Goal: Answer question/provide support

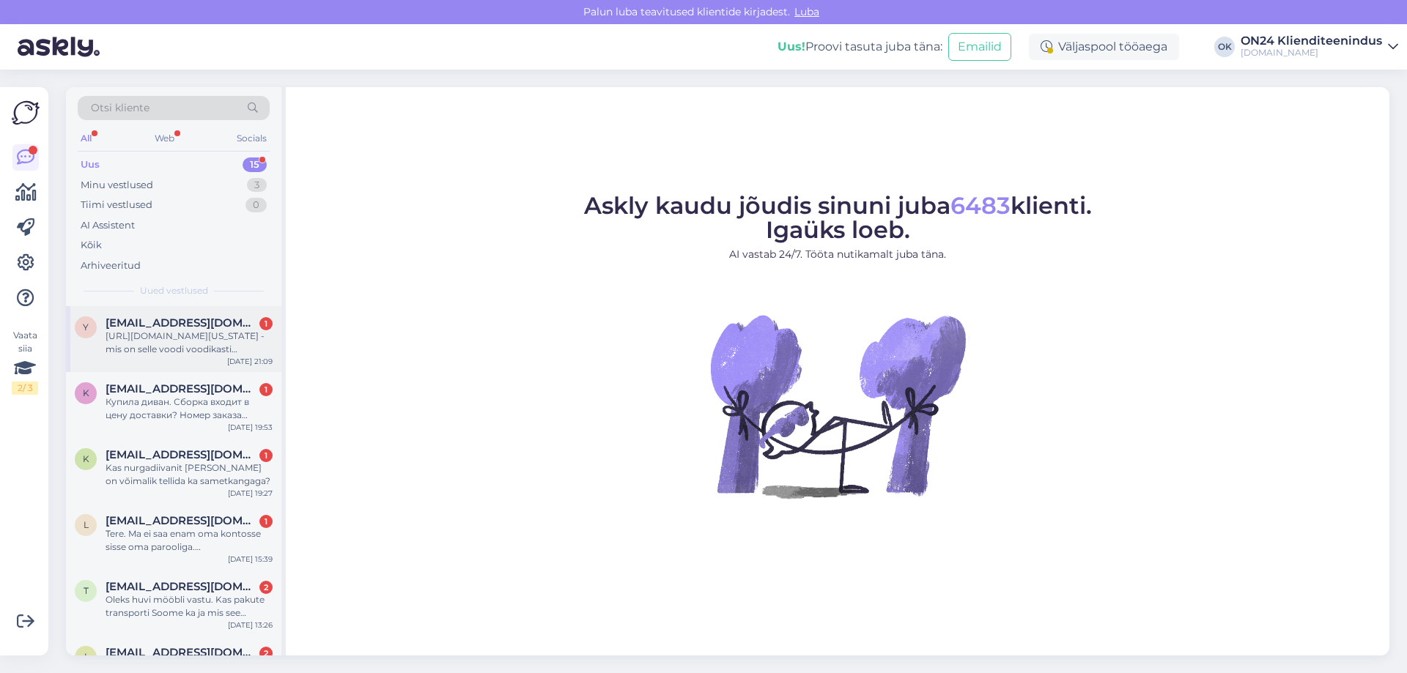
click at [183, 336] on div "[URL][DOMAIN_NAME][US_STATE] - mis on selle voodi voodikasti kandevõime? Mis ma…" at bounding box center [189, 343] width 167 height 26
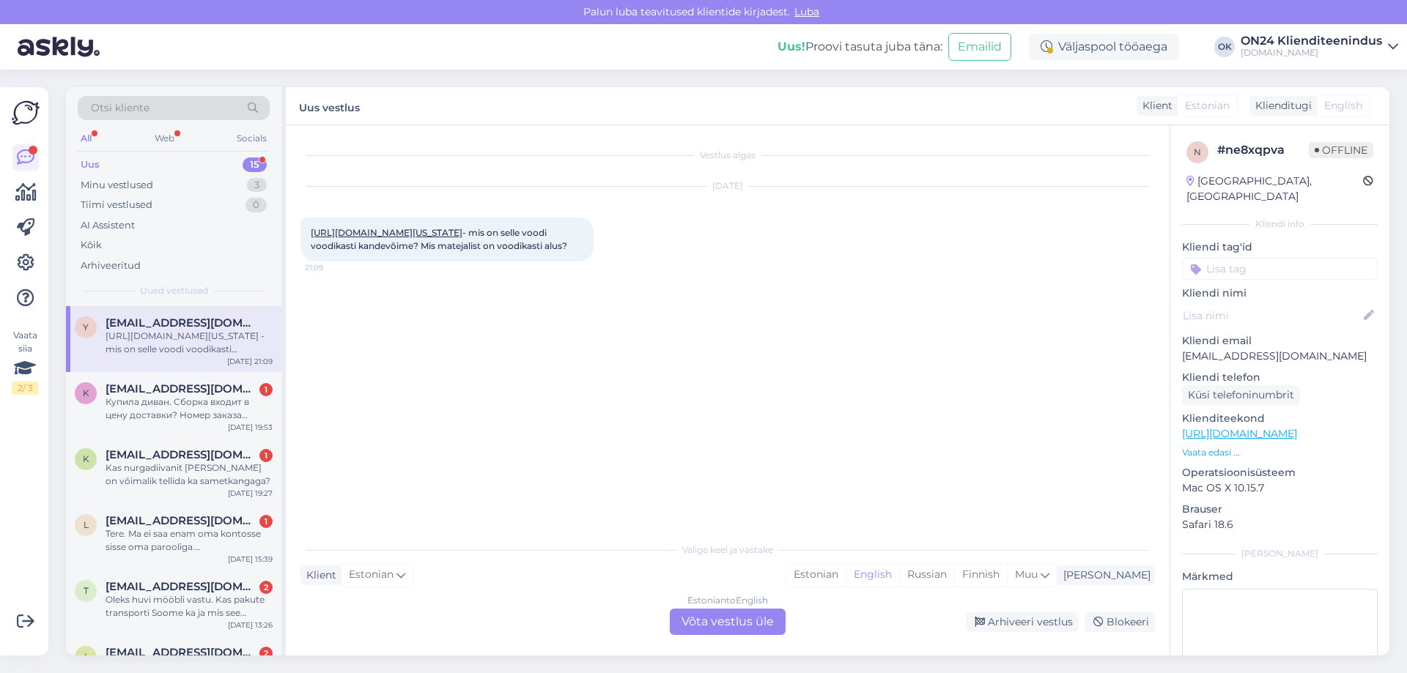
click at [377, 238] on link "[URL][DOMAIN_NAME][US_STATE]" at bounding box center [387, 232] width 152 height 11
drag, startPoint x: 511, startPoint y: 249, endPoint x: 579, endPoint y: 272, distance: 71.1
click at [579, 262] on div "[URL][DOMAIN_NAME][US_STATE] - mis on selle voodi voodikasti kandevõime? Mis ma…" at bounding box center [446, 240] width 293 height 44
copy span "mis on selle voodi voodikasti kandevõime? Mis matejalist on voodikasti alus?"
click at [579, 262] on div "[URL][DOMAIN_NAME][US_STATE] - mis on selle voodi voodikasti kandevõime? Mis ma…" at bounding box center [446, 240] width 293 height 44
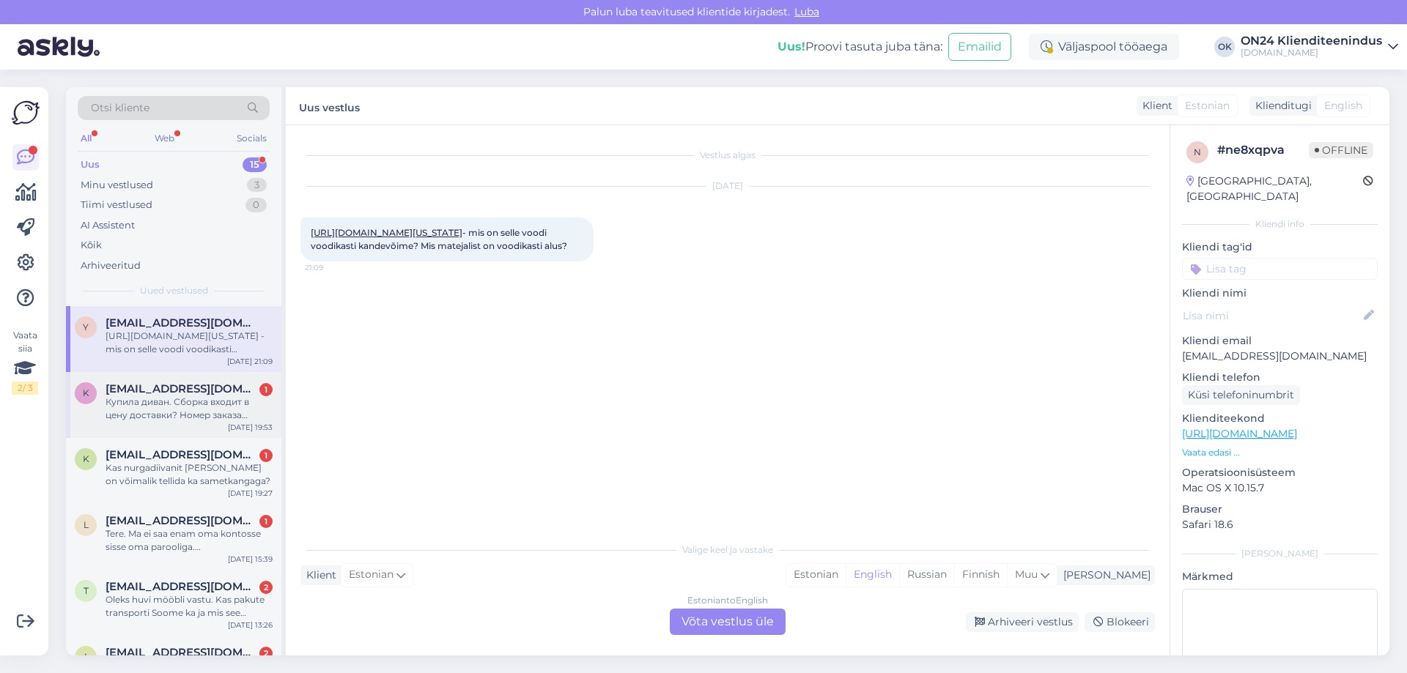
click at [149, 402] on div "Купила диван. Сборка входит в цену доставки? Номер заказа 1219323" at bounding box center [189, 409] width 167 height 26
click at [171, 347] on div "[URL][DOMAIN_NAME][US_STATE] - mis on selle voodi voodikasti kandevõime? Mis ma…" at bounding box center [189, 343] width 167 height 26
click at [846, 574] on div "Estonian" at bounding box center [815, 575] width 59 height 22
click at [735, 627] on div "Estonian to Estonian Võta vestlus üle" at bounding box center [728, 622] width 116 height 26
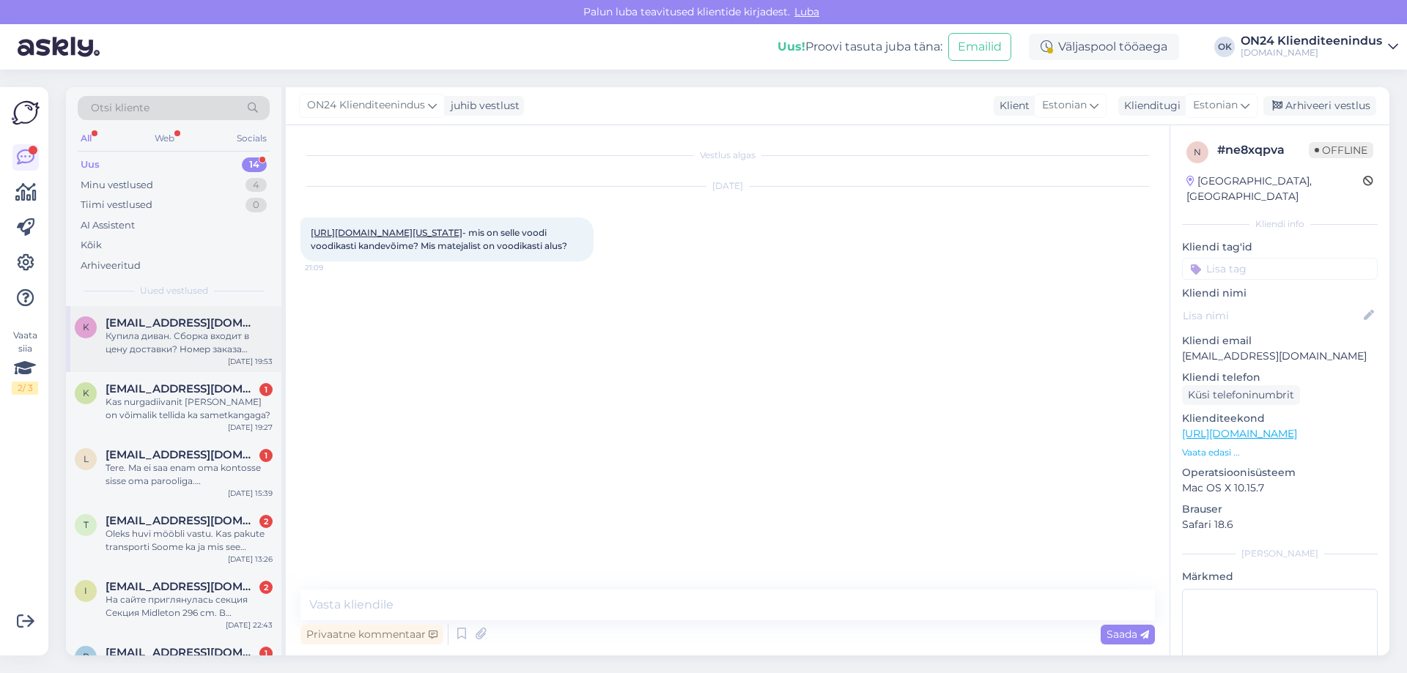
click at [204, 330] on div "Купила диван. Сборка входит в цену доставки? Номер заказа 1219323" at bounding box center [189, 343] width 167 height 26
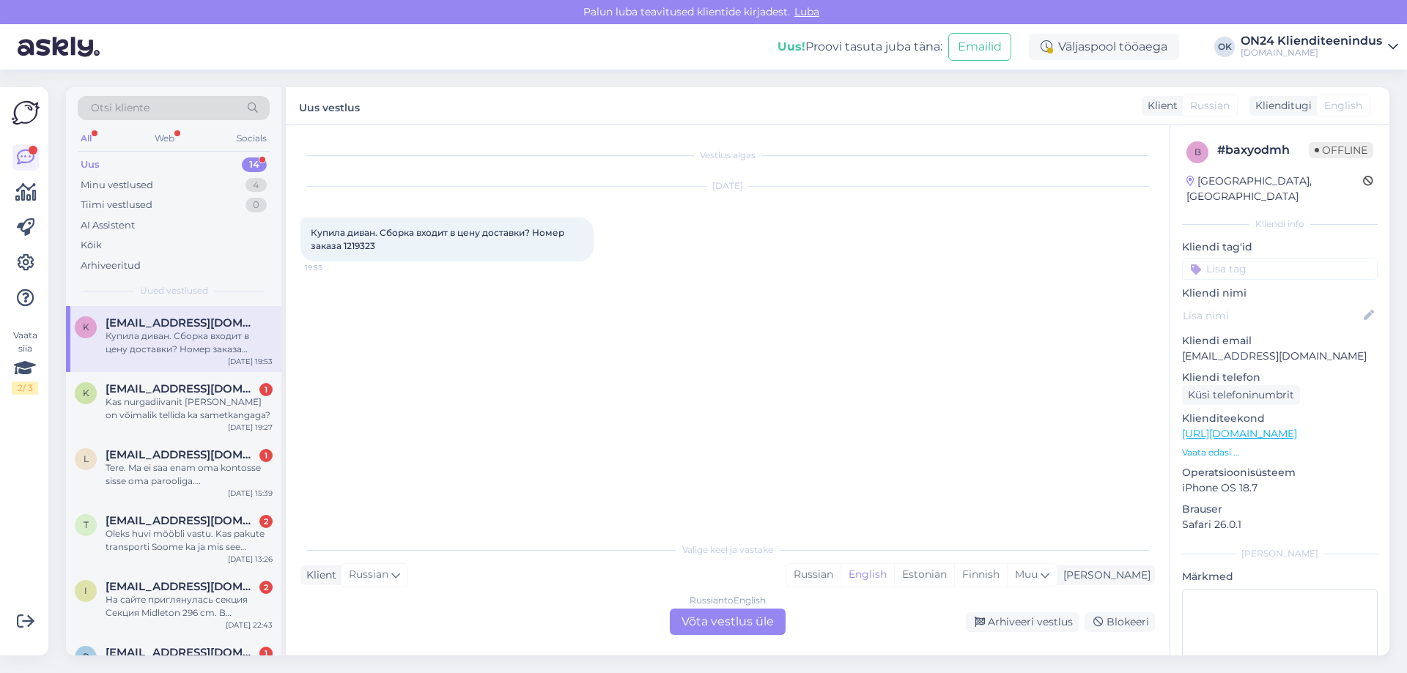
click at [358, 248] on span "Купила диван. Сборка входит в цену доставки? Номер заказа 1219323" at bounding box center [439, 239] width 256 height 24
copy div "1219323 19:53"
click at [954, 577] on div "Estonian" at bounding box center [924, 575] width 60 height 22
click at [776, 620] on div "Russian to Estonian Võta vestlus üle" at bounding box center [728, 622] width 116 height 26
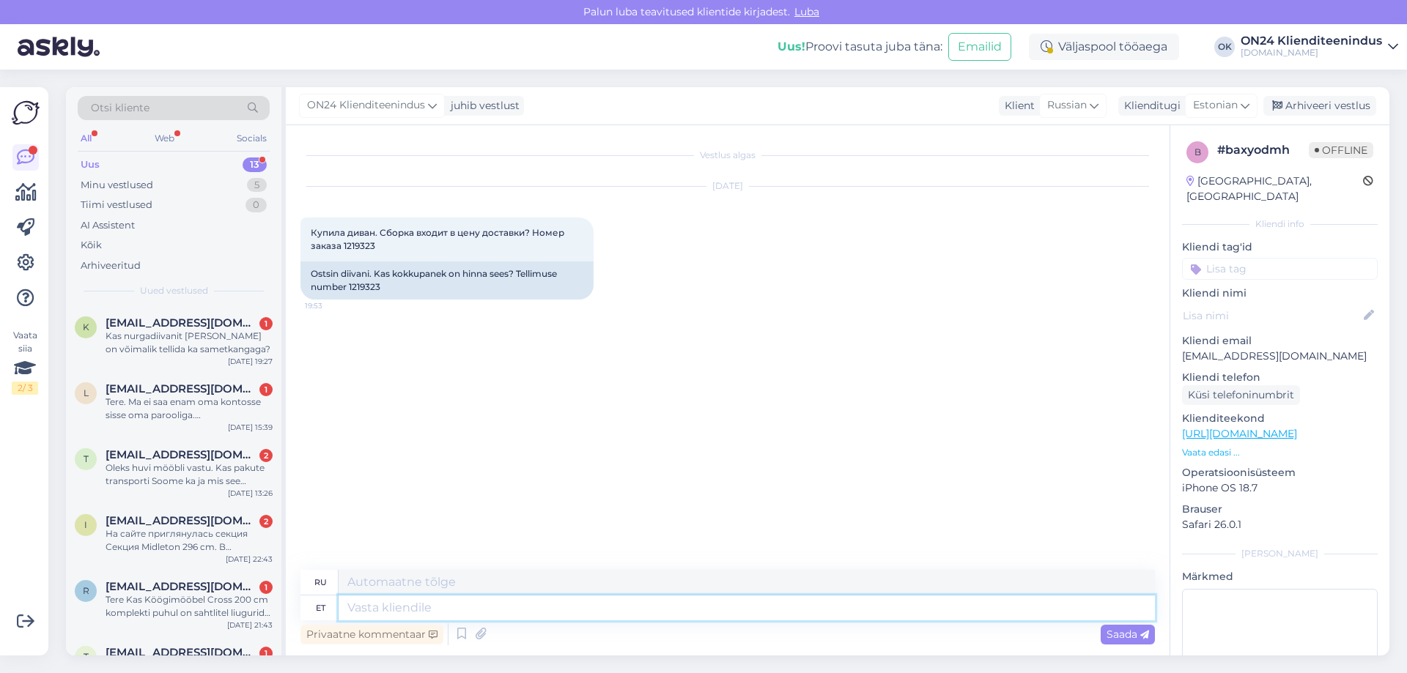
click at [539, 599] on textarea at bounding box center [747, 608] width 816 height 25
type textarea "Tere."
type textarea "Привет."
type textarea "Tere. Ei"
type textarea "Привет. Нет."
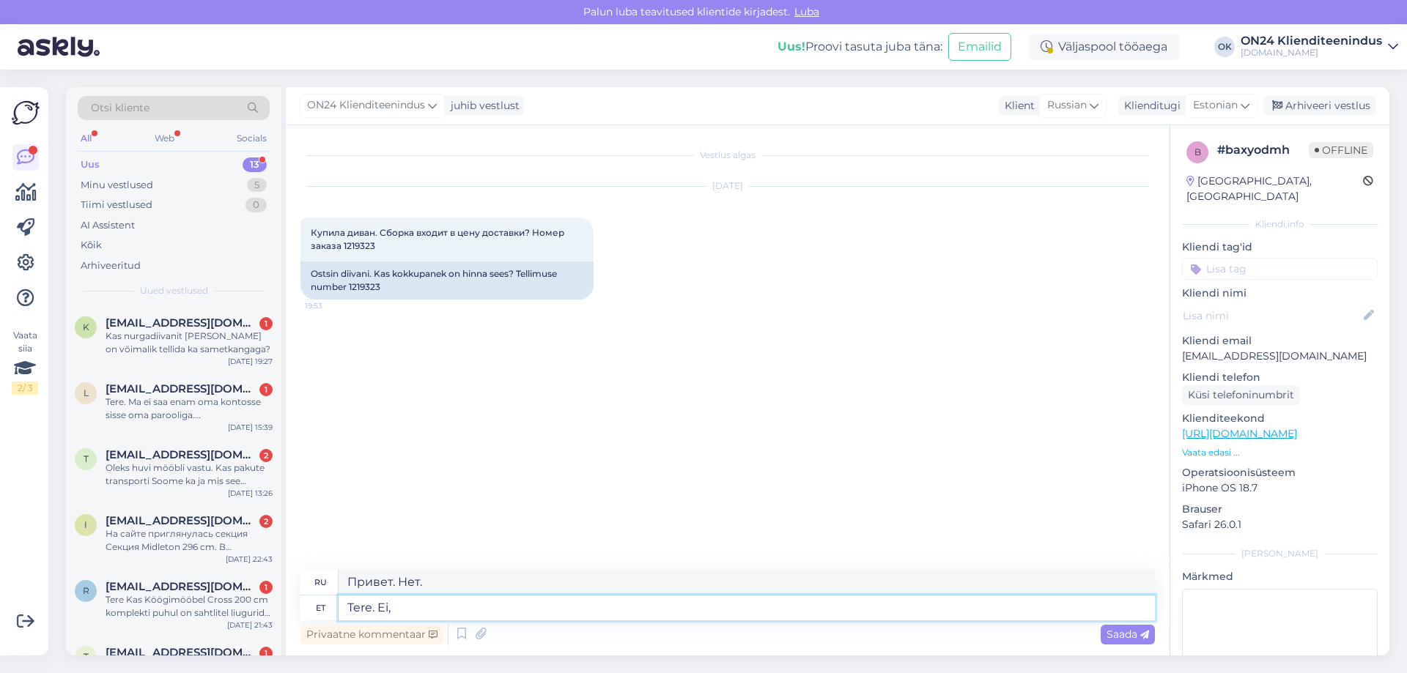
type textarea "Tere. Ei, k"
type textarea "Здравствуйте. Нет."
type textarea "Tere. Ei, kokkupanek o"
type textarea "Здравствуйте. Нет, сборка."
type textarea "Tere. Ei, kokkupanek on er"
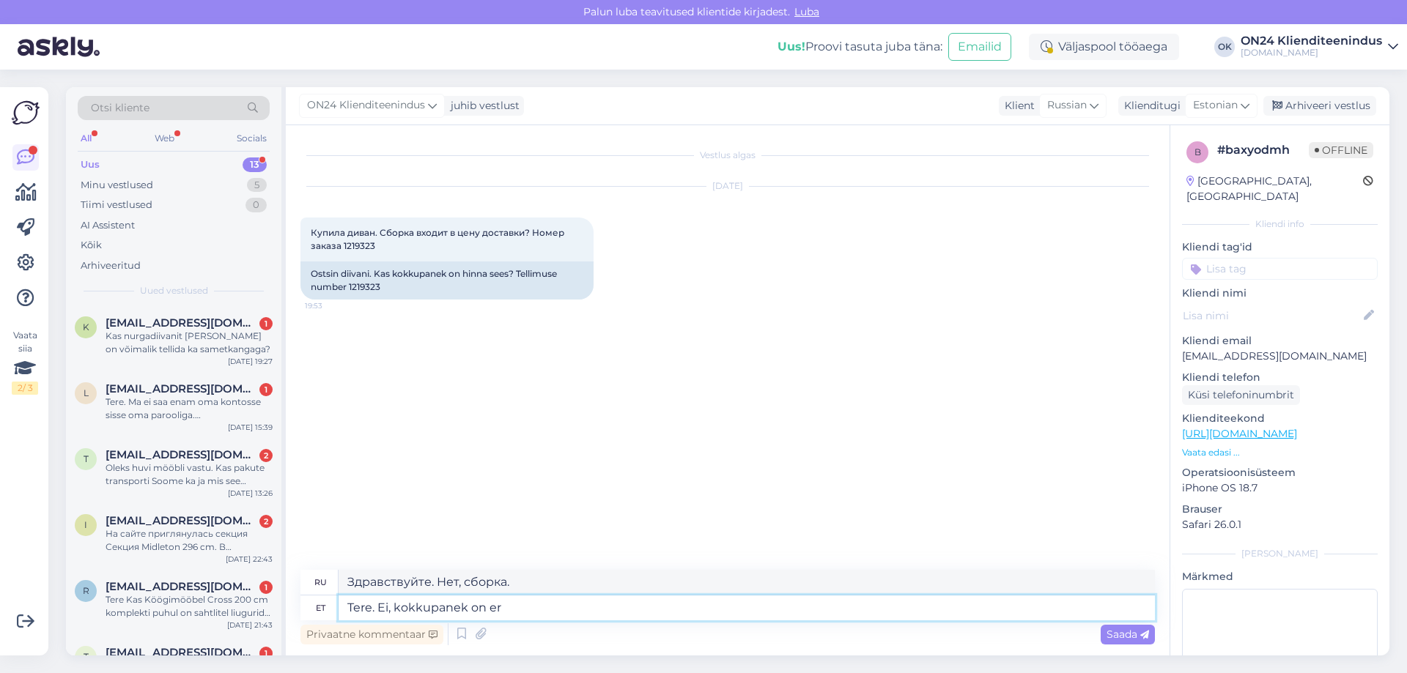
type textarea "Здравствуйте. Нет, сборка..."
type textarea "Tere. Ei, kokkupanek on era"
type textarea "Здравствуйте. Нет, собрание закрытое."
type textarea "Tere. Ei, kokkupanek on eraldi"
type textarea "Здравствуйте. Нет, сборка отдельная."
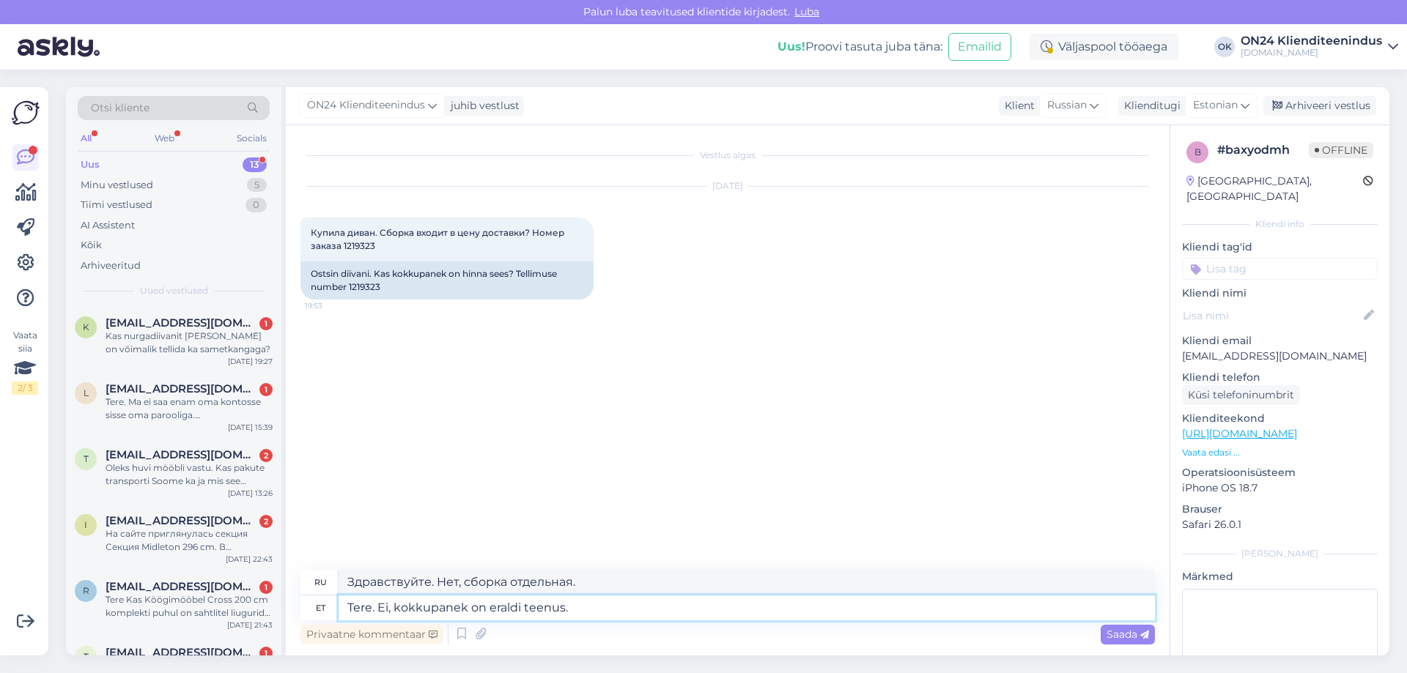
type textarea "Tere. Ei, kokkupanek on eraldi teenus."
type textarea "Здравствуйте. Нет, сборка — это отдельная услуга."
type textarea "Tere. Ei, kokkupanek on eraldi teenus. Kui s"
type textarea "Здравствуйте. Нет, сборка — это отдельная услуга. Если"
type textarea "Tere. Ei, kokkupanek on eraldi teenus. Kui soovite k"
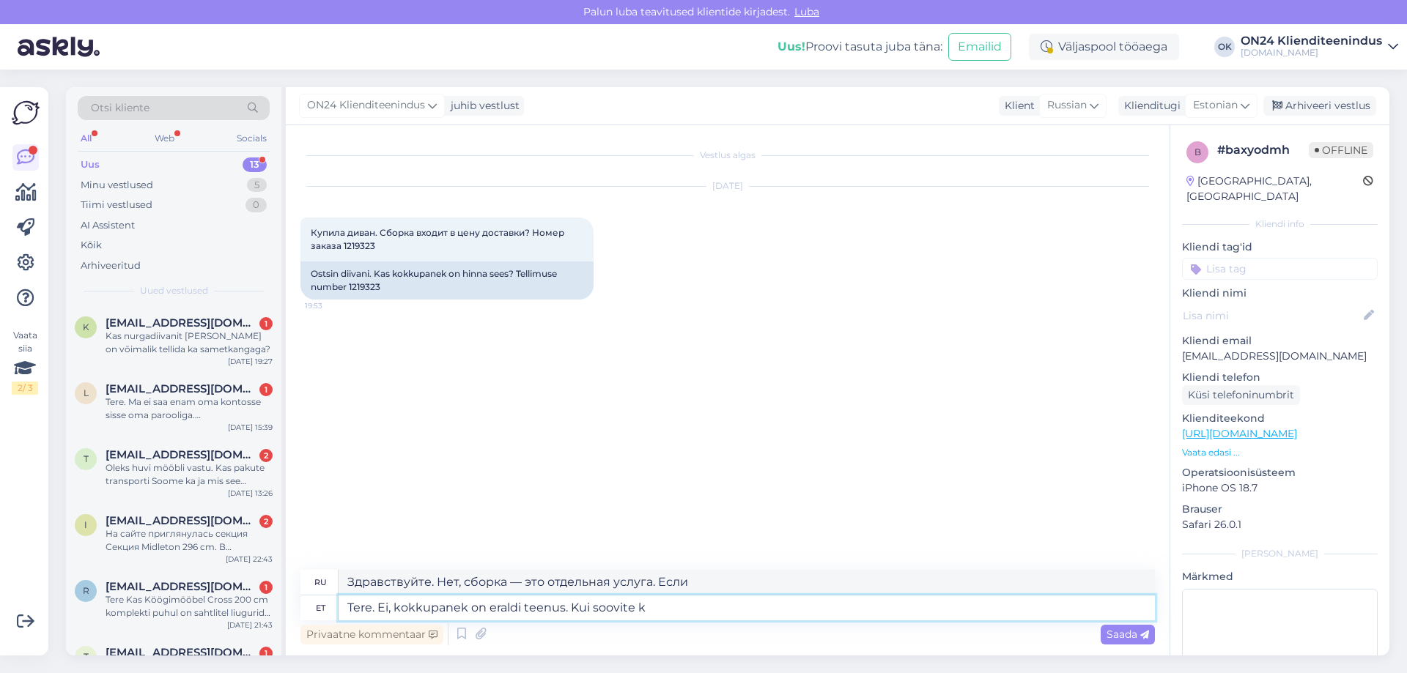
type textarea "Здравствуйте. Нет, сборка — это отдельная услуга. Если хотите..."
type textarea "Tere. Ei, kokkupanek on eraldi teenus. Kui soovite kokkupanekut si"
type textarea "Здравствуйте. Нет, сборка — это отдельная услуга. Если вам нужна сборка,"
type textarea "Tere. Ei, kokkupanek on eraldi teenus. Kui soovite kokkupanekut siis pa"
type textarea "Здравствуйте. Нет, сборка — это отдельная услуга. Если вам нужна сборка, то..."
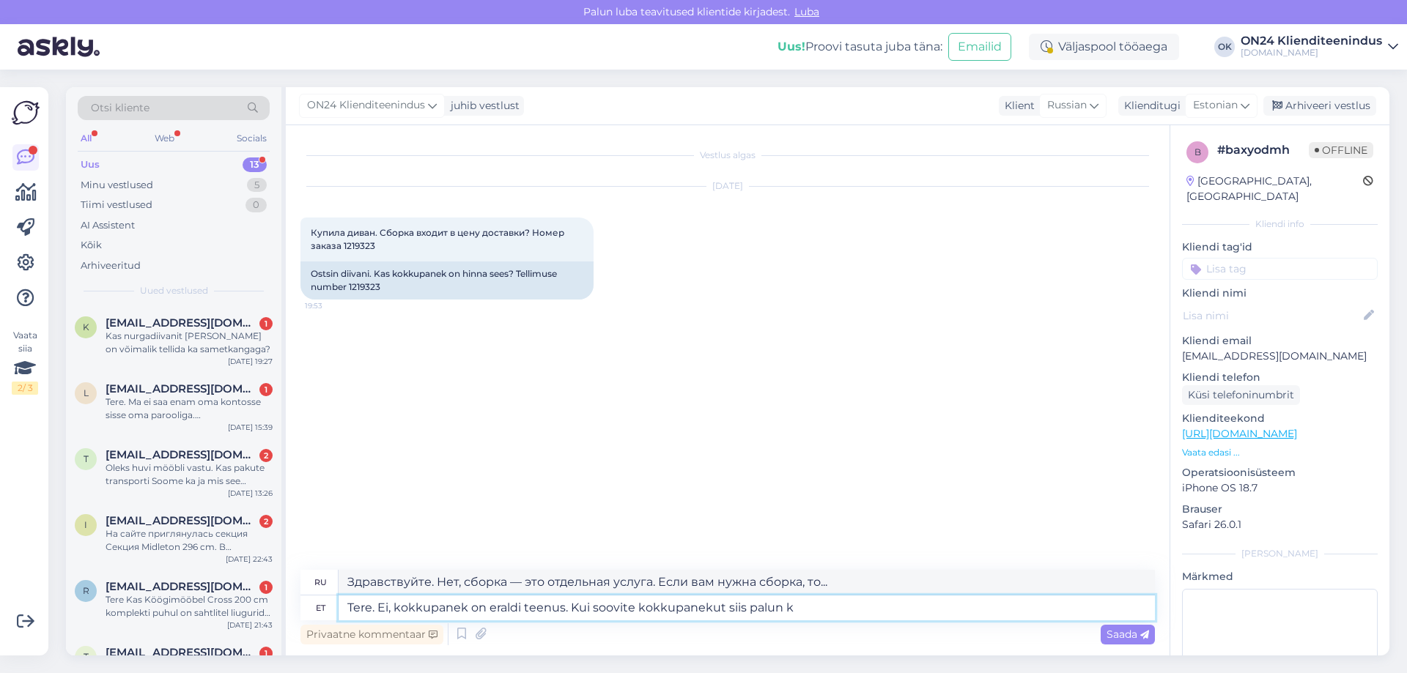
type textarea "Tere. Ei, kokkupanek on eraldi teenus. Kui soovite kokkupanekut siis palun ki"
type textarea "Здравствуйте. Нет, сборка — это отдельная услуга. Если вам нужна сборка, пожалу…"
type textarea "Tere. Ei, kokkupanek on eraldi teenus. Kui soovite kokkupanekut siis palun kirj…"
type textarea "Здравствуйте. Нет, сборка — это отдельная услуга. Если нужна сборка, напишите."
type textarea "Tere. Ei, kokkupanek on eraldi teenus. Kui soovite kokkupanekut siis palun kirj…"
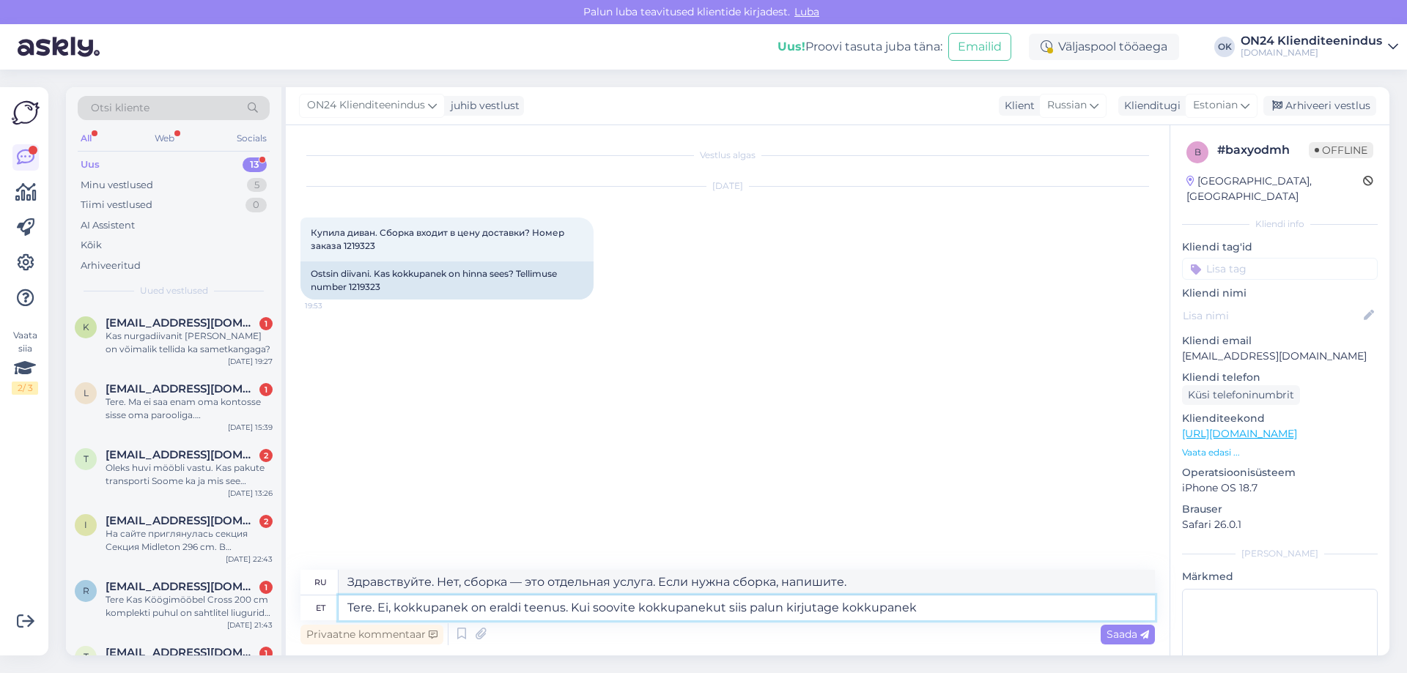
type textarea "Здравствуйте. Нет, сборка — это отдельная услуга. Если нужна сборка, напишите, …"
type textarea "Tere. Ei, kokkupanek on eraldi teenus. Kui soovite kokkupanekut siis palun kirj…"
type textarea "Здравствуйте. Нет, сборка — это отдельная услуга. Если нужна сборка, пишите на …"
type textarea "Tere. Ei, kokkupanek on eraldi teenus. Kui soovite kokkupanekut siis palun kirj…"
type textarea "Здравствуйте. Нет, сборка — это отдельная услуга. Если нужна сборка, пишите [EM…"
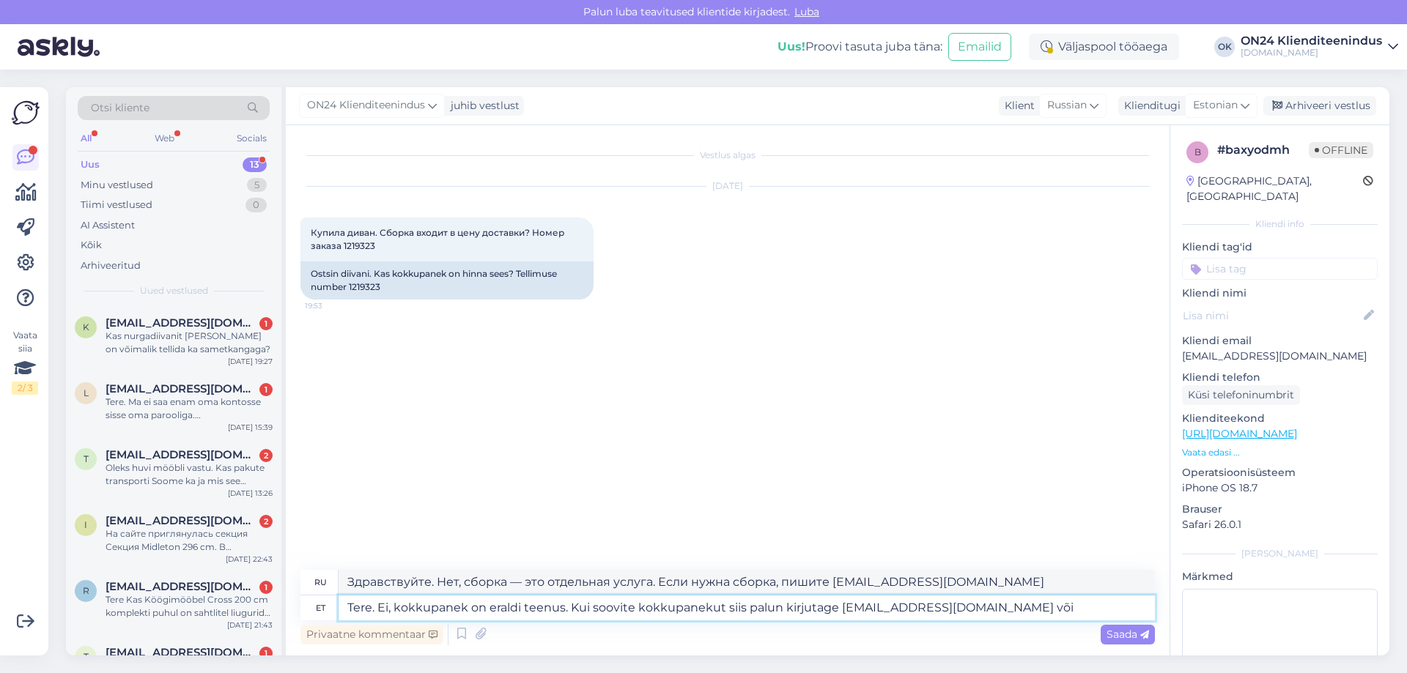
type textarea "Tere. Ei, kokkupanek on eraldi teenus. Kui soovite kokkupanekut siis palun kirj…"
type textarea "Здравствуйте. Нет, сборка — это отдельная услуга. Если вам нужна сборка, напиши…"
type textarea "Tere. Ei, kokkupanek on eraldi teenus. Kui soovite kokkupanekut siis palun kirj…"
type textarea "Здравствуйте. Нет, сборка — это отдельная услуга. Если нужна сборка, напишите […"
type textarea "Tere. Ei, kokkupanek on eraldi teenus. Kui soovite kokkupanekut siis palun kirj…"
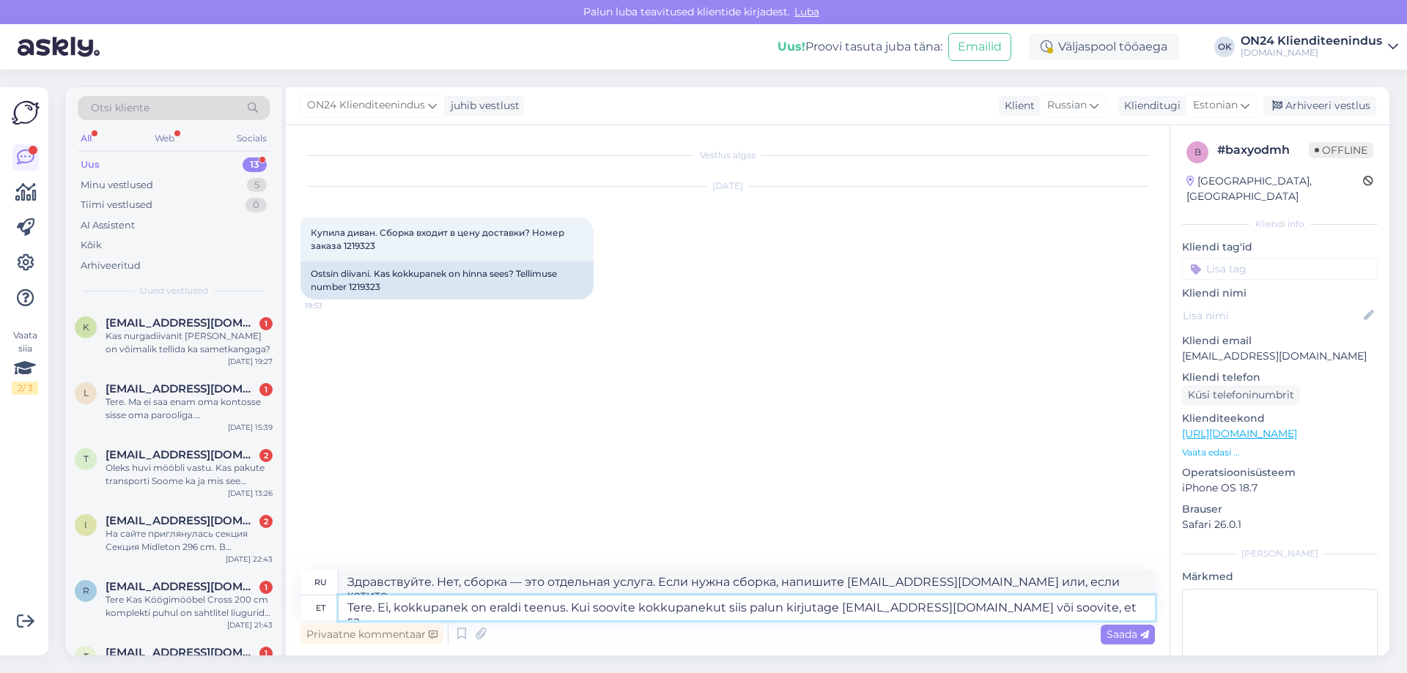
type textarea "Здравствуйте. Нет, сборка — это отдельная услуга. Если вам нужна сборка, напиши…"
type textarea "Tere. Ei, kokkupanek on eraldi teenus. Kui soovite kokkupanekut siis palun kirj…"
type textarea "Здравствуйте. Нет, сборка — это отдельная услуга. Если вам нужна сборка, напиши…"
type textarea "Tere. Ei, kokkupanek on eraldi teenus. Kui soovite kokkupanekut siis palun kirj…"
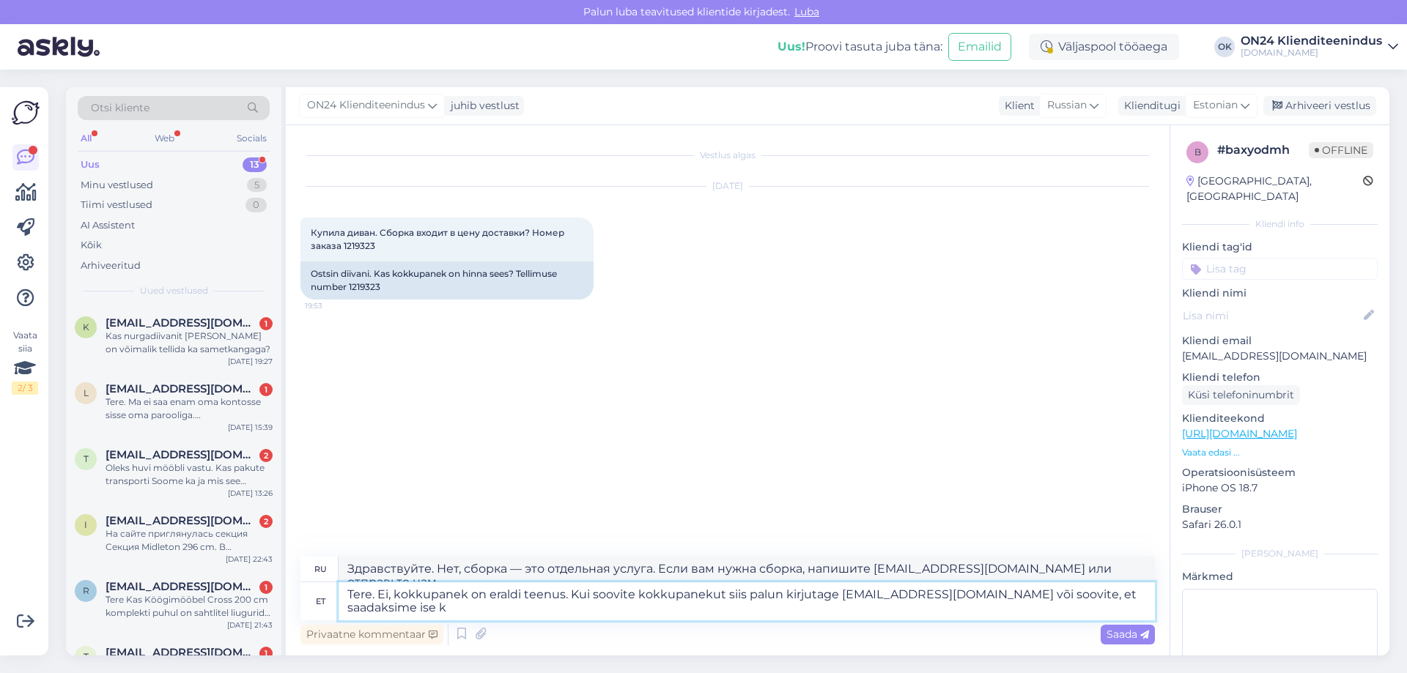
type textarea "Здравствуйте. Нет, сборка — это отдельная услуга. Если нужна сборка, напишите […"
type textarea "Tere. Ei, kokkupanek on eraldi teenus. Kui soovite kokkupanekut siis palun kirj…"
type textarea "Здравствуйте. Нет, сборка — это отдельная услуга. Если вам нужна сборка, напиши…"
type textarea "Tere. Ei, kokkupanek on eraldi teenus. Kui soovite kokkupanekut siis palun kirj…"
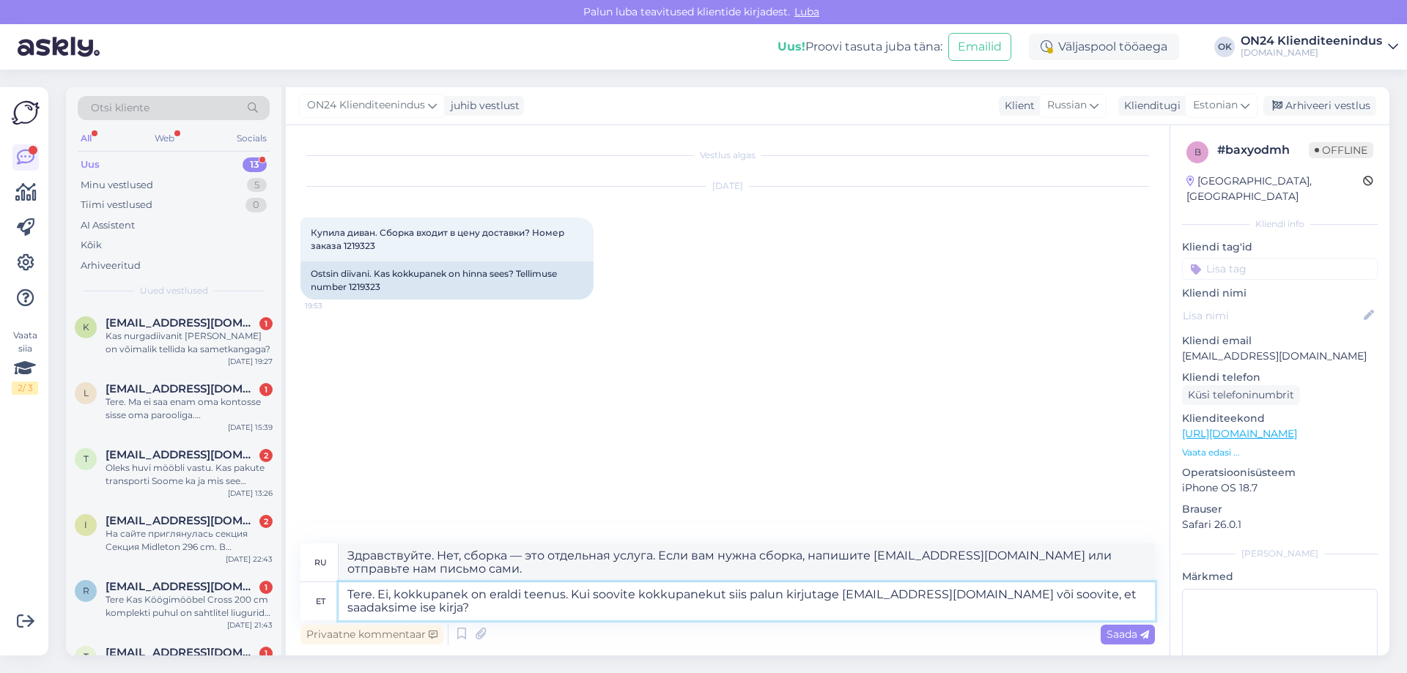
type textarea "Здравствуйте. Нет, сборка — это отдельная услуга. Если нужна сборка, напишите […"
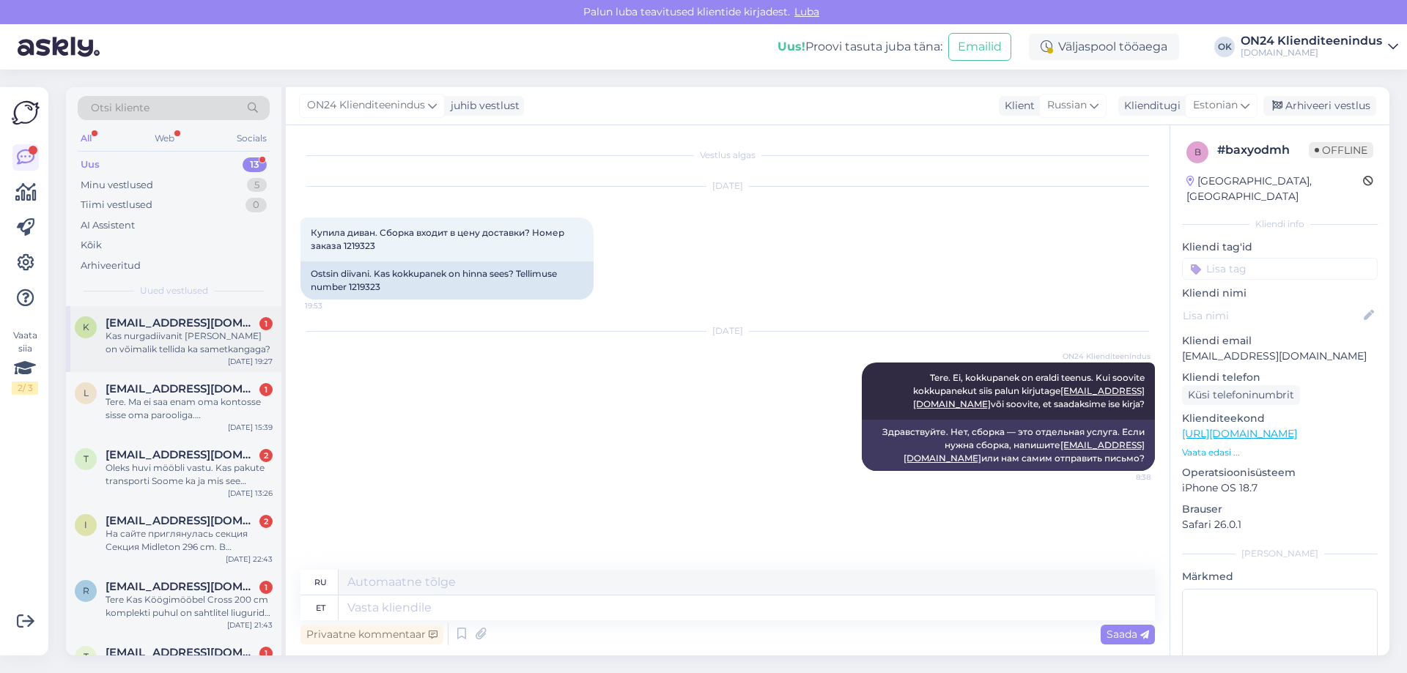
click at [170, 339] on div "Kas nurgadiivanit [PERSON_NAME] on võimalik tellida ka sametkangaga?" at bounding box center [189, 343] width 167 height 26
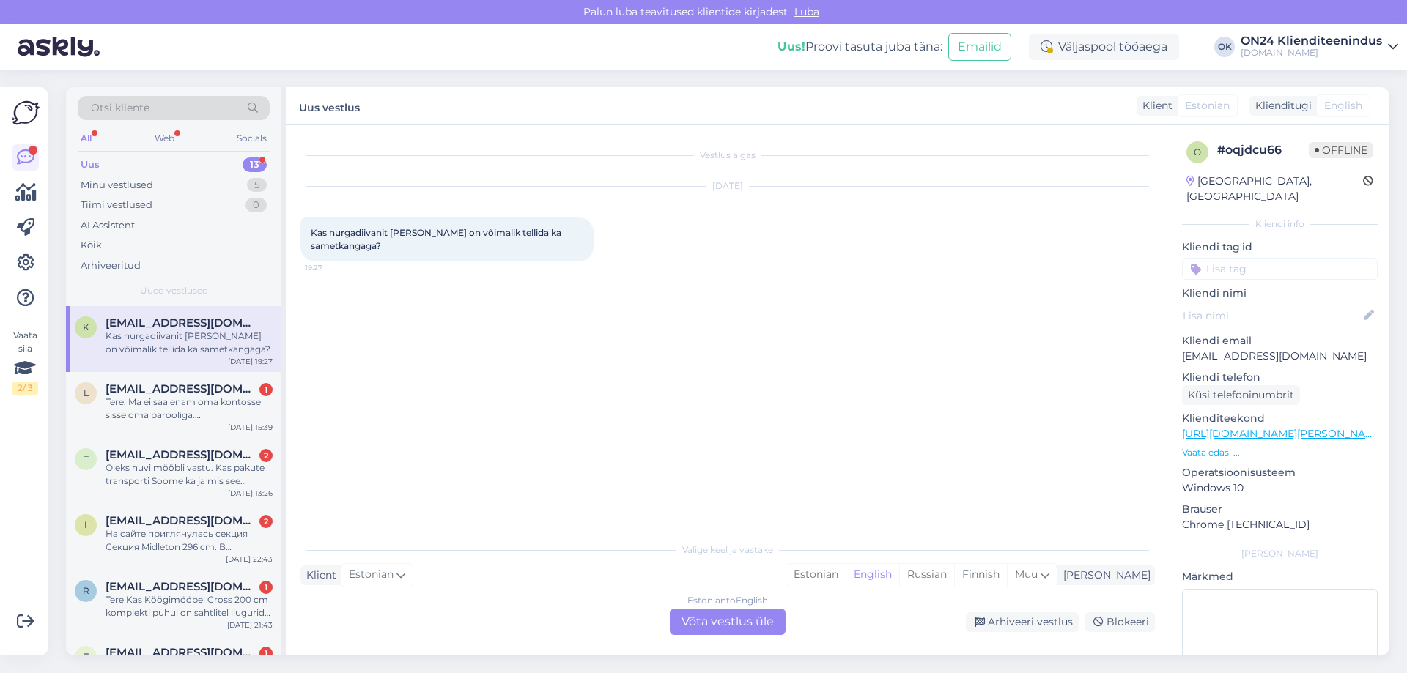
click at [1207, 446] on p "Vaata edasi ..." at bounding box center [1280, 452] width 196 height 13
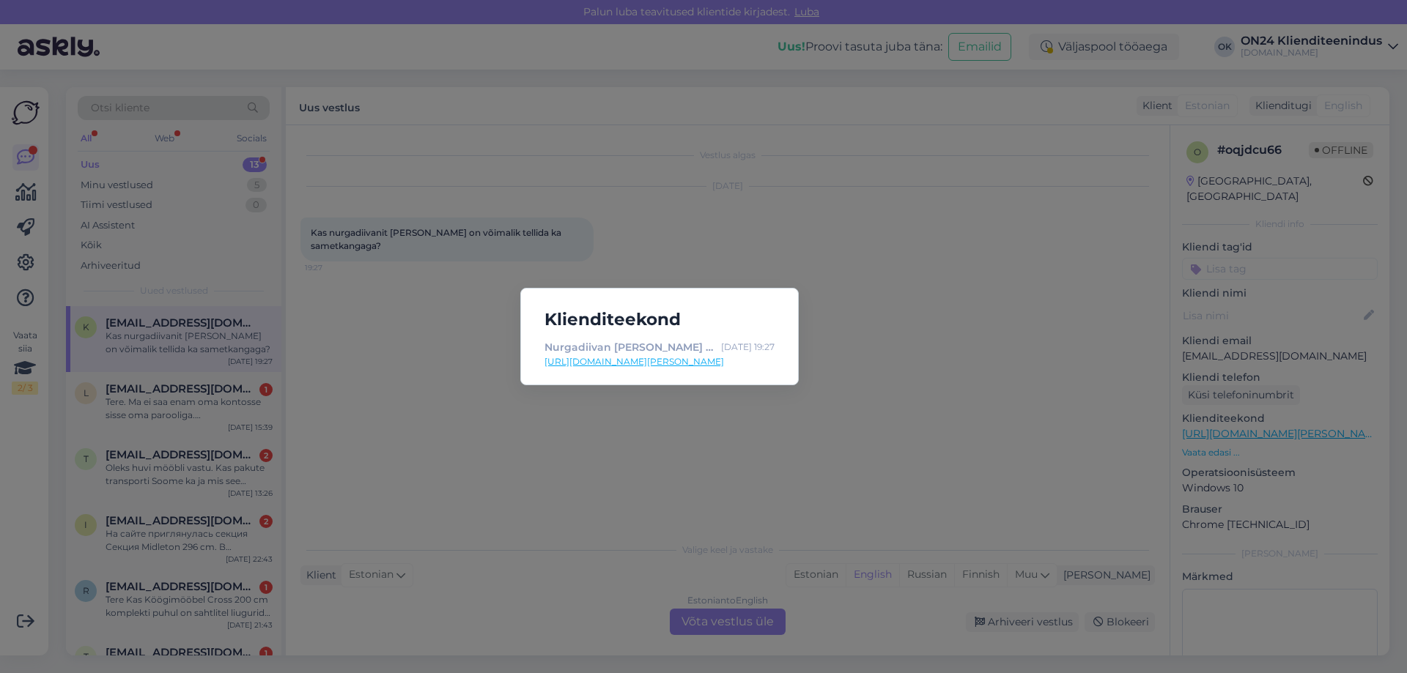
click at [656, 358] on link "[URL][DOMAIN_NAME][PERSON_NAME]" at bounding box center [659, 361] width 230 height 13
click at [376, 350] on div "Klienditeekond Nurgadiivan [PERSON_NAME] TP-156714 - [DOMAIN_NAME] Sisustuskaub…" at bounding box center [703, 336] width 1407 height 673
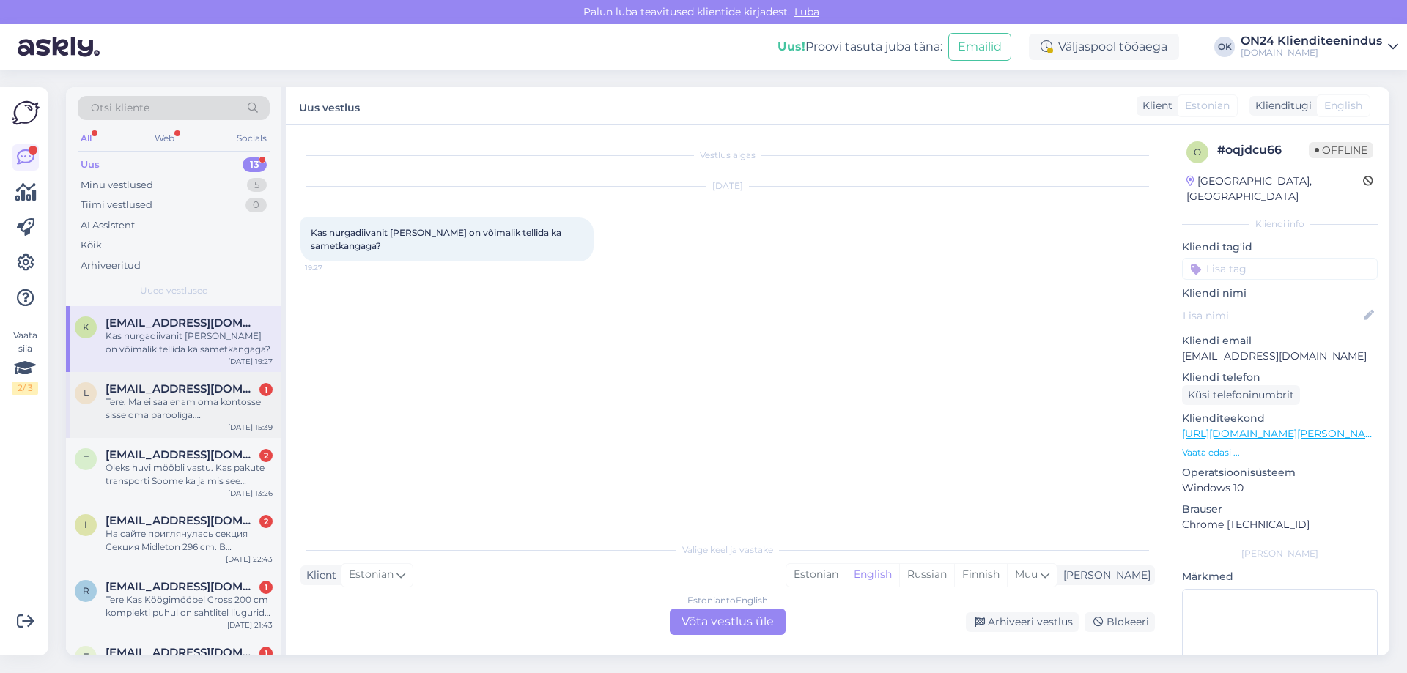
click at [159, 431] on div "l [EMAIL_ADDRESS][DOMAIN_NAME] 1 Tere. Ma ei saa enam oma kontosse sisse oma pa…" at bounding box center [173, 405] width 215 height 66
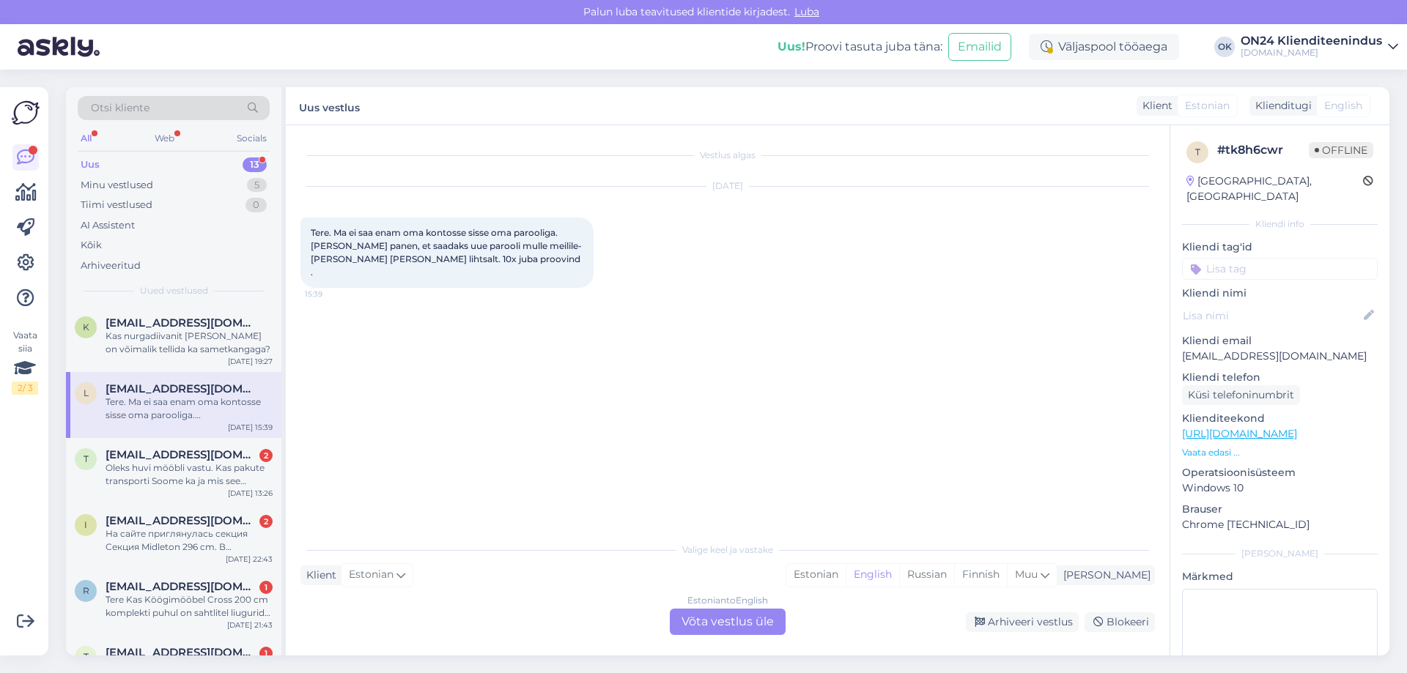
click at [1194, 349] on p "[EMAIL_ADDRESS][DOMAIN_NAME]" at bounding box center [1280, 356] width 196 height 15
copy p "[EMAIL_ADDRESS][DOMAIN_NAME]"
click at [846, 581] on div "Estonian" at bounding box center [815, 575] width 59 height 22
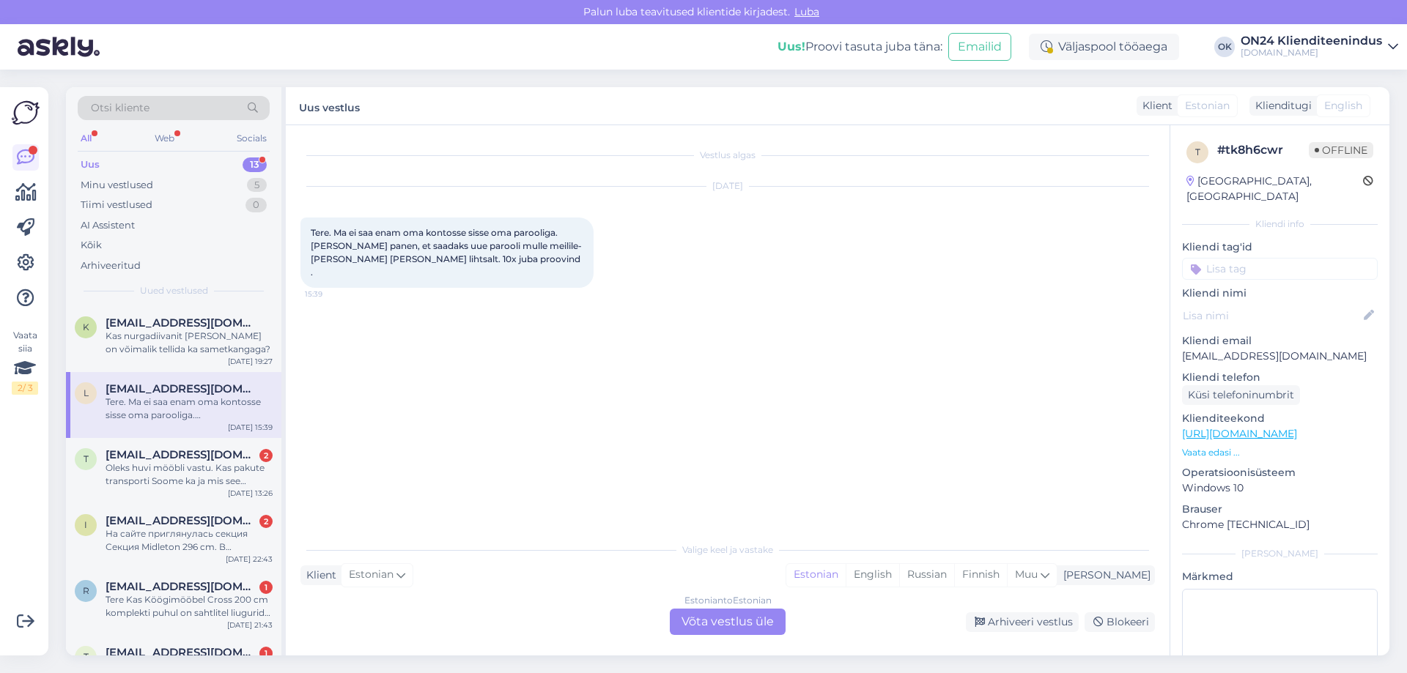
click at [715, 627] on div "Estonian to Estonian Võta vestlus üle" at bounding box center [728, 622] width 116 height 26
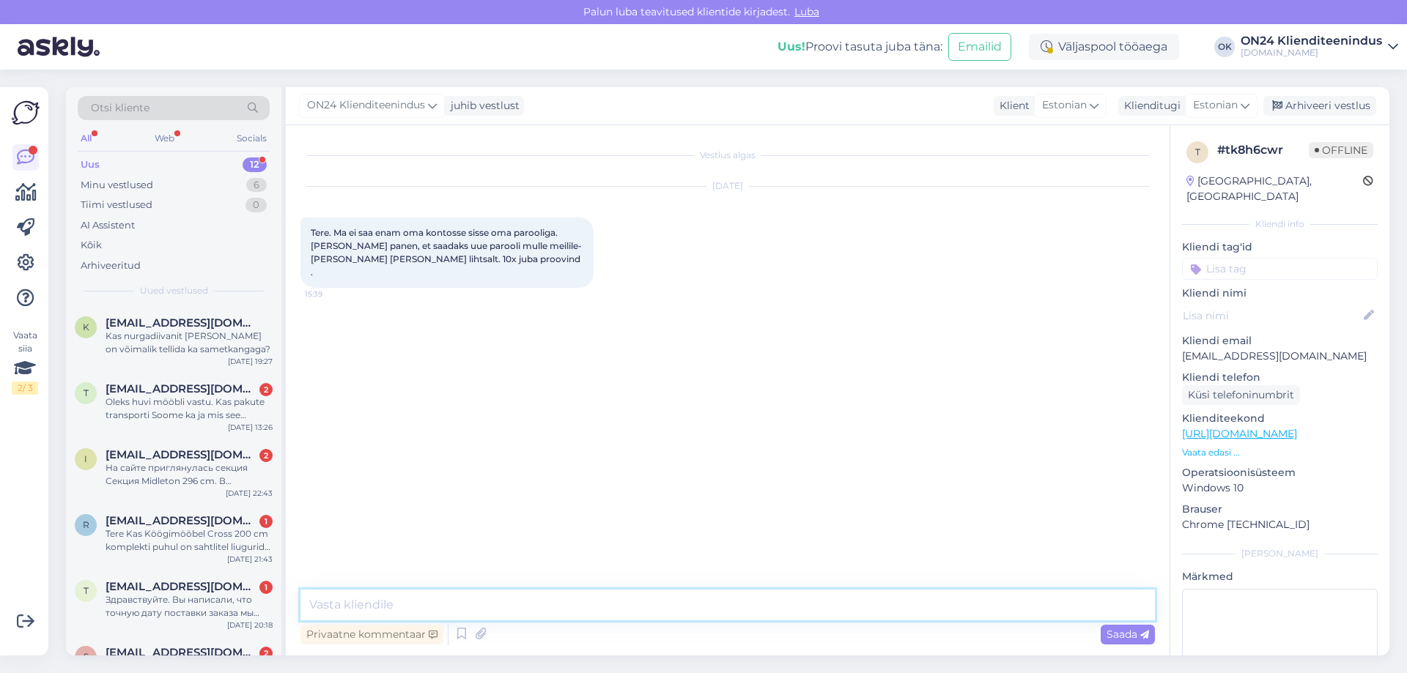
click at [607, 591] on textarea at bounding box center [727, 605] width 854 height 31
type textarea "Tere. Kas saite uue salasõna või saadan Teile?"
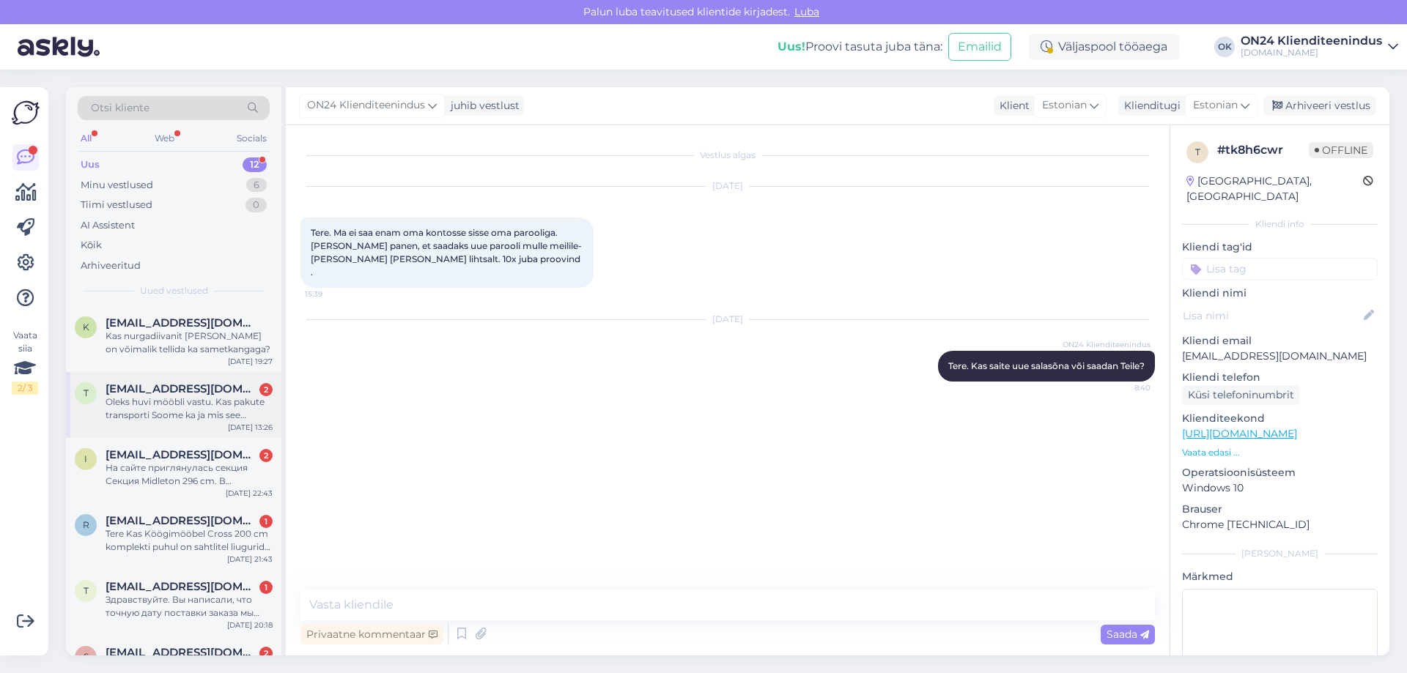
click at [147, 393] on span "[EMAIL_ADDRESS][DOMAIN_NAME]" at bounding box center [182, 389] width 152 height 13
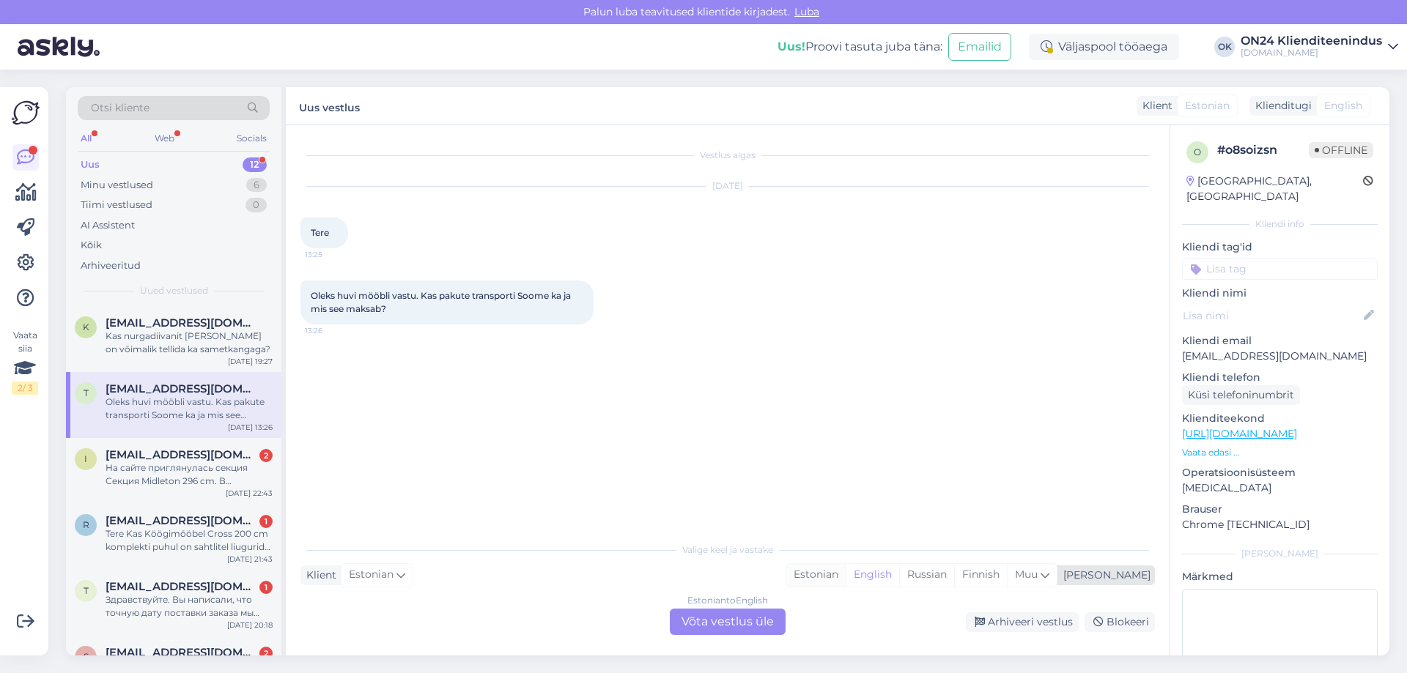
click at [846, 577] on div "Estonian" at bounding box center [815, 575] width 59 height 22
click at [695, 628] on div "Estonian to Estonian Võta vestlus üle" at bounding box center [728, 622] width 116 height 26
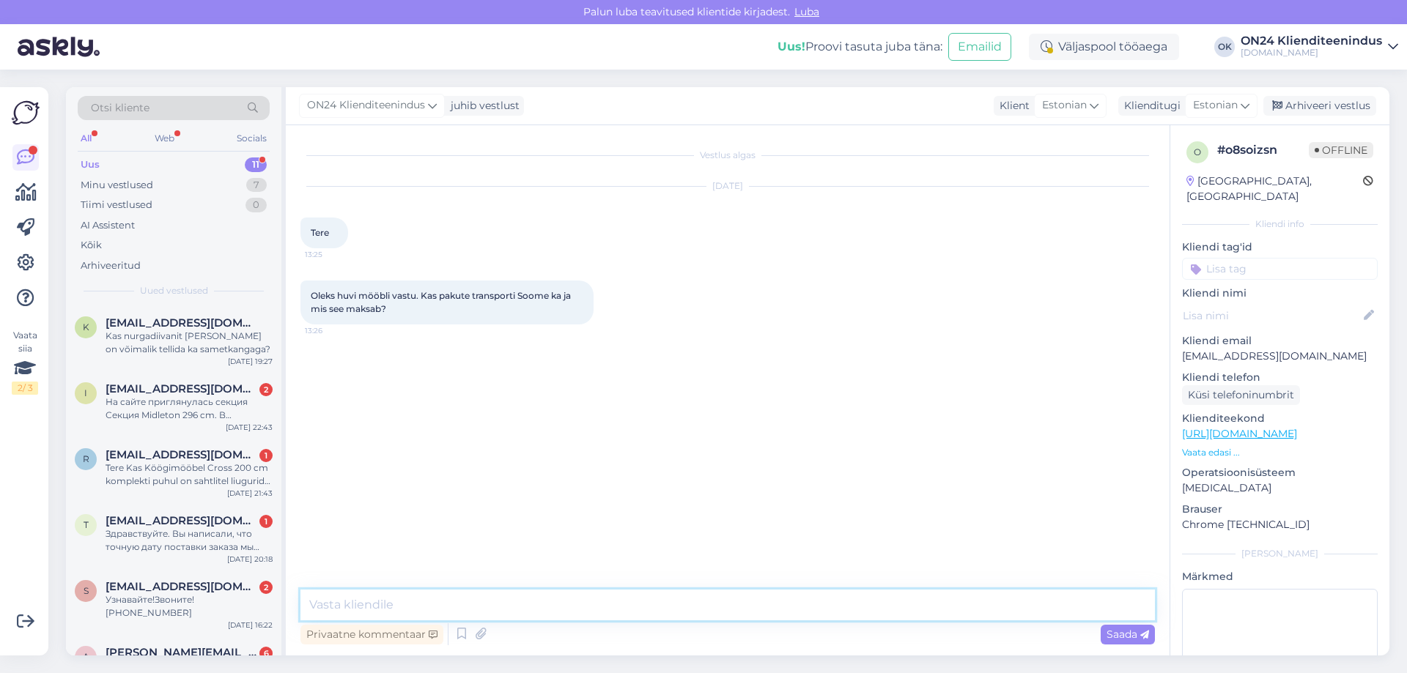
click at [525, 609] on textarea at bounding box center [727, 605] width 854 height 31
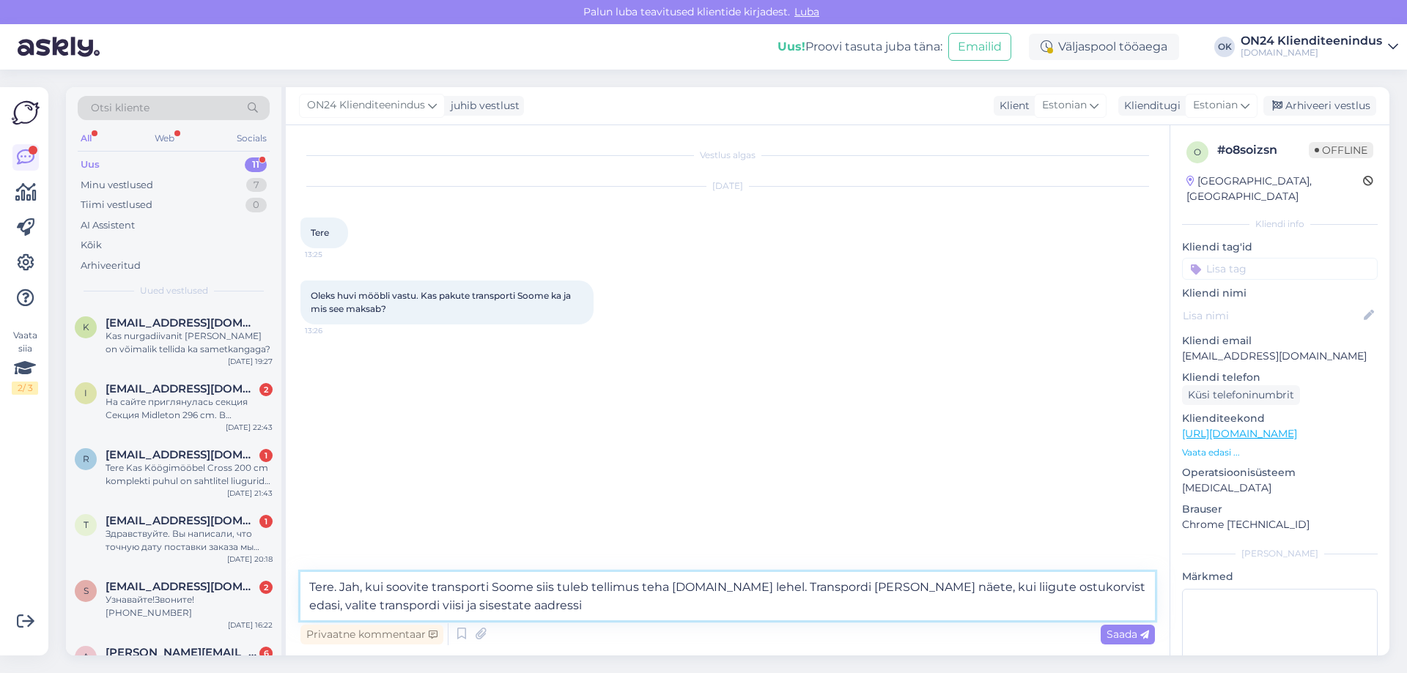
type textarea "Tere. Jah, kui soovite transporti Soome siis tuleb tellimus teha [DOMAIN_NAME] …"
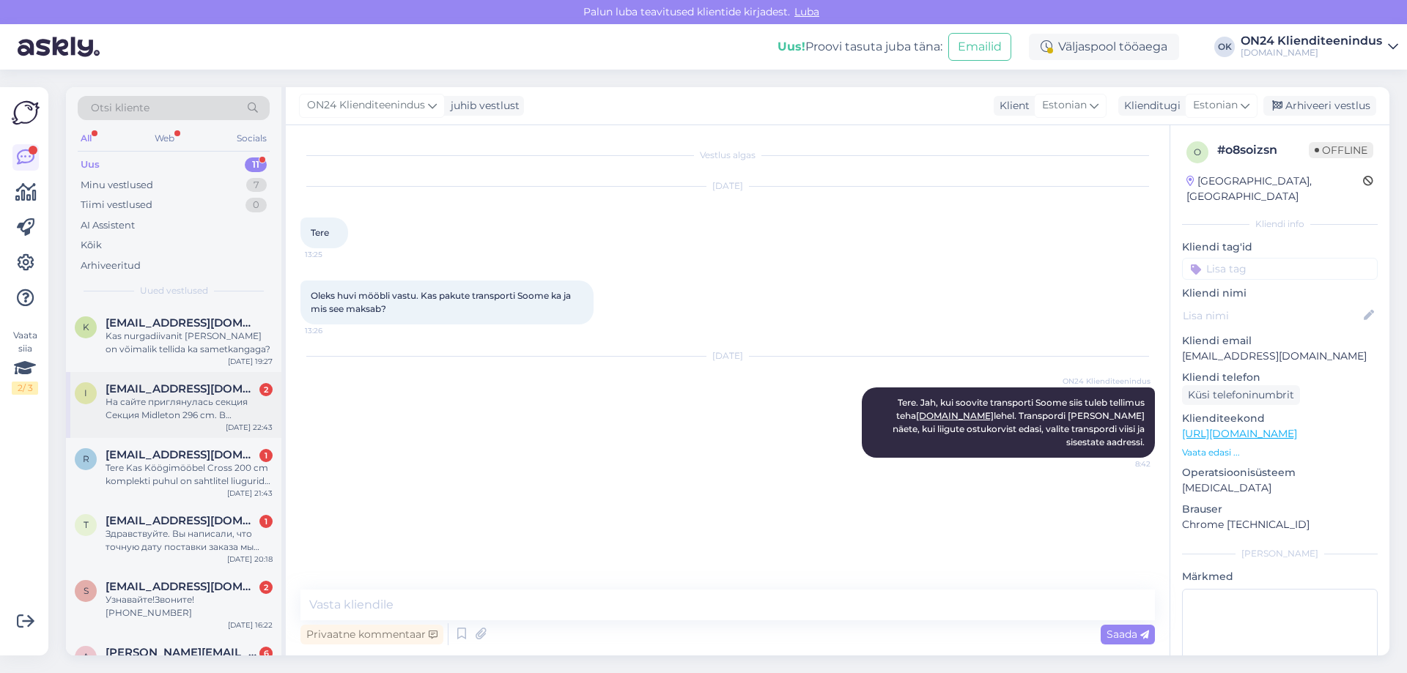
click at [133, 386] on span "[EMAIL_ADDRESS][DOMAIN_NAME]" at bounding box center [182, 389] width 152 height 13
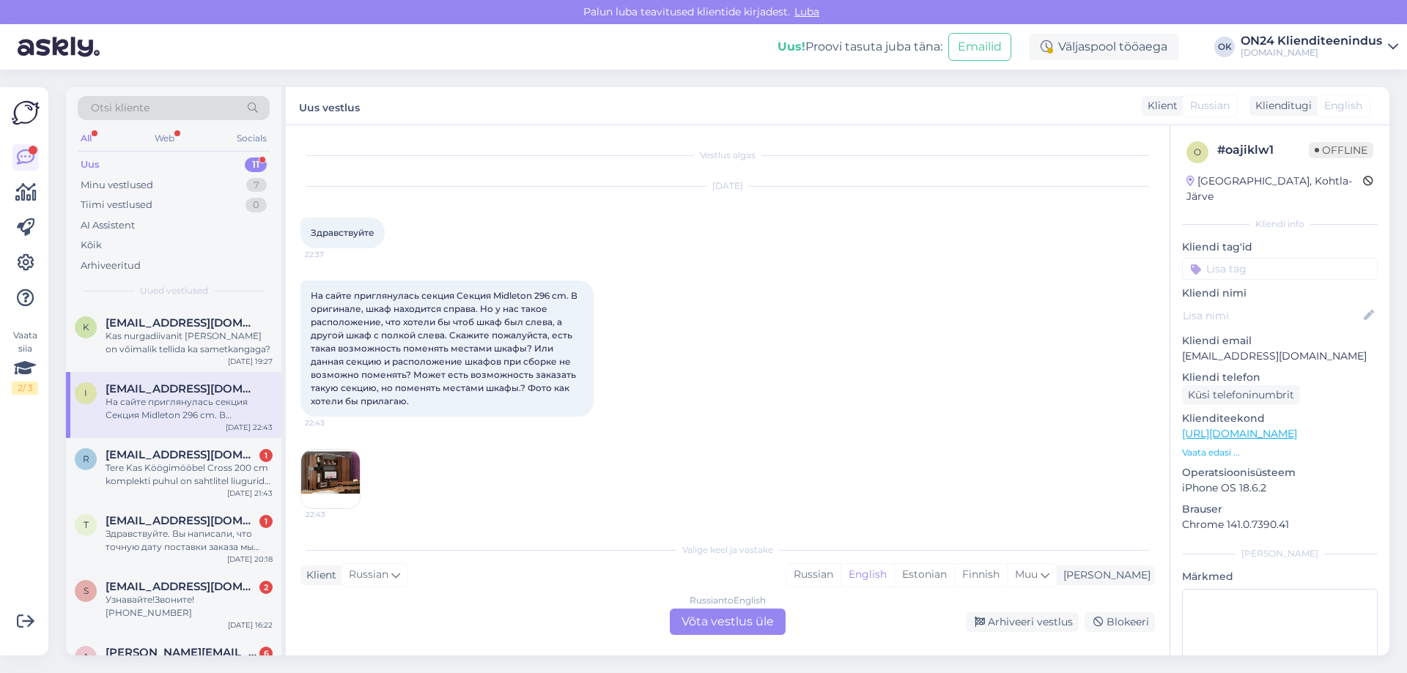
scroll to position [4, 0]
click at [954, 576] on div "Estonian" at bounding box center [924, 575] width 60 height 22
click at [748, 622] on div "Russian to Estonian Võta vestlus üle" at bounding box center [728, 622] width 116 height 26
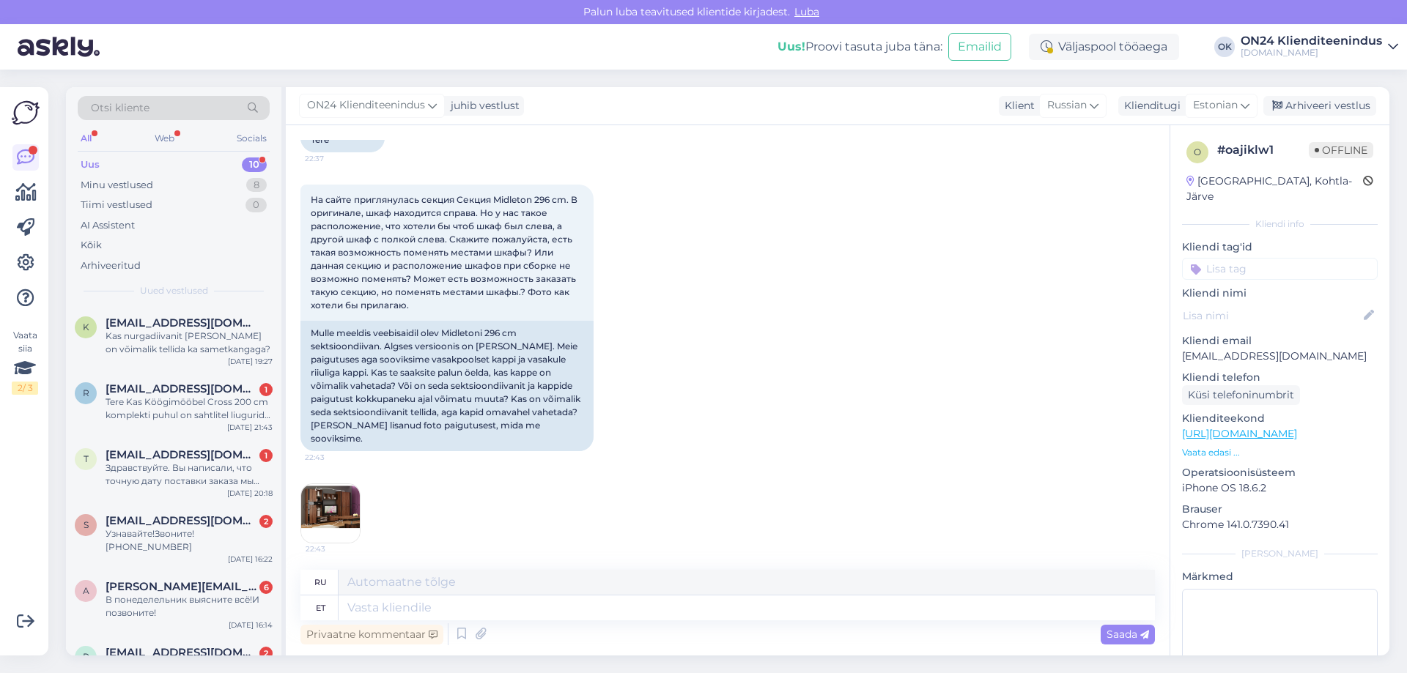
scroll to position [124, 0]
click at [344, 497] on img at bounding box center [330, 510] width 59 height 59
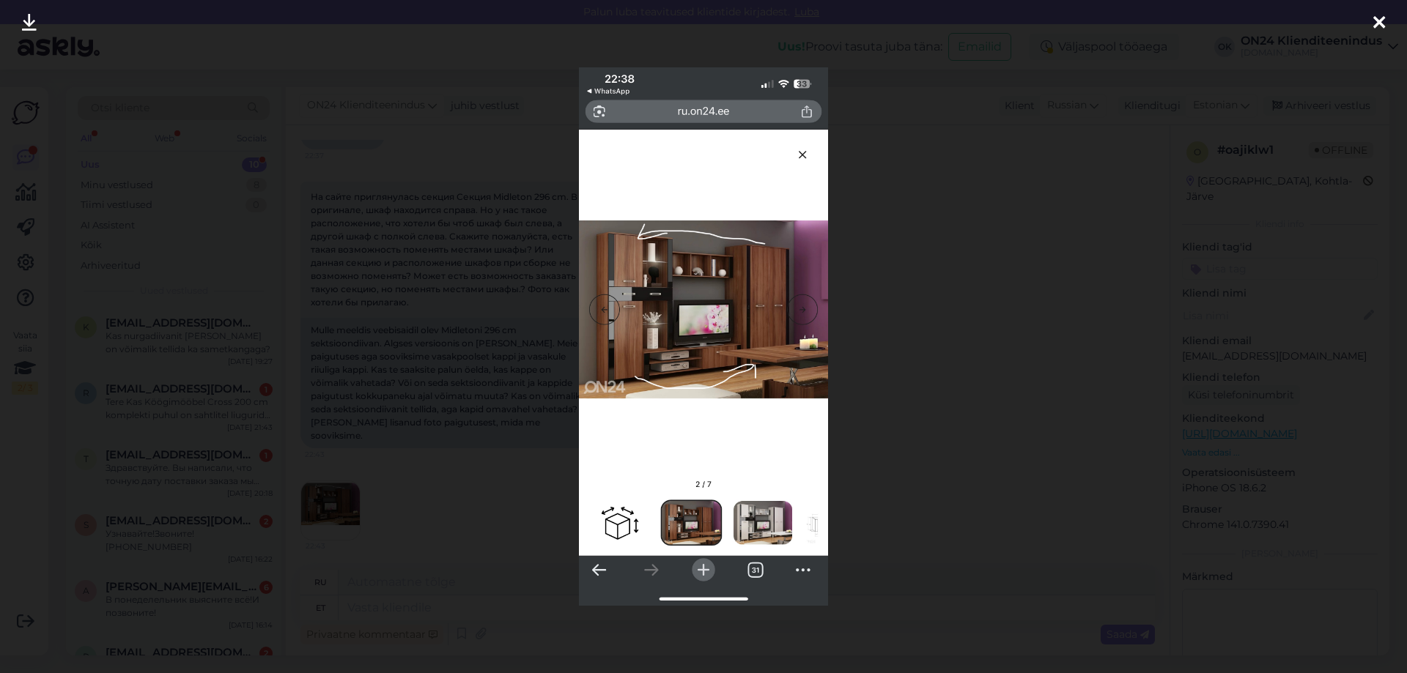
click at [456, 511] on div at bounding box center [703, 336] width 1407 height 673
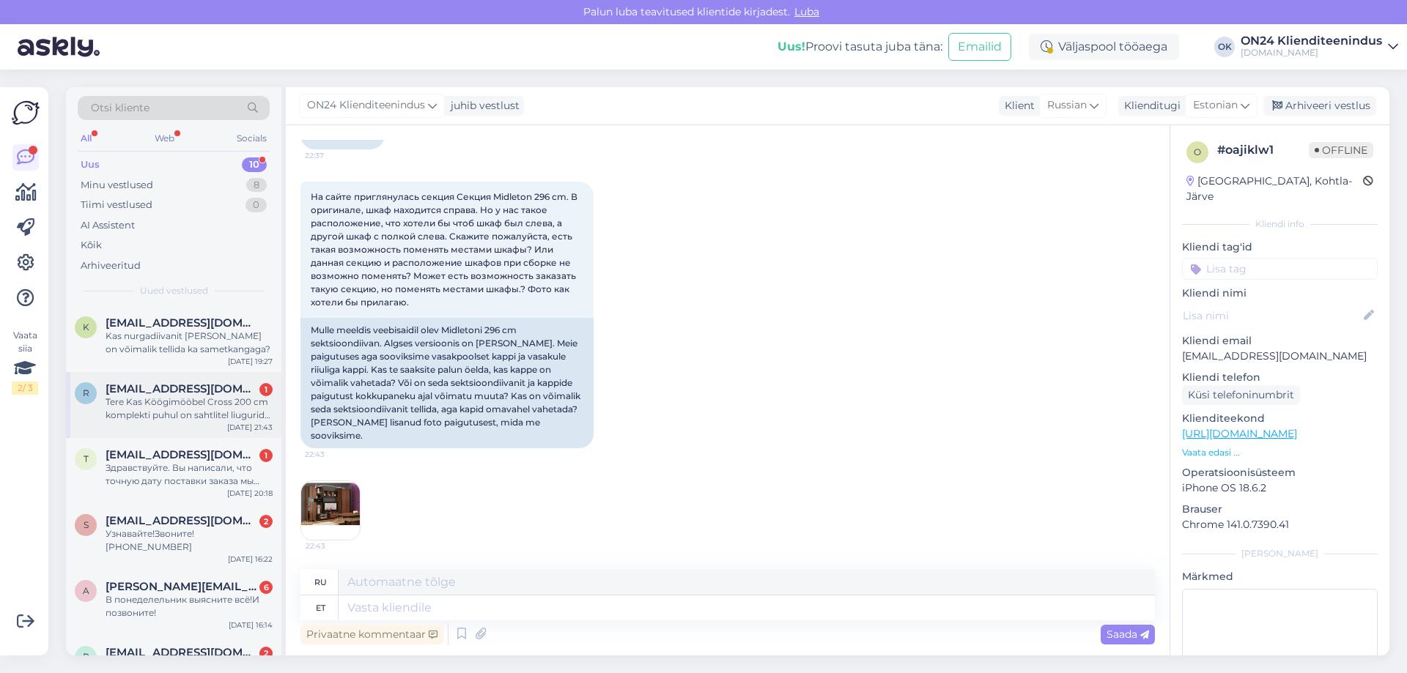
click at [193, 405] on div "Tere Kas Köögimööbel Cross 200 cm komplekti puhul on sahtlitel liugurid? Ette t…" at bounding box center [189, 409] width 167 height 26
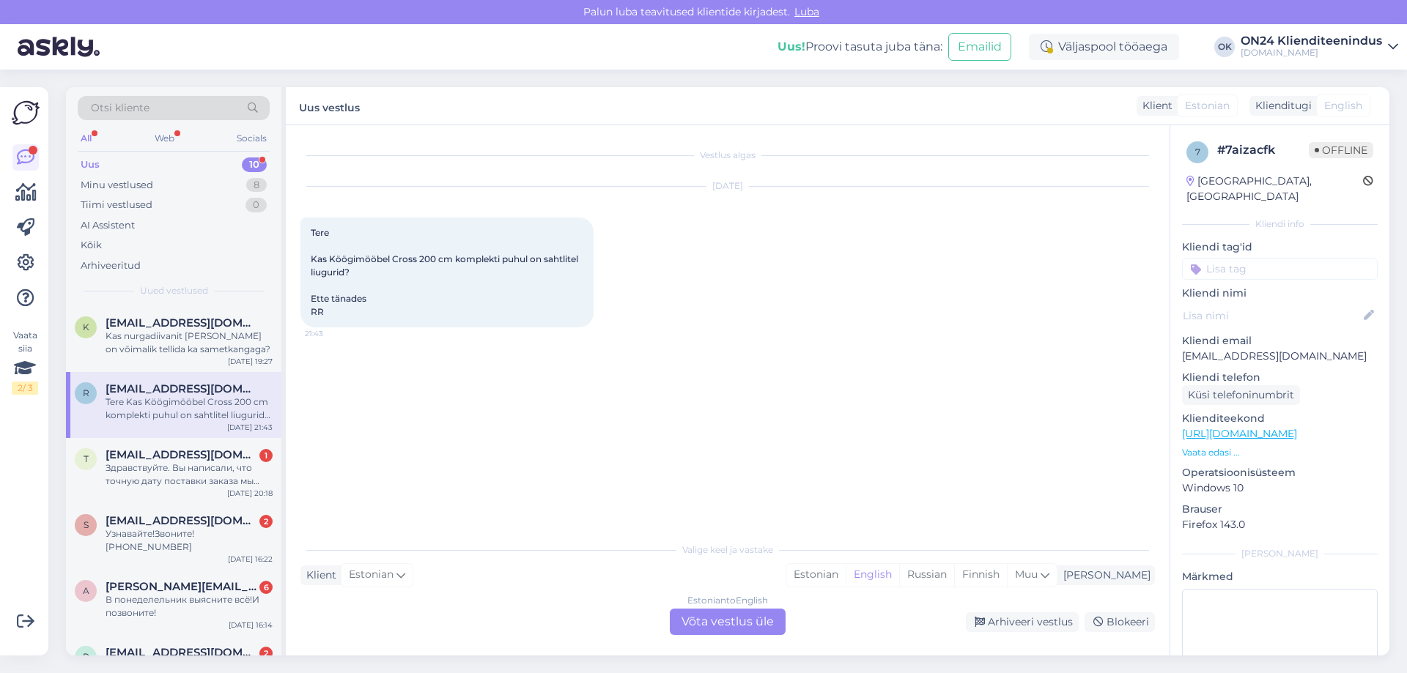
click at [1205, 446] on p "Vaata edasi ..." at bounding box center [1280, 452] width 196 height 13
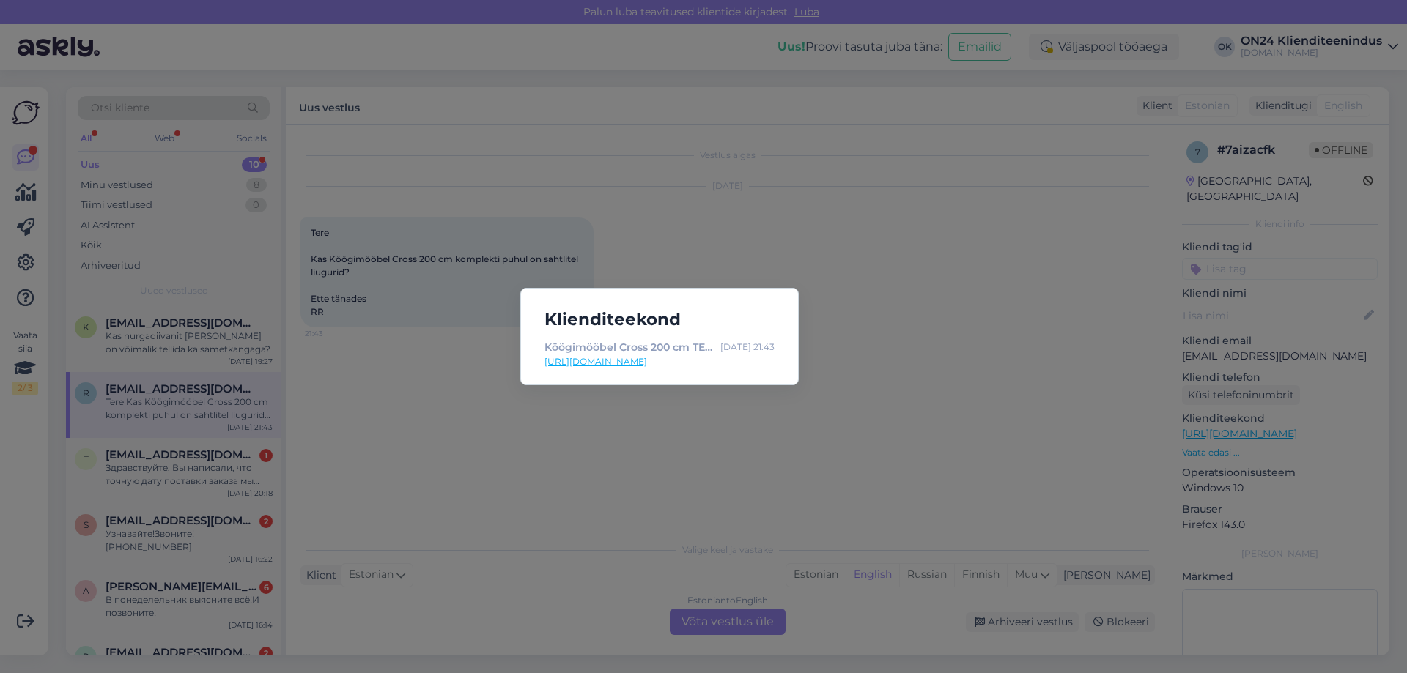
click at [671, 361] on link "[URL][DOMAIN_NAME]" at bounding box center [659, 361] width 230 height 13
click at [346, 393] on div "Klienditeekond Köögimööbel Cross 200 cm TE-474487 - [DOMAIN_NAME] Sisustuskauba…" at bounding box center [703, 336] width 1407 height 673
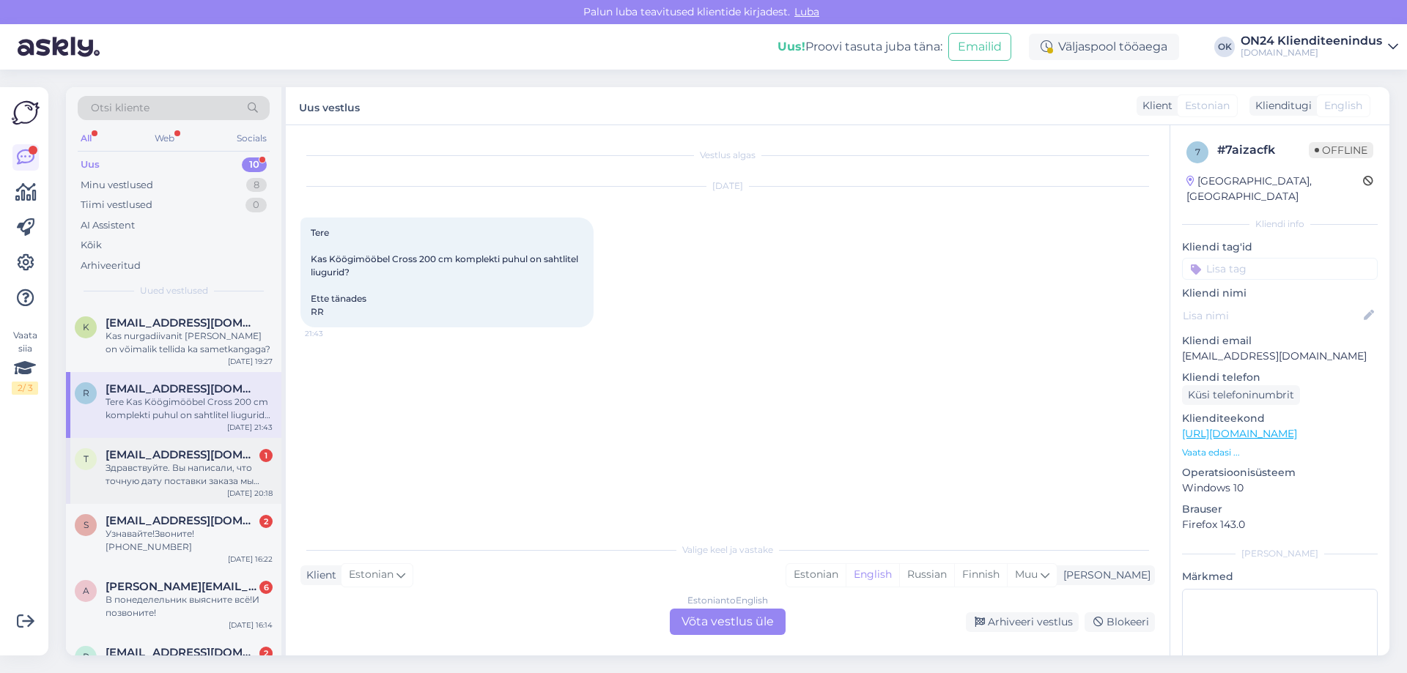
click at [228, 458] on div "[EMAIL_ADDRESS][DOMAIN_NAME] 1" at bounding box center [189, 454] width 167 height 13
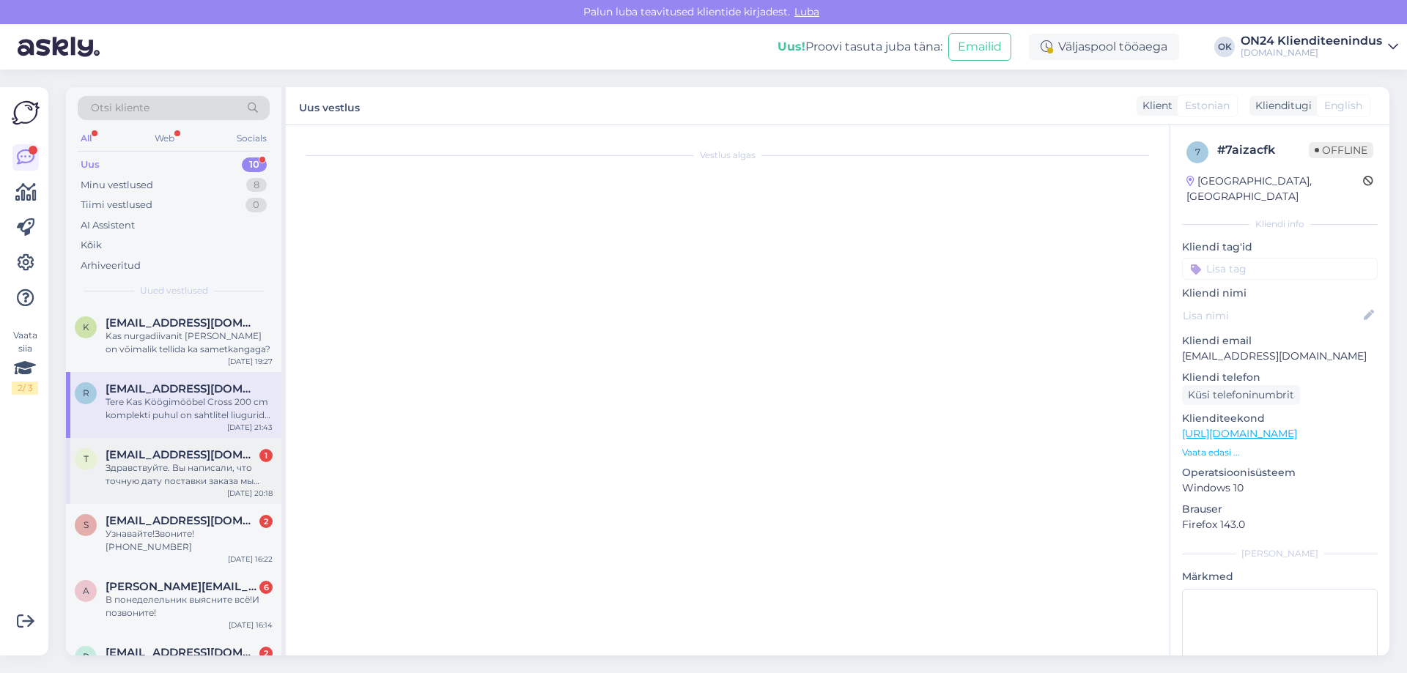
scroll to position [287, 0]
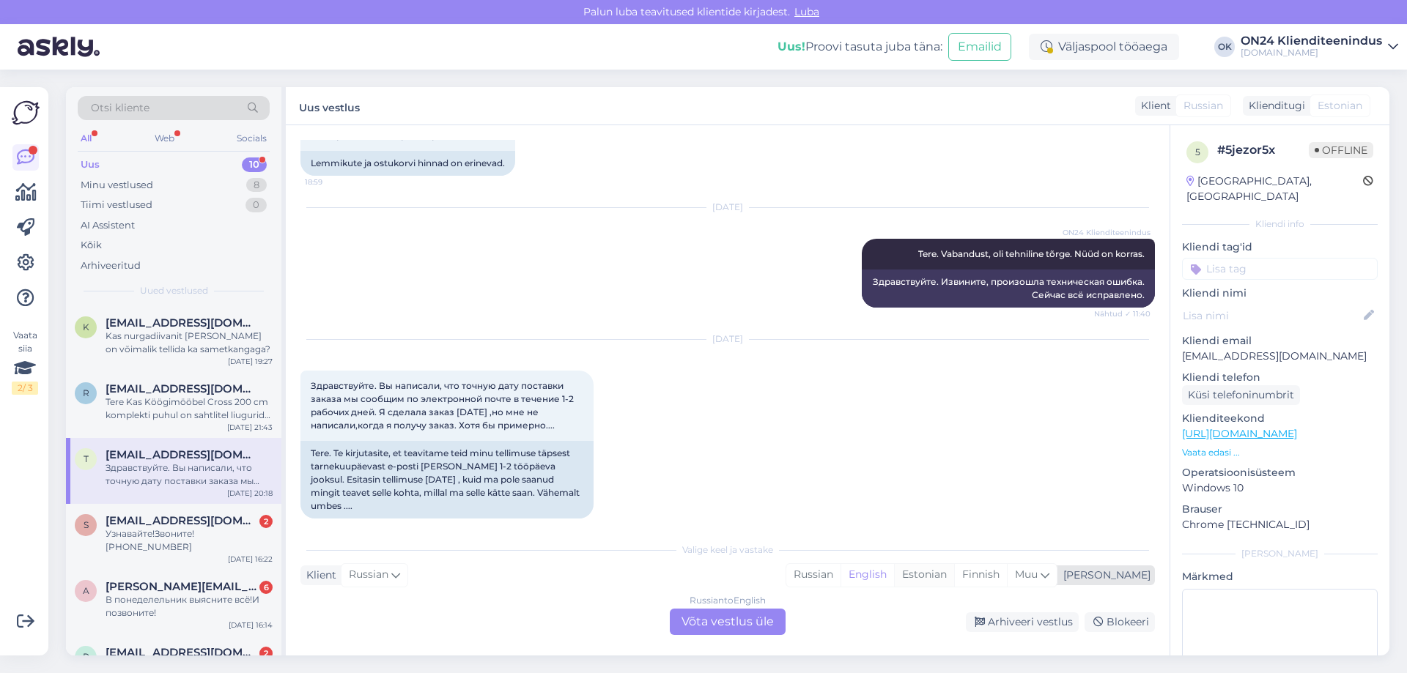
click at [954, 565] on div "Estonian" at bounding box center [924, 575] width 60 height 22
click at [767, 627] on div "Russian to Estonian Võta vestlus üle" at bounding box center [728, 622] width 116 height 26
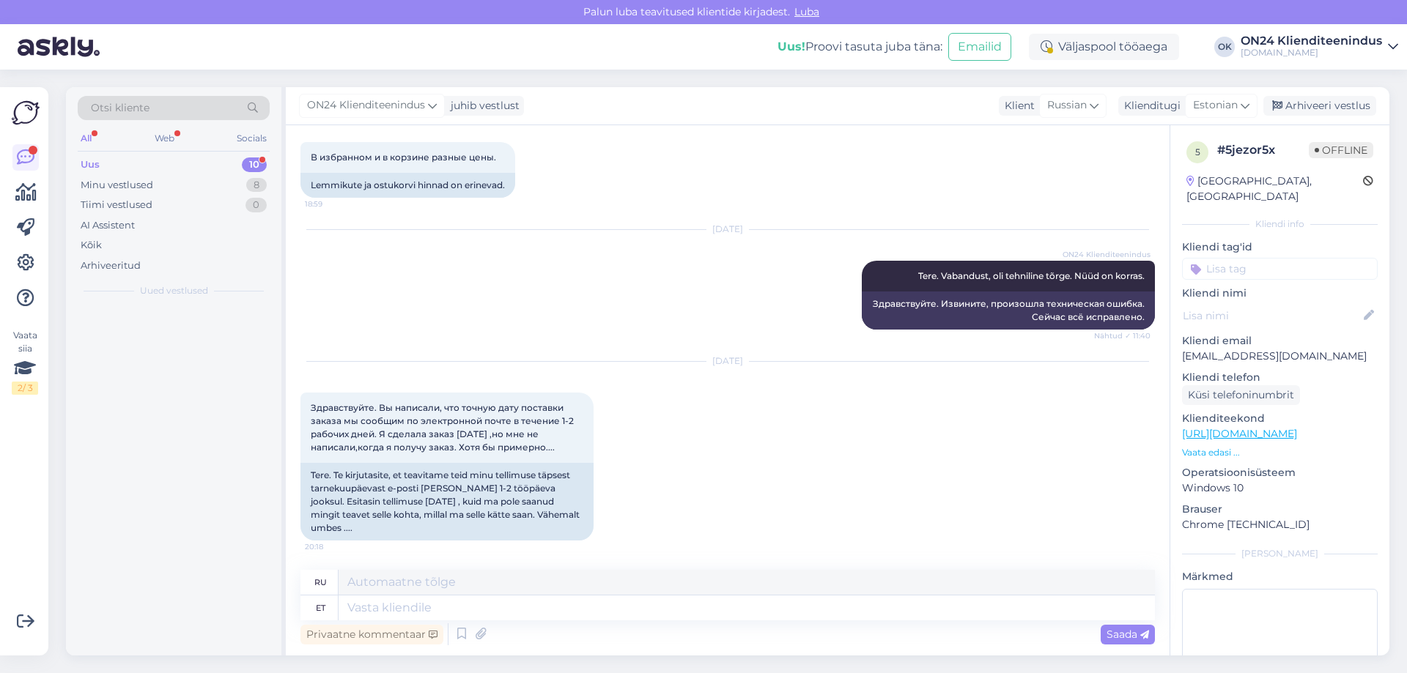
scroll to position [251, 0]
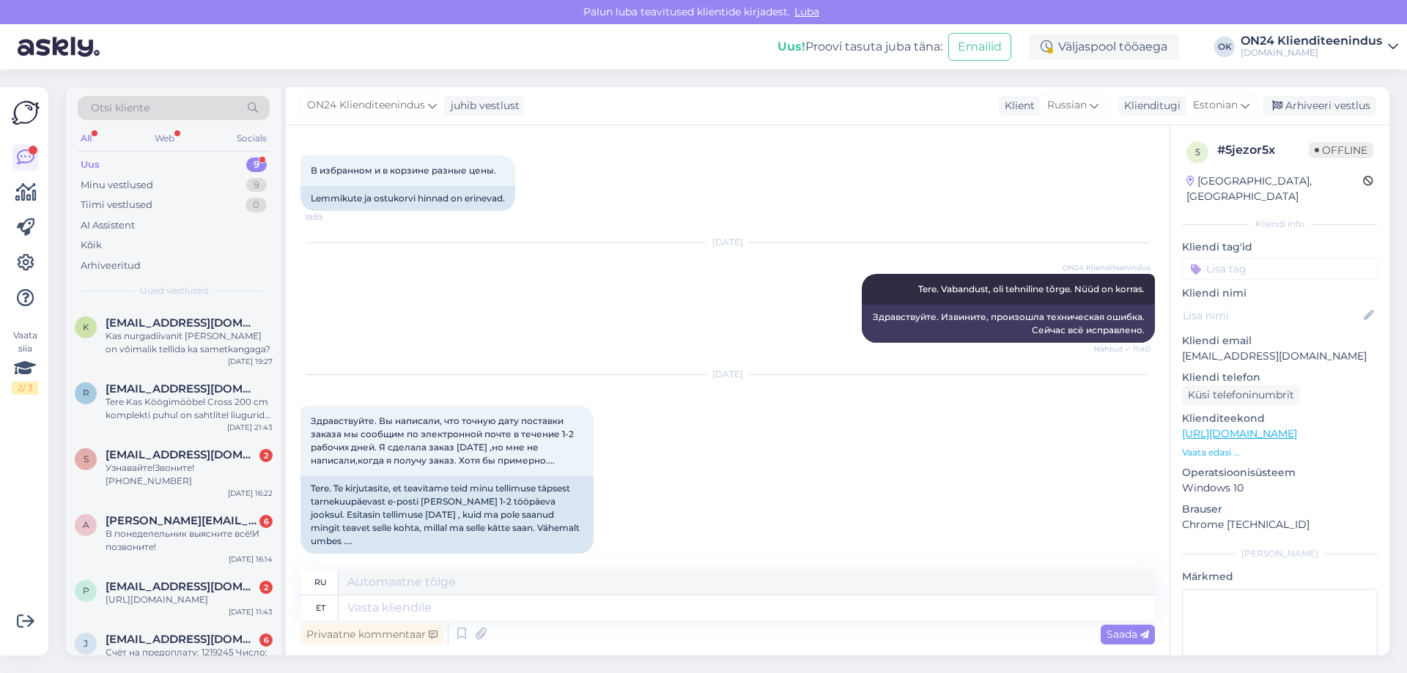
click at [1202, 349] on p "[EMAIL_ADDRESS][DOMAIN_NAME]" at bounding box center [1280, 356] width 196 height 15
copy p "[EMAIL_ADDRESS][DOMAIN_NAME]"
click at [397, 602] on textarea at bounding box center [747, 608] width 816 height 25
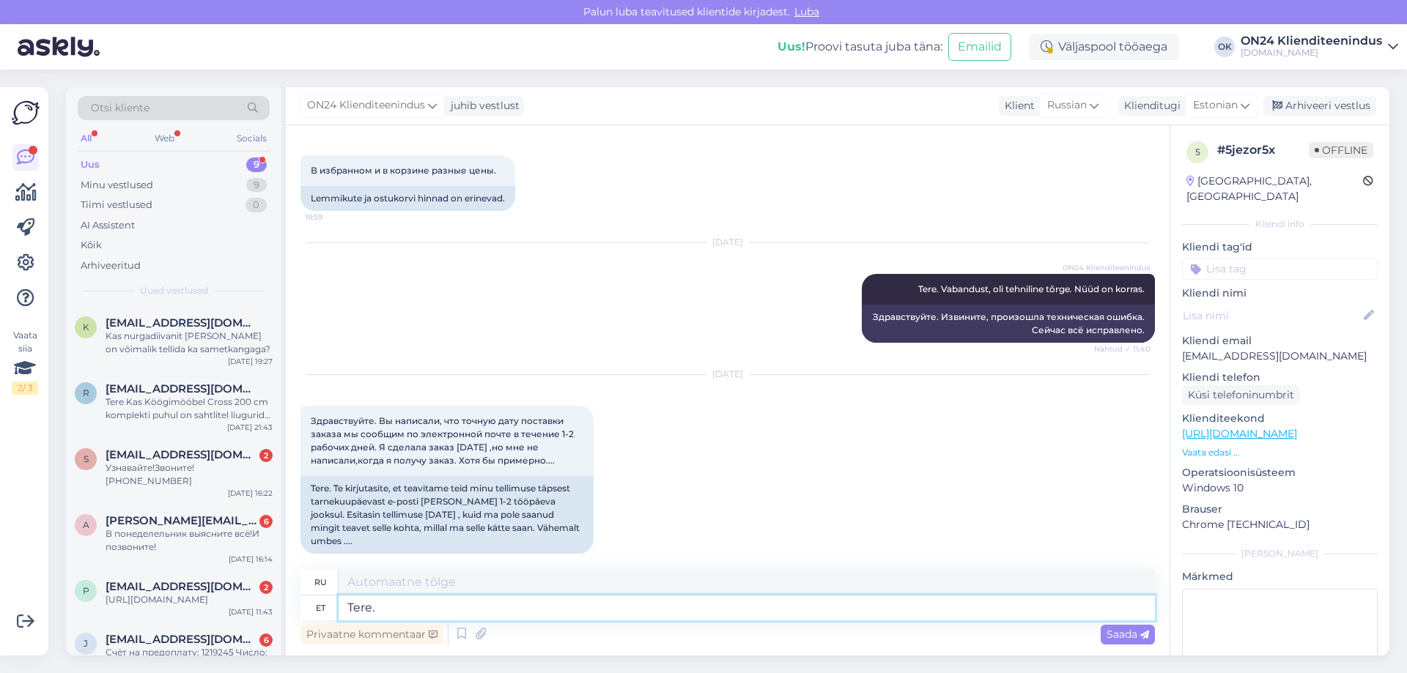
type textarea "Tere."
type textarea "Привет."
paste textarea "Tellimus jõuab ON24 logistikakeskusesse [DATE]. Jaotuskeskuse töötaja võtab Tei…"
type textarea "Tere. Tellimus jõuab ON24 logistikakeskusesse [DATE]. Jaotuskeskuse töötaja võt…"
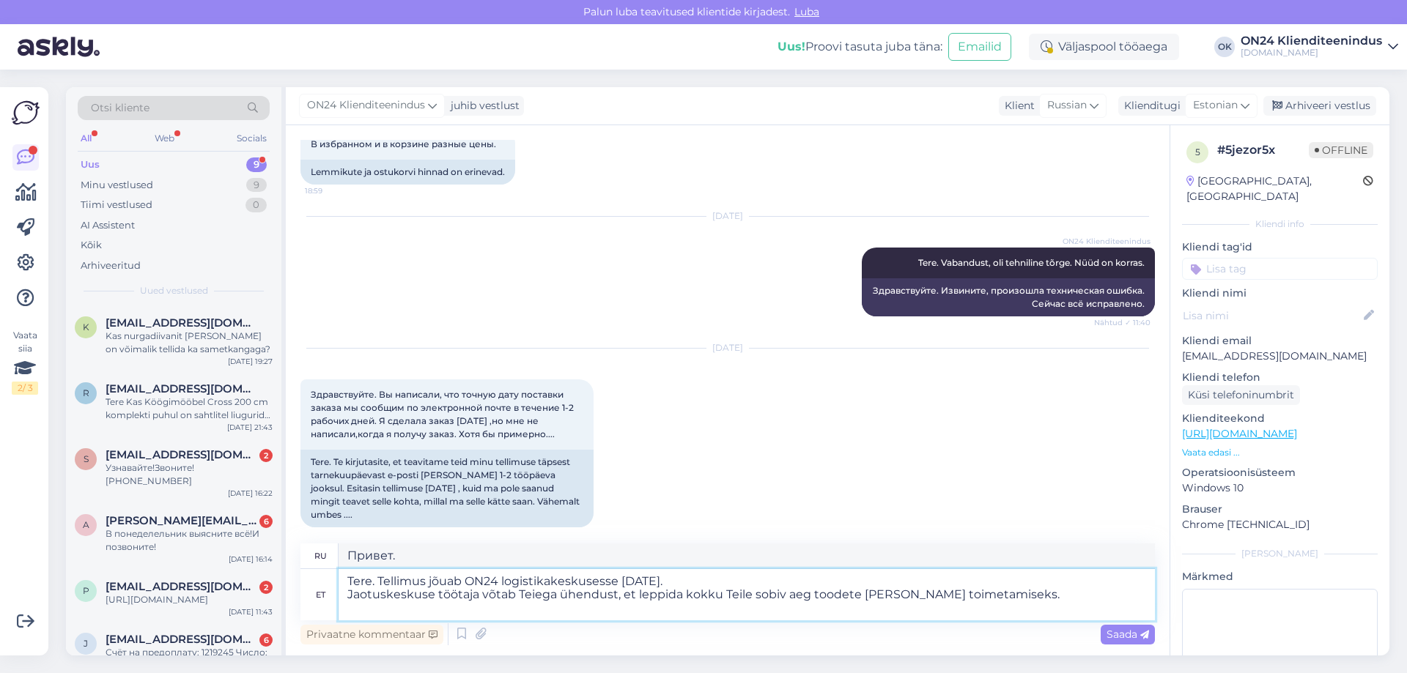
type textarea "Здравствуйте. Заказ прибудет в логистический центр ON24 [DATE]. Сотрудник распр…"
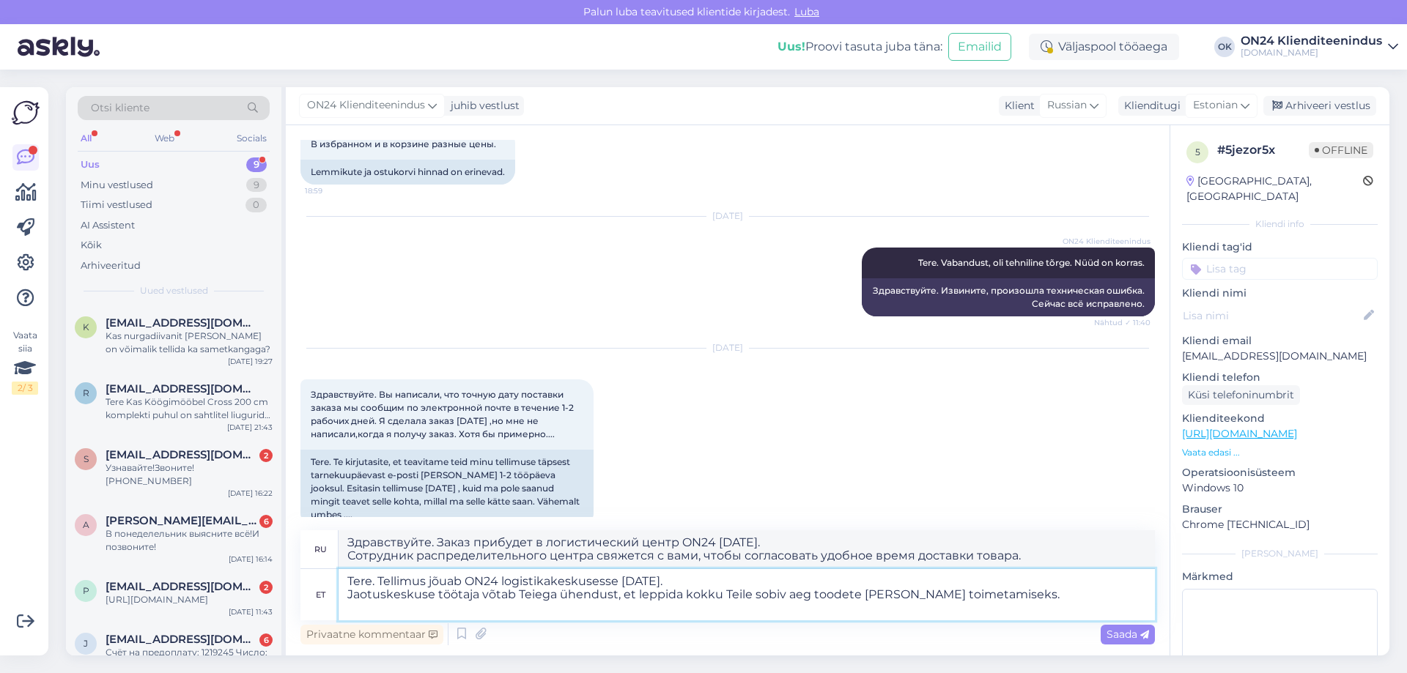
scroll to position [287, 0]
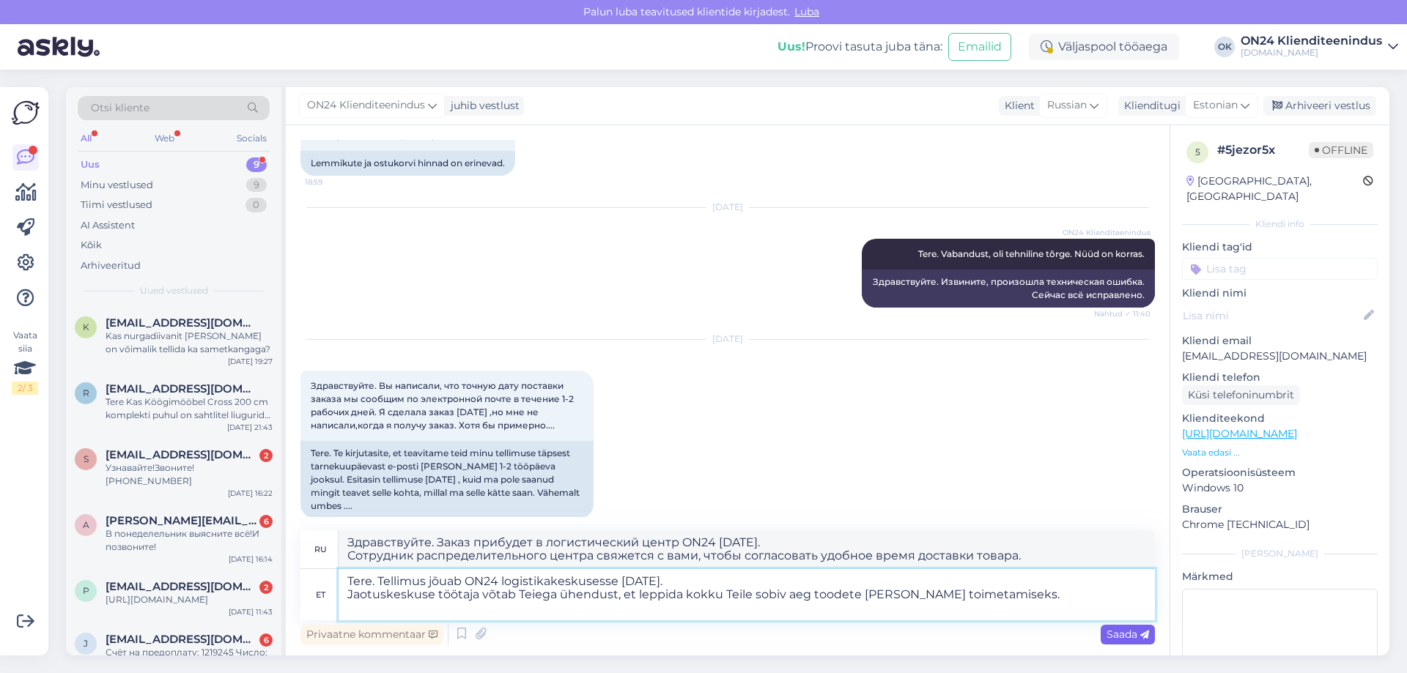
type textarea "Tere. Tellimus jõuab ON24 logistikakeskusesse [DATE]. Jaotuskeskuse töötaja võt…"
click at [1119, 638] on span "Saada" at bounding box center [1127, 634] width 43 height 13
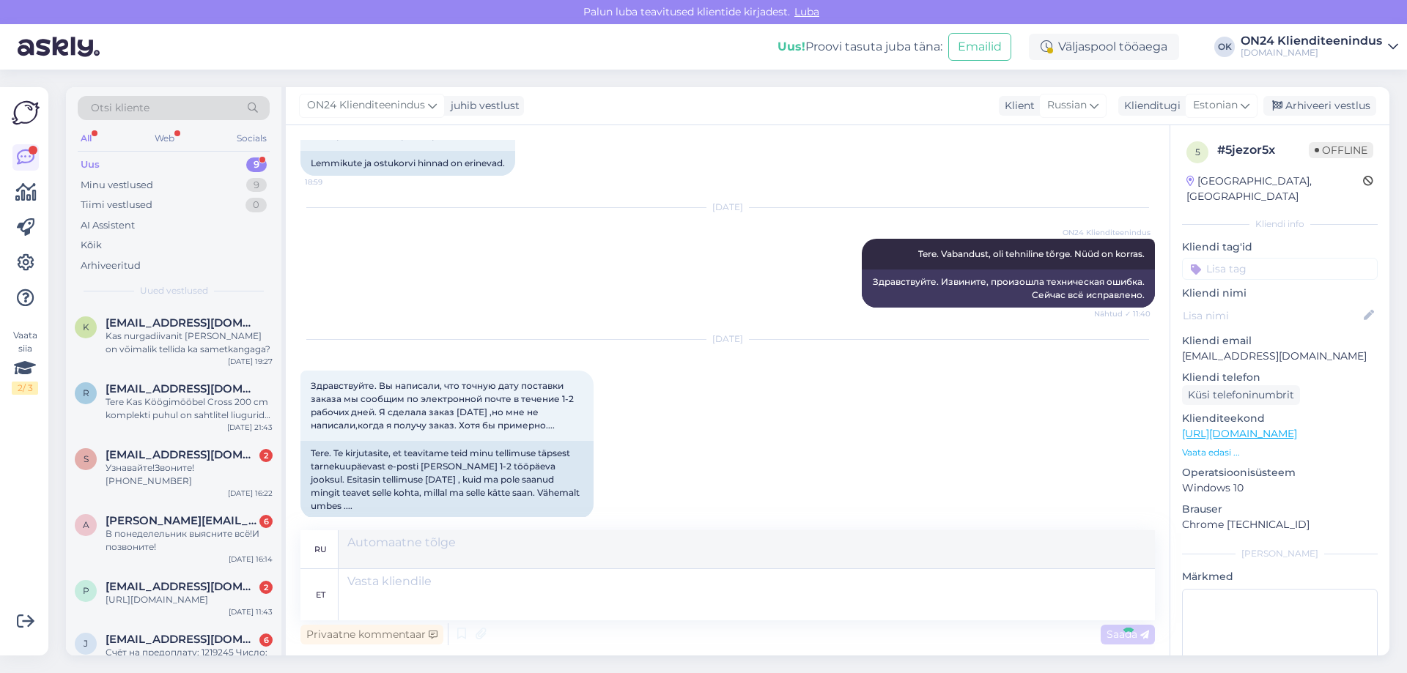
scroll to position [436, 0]
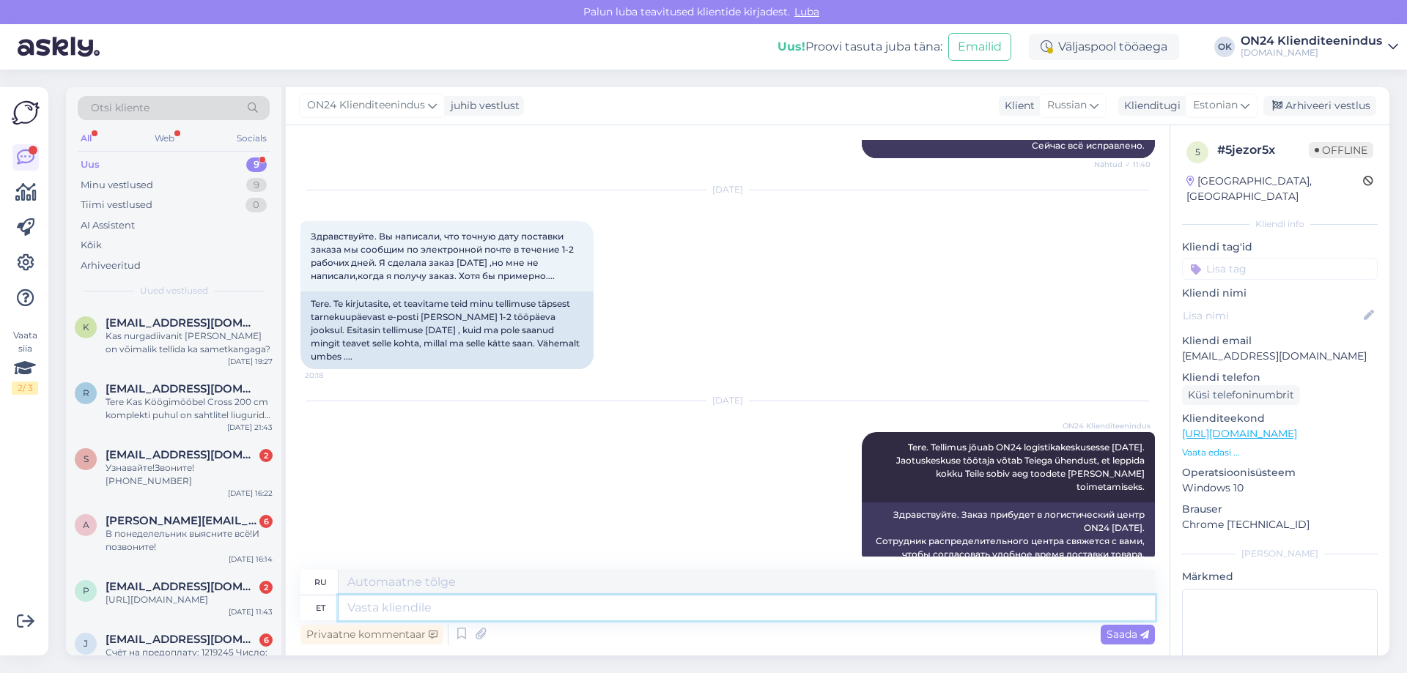
click at [564, 612] on textarea at bounding box center [747, 608] width 816 height 25
type textarea "Teavitus o"
type textarea "Уведомление"
type textarea "Teavitus on"
type textarea "Уведомление есть"
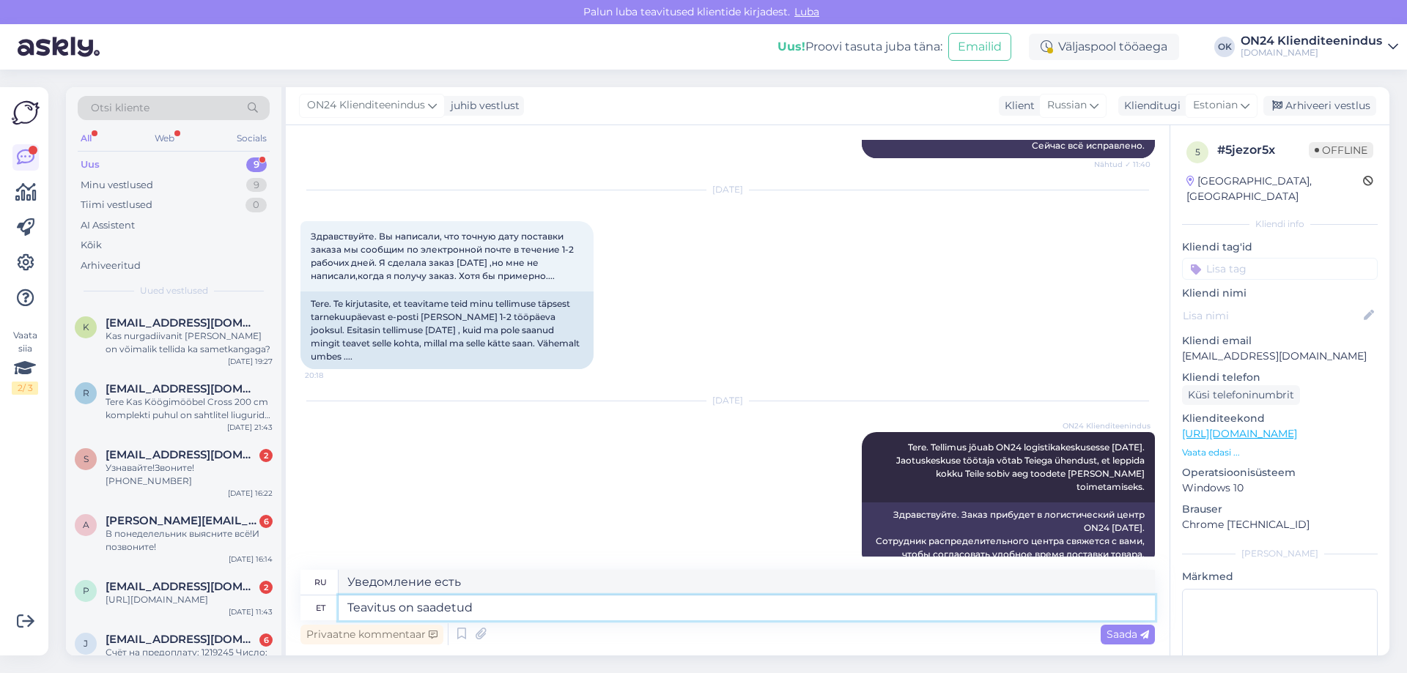
type textarea "Teavitus on saadetud"
type textarea "Уведомление отправлено."
type textarea "Teavitus on saadetud 26."
type textarea "Уведомление отправлено 2"
type textarea "Teavitus on saadetud [DATE] e"
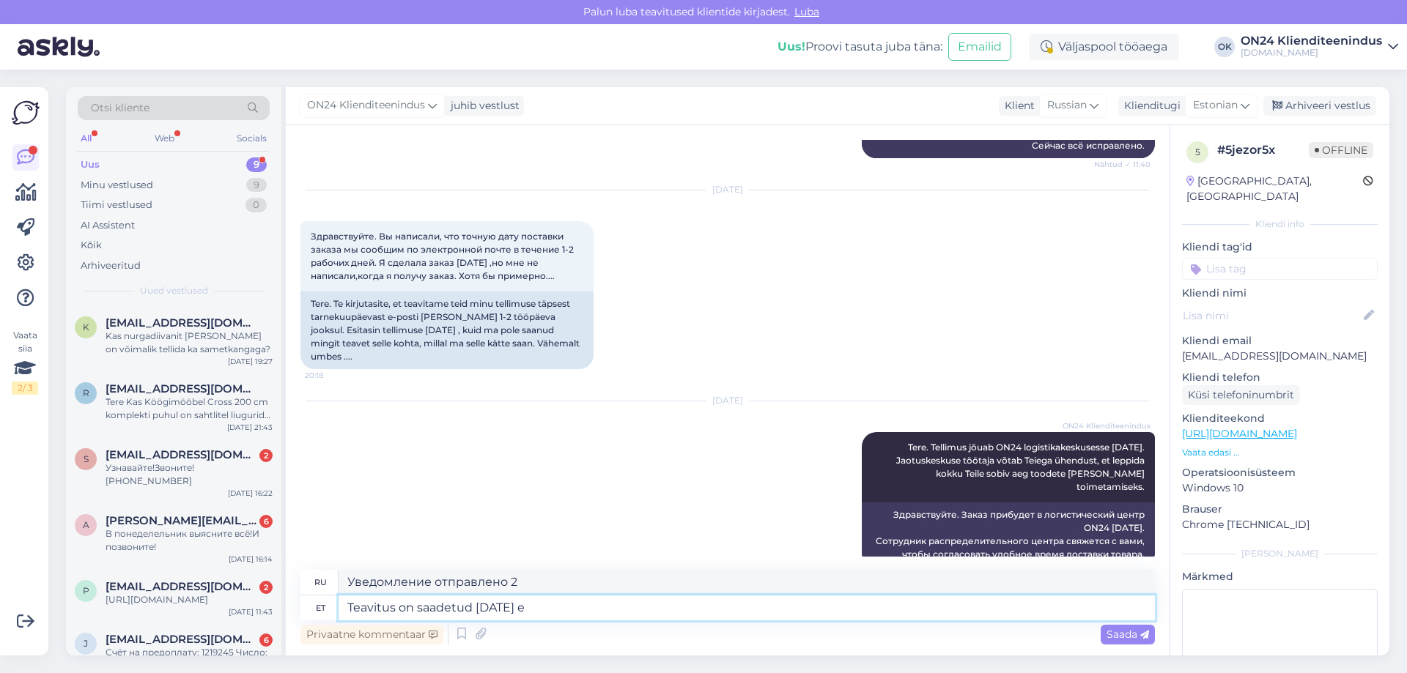
type textarea "Уведомление отправлено [DATE]"
type textarea "Teavitus on saadetud [DATE] e-mailile"
type textarea "Уведомление отправлено на электронную почту [DATE]"
paste textarea "[EMAIL_ADDRESS][DOMAIN_NAME]"
type textarea "Teavitus on saadetud [DATE] e-mailile [EMAIL_ADDRESS][DOMAIN_NAME]"
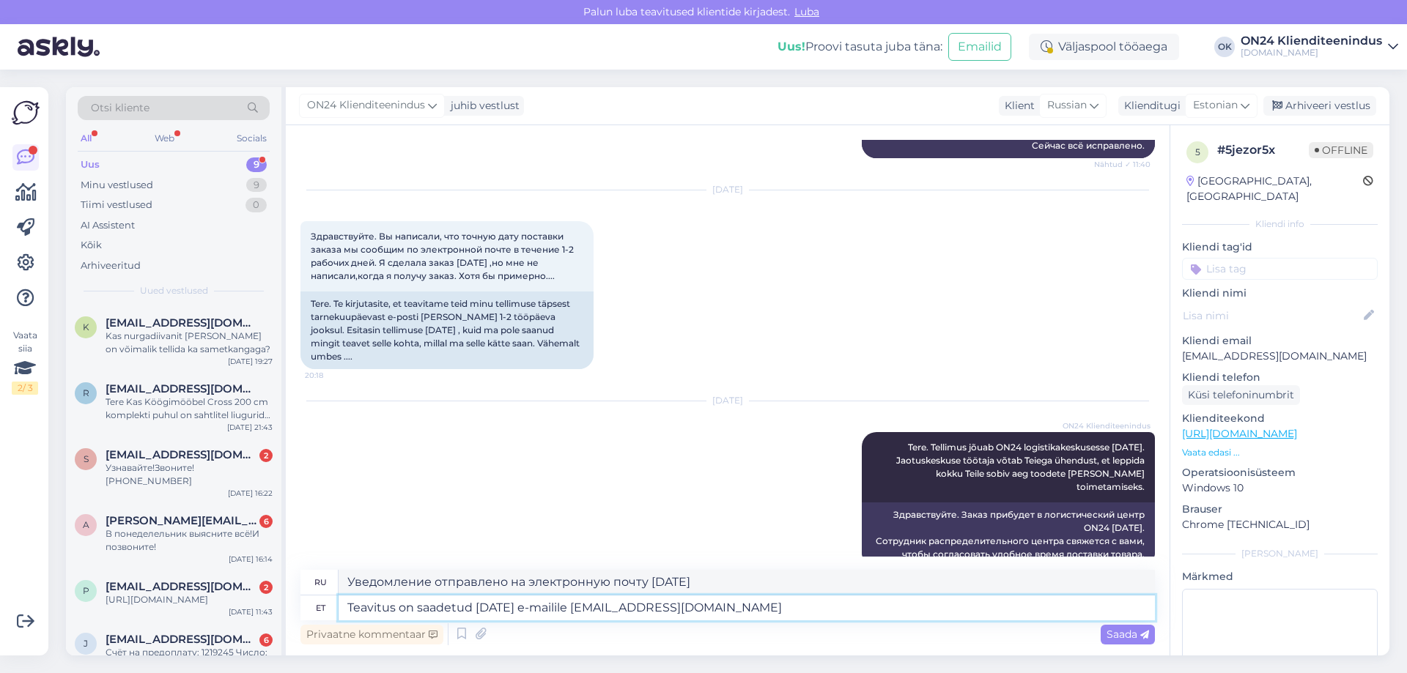
type textarea "Уведомление отправлено [DATE] на электронную почту [EMAIL_ADDRESS][DOMAIN_NAME]"
type textarea "Teavitus on saadetud [DATE] e-mailile [EMAIL_ADDRESS][DOMAIN_NAME]"
click at [1107, 639] on span "Saada" at bounding box center [1127, 634] width 43 height 13
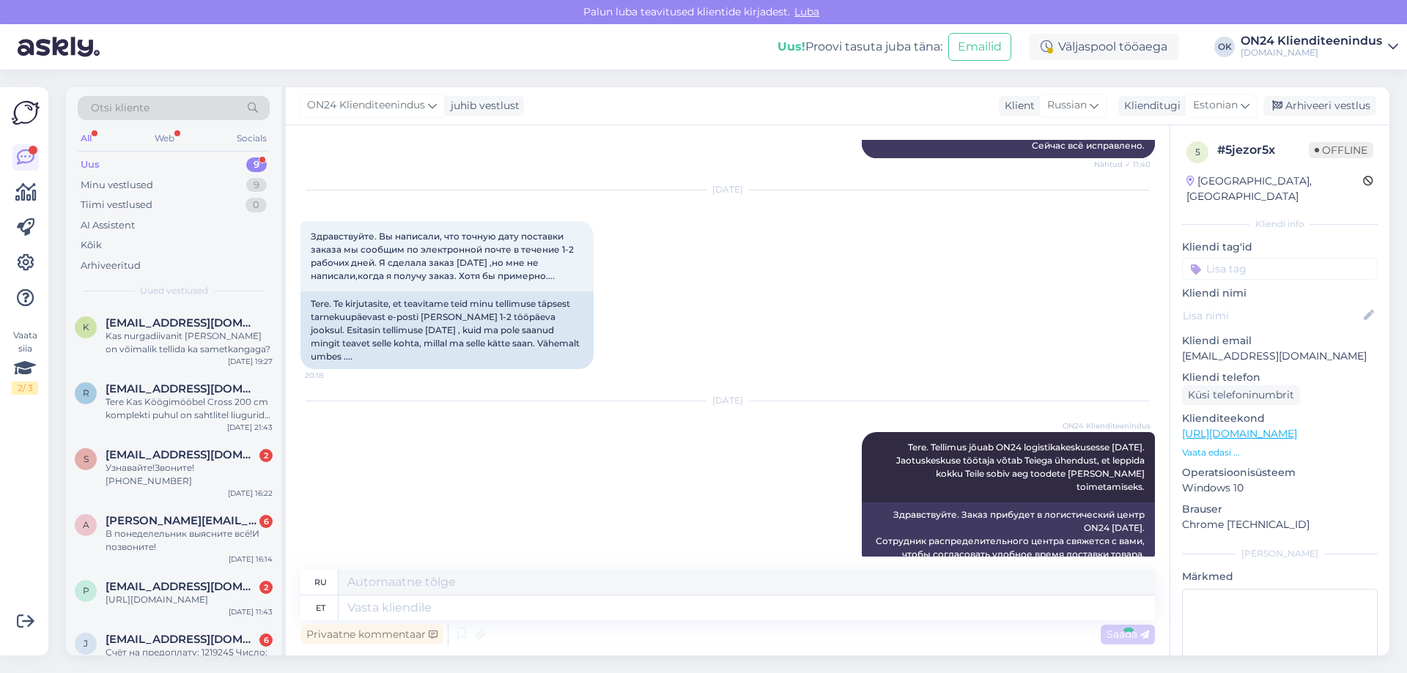
scroll to position [537, 0]
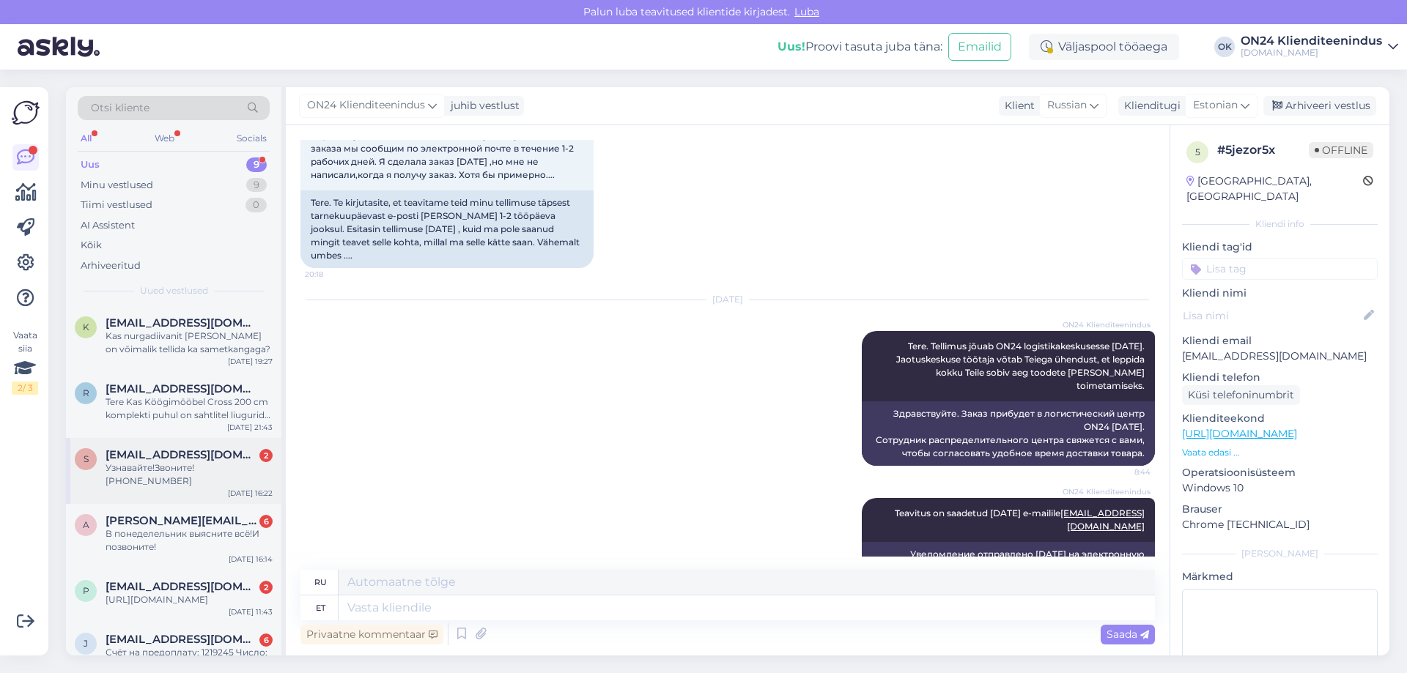
click at [204, 462] on div "Узнавайте!Звоните![PHONE_NUMBER]" at bounding box center [189, 475] width 167 height 26
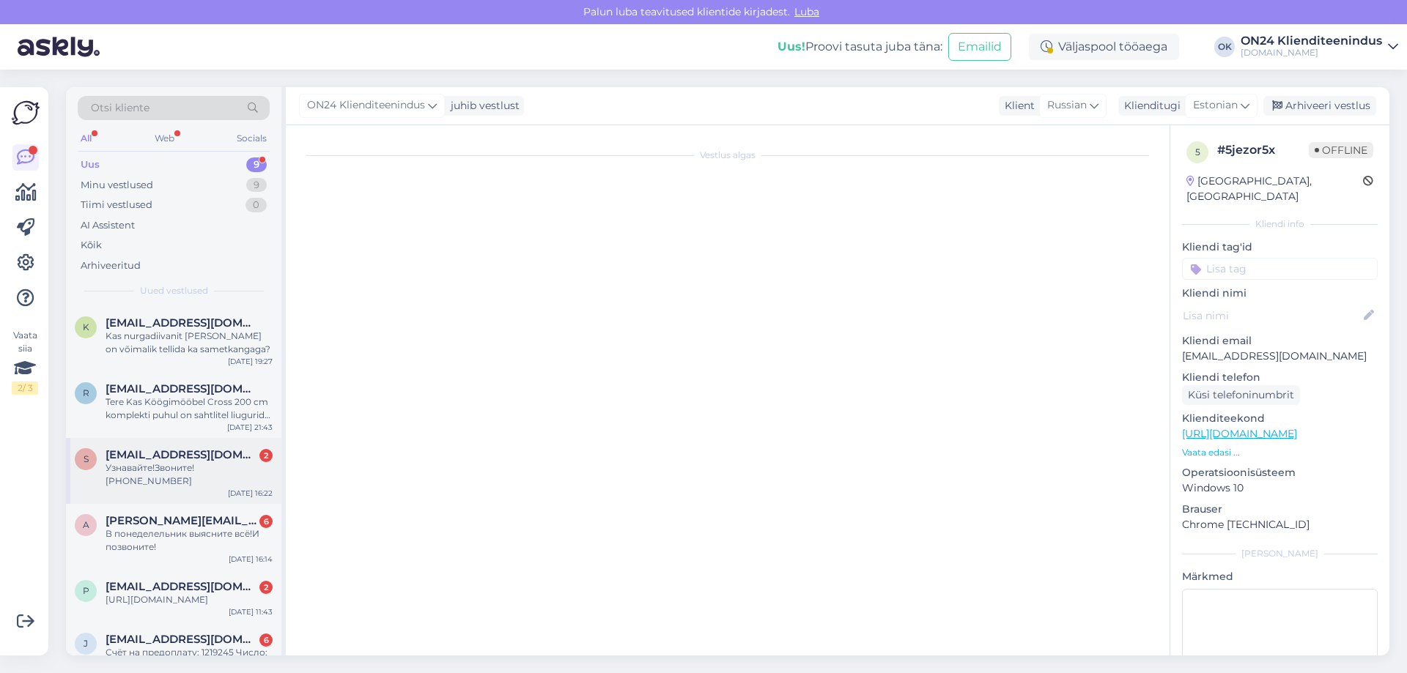
scroll to position [0, 0]
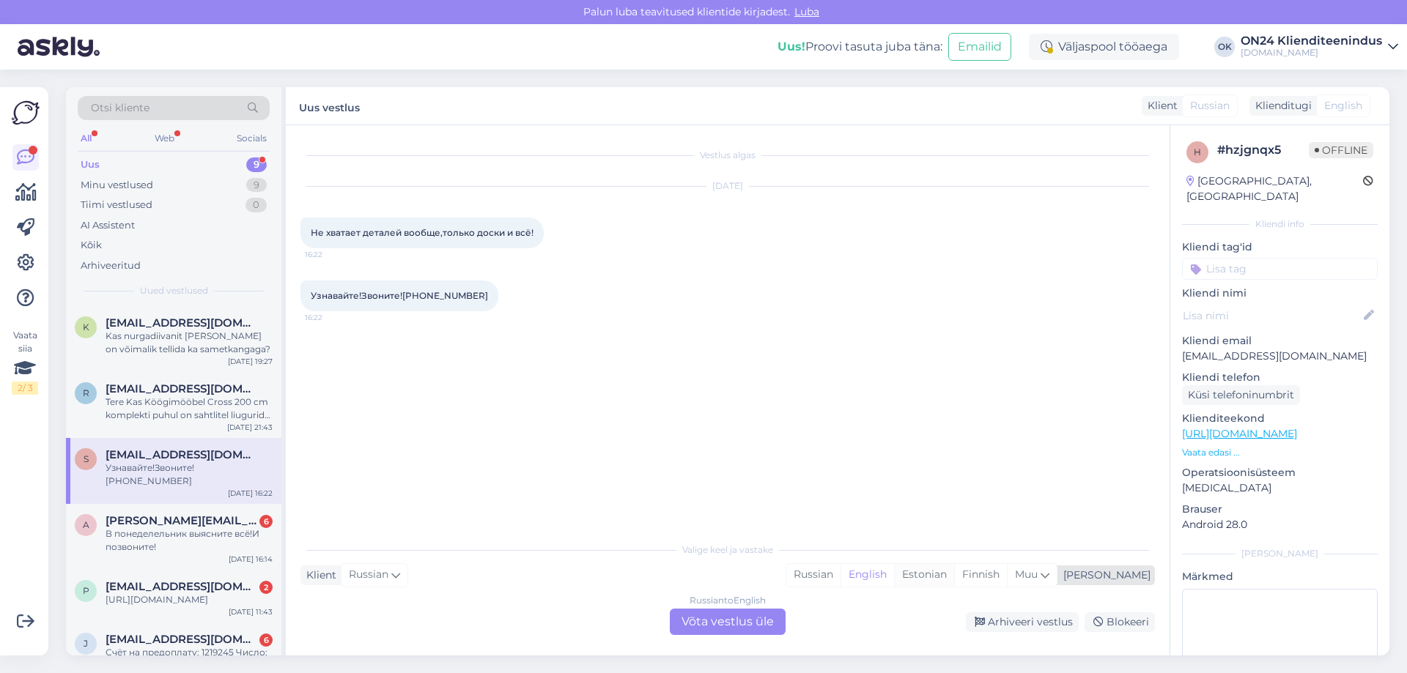
click at [954, 575] on div "Estonian" at bounding box center [924, 575] width 60 height 22
click at [726, 616] on div "Russian to Estonian Võta vestlus üle" at bounding box center [728, 622] width 116 height 26
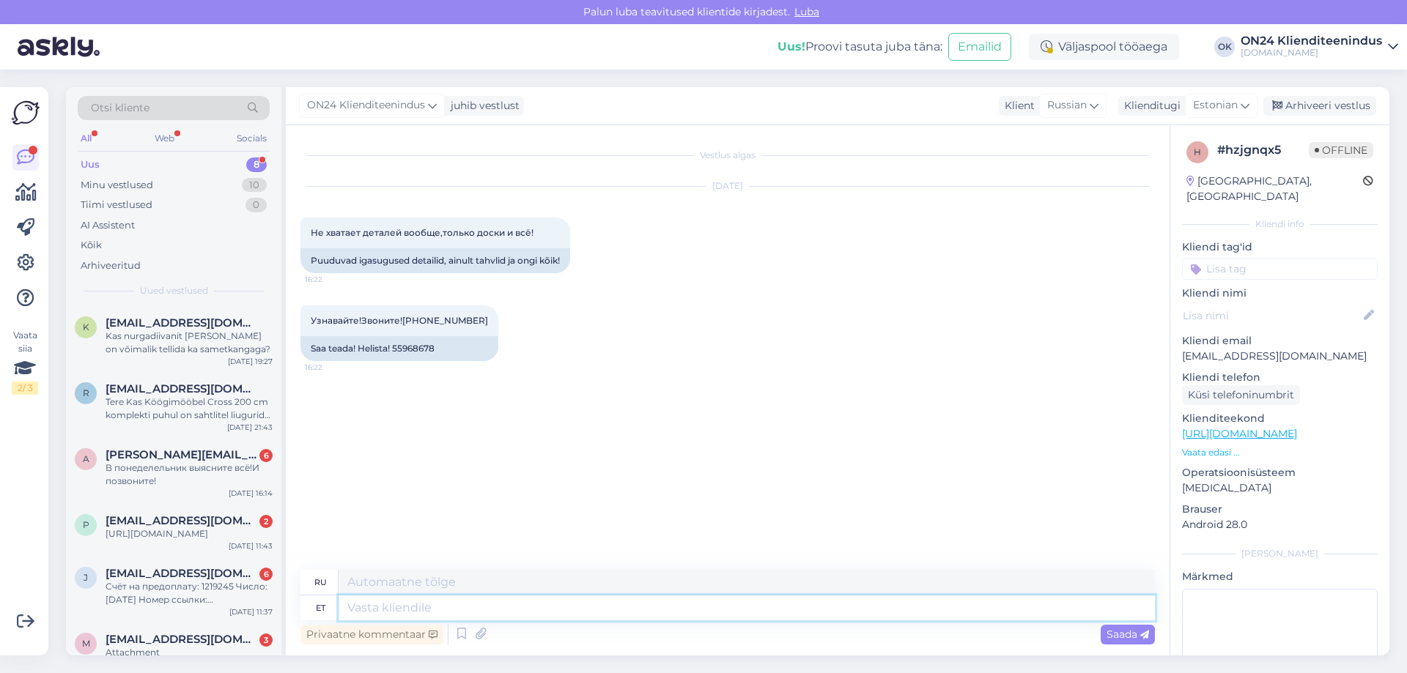
click at [506, 602] on textarea at bounding box center [747, 608] width 816 height 25
type textarea "Tere."
type textarea "Привет."
type textarea "Tere. [GEOGRAPHIC_DATA]"
type textarea "Здравствуйте. Пожалуйста."
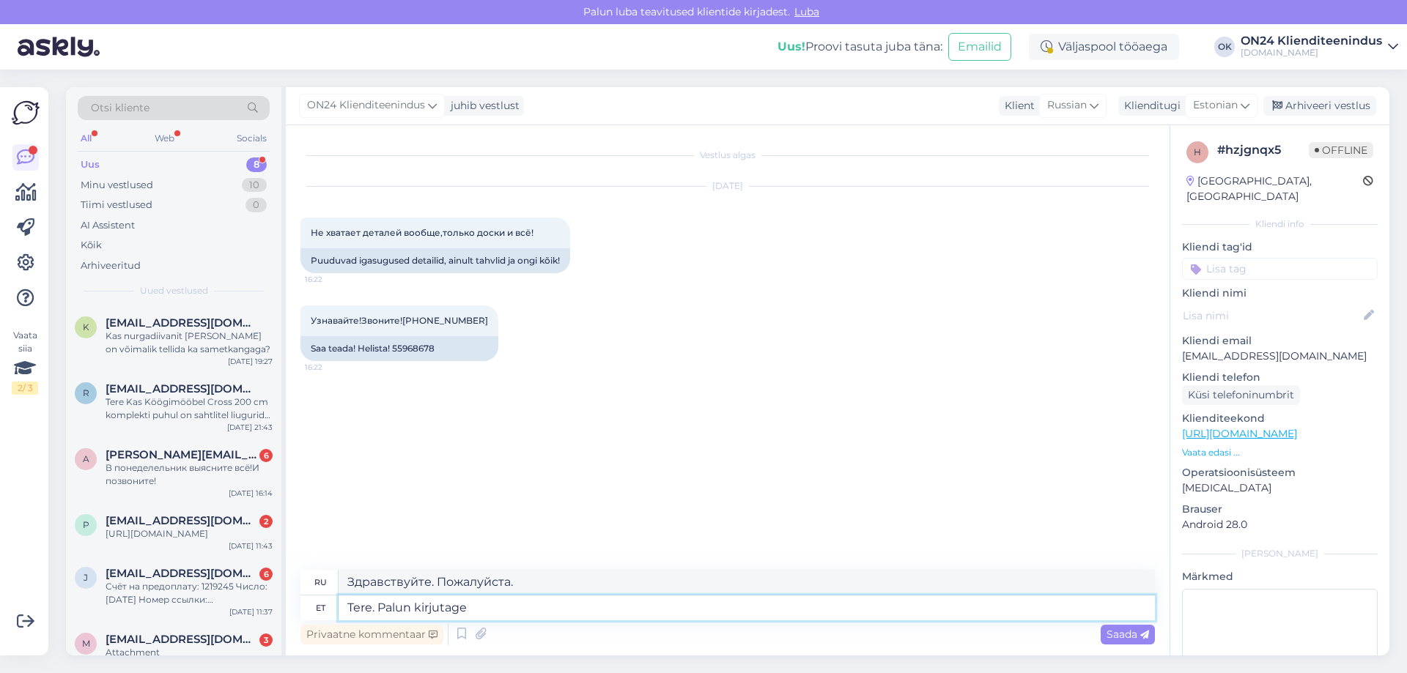
type textarea "Tere. Palun kirjutage"
type textarea "Здравствуйте. Напишите пожалуйста."
type textarea "Tere. Palun kirjutage info@"
type textarea "Здравствуйте. Напишите, пожалуйста, на info@"
type textarea "Tere. Palun kirjutage [EMAIL_ADDRESS][DOMAIN_NAME]. M"
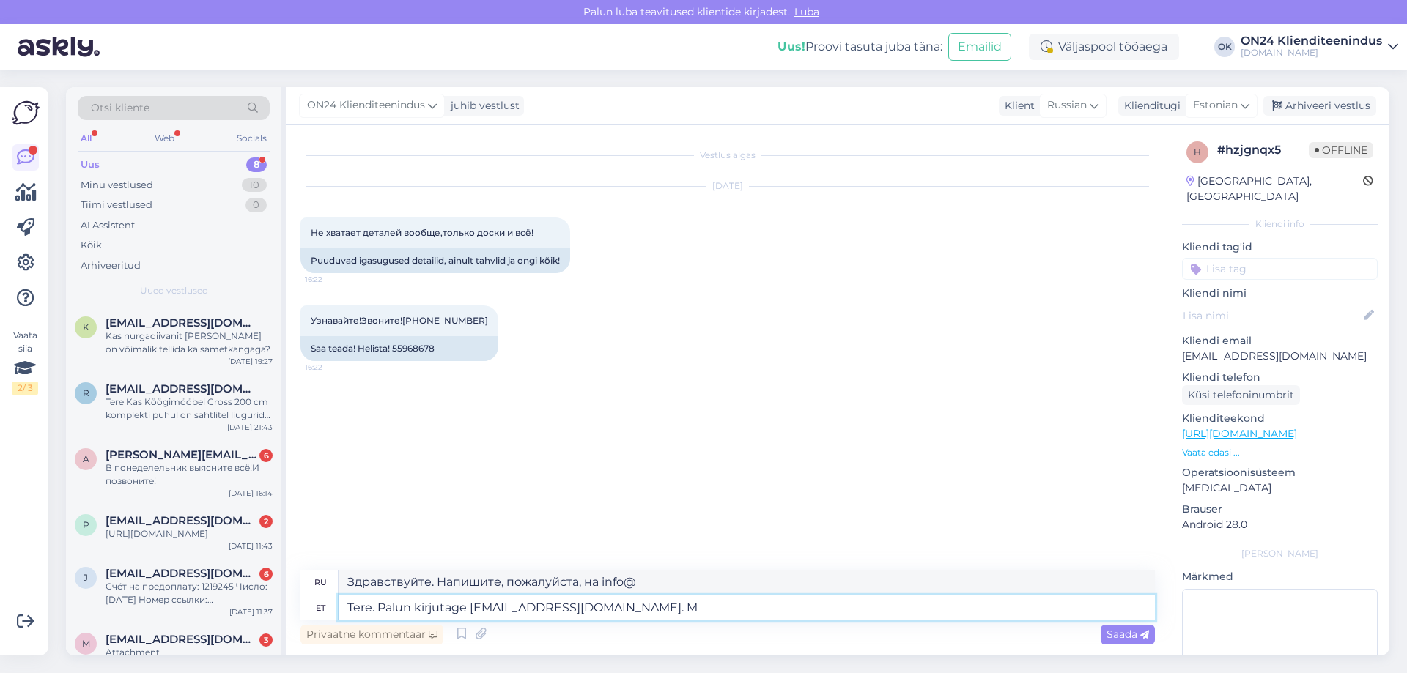
type textarea "Здравствуйте. Напишите, пожалуйста, на [EMAIL_ADDRESS][DOMAIN_NAME]."
type textarea "Tere. Palun kirjutage [EMAIL_ADDRESS][DOMAIN_NAME]. Märkige k"
type textarea "Здравствуйте. Напишите на [EMAIL_ADDRESS][DOMAIN_NAME]. Пожалуйста, укажите"
type textarea "Tere. Palun kirjutage [EMAIL_ADDRESS][DOMAIN_NAME]. Märkige kokkupaneku ju"
type textarea "Здравствуйте. Напишите на [EMAIL_ADDRESS][DOMAIN_NAME]. Укажите комплектацию."
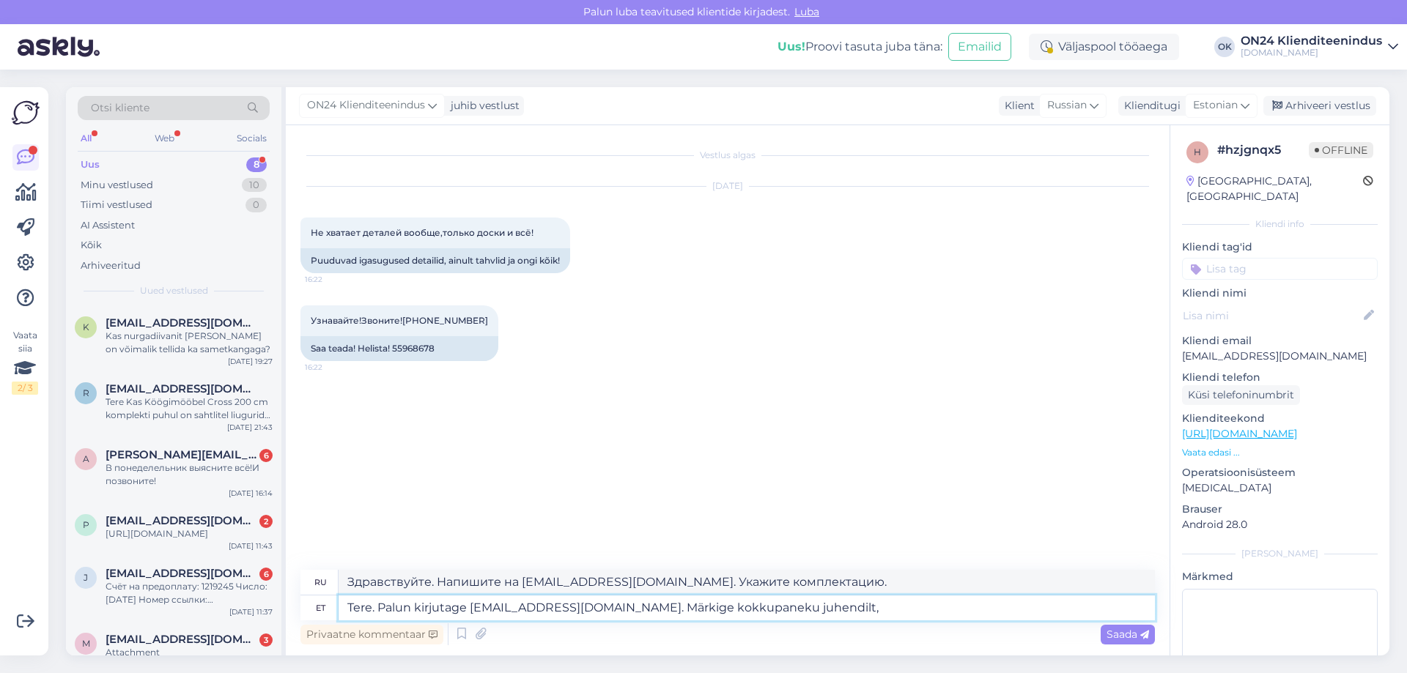
type textarea "Tere. Palun kirjutage [EMAIL_ADDRESS][DOMAIN_NAME]. Märkige kokkupaneku juhendi…"
type textarea "Здравствуйте. Напишите, пожалуйста, на [EMAIL_ADDRESS][DOMAIN_NAME]. В инструкц…"
type textarea "Tere. Palun kirjutage [EMAIL_ADDRESS][DOMAIN_NAME]. Märkige kokkupaneku juhendi…"
type textarea "Здравствуйте. Напишите, пожалуйста, на [EMAIL_ADDRESS][DOMAIN_NAME]. Пожалуйста…"
type textarea "Tere. Palun kirjutage [EMAIL_ADDRESS][DOMAIN_NAME]. Märkige kokkupaneku juhendi…"
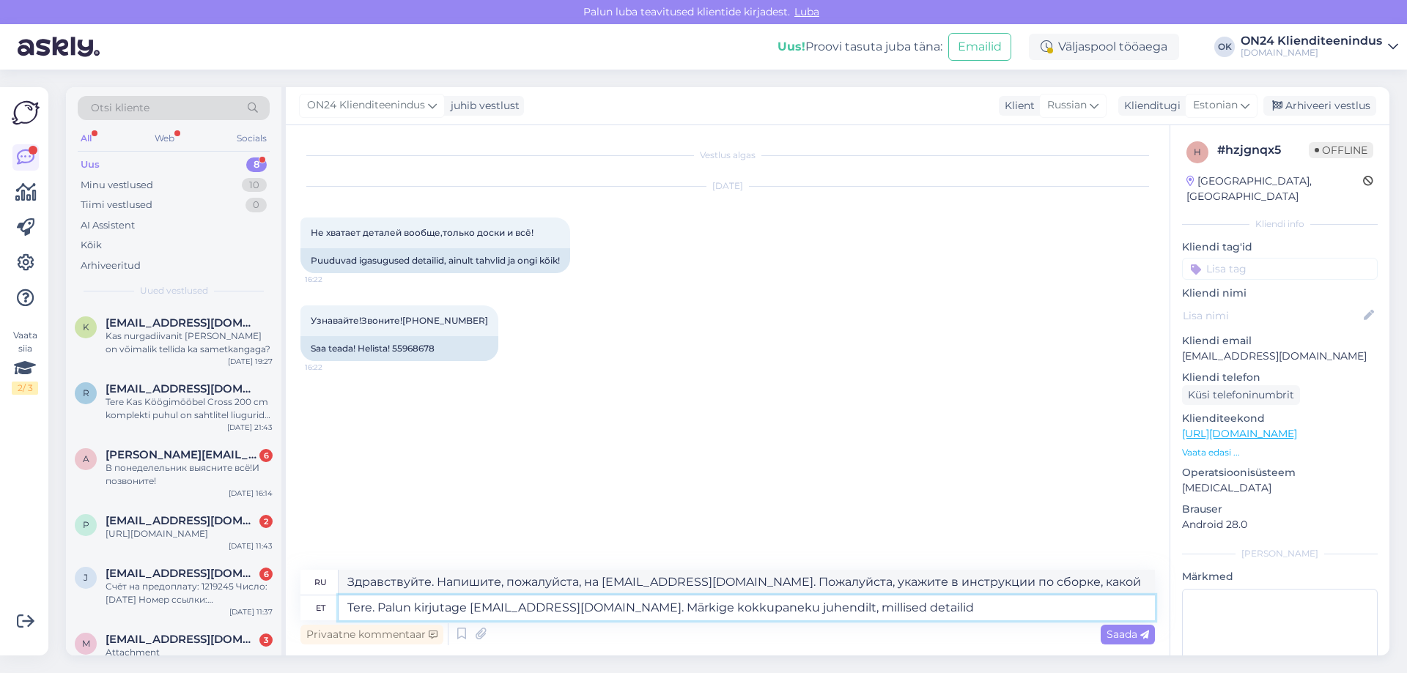
type textarea "Здравствуйте. Напишите на [EMAIL_ADDRESS][DOMAIN_NAME]. Укажите, каких деталей …"
type textarea "Tere. Palun kirjutage [EMAIL_ADDRESS][DOMAIN_NAME]. Märkige kokkupaneku juhendi…"
type textarea "Здравствуйте. Напишите, пожалуйста, на [EMAIL_ADDRESS][DOMAIN_NAME]. Укажите, к…"
type textarea "Tere. Palun kirjutage [EMAIL_ADDRESS][DOMAIN_NAME]. Märkige kokkupaneku juhendi…"
click at [1121, 629] on span "Saada" at bounding box center [1127, 634] width 43 height 13
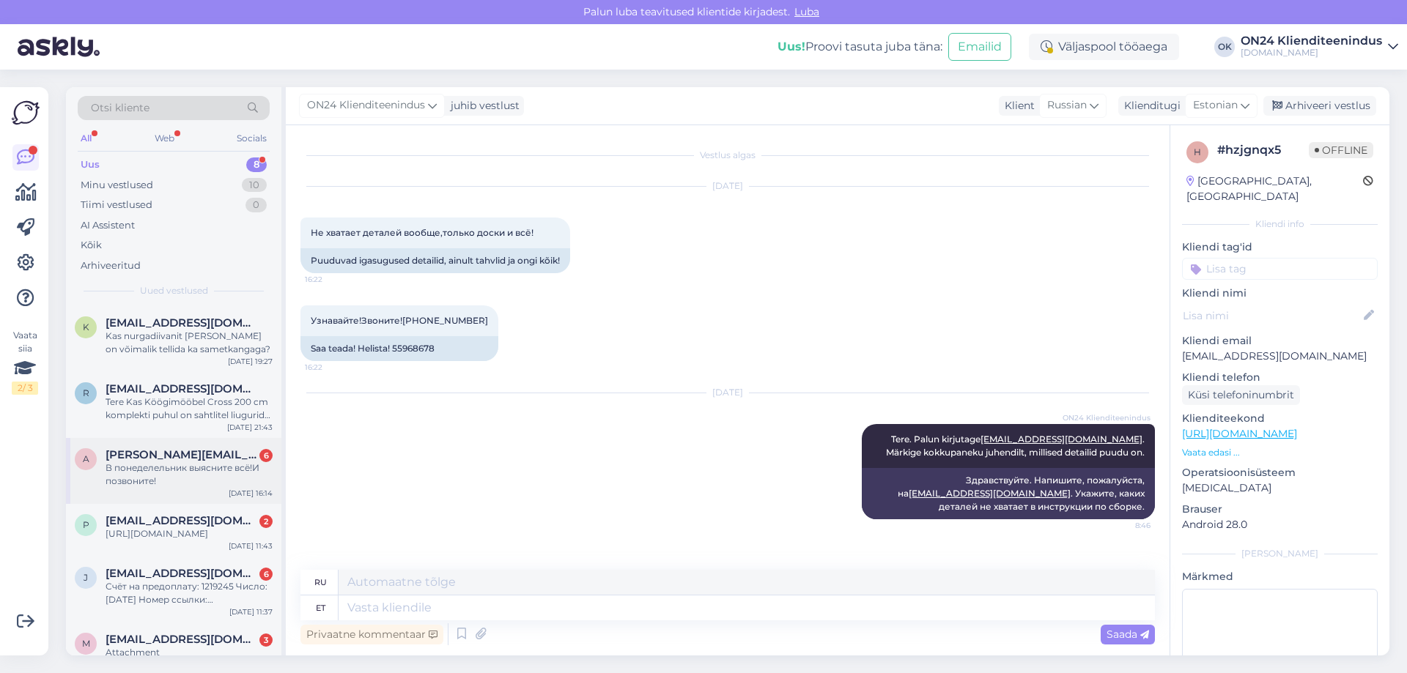
click at [147, 470] on div "В понеделельник выясните всё!И позвоните!" at bounding box center [189, 475] width 167 height 26
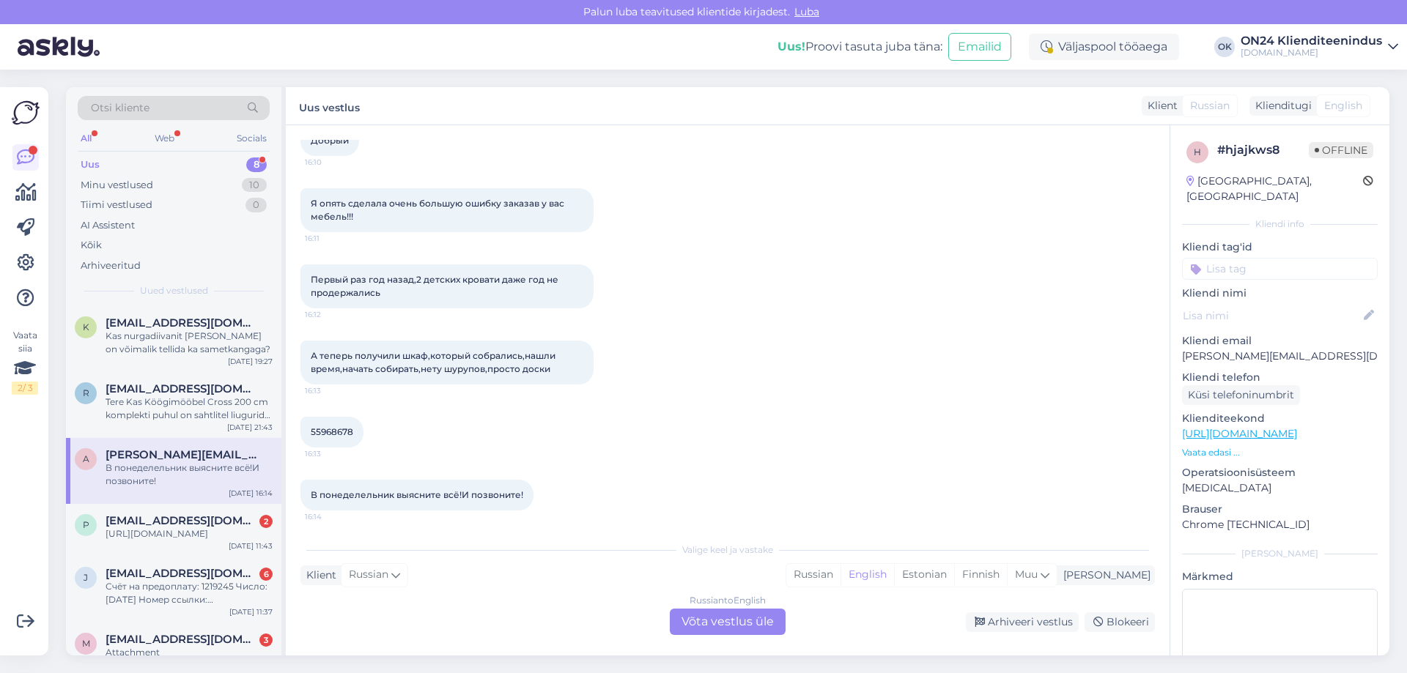
scroll to position [97, 0]
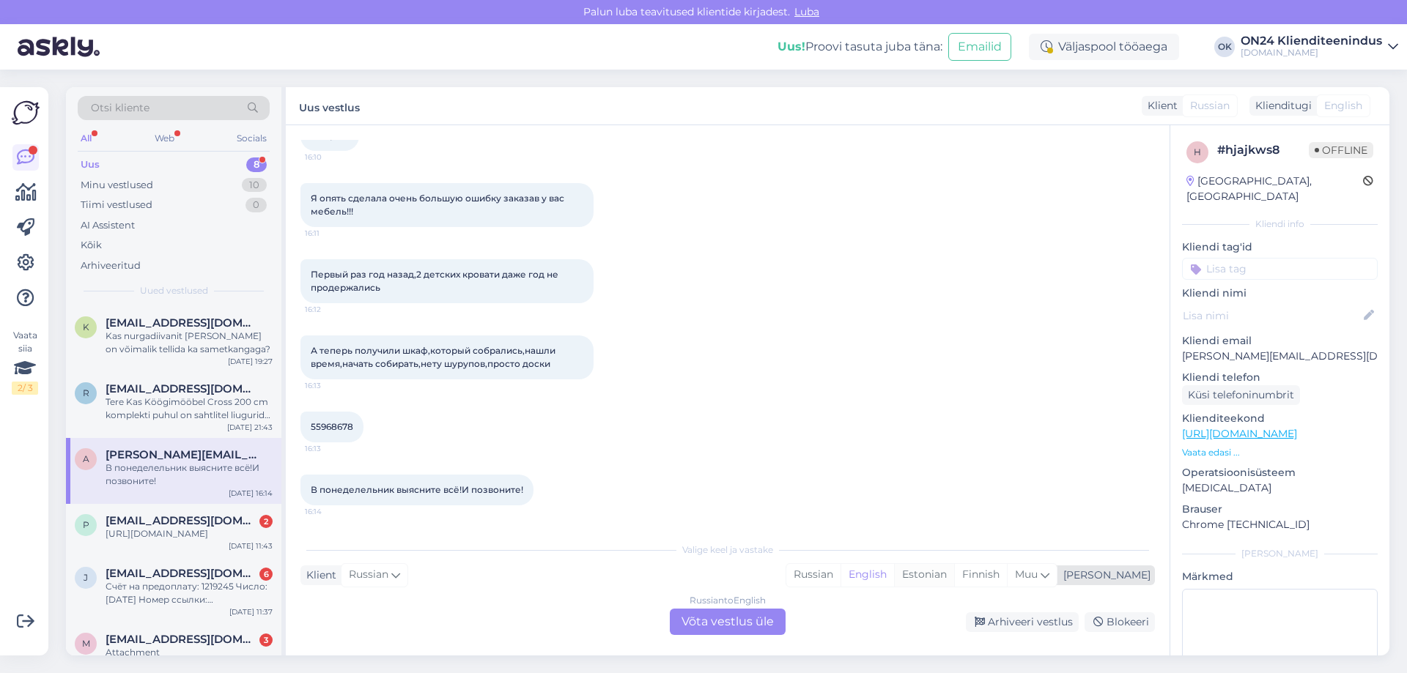
click at [954, 572] on div "Estonian" at bounding box center [924, 575] width 60 height 22
click at [766, 616] on div "Russian to Estonian Võta vestlus üle" at bounding box center [728, 622] width 116 height 26
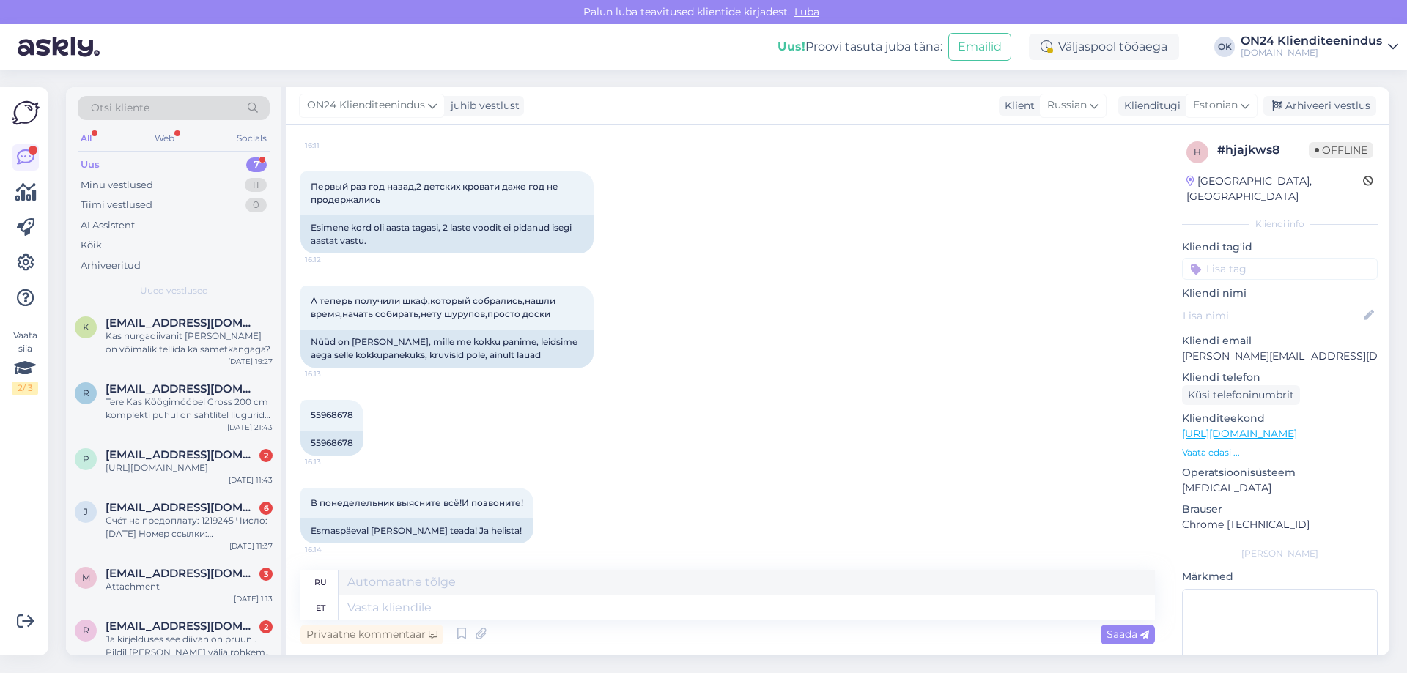
scroll to position [238, 0]
click at [435, 603] on textarea at bounding box center [747, 608] width 816 height 25
type textarea "Tere."
type textarea "Привет."
type textarea "Tere. Palun k"
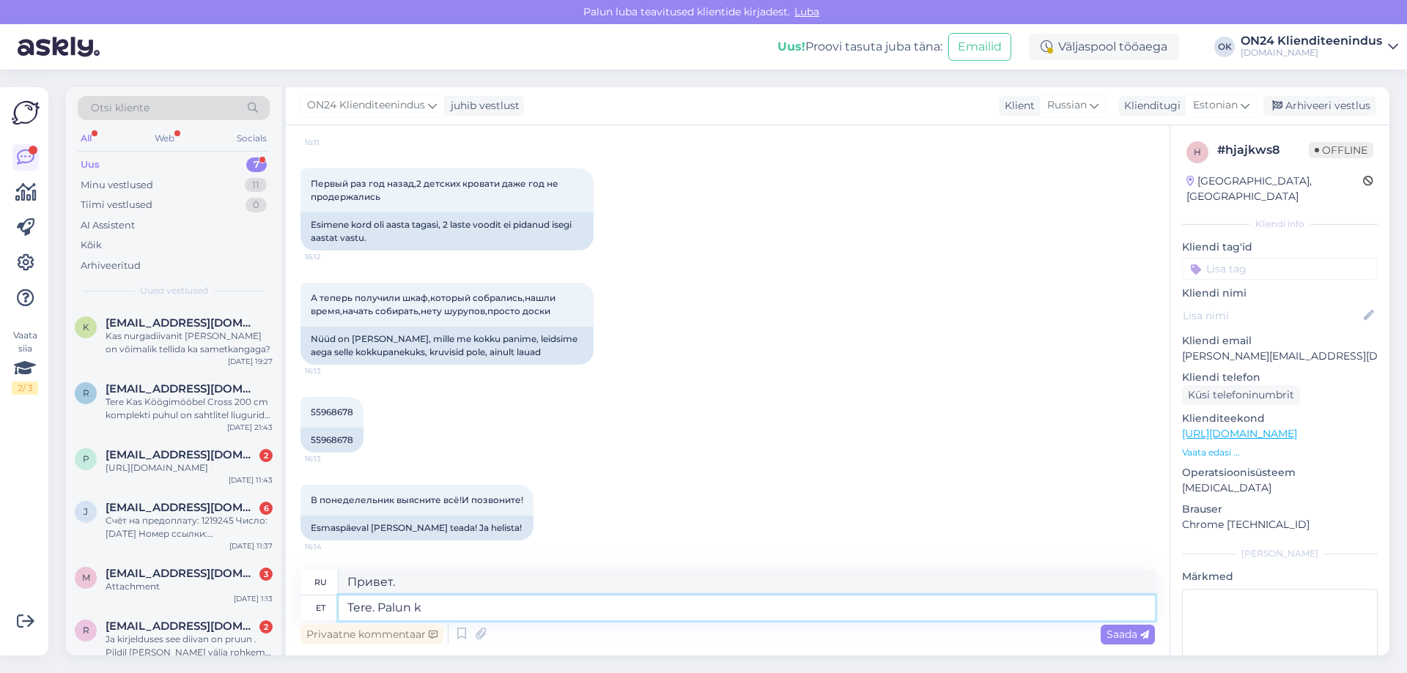
type textarea "Здравствуйте. Пожалуйста."
type textarea "Tere. Palun kirjutage i"
type textarea "Здравствуйте. Напишите пожалуйста."
type textarea "Tere. Palun kirjutage info"
type textarea "Здравствуйте. Напишите пожалуйста информацию."
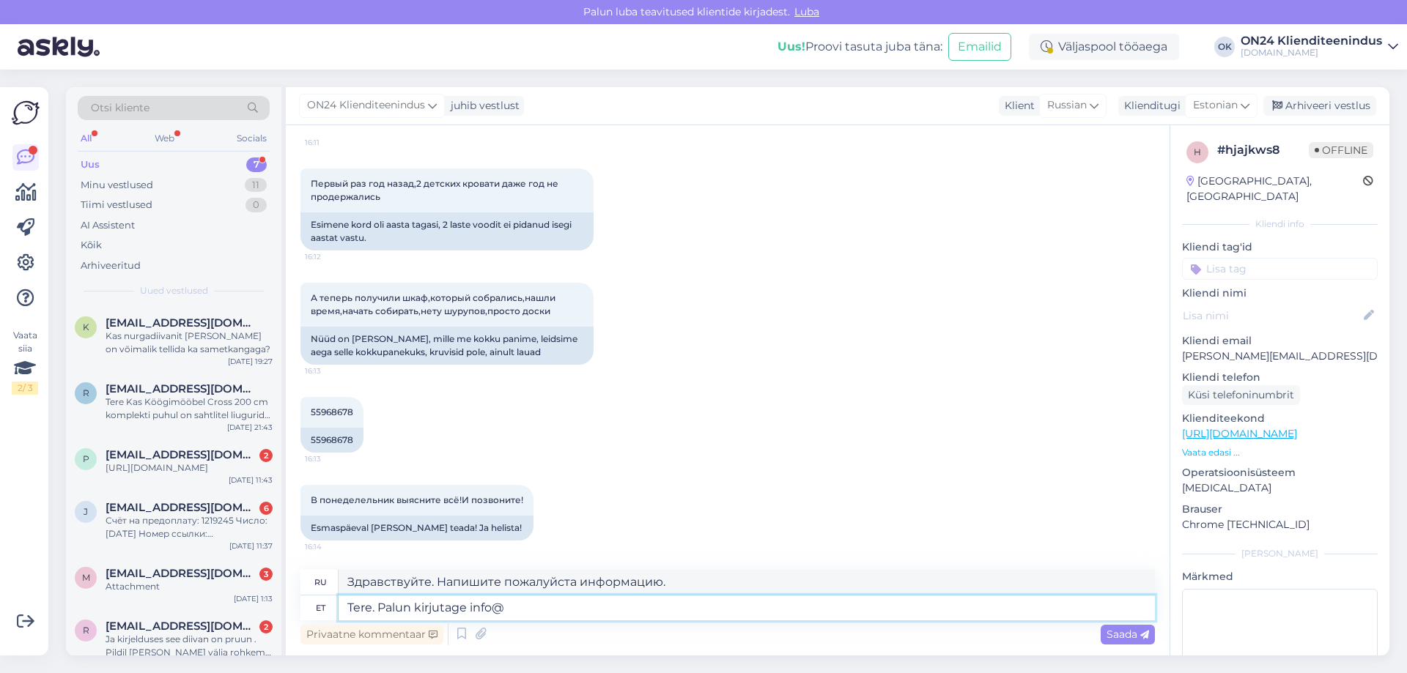
type textarea "Tere. Palun kirjutage info@o"
type textarea "Здравствуйте. Напишите, пожалуйста, на info@"
type textarea "Tere. Palun kirjutage [EMAIL_ADDRESS][DOMAIN_NAME] j"
type textarea "Здравствуйте. Напишите, пожалуйста, на [EMAIL_ADDRESS][DOMAIN_NAME]"
type textarea "Tere. Palun kirjutage [EMAIL_ADDRESS][DOMAIN_NAME] ja"
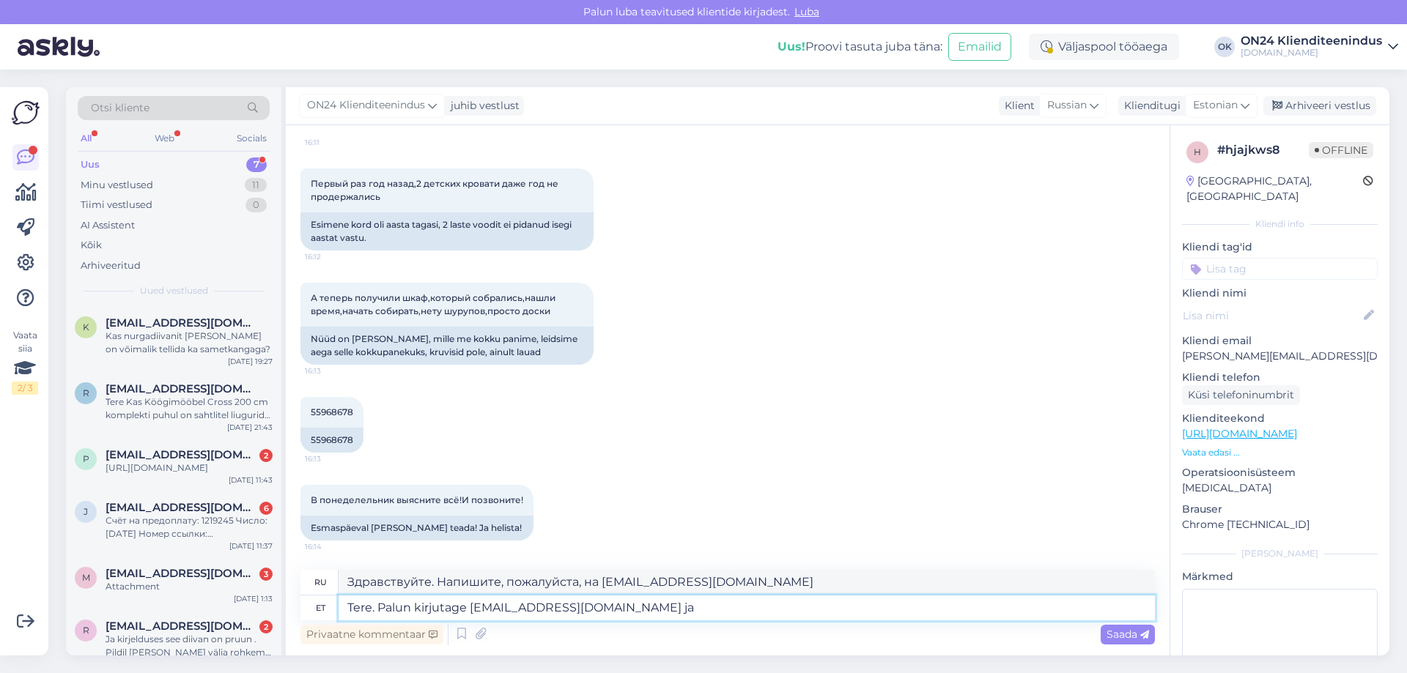
type textarea "Здравствуйте. Напишите, пожалуйста, на [EMAIL_ADDRESS][DOMAIN_NAME] и"
type textarea "Tere. Palun kirjutage [EMAIL_ADDRESS][DOMAIN_NAME] ja märkige kokkupanek"
type textarea "Здравствуйте. Напишите, пожалуйста, на [EMAIL_ADDRESS][DOMAIN_NAME] и укажите"
type textarea "Tere. Palun kirjutage [EMAIL_ADDRESS][DOMAIN_NAME] ja märkige kokkupaneku"
type textarea "Здравствуйте. Напишите, пожалуйста, на [EMAIL_ADDRESS][DOMAIN_NAME] и укажите п…"
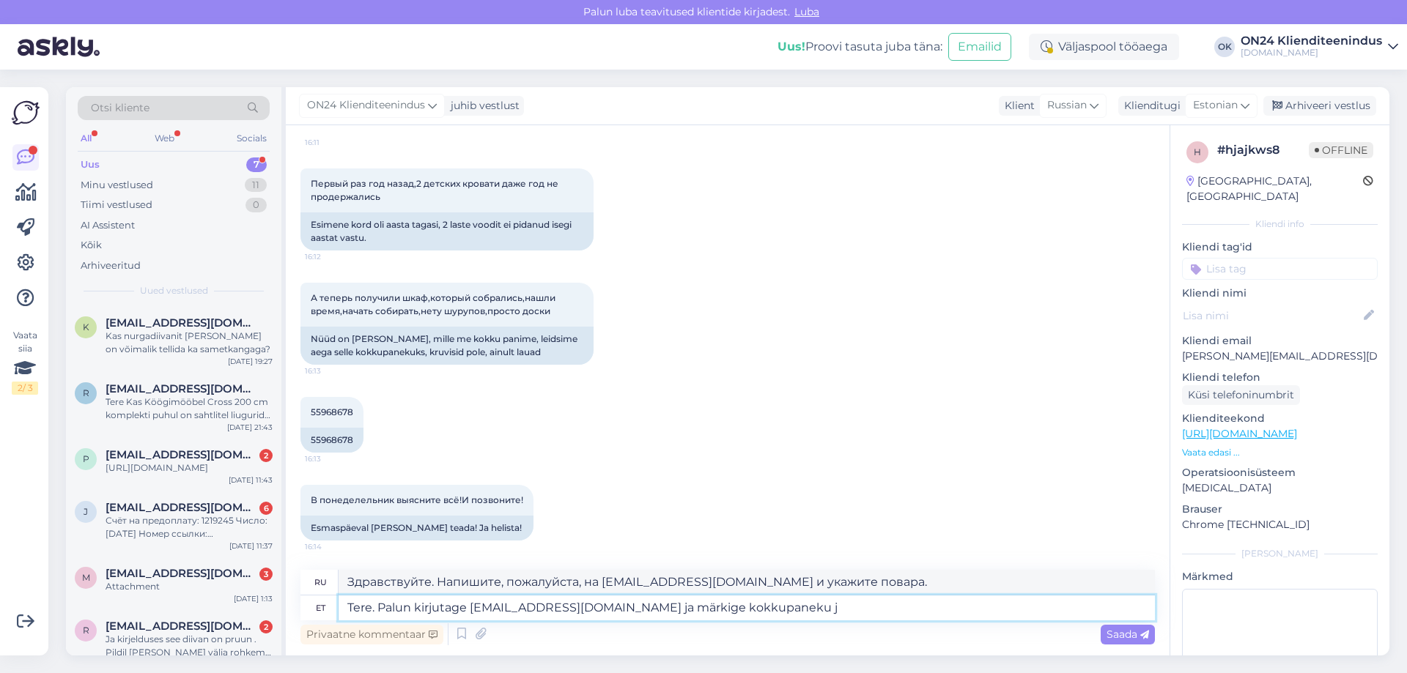
type textarea "Tere. Palun kirjutage [EMAIL_ADDRESS][DOMAIN_NAME] ja märkige kokkupaneku ju"
type textarea "Здравствуйте. Напишите, пожалуйста, на [EMAIL_ADDRESS][DOMAIN_NAME] и укажите к…"
type textarea "Tere. Palun kirjutage [EMAIL_ADDRESS][DOMAIN_NAME] ja märkige kokkupaneku juhen…"
type textarea "Здравствуйте. Напишите, пожалуйста, на [EMAIL_ADDRESS][DOMAIN_NAME] и укажите и…"
type textarea "Tere. Palun kirjutage [EMAIL_ADDRESS][DOMAIN_NAME] ja märkige kokkupaneku juhen…"
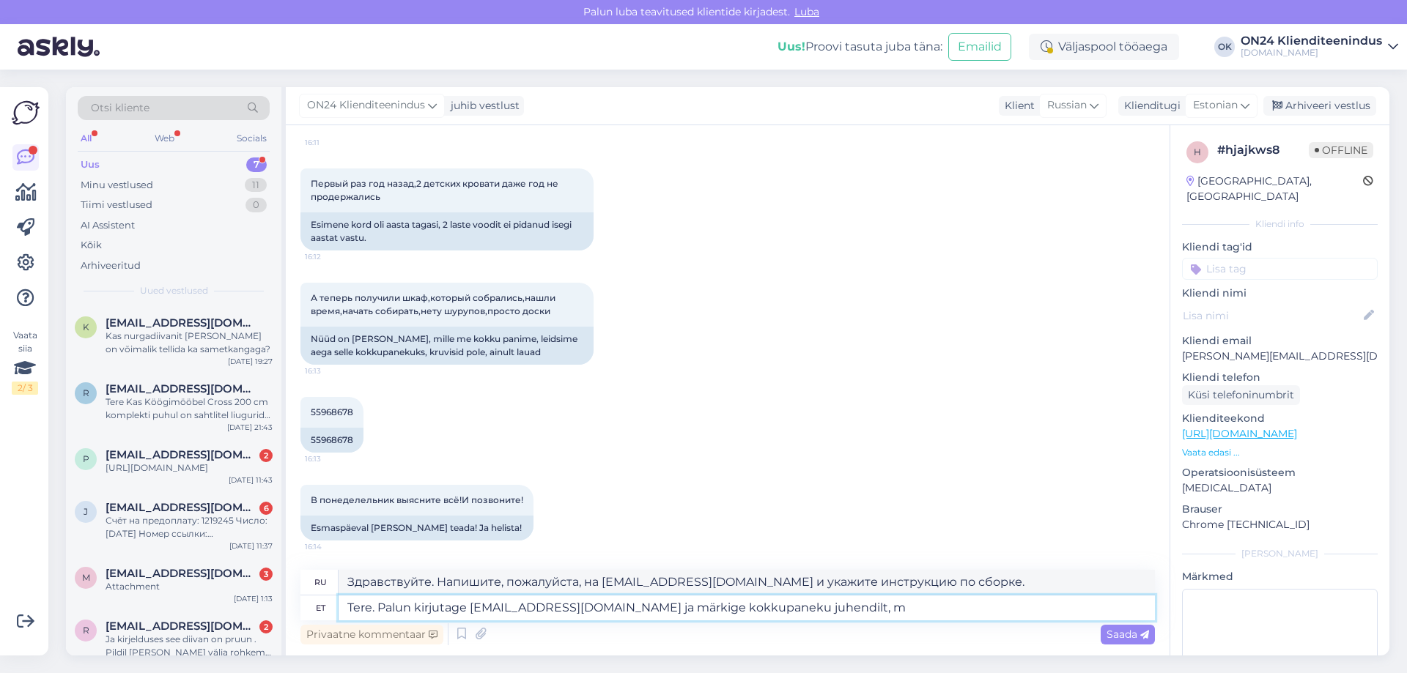
type textarea "Здравствуйте. Напишите, пожалуйста, на [EMAIL_ADDRESS][DOMAIN_NAME] и укажите в…"
type textarea "Tere. Palun kirjutage [EMAIL_ADDRESS][DOMAIN_NAME] ja märkige kokkupaneku juhen…"
type textarea "Здравствуйте. Напишите, пожалуйста, на [EMAIL_ADDRESS][DOMAIN_NAME] и укажите в…"
type textarea "Tere. Palun kirjutage [EMAIL_ADDRESS][DOMAIN_NAME] ja märkige kokkupaneku juhen…"
type textarea "Здравствуйте. Напишите, пожалуйста, на [EMAIL_ADDRESS][DOMAIN_NAME] и укажите, …"
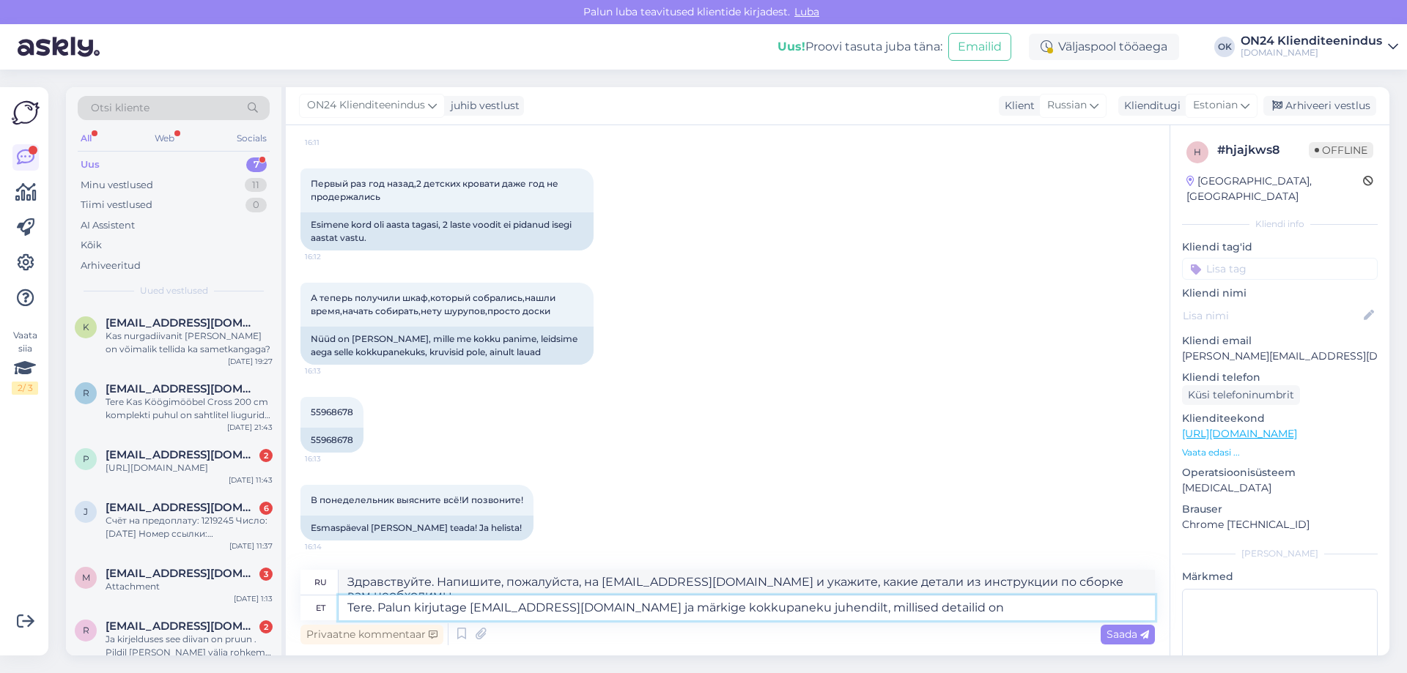
type textarea "Tere. Palun kirjutage [EMAIL_ADDRESS][DOMAIN_NAME] ja märkige kokkupaneku juhen…"
type textarea "Здравствуйте. Напишите, пожалуйста, на [EMAIL_ADDRESS][DOMAIN_NAME] и укажите в…"
type textarea "Tere. Palun kirjutage [EMAIL_ADDRESS][DOMAIN_NAME] ja märkige kokkupaneku juhen…"
type textarea "Здравствуйте. Напишите, пожалуйста, на [EMAIL_ADDRESS][DOMAIN_NAME] и укажите, …"
type textarea "Tere. Palun kirjutage [EMAIL_ADDRESS][DOMAIN_NAME] ja märkige kokkupaneku juhen…"
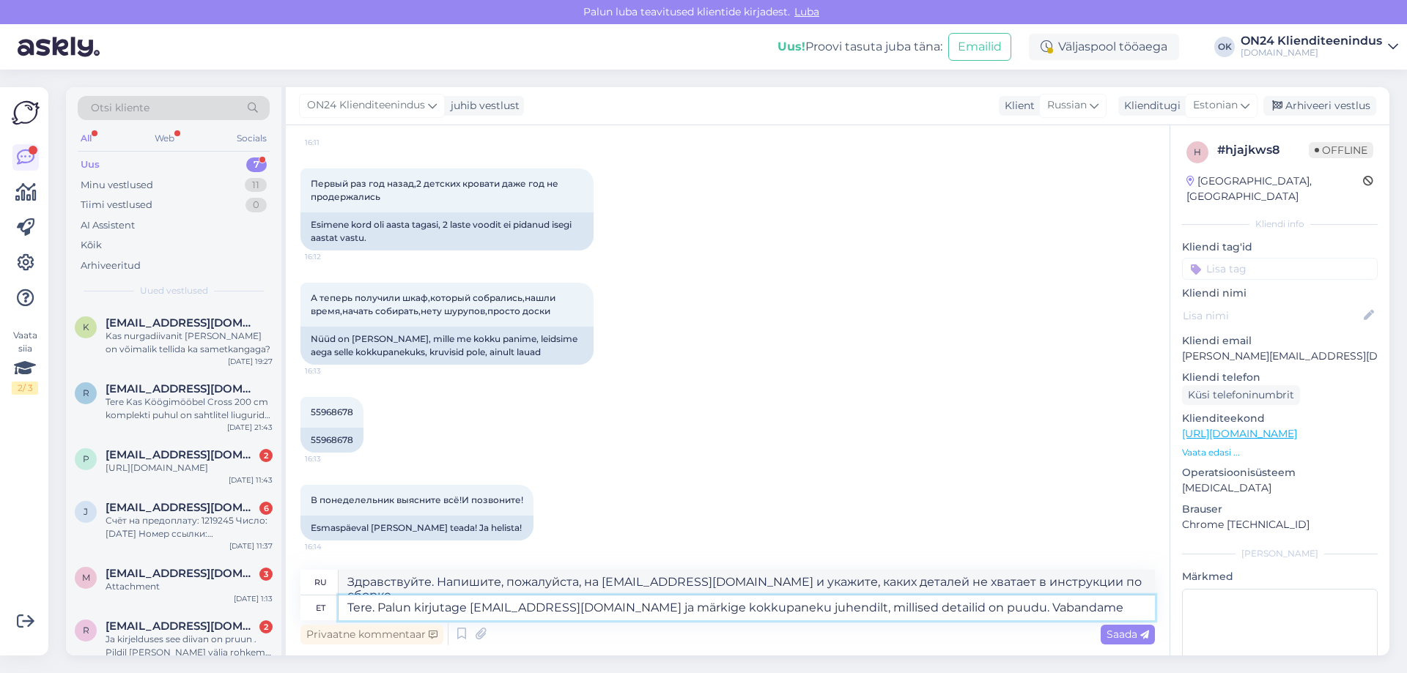
type textarea "Здравствуйте. Напишите, пожалуйста, на [EMAIL_ADDRESS][DOMAIN_NAME] и укажите, …"
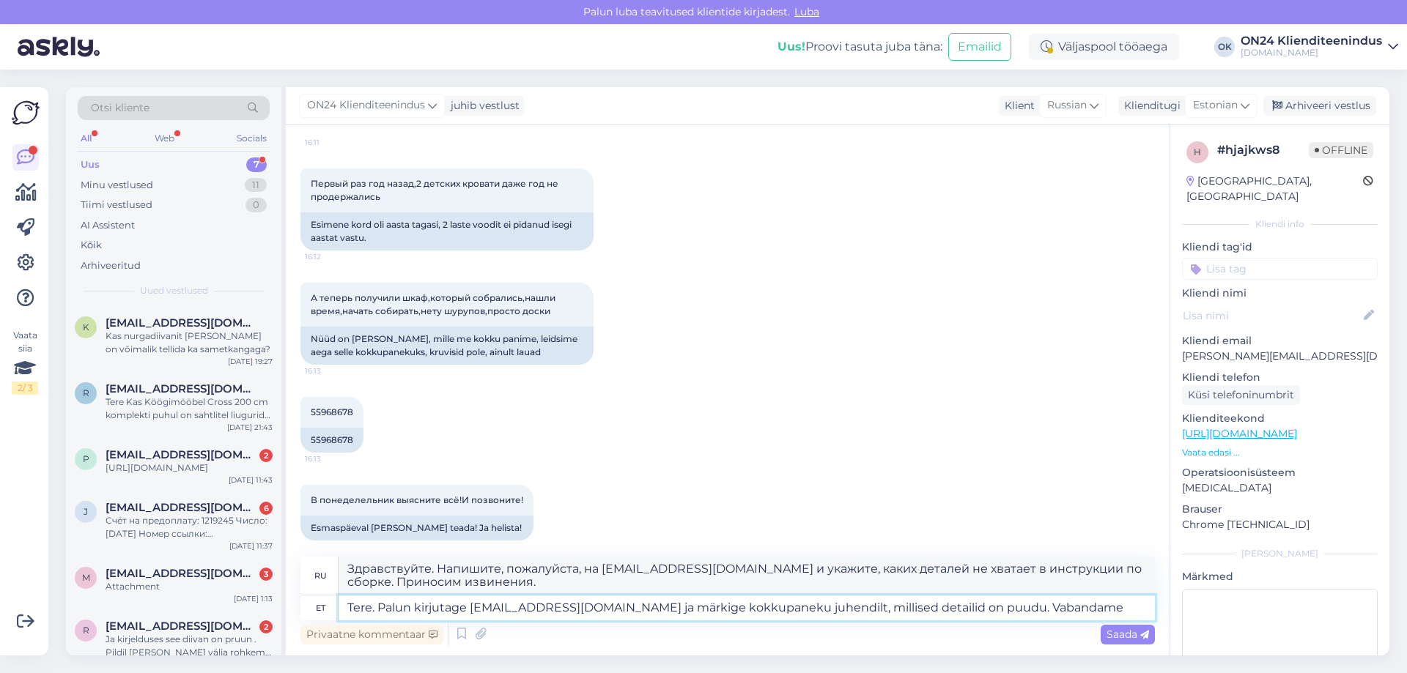
type textarea "Tere. Palun kirjutage [EMAIL_ADDRESS][DOMAIN_NAME] ja märkige kokkupaneku juhen…"
type textarea "Здравствуйте. Напишите, пожалуйста, на [EMAIL_ADDRESS][DOMAIN_NAME] и укажите, …"
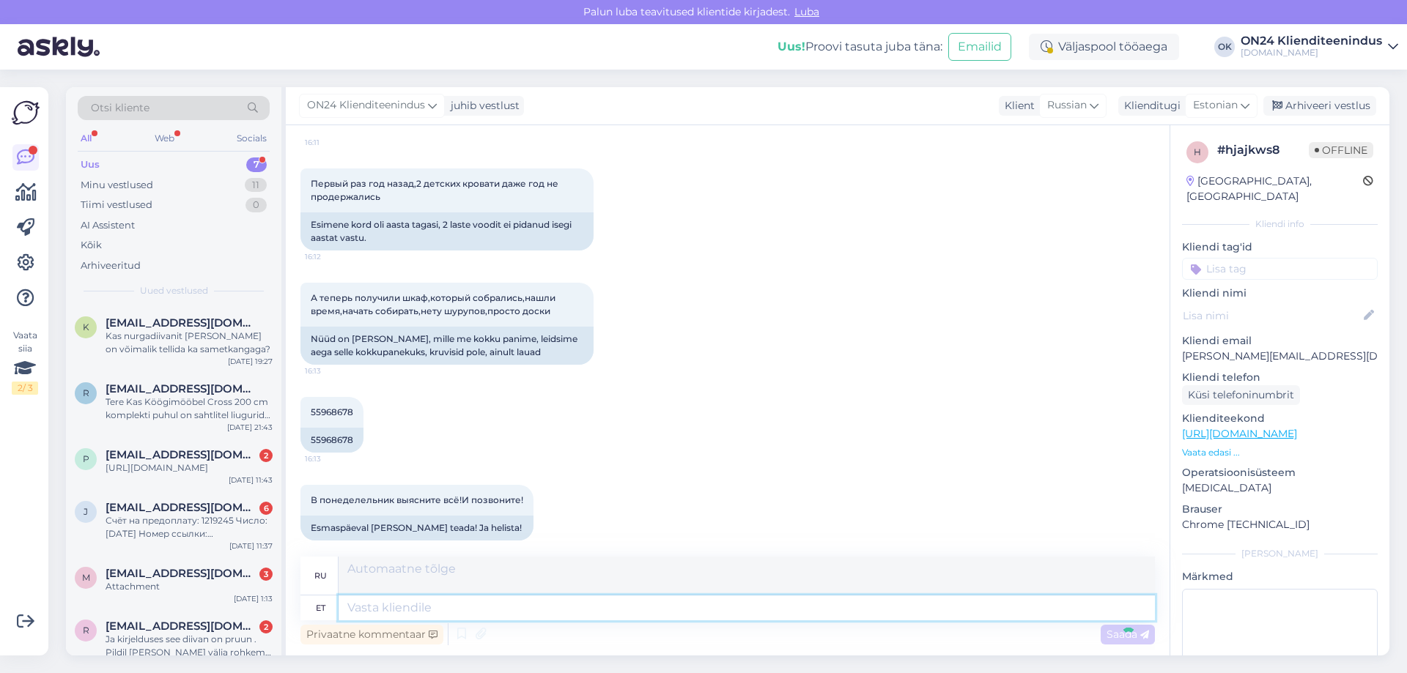
scroll to position [396, 0]
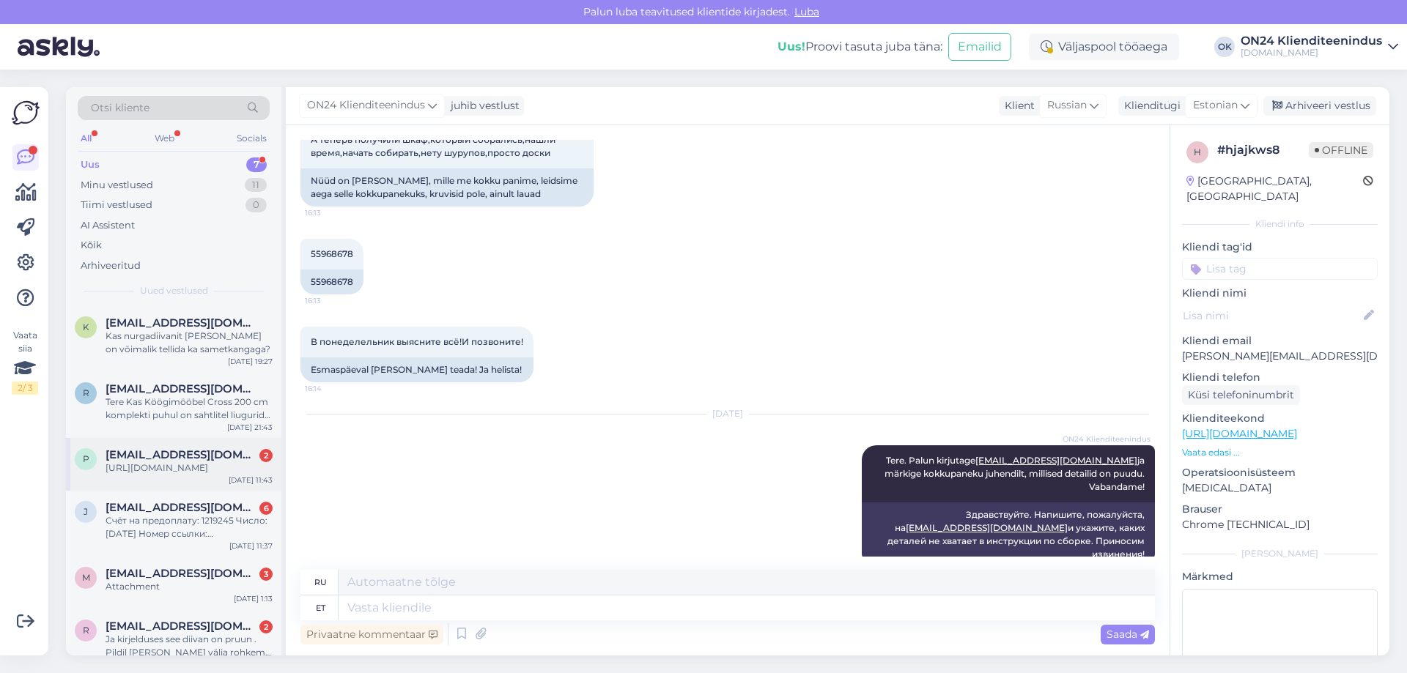
click at [190, 475] on div "[URL][DOMAIN_NAME]" at bounding box center [189, 468] width 167 height 13
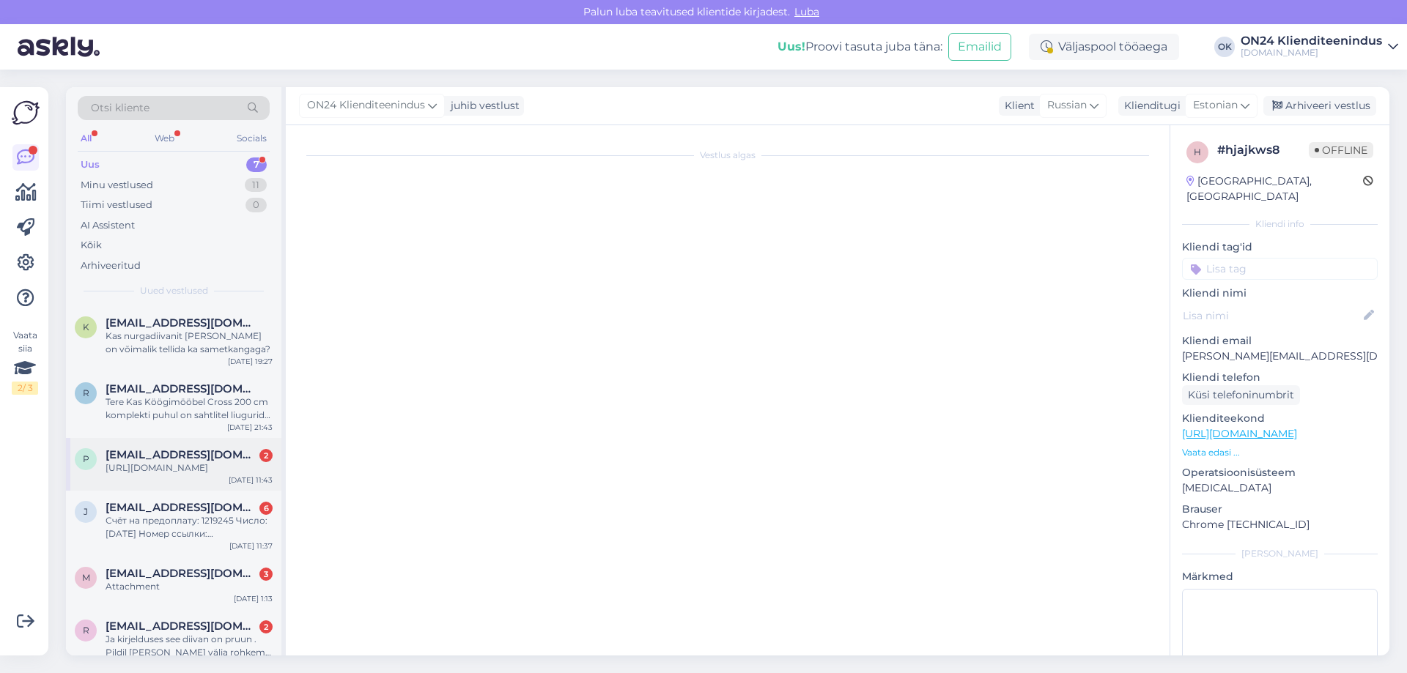
scroll to position [0, 0]
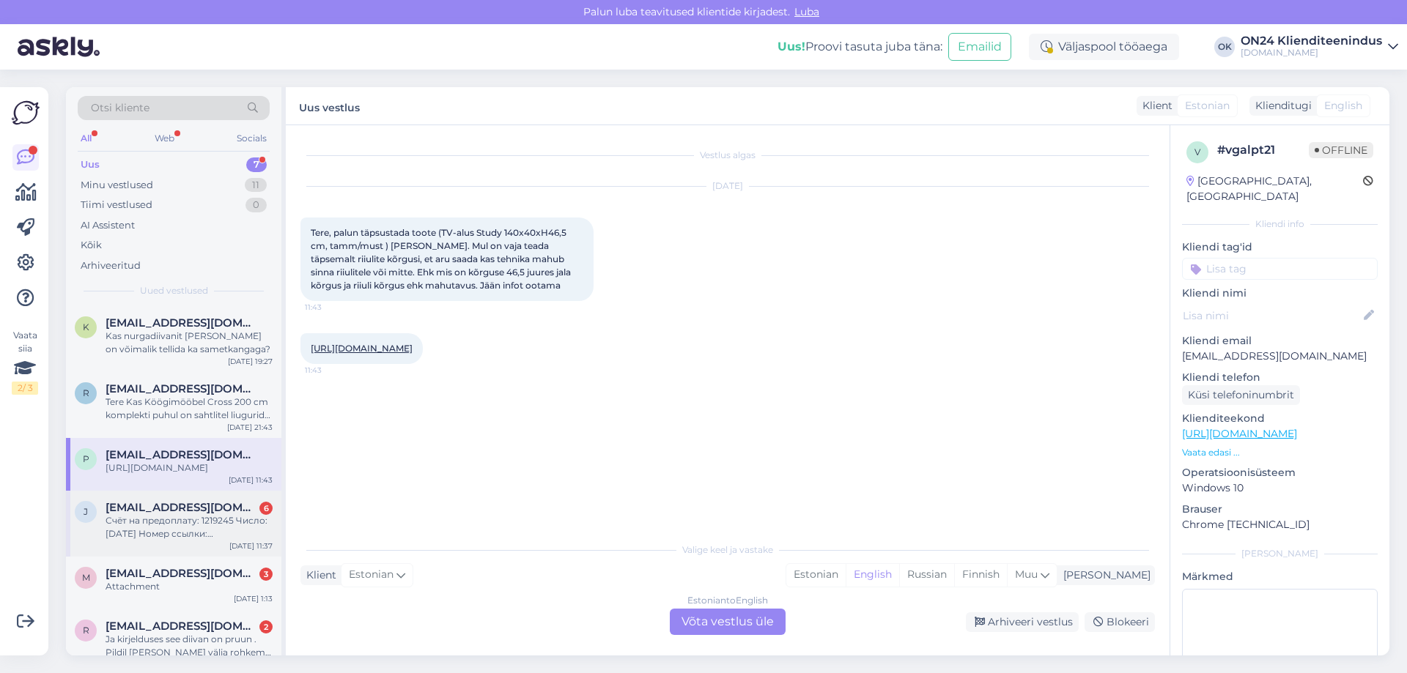
click at [174, 538] on div "Счёт на предоплату: 1219245 Число: [DATE] Номер ссылки: 12192452510044" at bounding box center [189, 527] width 167 height 26
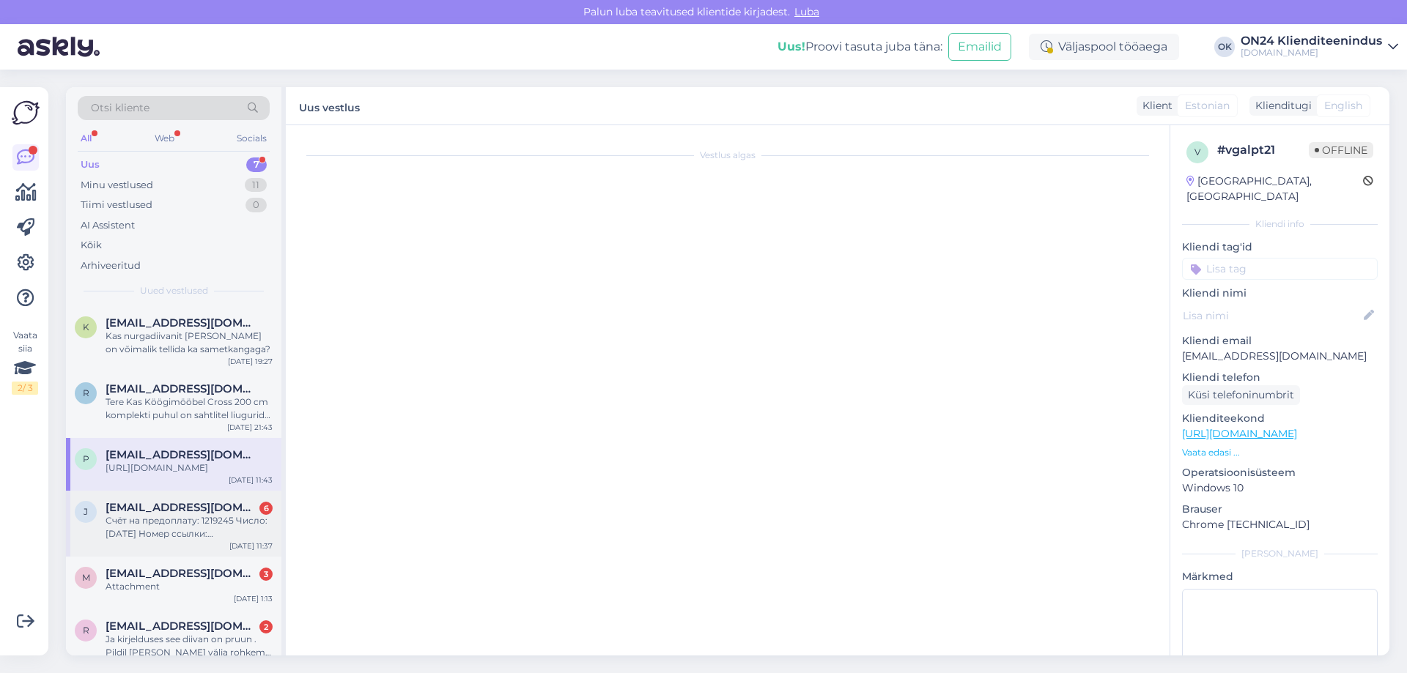
scroll to position [111, 0]
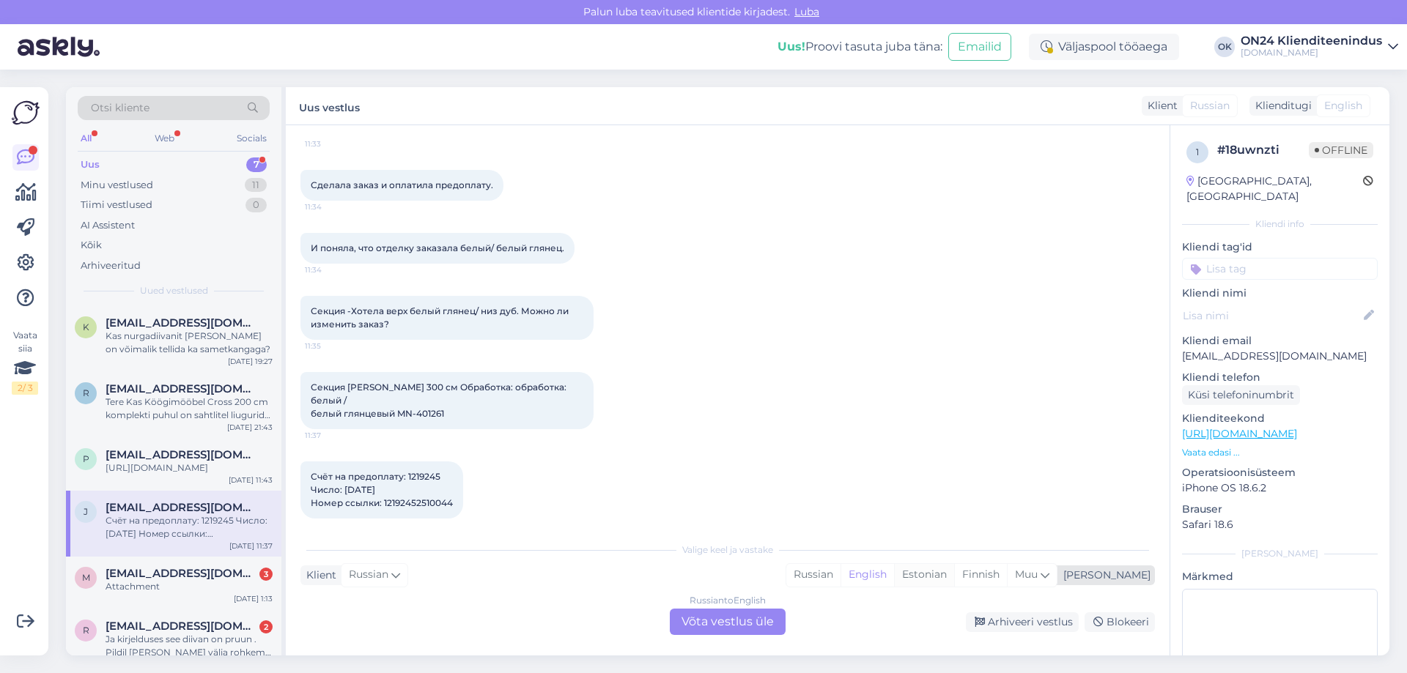
click at [954, 576] on div "Estonian" at bounding box center [924, 575] width 60 height 22
click at [738, 621] on div "Russian to Estonian Võta vestlus üle" at bounding box center [728, 622] width 116 height 26
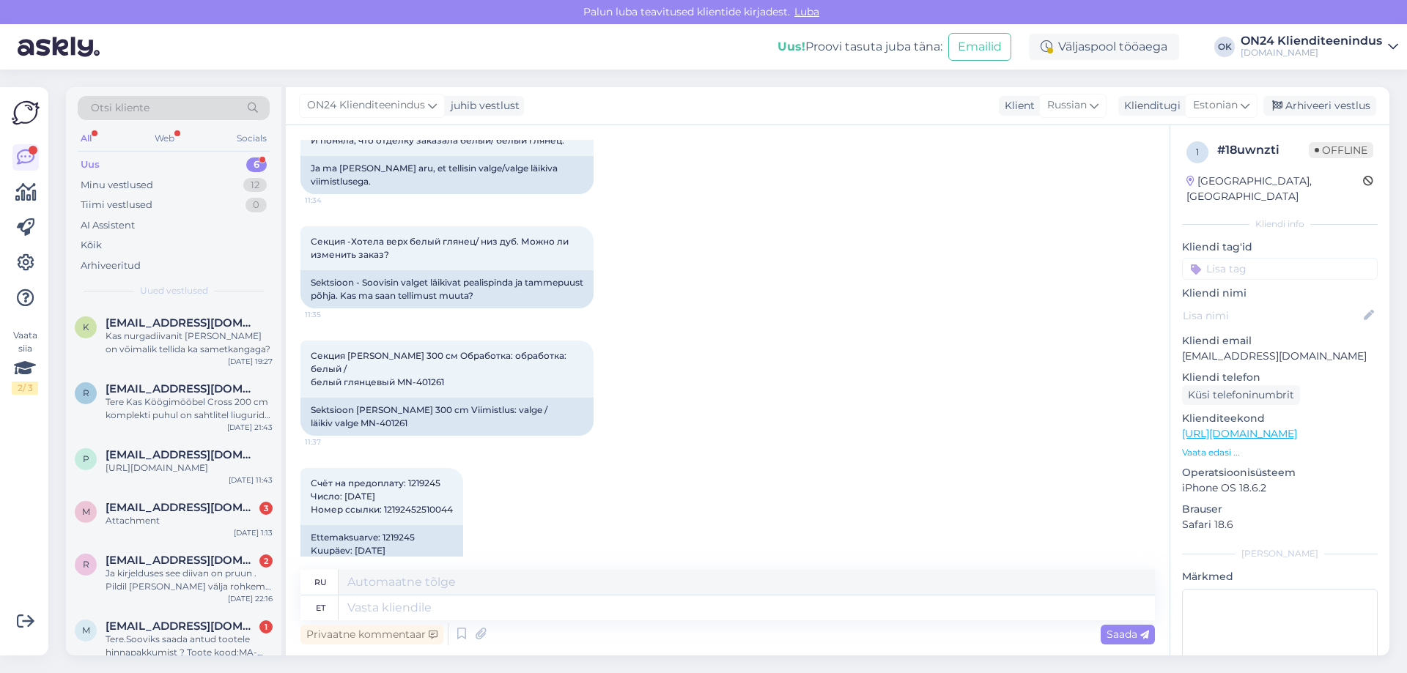
scroll to position [278, 0]
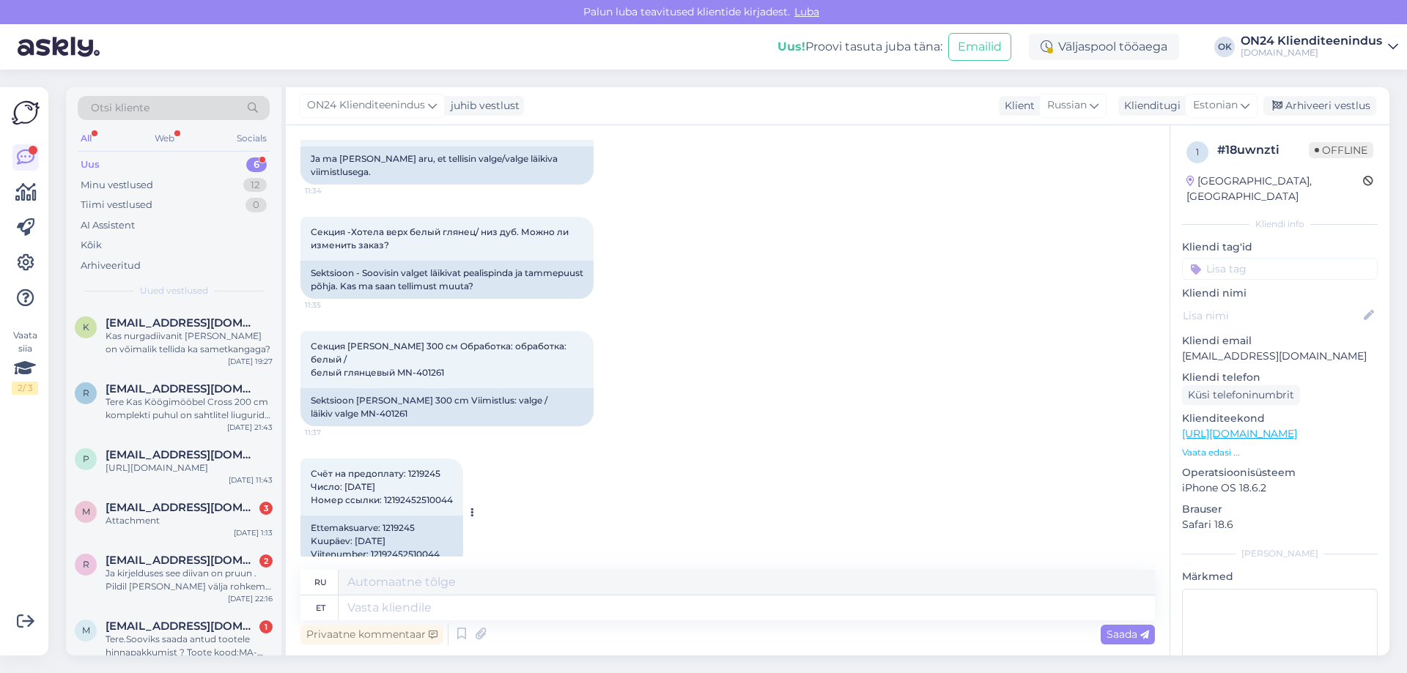
click at [399, 516] on div "Ettemaksuarve: 1219245 Kuupäev: [DATE] Viitenumber: 12192452510044" at bounding box center [381, 541] width 163 height 51
copy div "1219245"
click at [411, 615] on textarea at bounding box center [747, 608] width 816 height 25
type textarea "Tere."
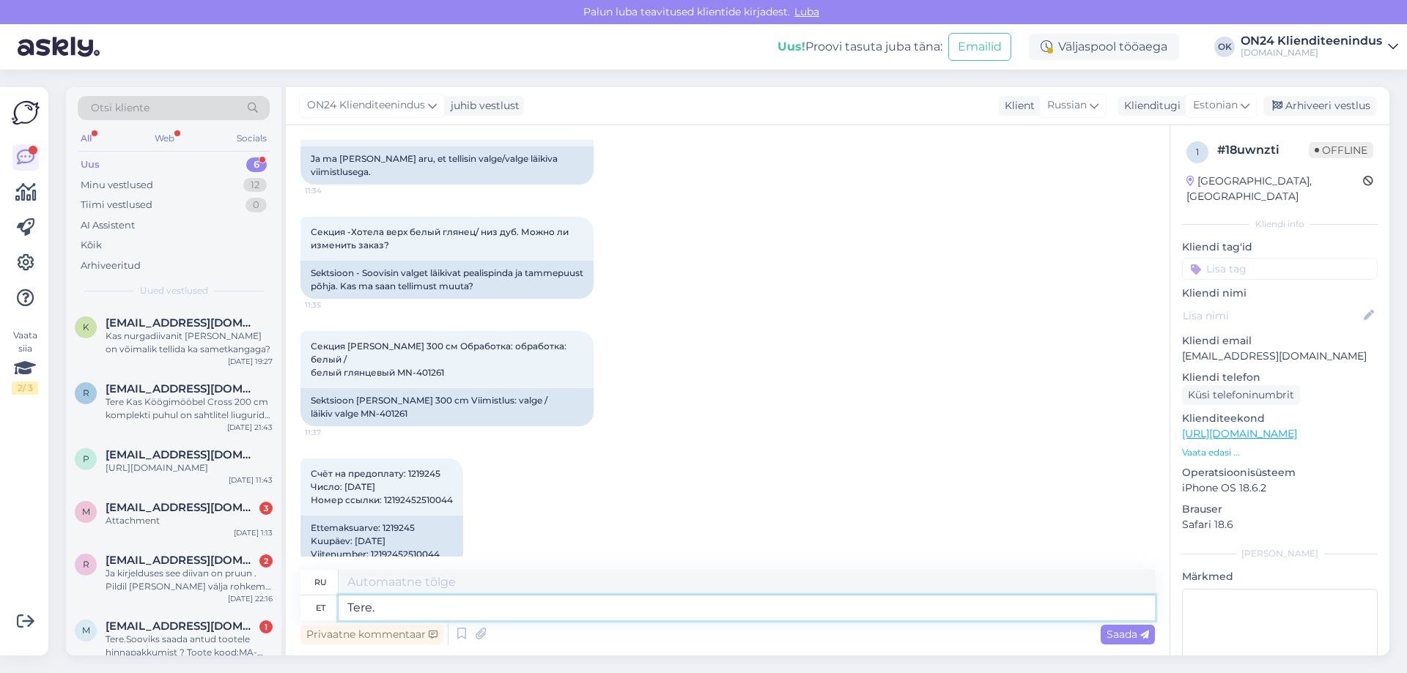
type textarea "Привет."
type textarea "Tere. Täpsustan ü"
type textarea "Здравствуйте. Позвольте мне прояснить."
type textarea "Tere. Täpsustan üle, k"
type textarea "Здравствуйте. Позвольте уточнить."
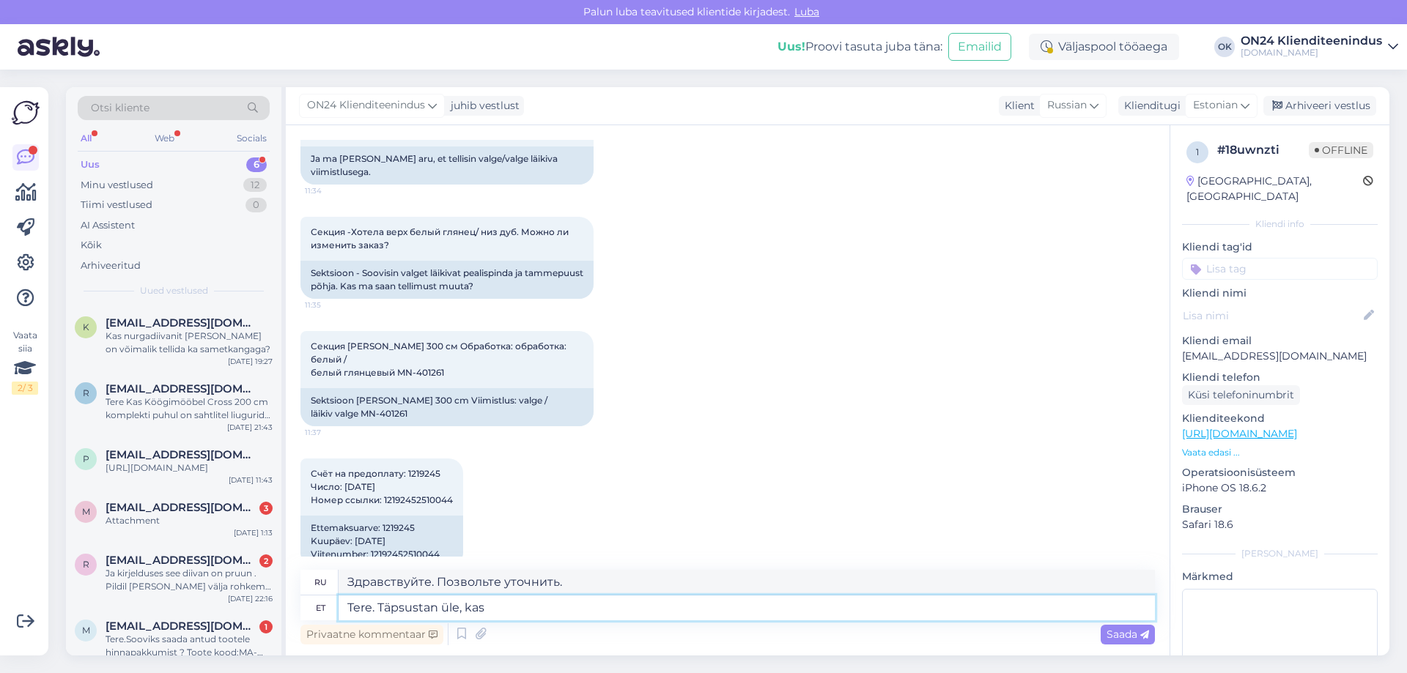
type textarea "Tere. Täpsustan üle, kas s"
type textarea "Здравствуйте. Позвольте мне уточнить,"
type textarea "Tere. Täpsustan üle, kas soovite v"
type textarea "Здравствуйте. Я бы хотел уточнить, если вы хотите"
paste textarea "белый/белый глянцевый/золотистый дуб"
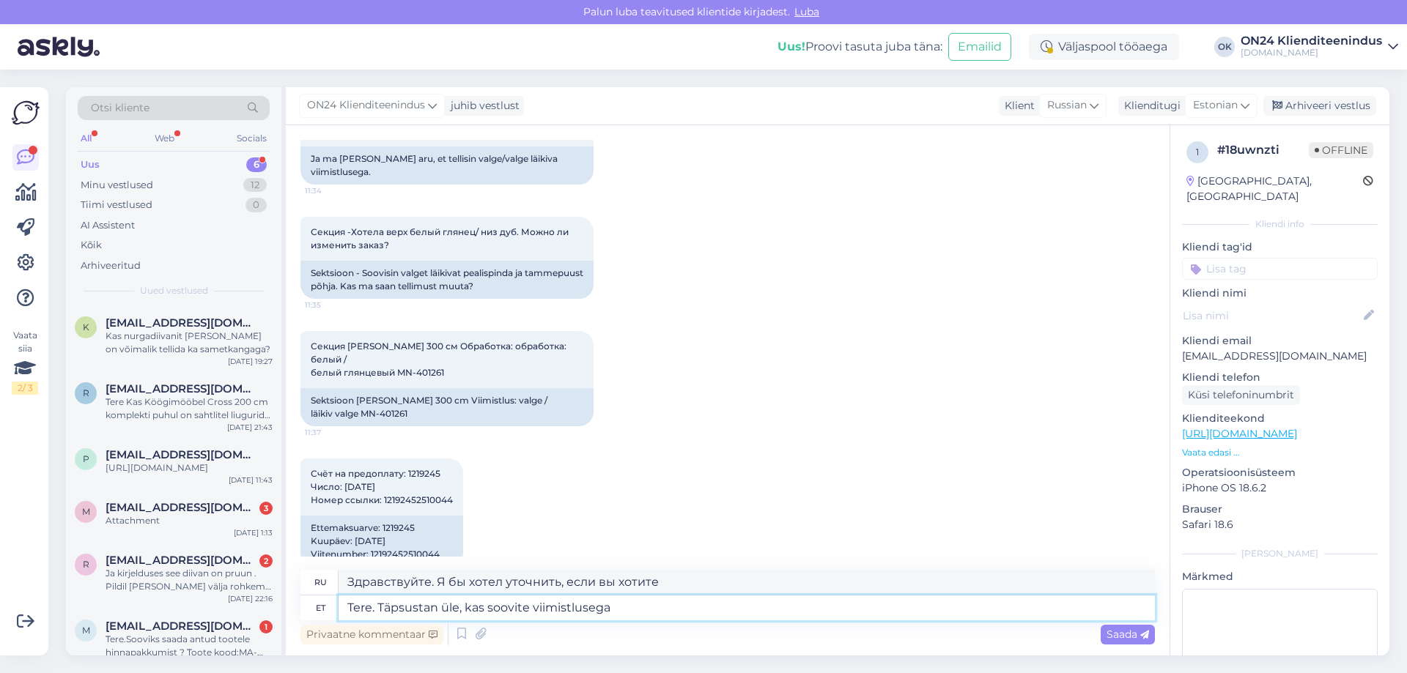
type textarea "Tere. Täpsustan üle, kas soovite viimistlusega белый/белый глянцевый/золотистый…"
type textarea "Привет. Я уточню, хотите ли вы финиш белый/белый глянцевый/золотистый дуб"
type textarea "Tere. Täpsustan üle, kas soovite viimistlusega белый/белый глянцевый/золотистый…"
type textarea "Привет. Уточню, хотите финиш белый/белый глянцевый/золотистый дуб?"
click at [531, 610] on textarea "Tere. Täpsustan üle, kas soovite viimistlusega белый/белый глянцевый/золотистый…" at bounding box center [747, 608] width 816 height 25
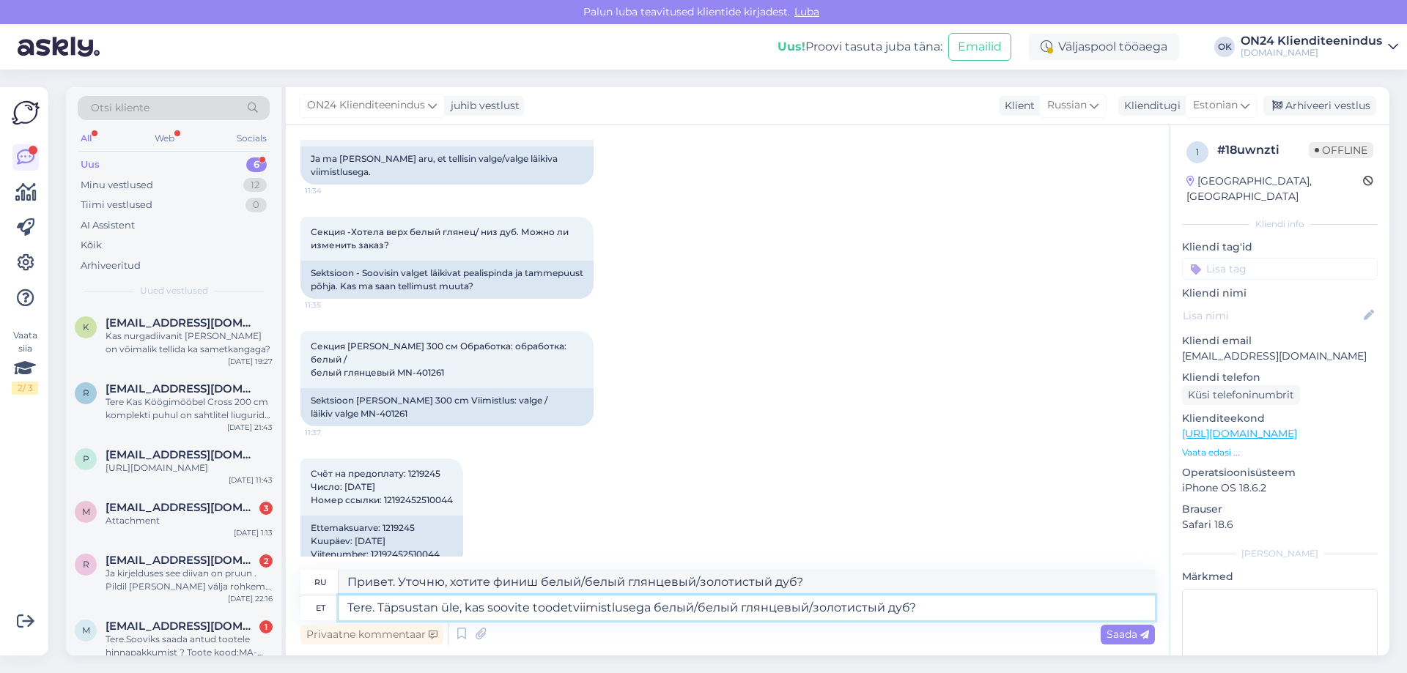
type textarea "Tere. Täpsustan üle, kas soovite toodet viimistlusega белый/белый глянцевый/зол…"
type textarea "Привет. Уточню, вы хотите изделие с финишем белый/белый глянцевый/золотистый ду…"
click at [871, 613] on textarea "Tere. Täpsustan üle, kas soovite toodet viimistlusega белый/белый глянцевый/зол…" at bounding box center [747, 608] width 816 height 25
click at [419, 607] on textarea "Tere. Täpsustan üle, kas soovite toodet viimistlusega белый/белый глянцевый/зол…" at bounding box center [747, 608] width 816 height 25
click at [371, 607] on textarea "Tere. Täpsustan üle, kas soovite toodet viimistlusega белый/белый глянцевый/зол…" at bounding box center [747, 608] width 816 height 25
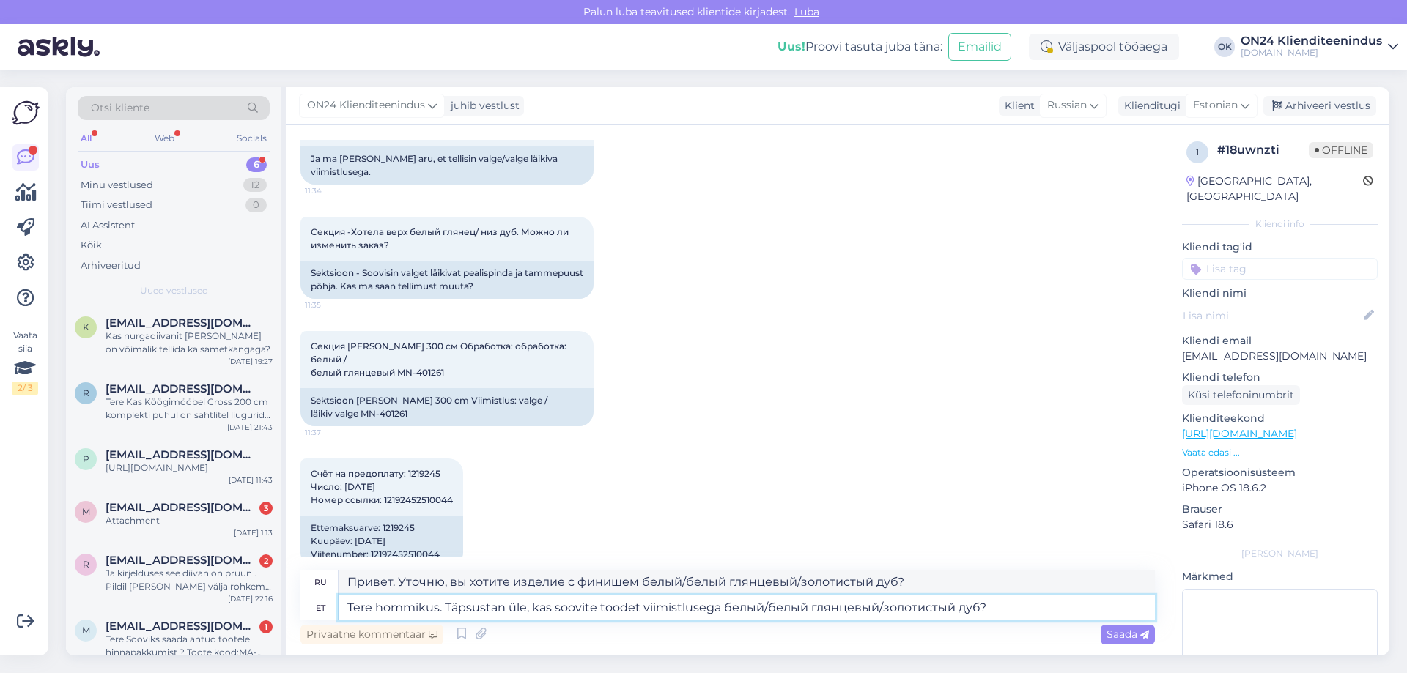
type textarea "Tere hommikust. Täpsustan üle, kas soovite toodet viimistlusega белый/белый гля…"
type textarea "Доброе утро. Уточню, вы хотите изделие с финишем белый/белый глянцевый/золотист…"
type textarea "Tere hommikust. Täpsustan üle, kas soovite toodet viimistlusega белый/белый гля…"
click at [1119, 638] on span "Saada" at bounding box center [1127, 634] width 43 height 13
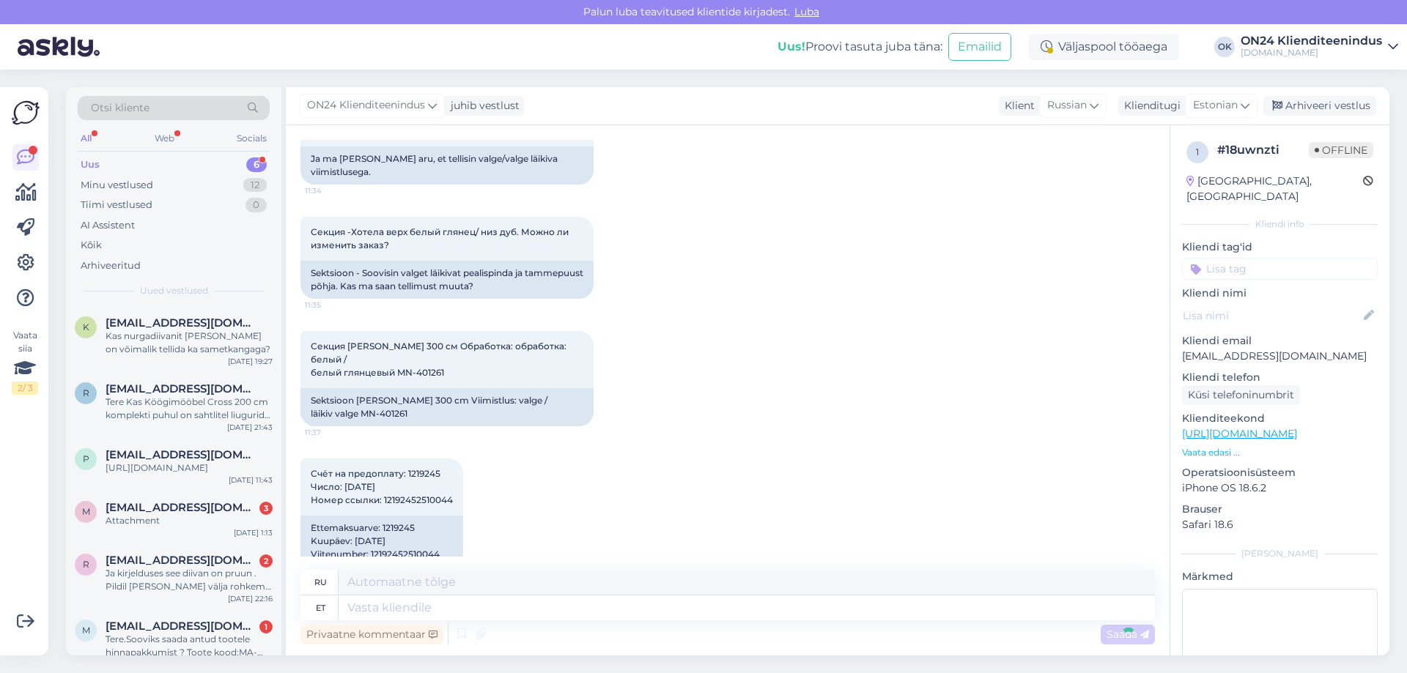
scroll to position [423, 0]
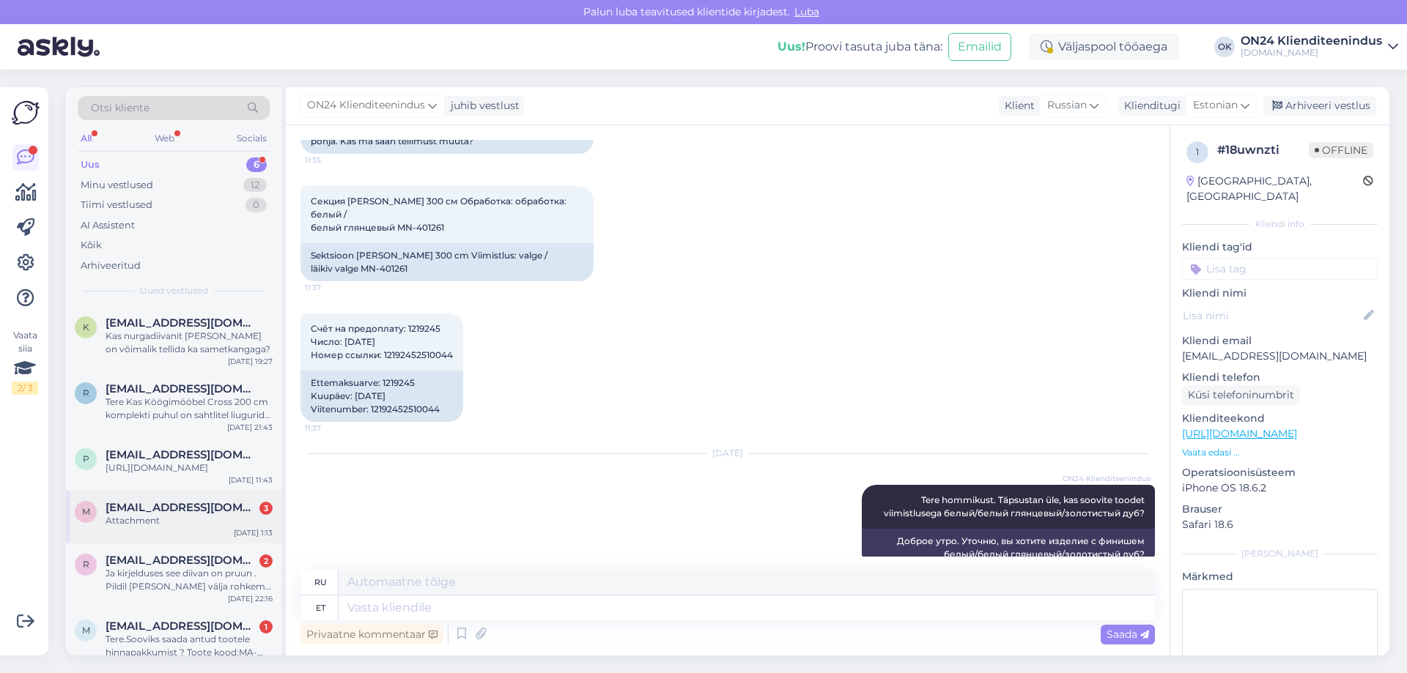
click at [182, 528] on div "Attachment" at bounding box center [189, 520] width 167 height 13
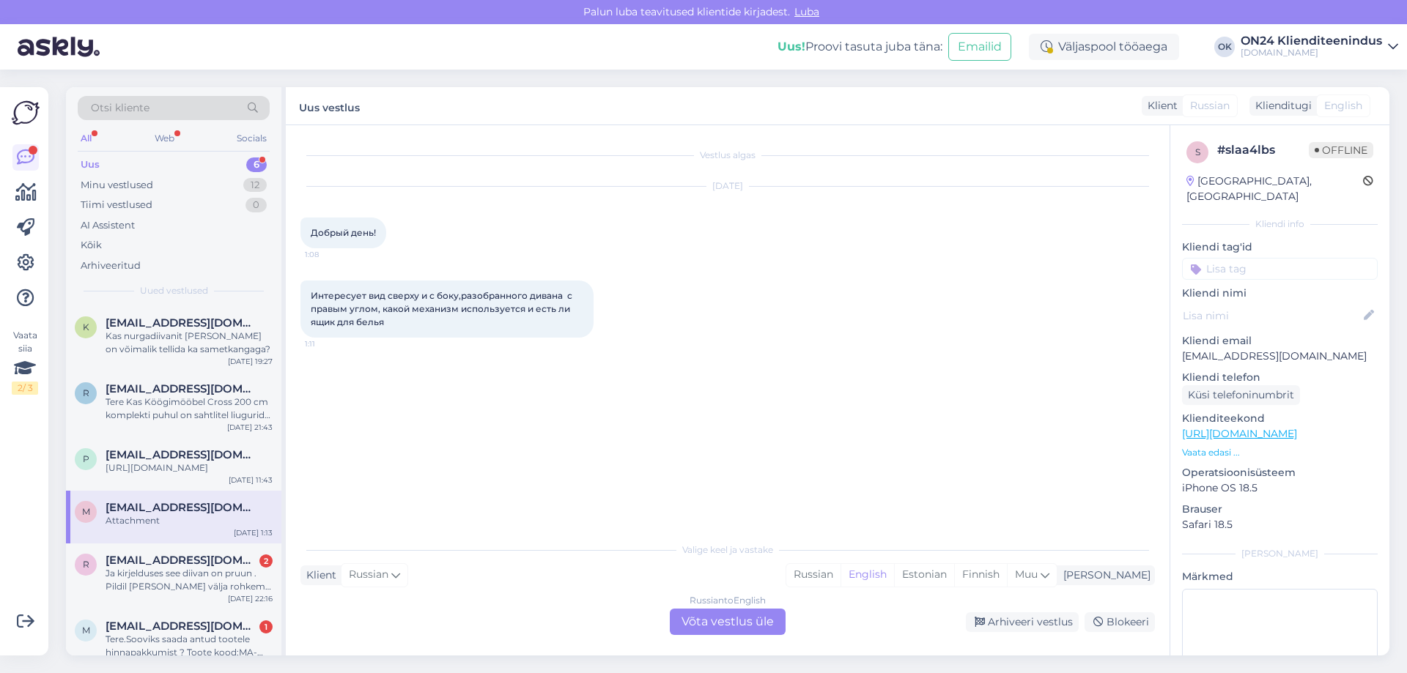
scroll to position [0, 0]
click at [188, 567] on span "[EMAIL_ADDRESS][DOMAIN_NAME]" at bounding box center [182, 560] width 152 height 13
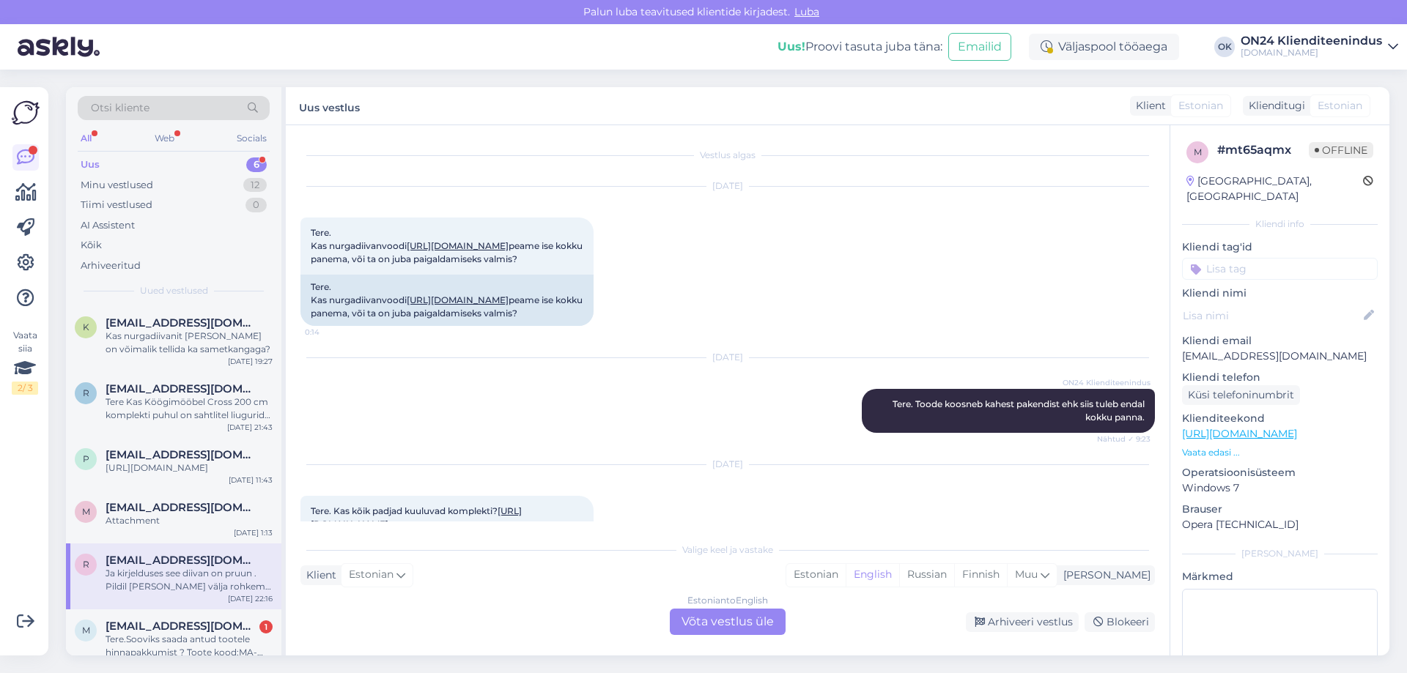
scroll to position [163, 0]
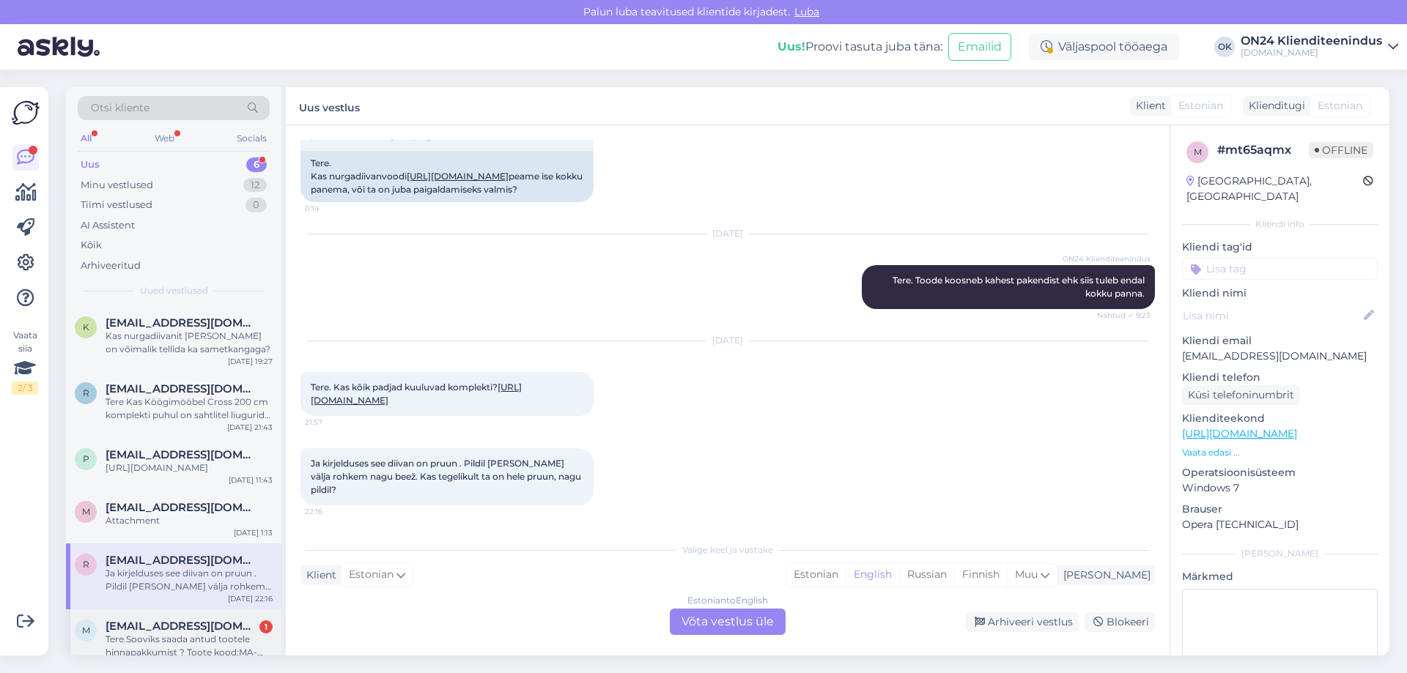
click at [202, 633] on span "[EMAIL_ADDRESS][DOMAIN_NAME]" at bounding box center [182, 626] width 152 height 13
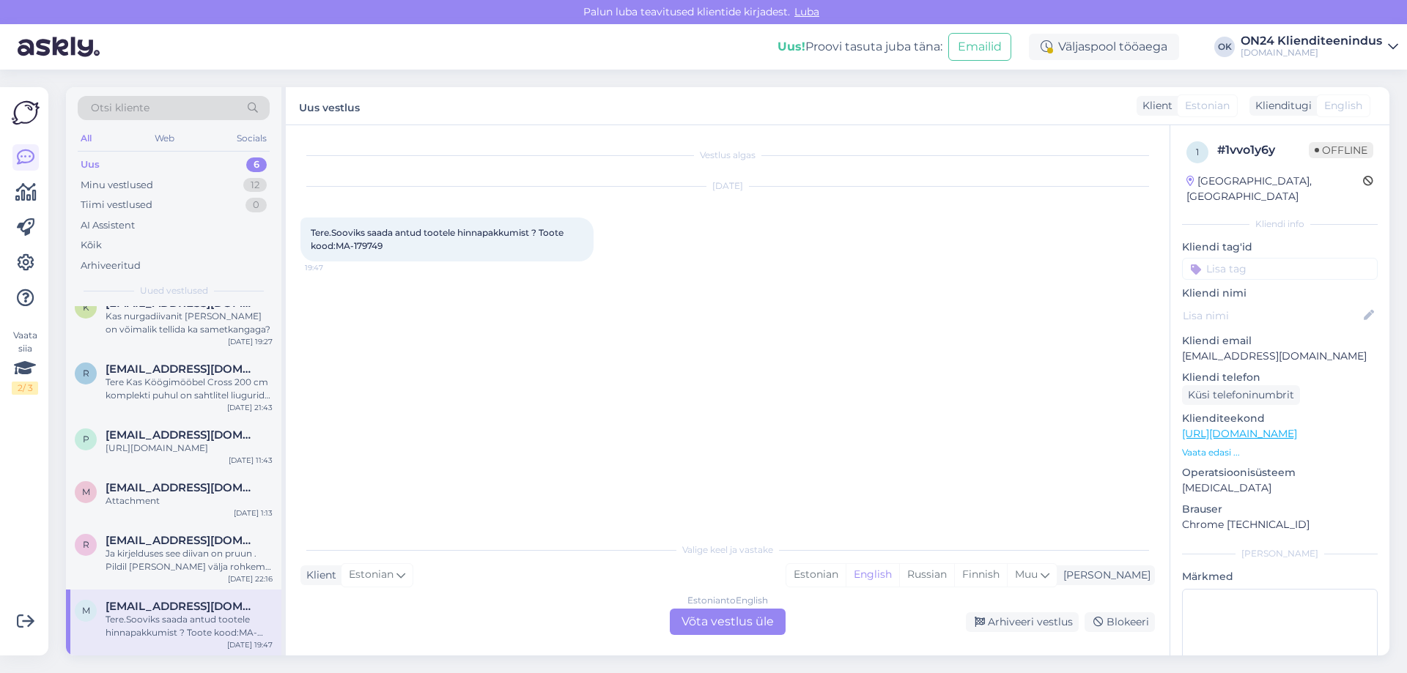
scroll to position [33, 0]
click at [202, 637] on div "Tere.Sooviks saada antud tootele hinnapakkumist ? Toote kood:MA-179749" at bounding box center [189, 626] width 167 height 26
click at [366, 245] on span "Tere.Sooviks saada antud tootele hinnapakkumist ? Toote kood:MA-179749" at bounding box center [438, 239] width 255 height 24
copy div "179749 19:47"
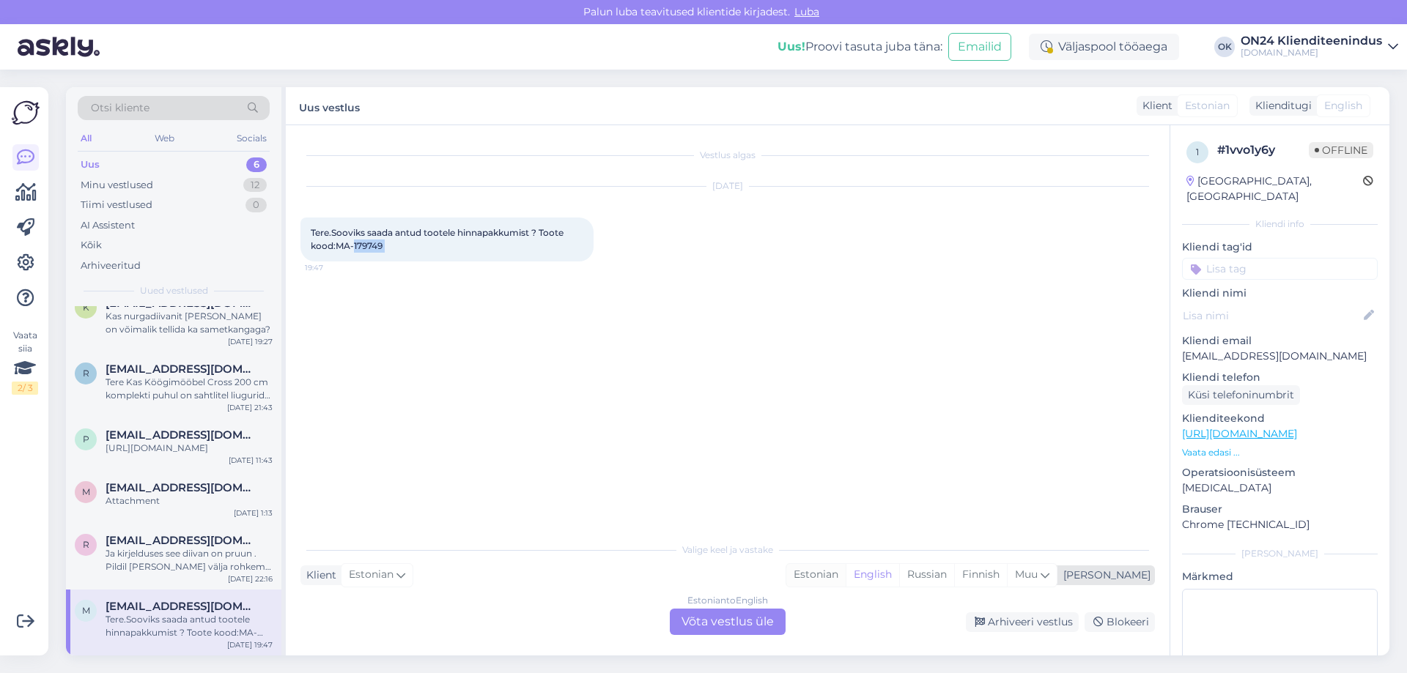
click at [846, 577] on div "Estonian" at bounding box center [815, 575] width 59 height 22
click at [723, 626] on div "Estonian to Estonian Võta vestlus üle" at bounding box center [728, 622] width 116 height 26
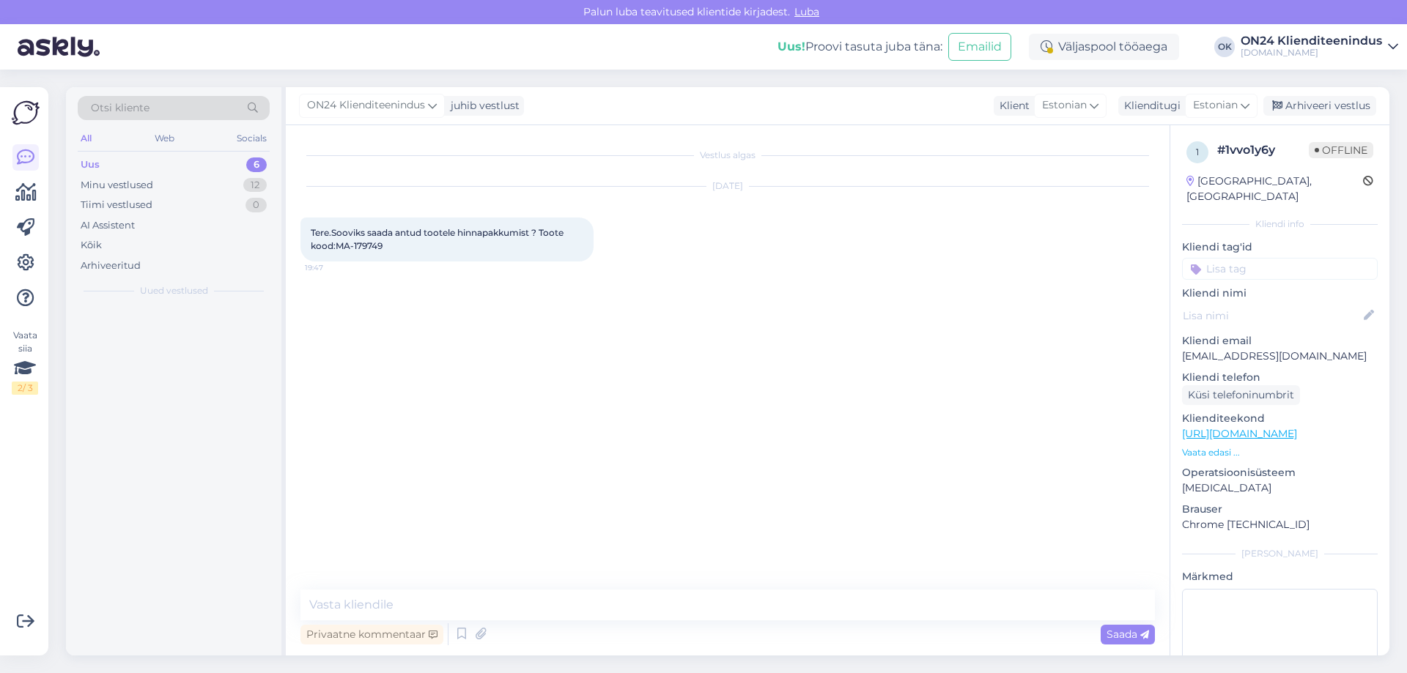
scroll to position [0, 0]
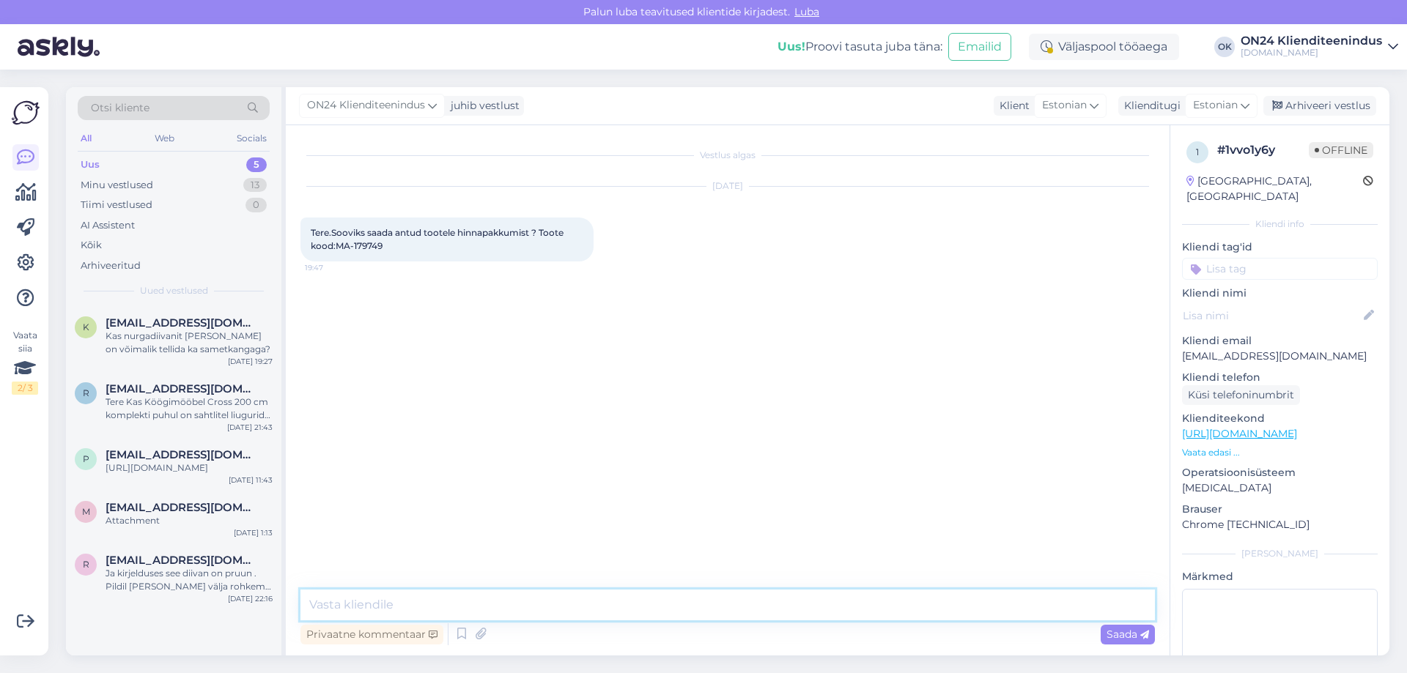
click at [558, 602] on textarea at bounding box center [727, 605] width 854 height 31
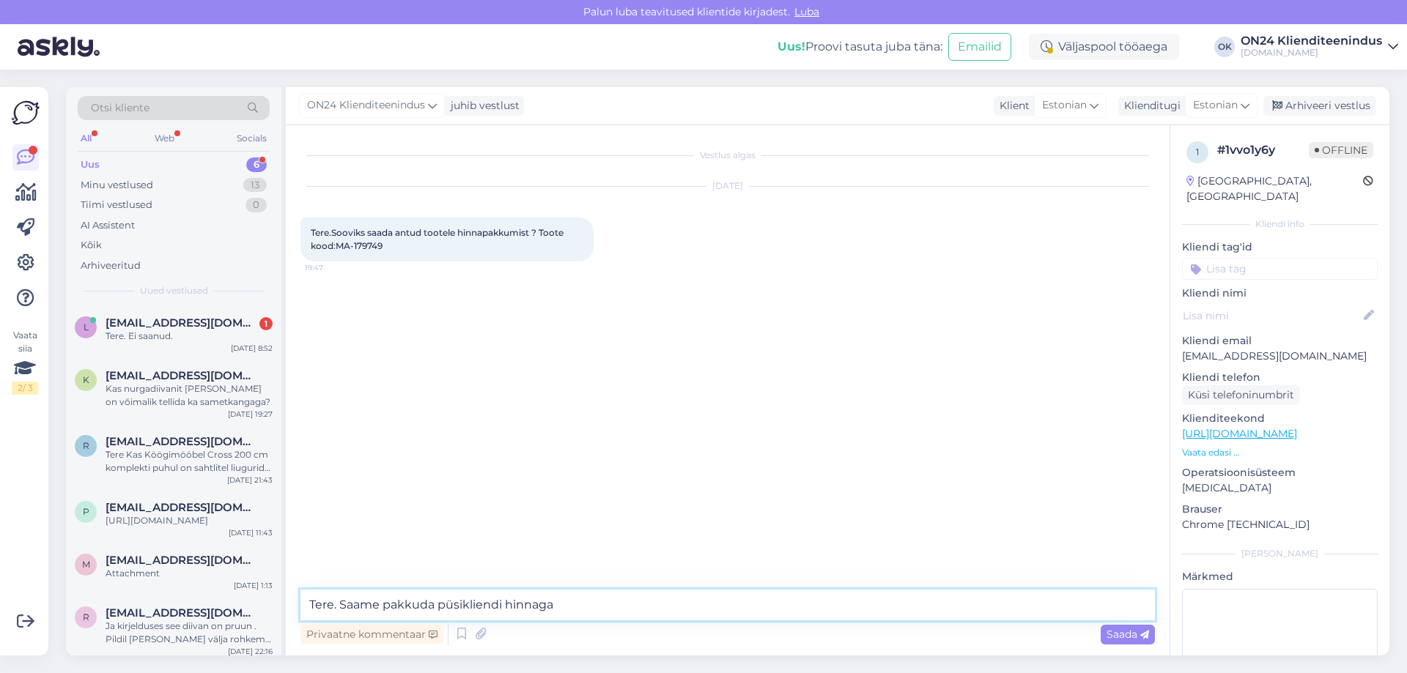
paste textarea "261,95 €"
type textarea "Tere. Saame pakkuda püsikliendi hinnaga 261,95 €."
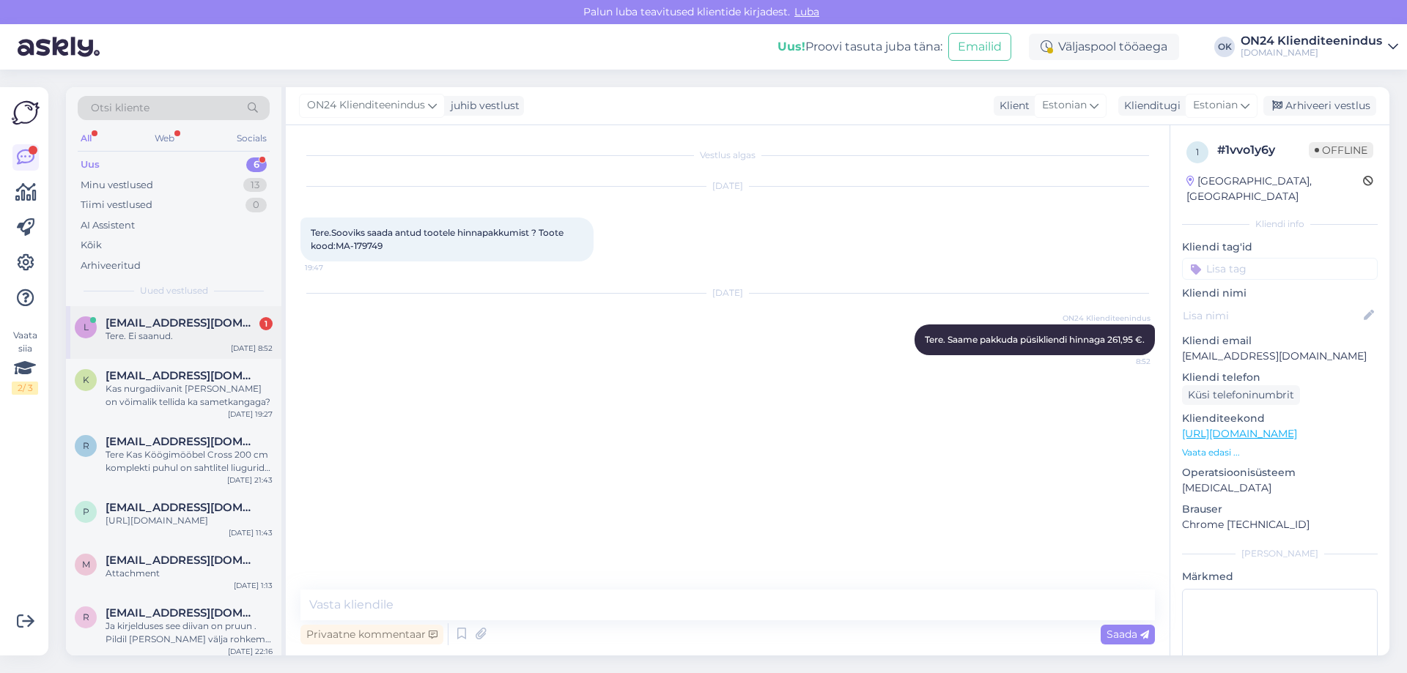
click at [152, 347] on div "L [EMAIL_ADDRESS][DOMAIN_NAME] 1 Tere. Ei saanud. [DATE] 8:52" at bounding box center [173, 332] width 215 height 53
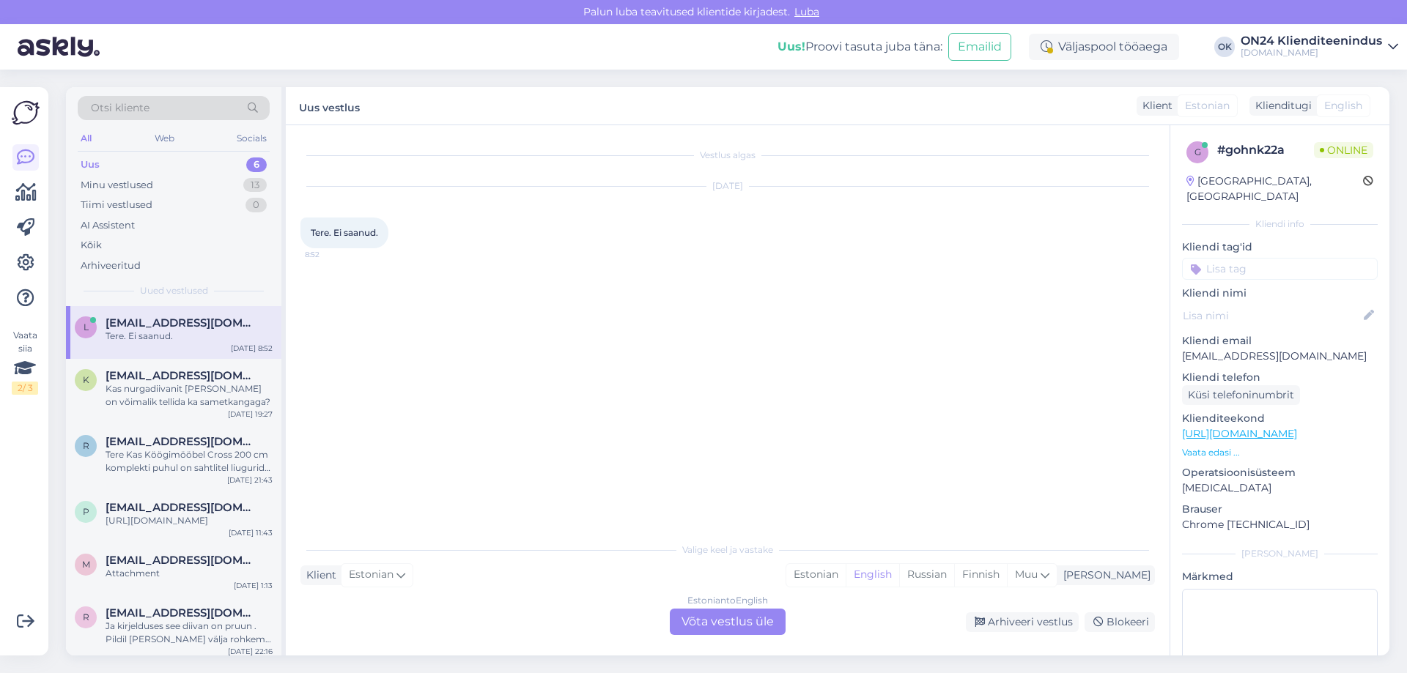
click at [1201, 349] on p "[EMAIL_ADDRESS][DOMAIN_NAME]" at bounding box center [1280, 356] width 196 height 15
copy p "[EMAIL_ADDRESS][DOMAIN_NAME]"
click at [846, 580] on div "Estonian" at bounding box center [815, 575] width 59 height 22
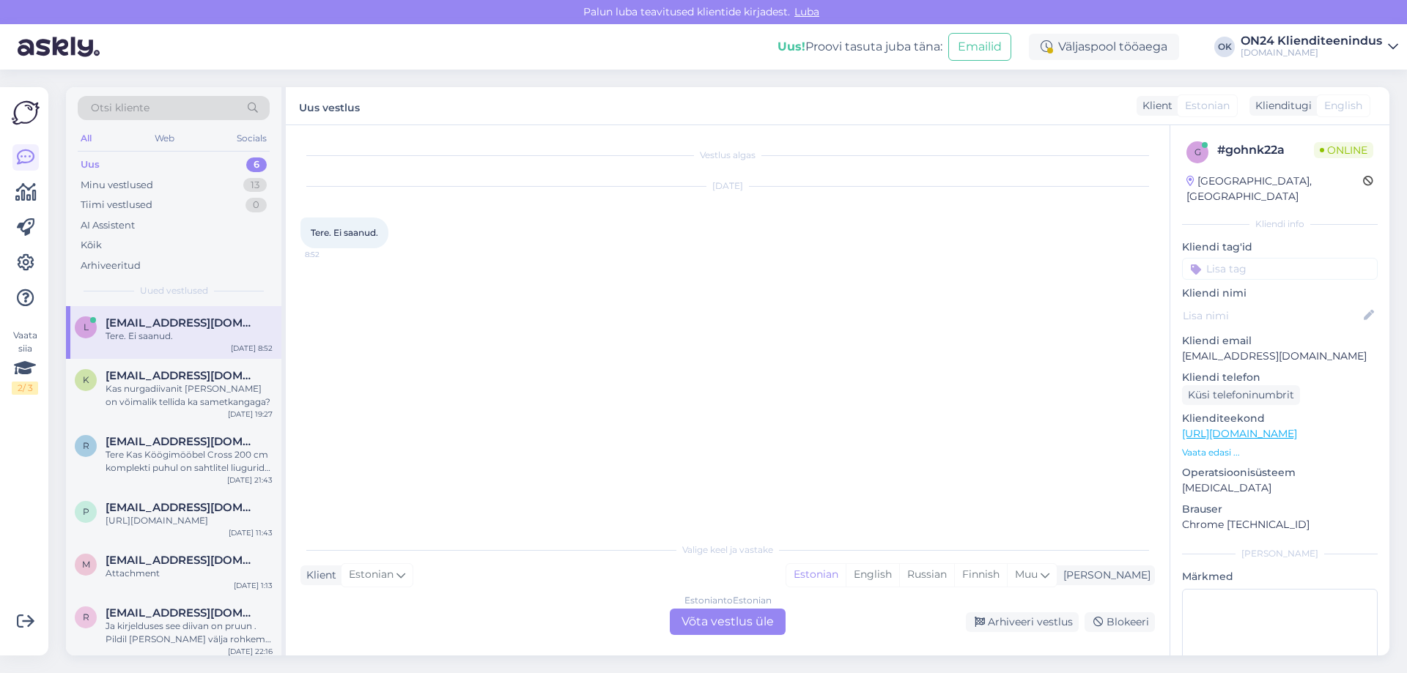
click at [713, 623] on div "Estonian to Estonian Võta vestlus üle" at bounding box center [728, 622] width 116 height 26
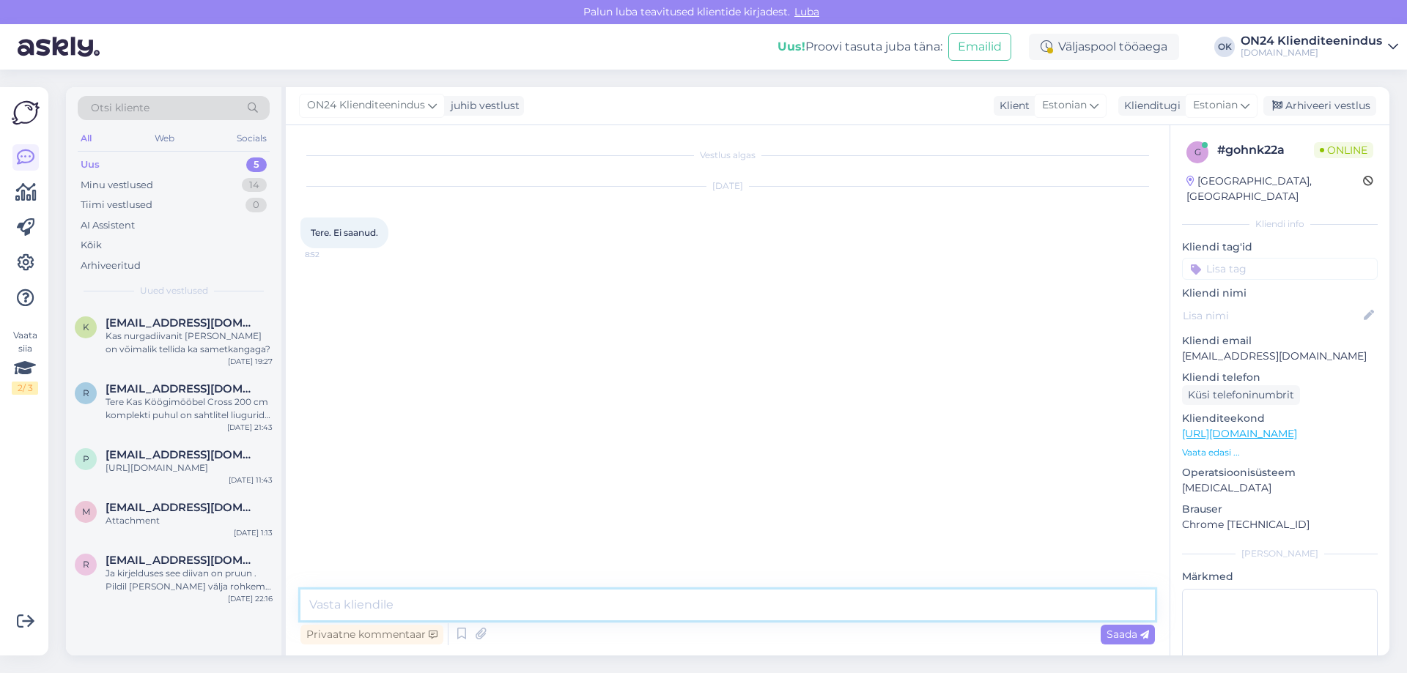
click at [588, 607] on textarea at bounding box center [727, 605] width 854 height 31
type textarea "Tere. Uus salasõna: laura123"
click at [136, 567] on span "[EMAIL_ADDRESS][DOMAIN_NAME]" at bounding box center [182, 560] width 152 height 13
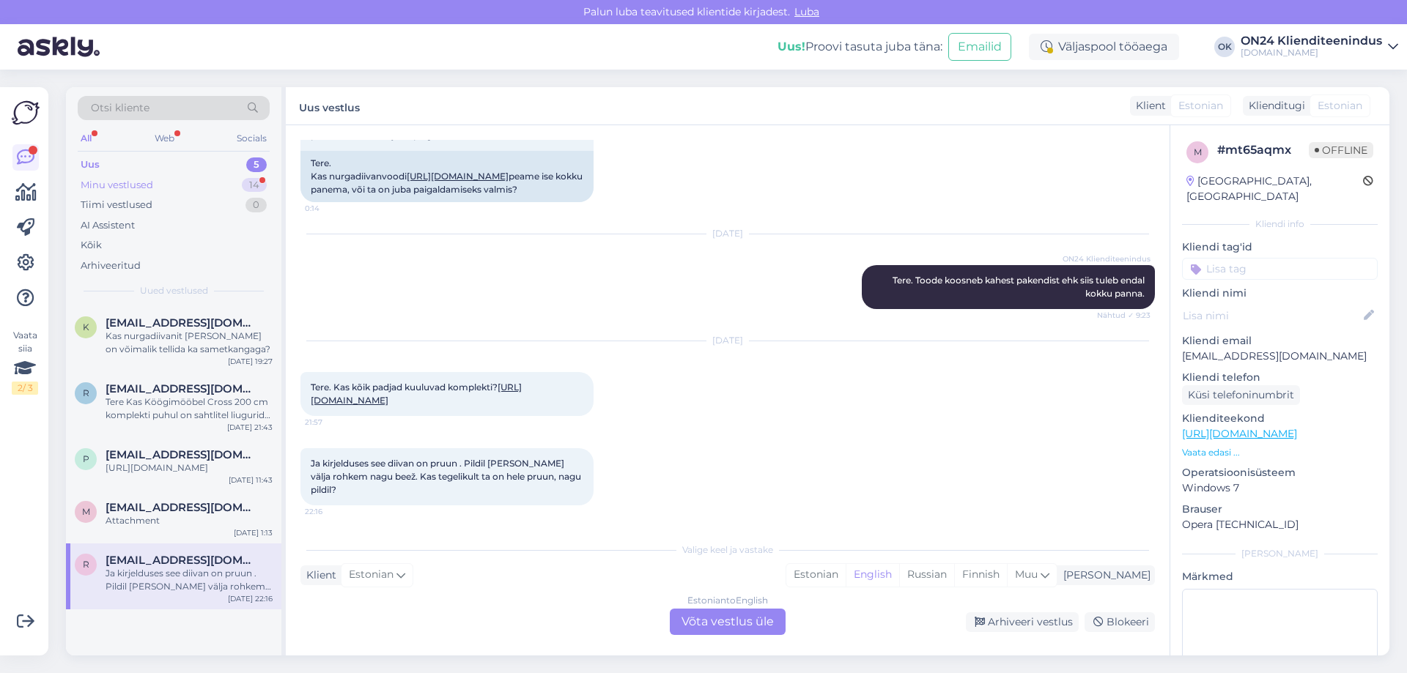
click at [131, 185] on div "Minu vestlused" at bounding box center [117, 185] width 73 height 15
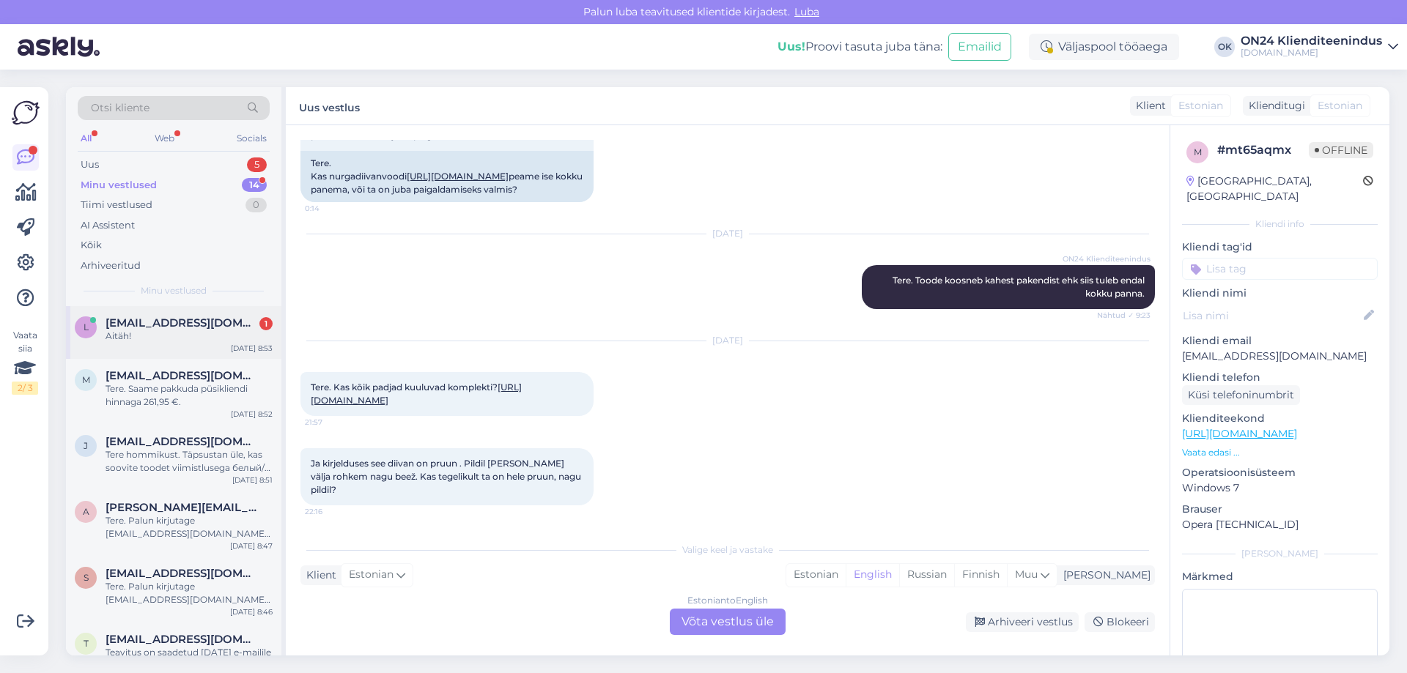
click at [153, 326] on span "[EMAIL_ADDRESS][DOMAIN_NAME]" at bounding box center [182, 323] width 152 height 13
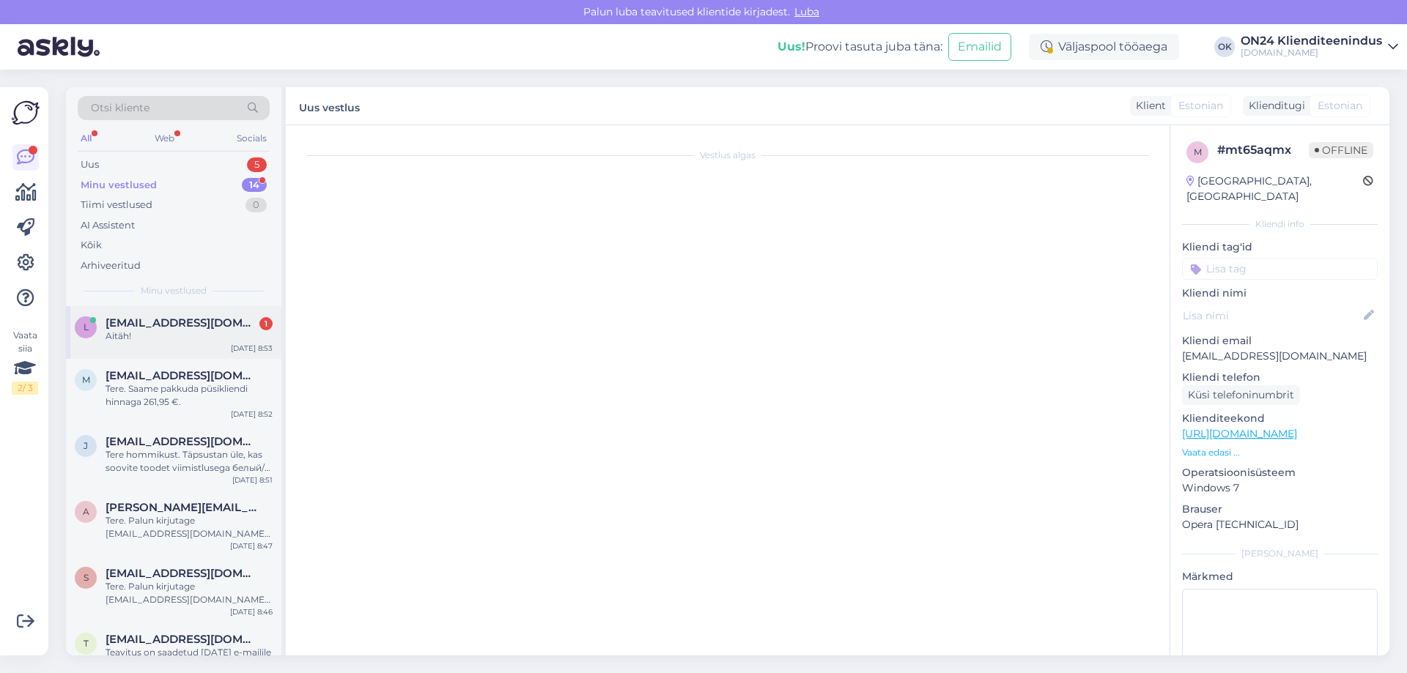
scroll to position [0, 0]
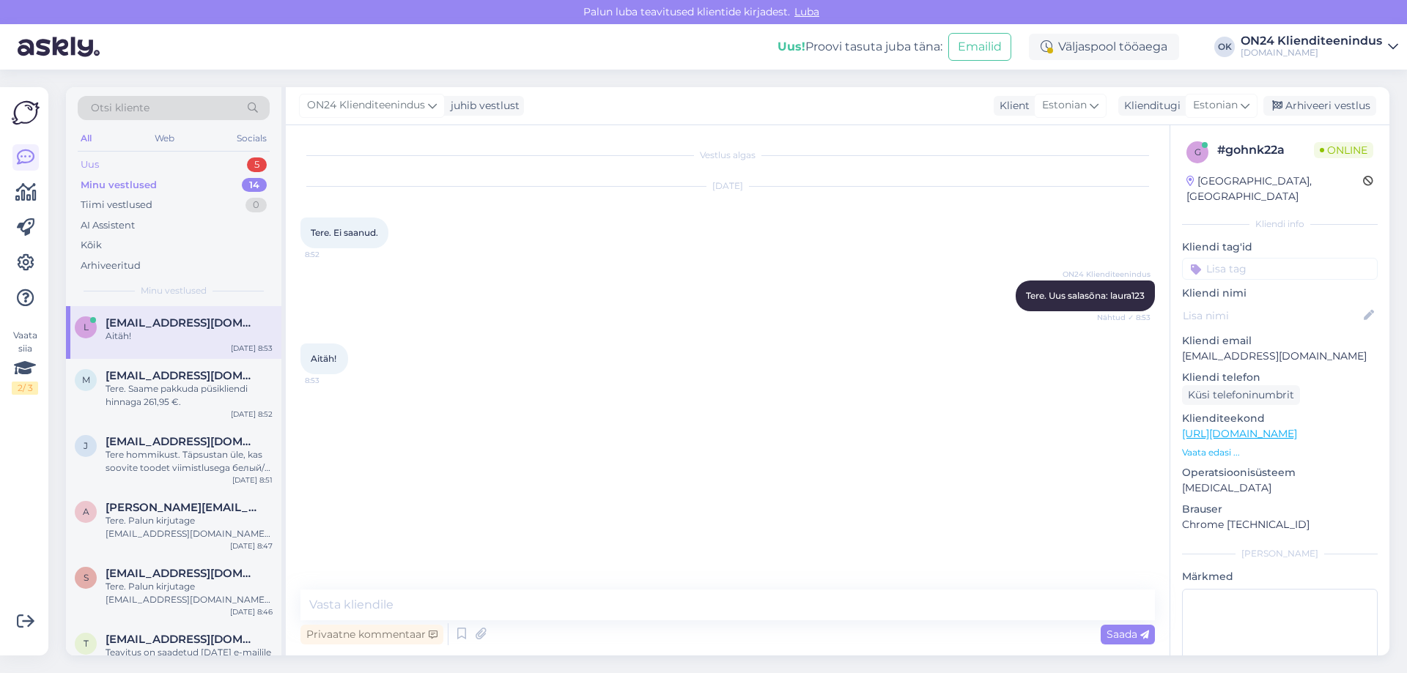
click at [144, 166] on div "Uus 5" at bounding box center [174, 165] width 192 height 21
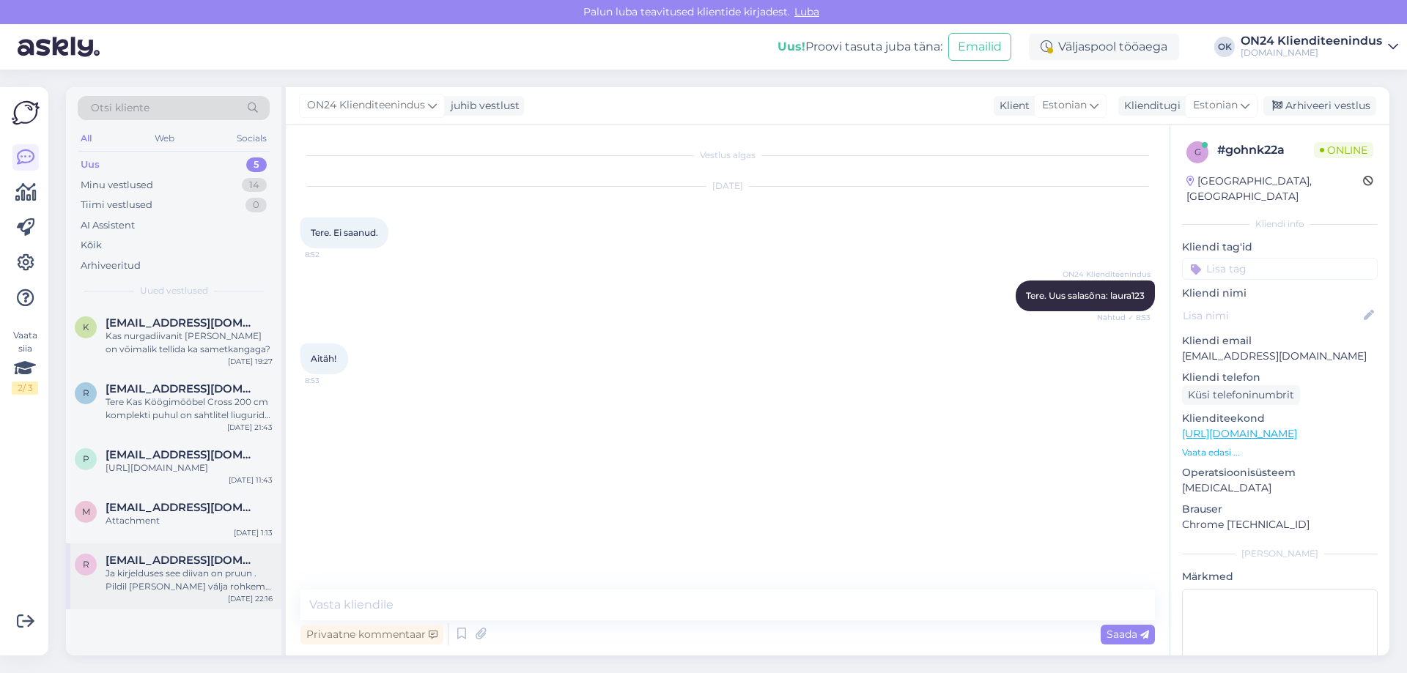
click at [180, 594] on div "Ja kirjelduses see diivan on pruun . Pildil [PERSON_NAME] välja rohkem nagu bee…" at bounding box center [189, 580] width 167 height 26
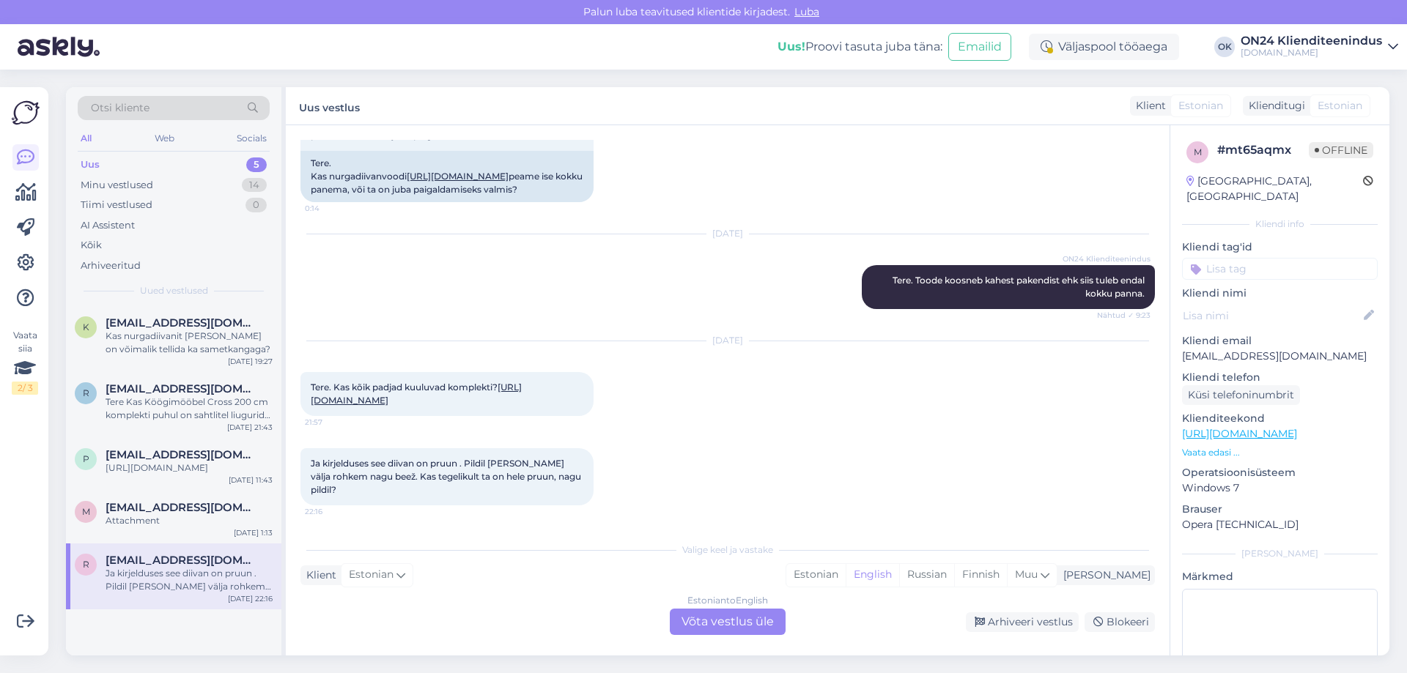
click at [339, 391] on link "[URL][DOMAIN_NAME]" at bounding box center [416, 394] width 211 height 24
click at [846, 577] on div "Estonian" at bounding box center [815, 575] width 59 height 22
click at [758, 625] on div "Estonian to Estonian Võta vestlus üle" at bounding box center [728, 622] width 116 height 26
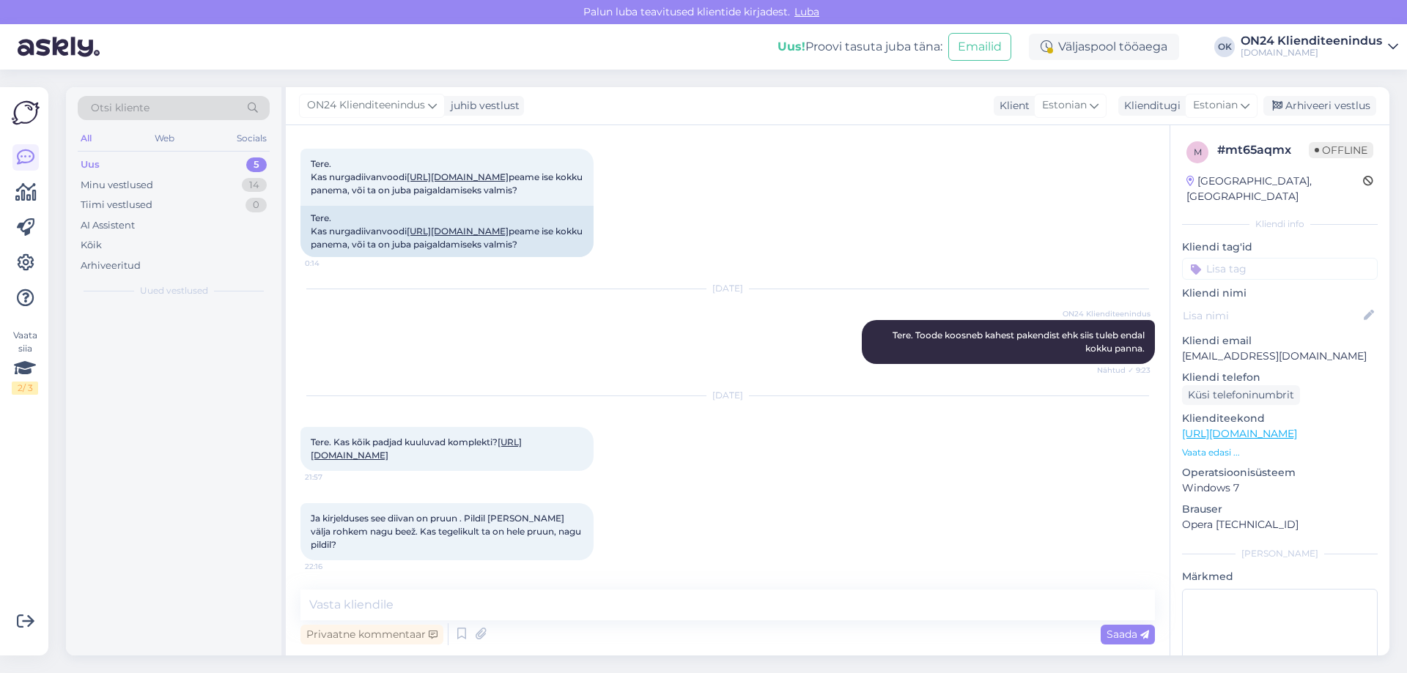
scroll to position [108, 0]
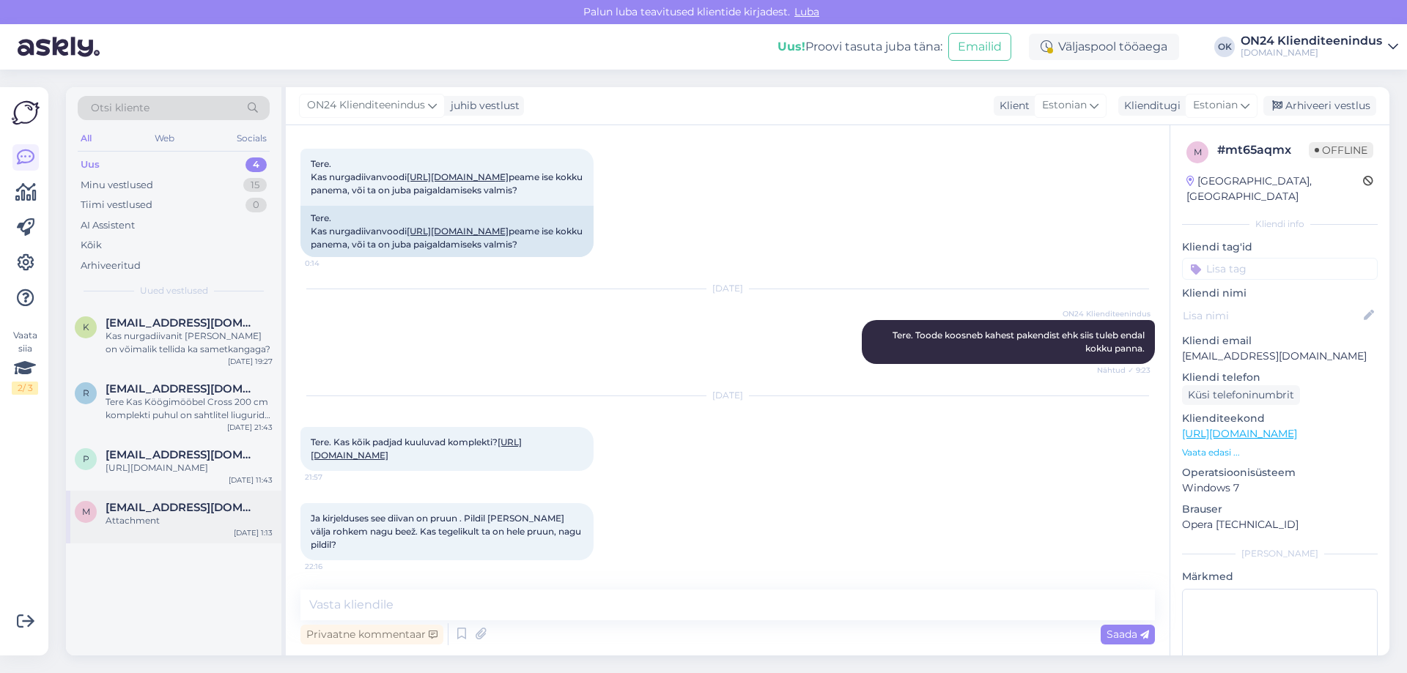
click at [188, 514] on span "[EMAIL_ADDRESS][DOMAIN_NAME]" at bounding box center [182, 507] width 152 height 13
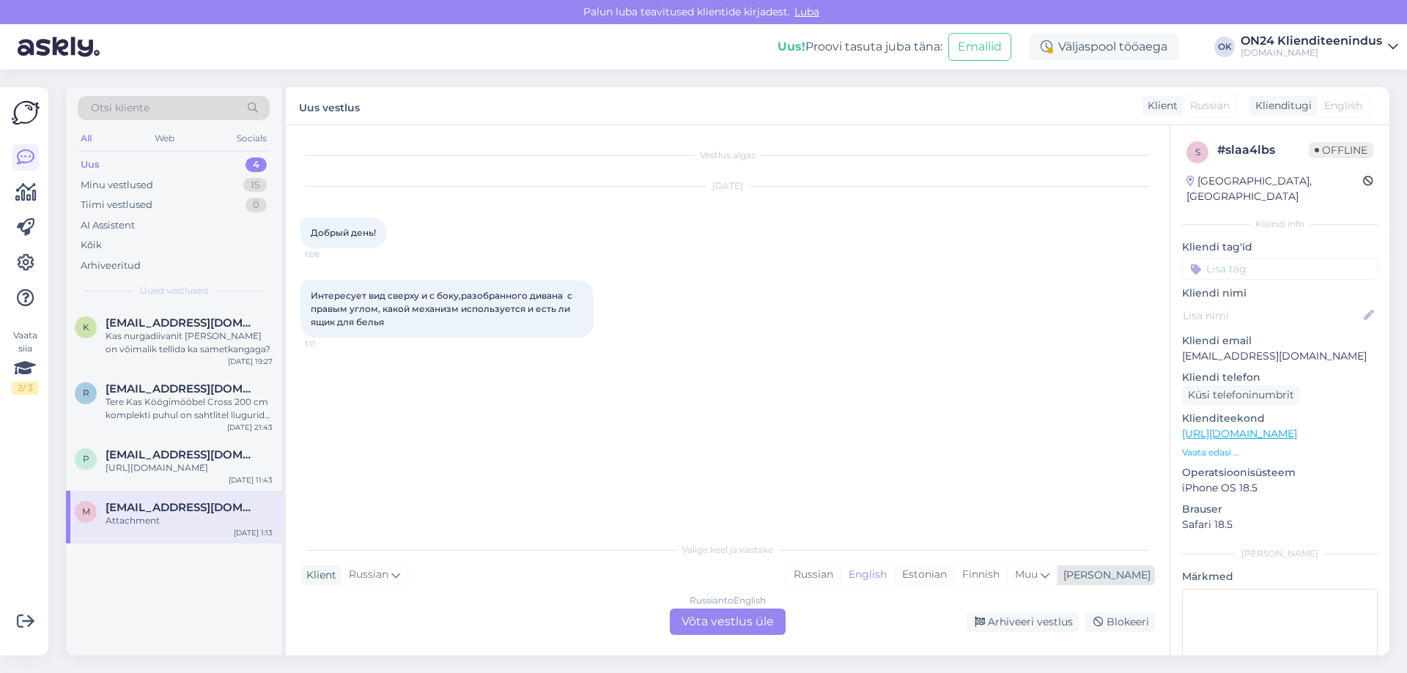
click at [954, 577] on div "Estonian" at bounding box center [924, 575] width 60 height 22
click at [723, 625] on div "Russian to Estonian Võta vestlus üle" at bounding box center [728, 622] width 116 height 26
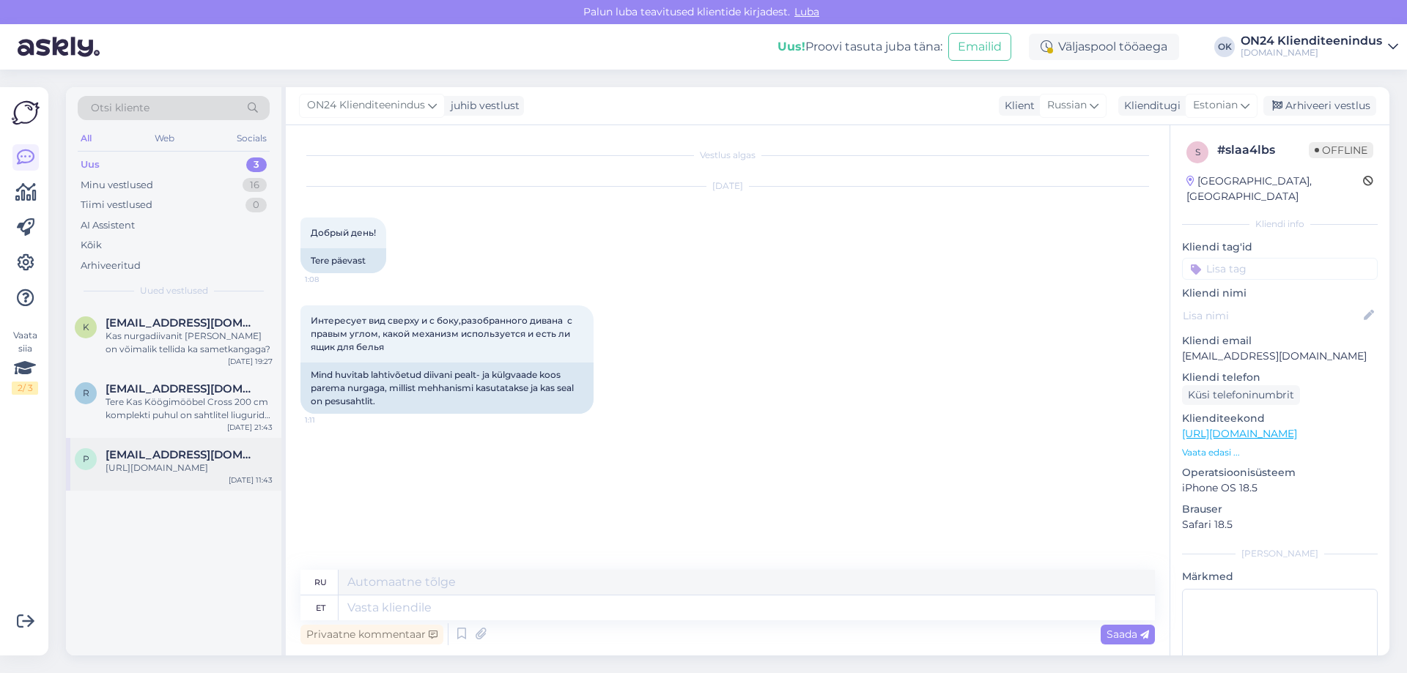
click at [187, 488] on div "p [EMAIL_ADDRESS][DOMAIN_NAME] [URL][DOMAIN_NAME] [DATE] 11:43" at bounding box center [173, 464] width 215 height 53
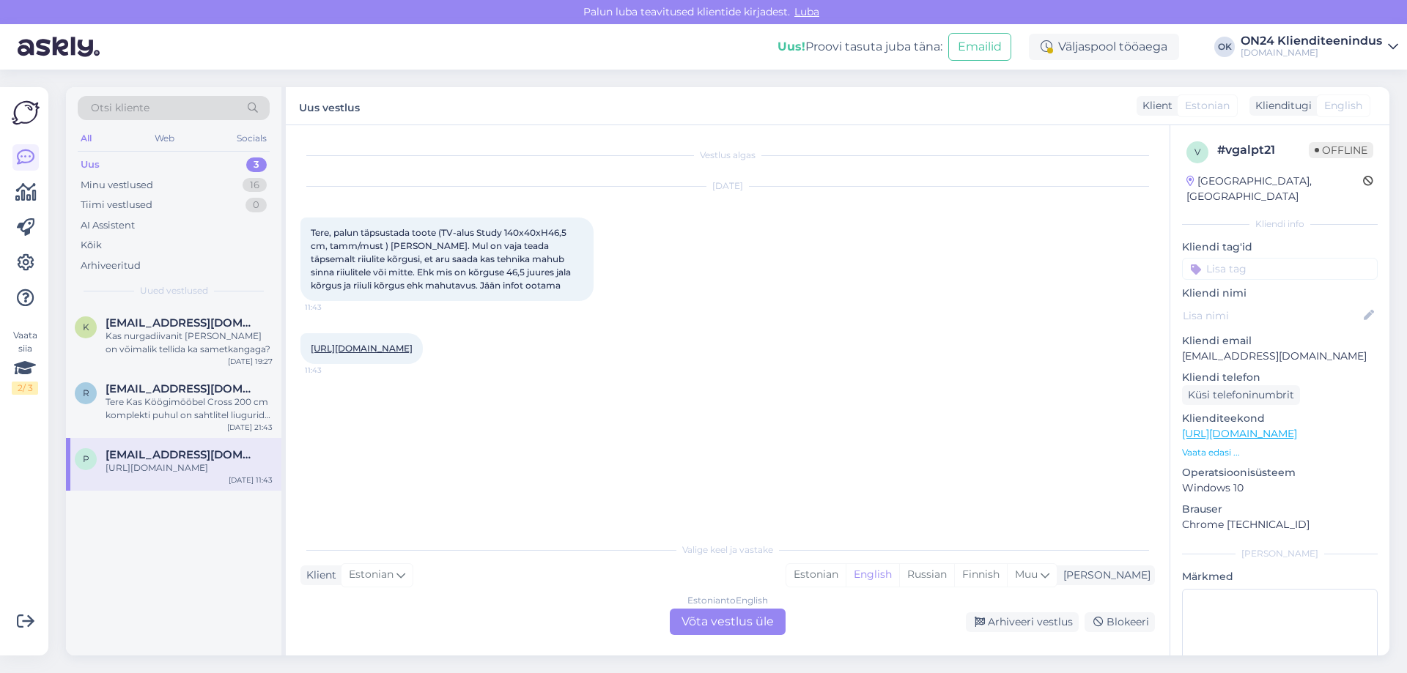
click at [349, 354] on link "[URL][DOMAIN_NAME]" at bounding box center [362, 348] width 102 height 11
drag, startPoint x: 425, startPoint y: 243, endPoint x: 418, endPoint y: 279, distance: 36.6
click at [418, 279] on div "Tere, palun täpsustada toote (TV-alus Study 140x40xH46,5 cm, tamm/must ) [PERSO…" at bounding box center [446, 260] width 293 height 84
copy span "Mul on vaja teada täpsemalt riiulite kõrgusi, et aru saada kas tehnika mahub si…"
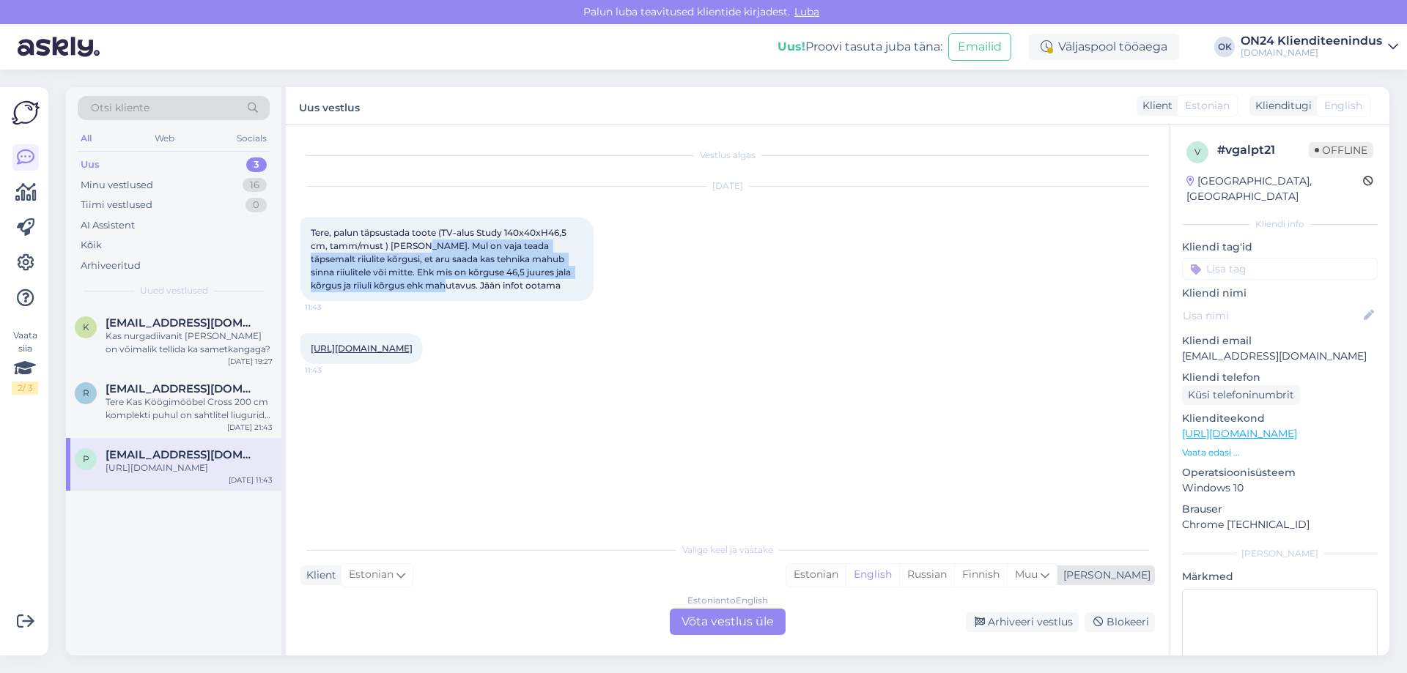
click at [846, 575] on div "Estonian" at bounding box center [815, 575] width 59 height 22
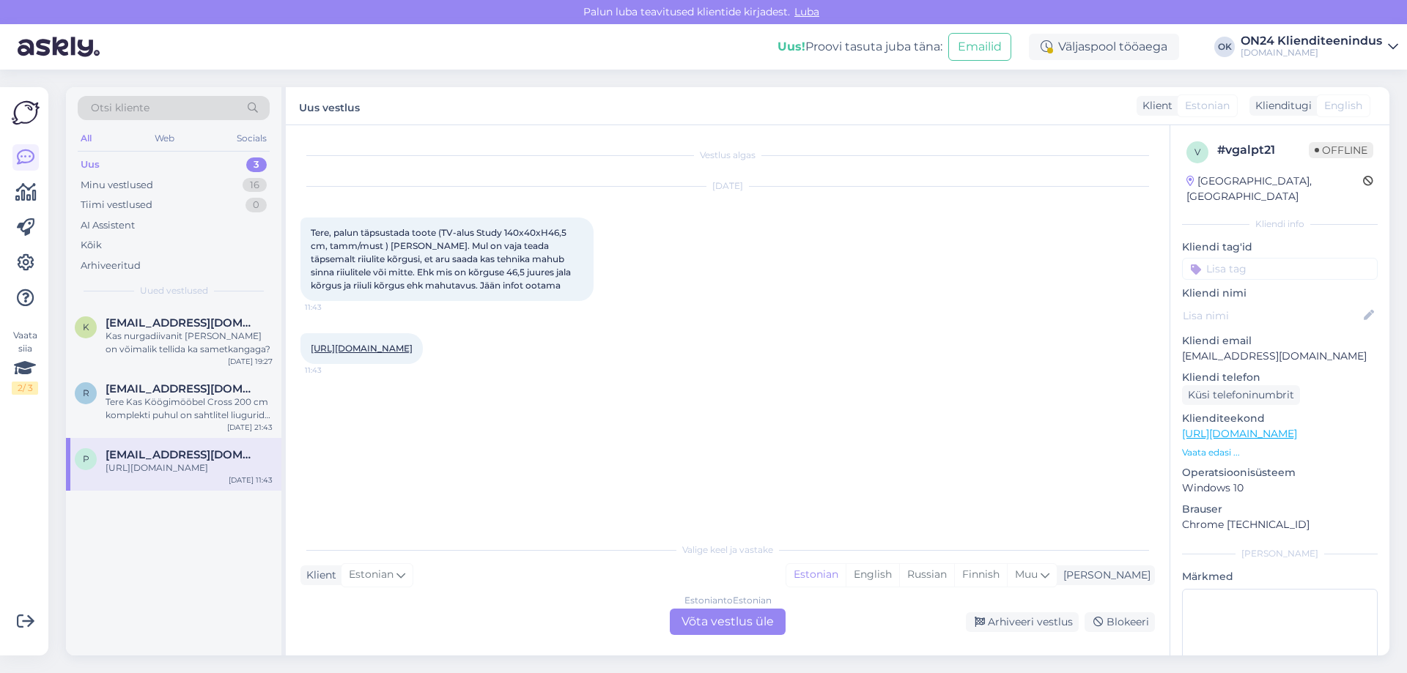
click at [742, 621] on div "Estonian to Estonian Võta vestlus üle" at bounding box center [728, 622] width 116 height 26
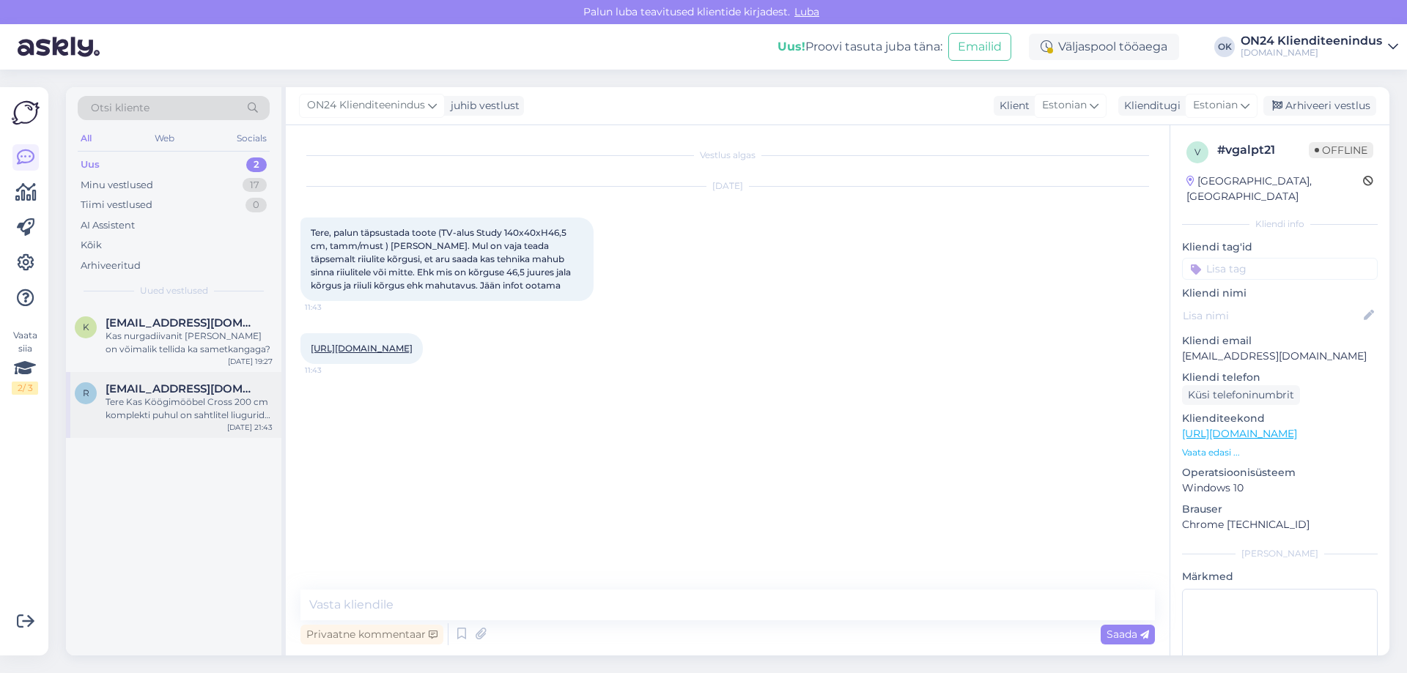
click at [205, 404] on div "Tere Kas Köögimööbel Cross 200 cm komplekti puhul on sahtlitel liugurid? Ette t…" at bounding box center [189, 409] width 167 height 26
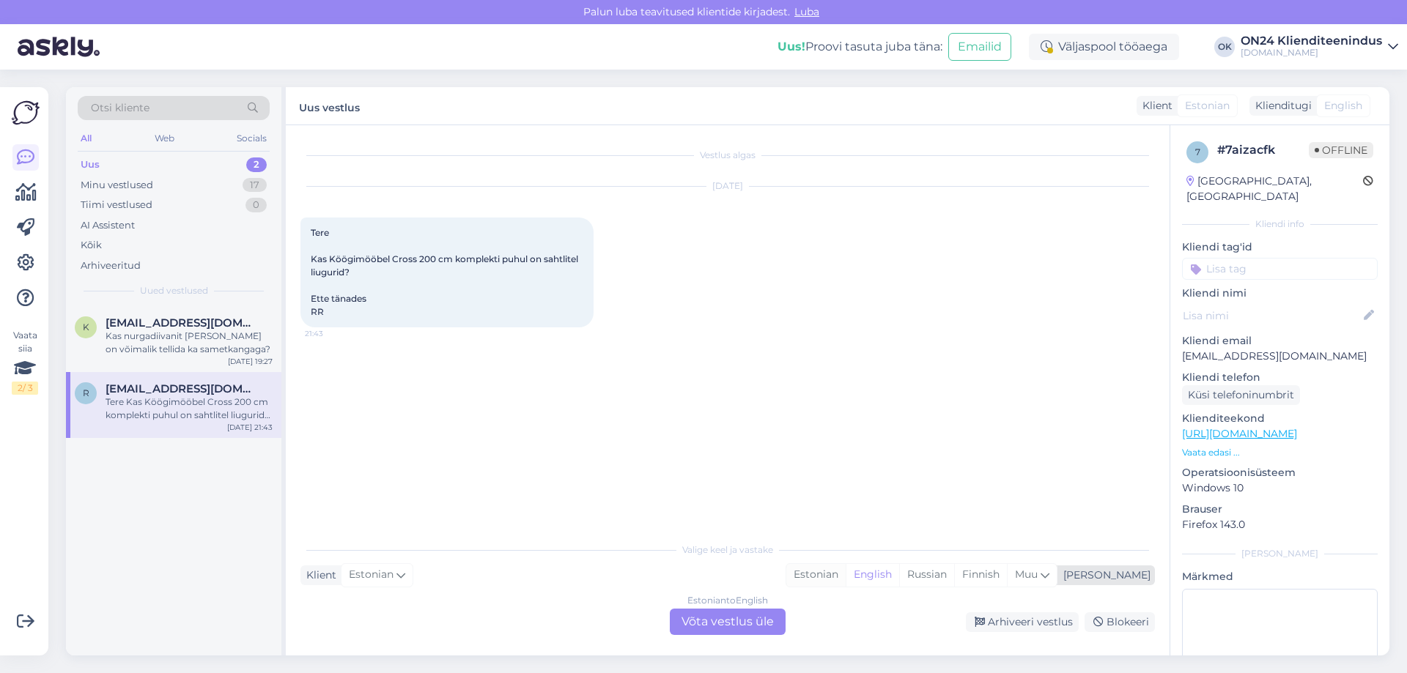
click at [846, 574] on div "Estonian" at bounding box center [815, 575] width 59 height 22
click at [742, 615] on div "Estonian to Estonian Võta vestlus üle" at bounding box center [728, 622] width 116 height 26
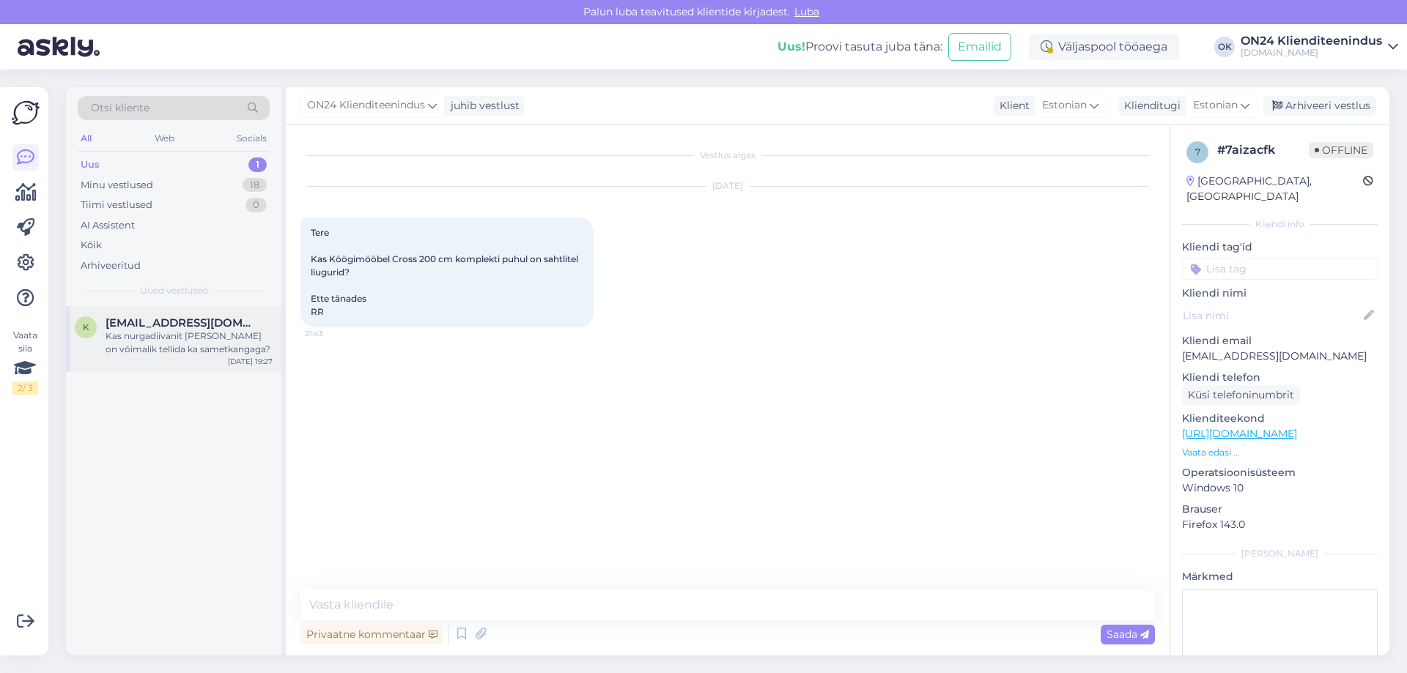
click at [226, 352] on div "Kas nurgadiivanit [PERSON_NAME] on võimalik tellida ka sametkangaga?" at bounding box center [189, 343] width 167 height 26
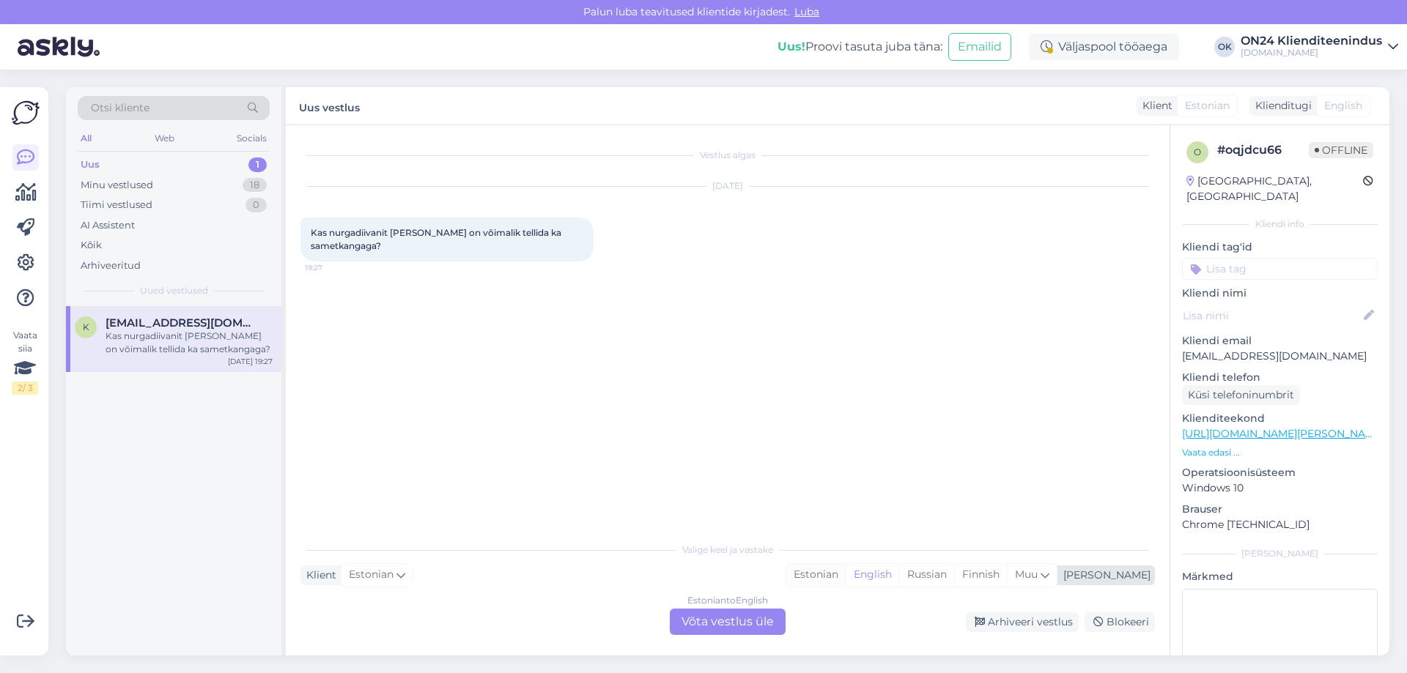
click at [846, 578] on div "Estonian" at bounding box center [815, 575] width 59 height 22
click at [763, 621] on div "Estonian to Estonian Võta vestlus üle" at bounding box center [728, 622] width 116 height 26
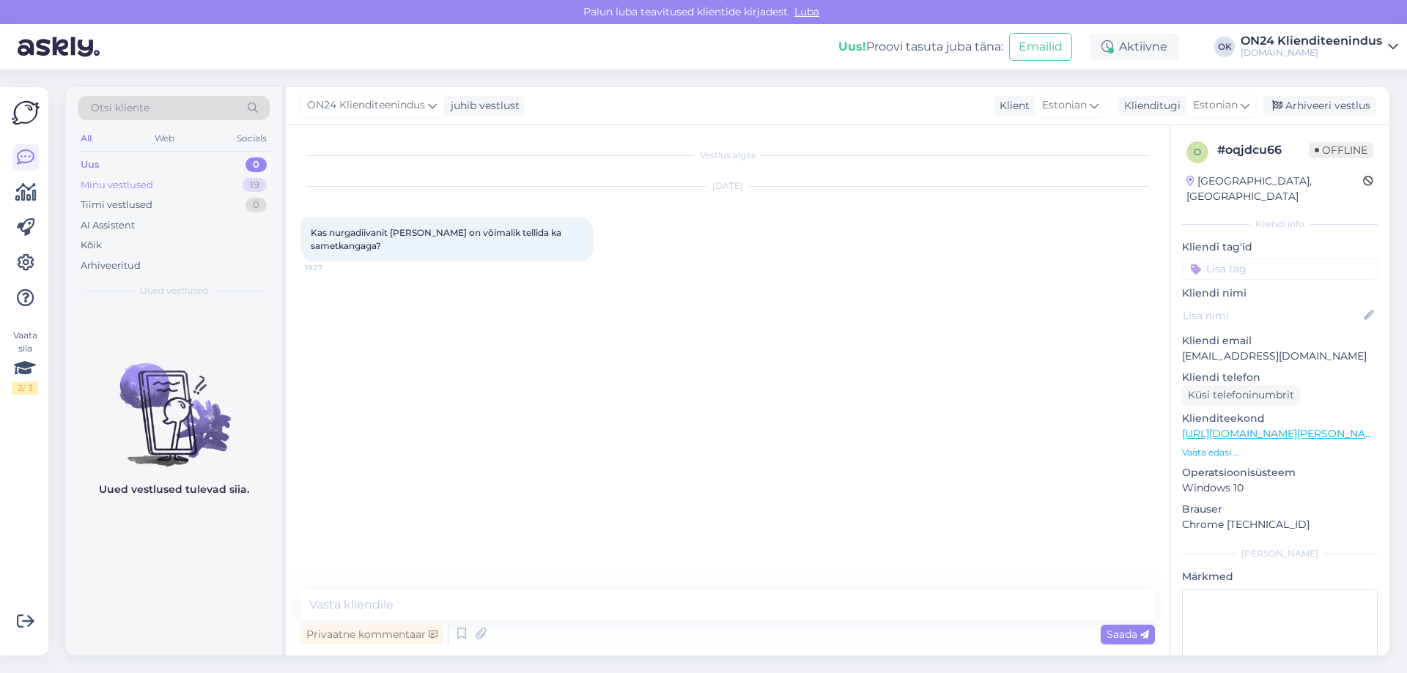
click at [166, 192] on div "Minu vestlused 19" at bounding box center [174, 185] width 192 height 21
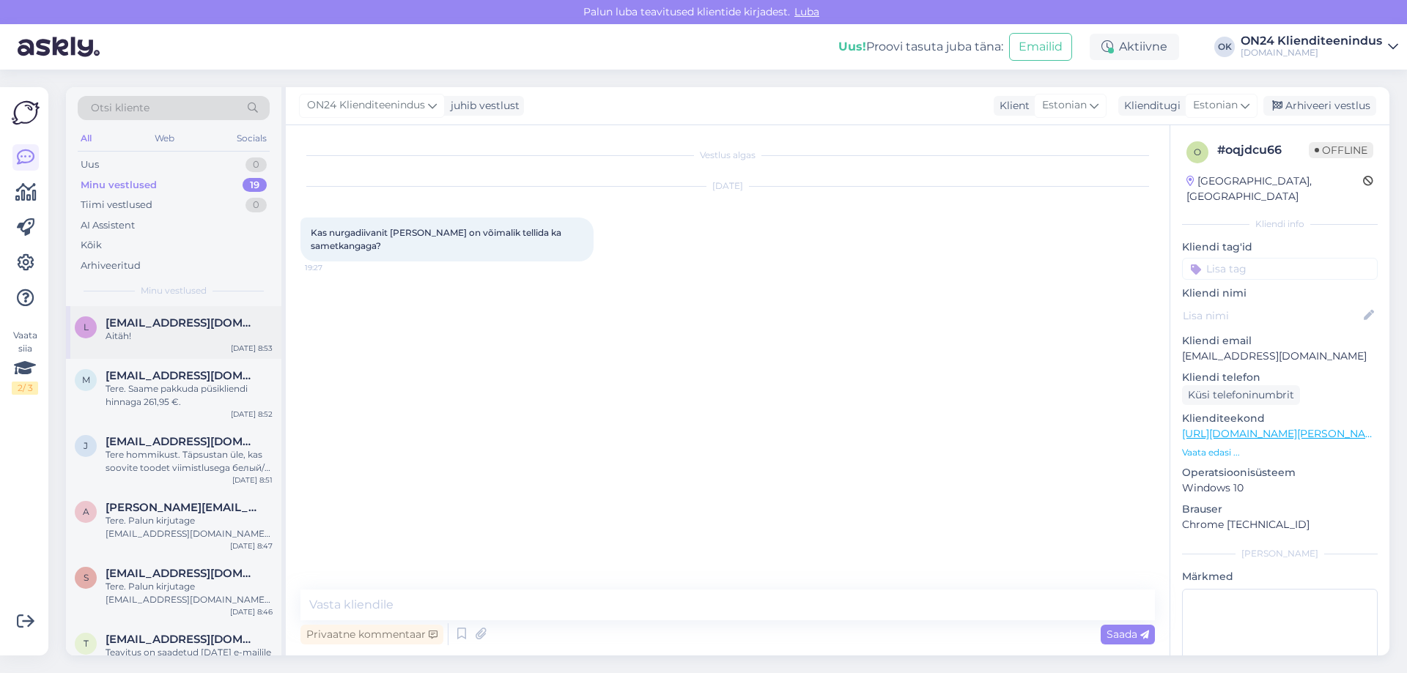
click at [176, 325] on span "[EMAIL_ADDRESS][DOMAIN_NAME]" at bounding box center [182, 323] width 152 height 13
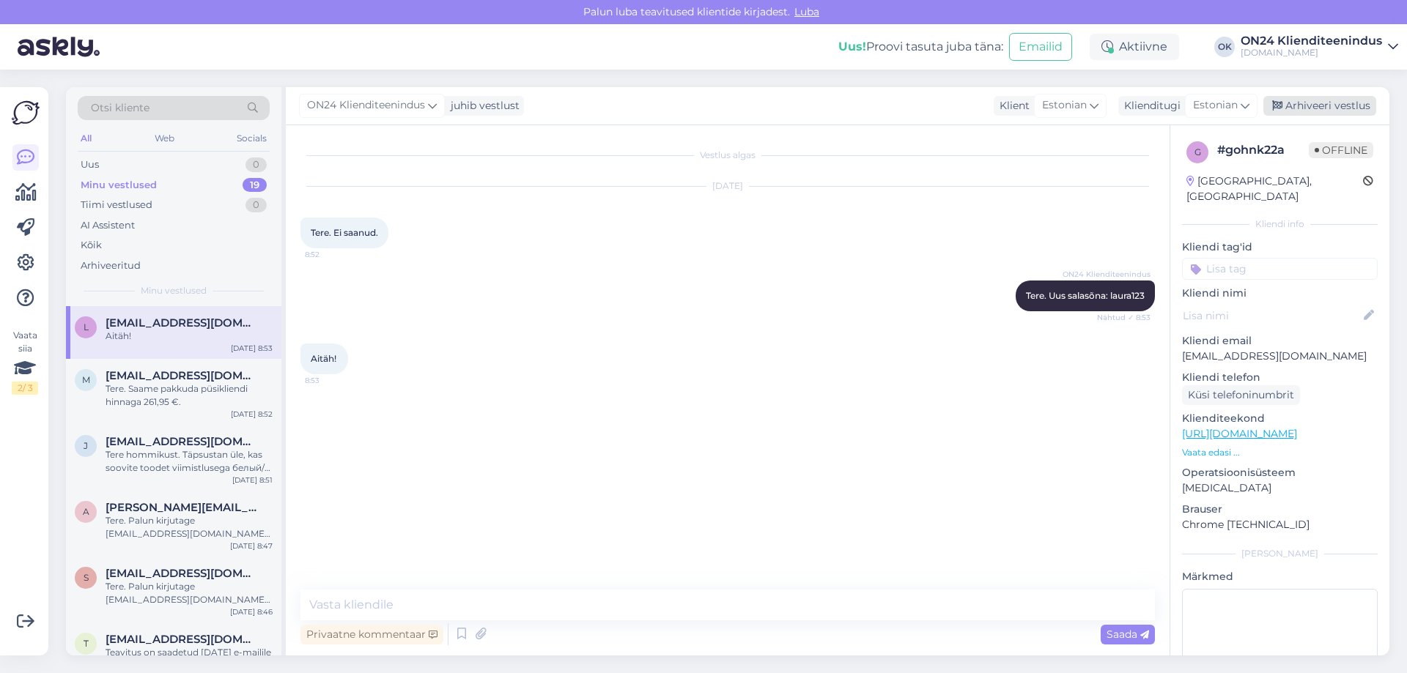
click at [1304, 112] on div "Arhiveeri vestlus" at bounding box center [1319, 106] width 113 height 20
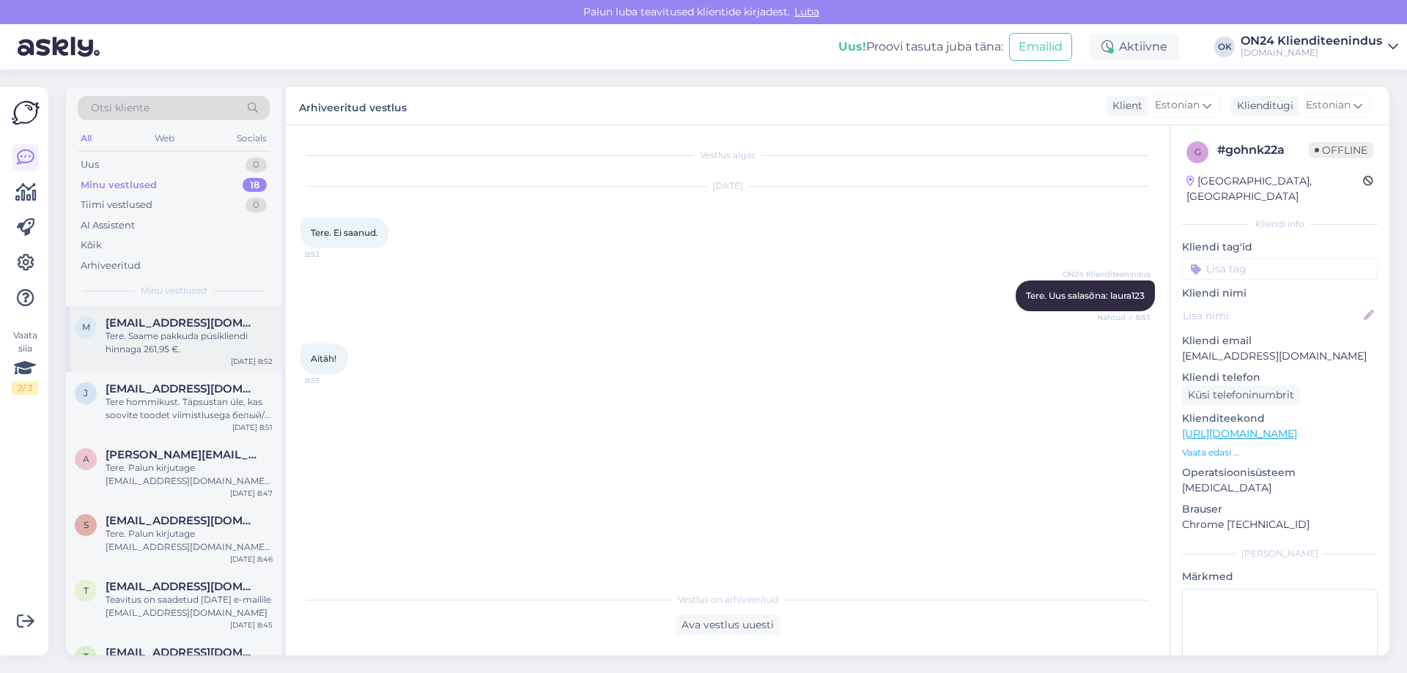
click at [144, 343] on div "Tere. Saame pakkuda püsikliendi hinnaga 261,95 €." at bounding box center [189, 343] width 167 height 26
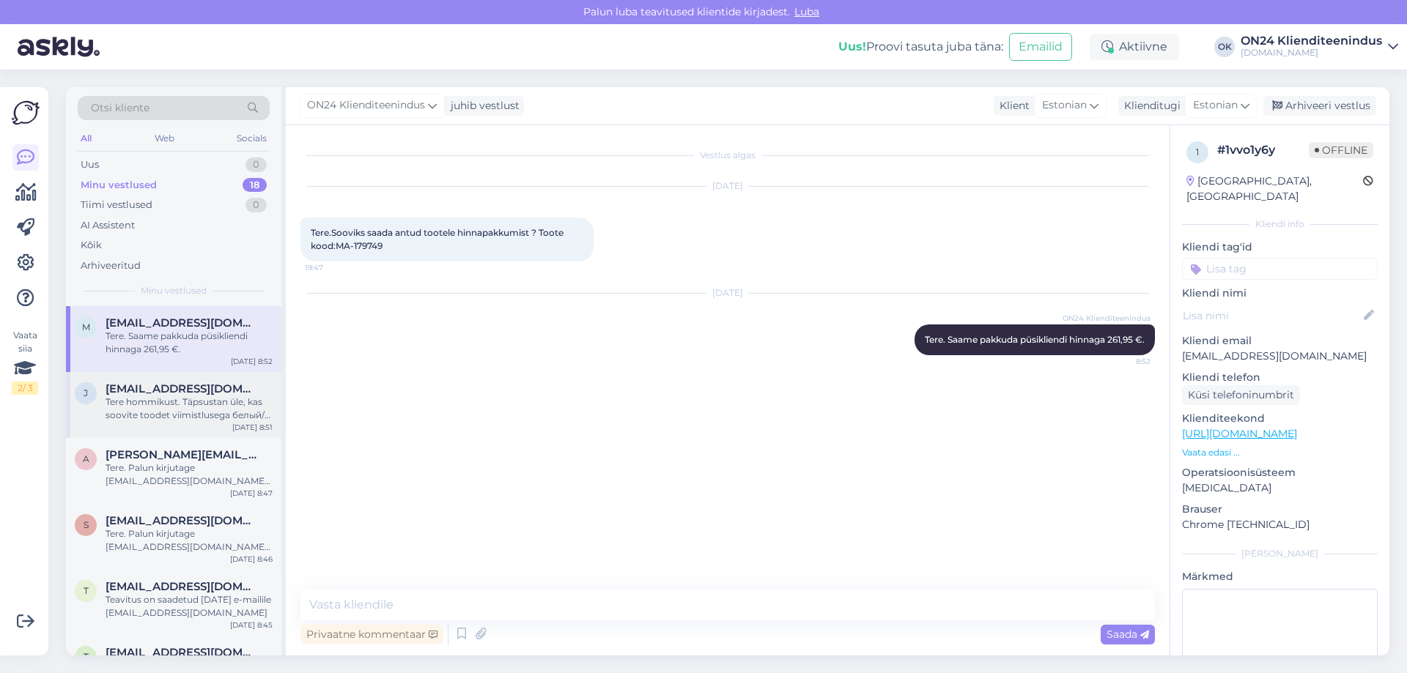
click at [133, 410] on div "Tere hommikust. Täpsustan üle, kas soovite toodet viimistlusega белый/белый гля…" at bounding box center [189, 409] width 167 height 26
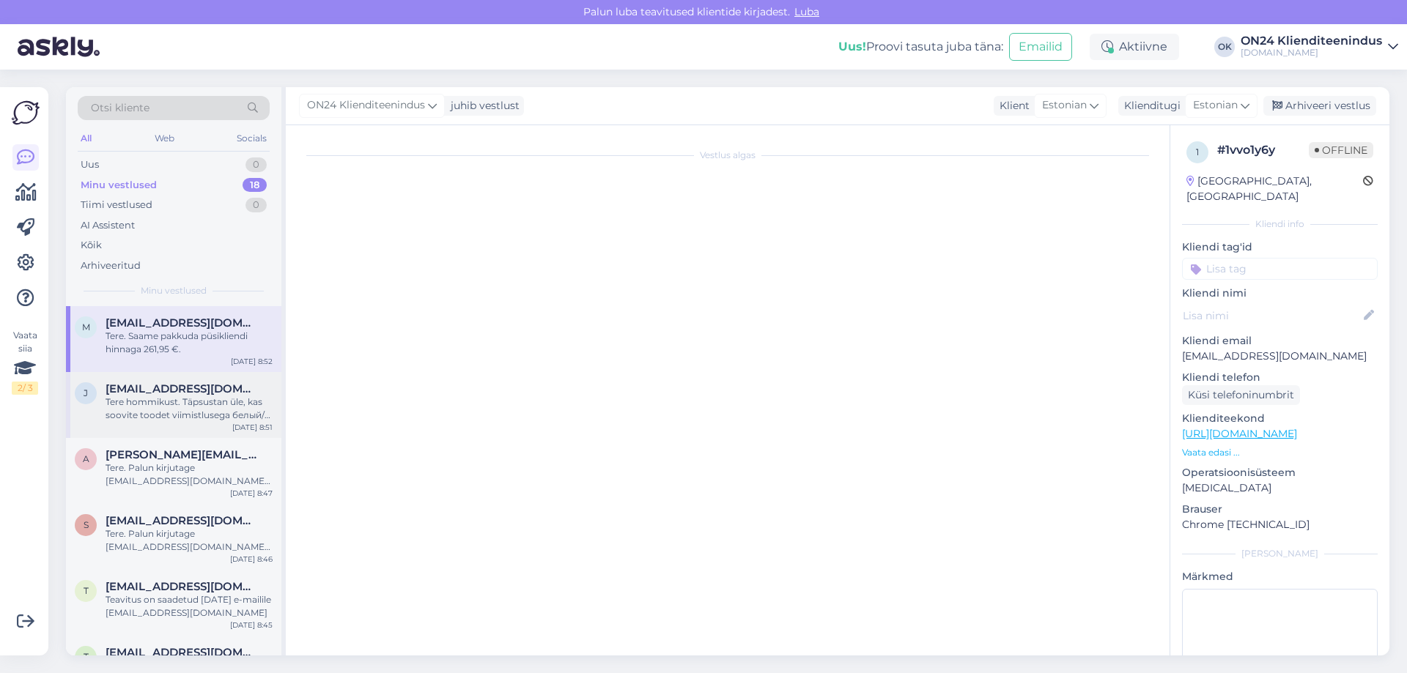
scroll to position [423, 0]
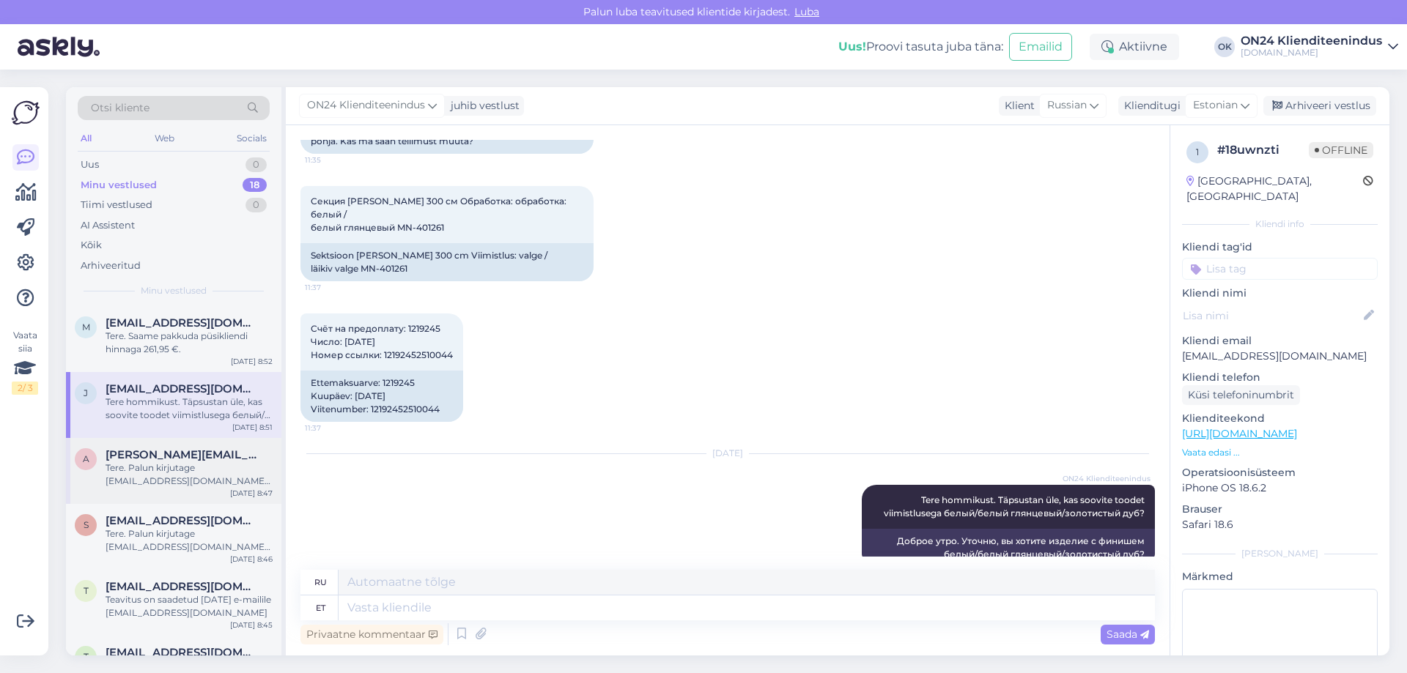
click at [141, 451] on span "[PERSON_NAME][EMAIL_ADDRESS][DOMAIN_NAME]" at bounding box center [182, 454] width 152 height 13
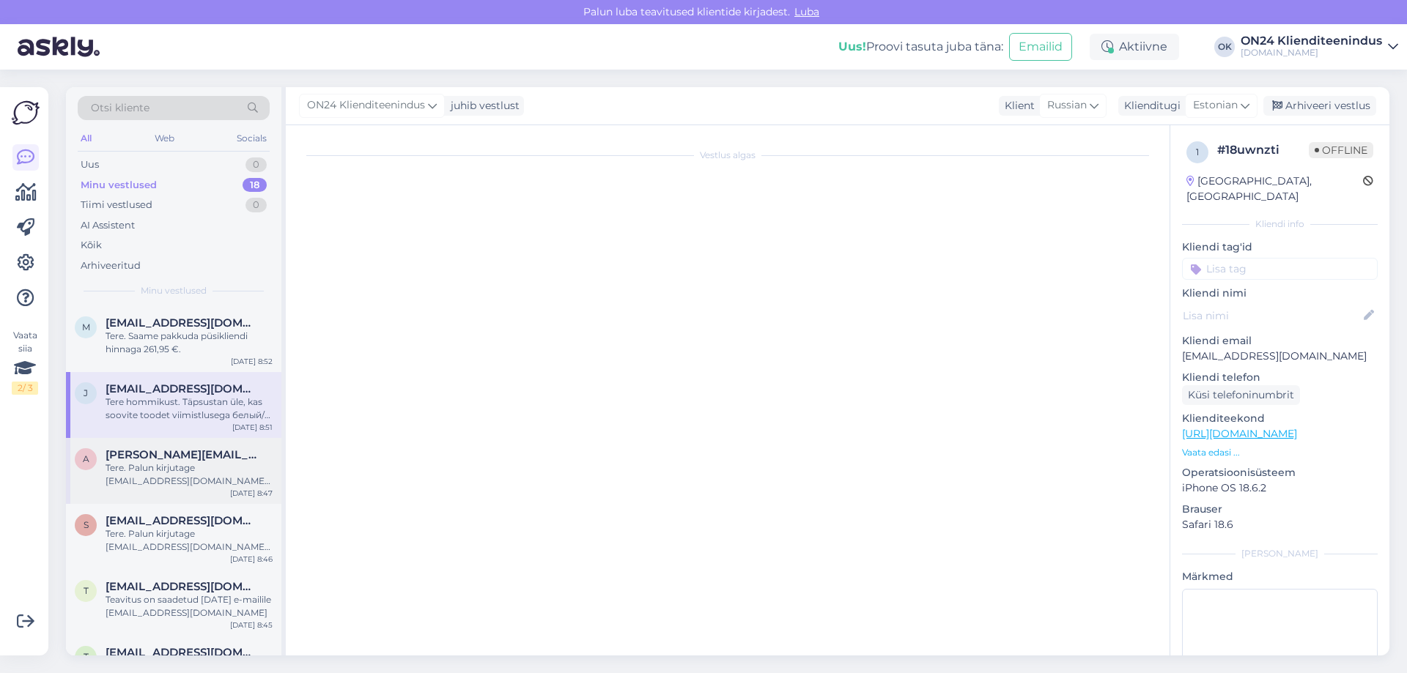
scroll to position [396, 0]
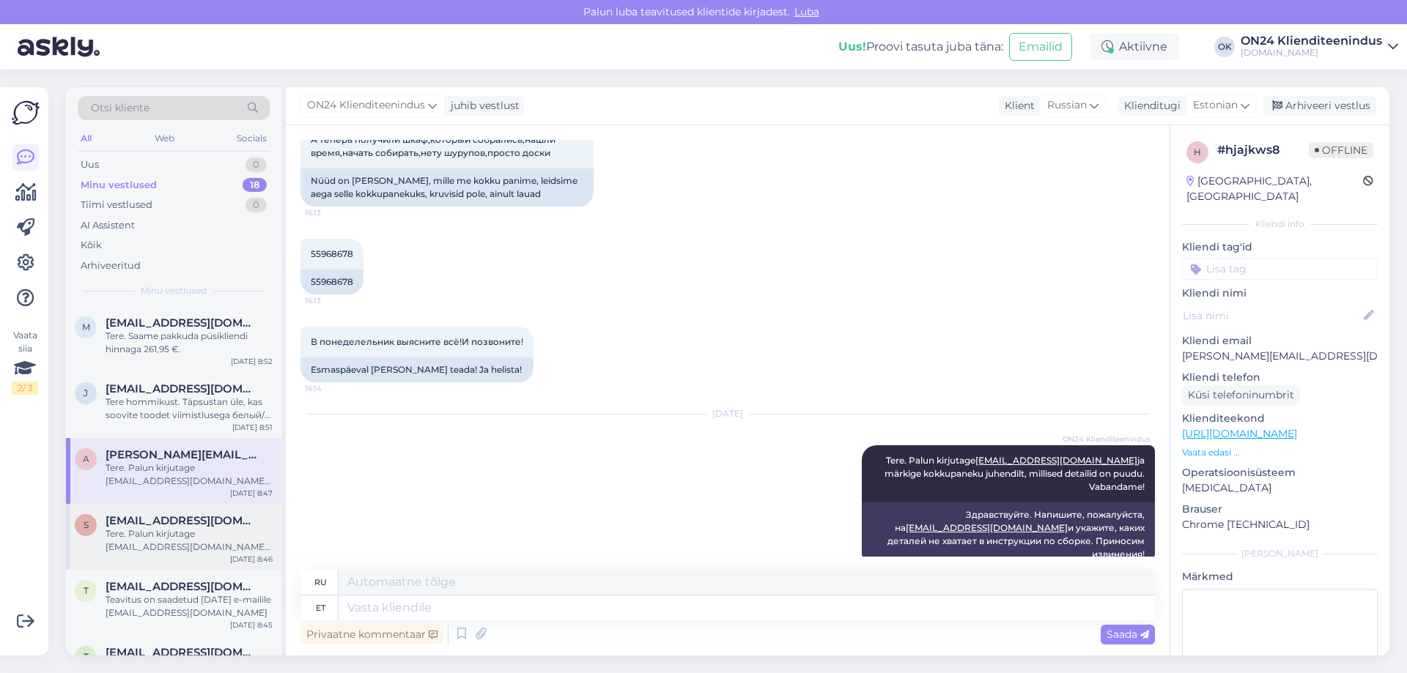
click at [160, 523] on span "[EMAIL_ADDRESS][DOMAIN_NAME]" at bounding box center [182, 520] width 152 height 13
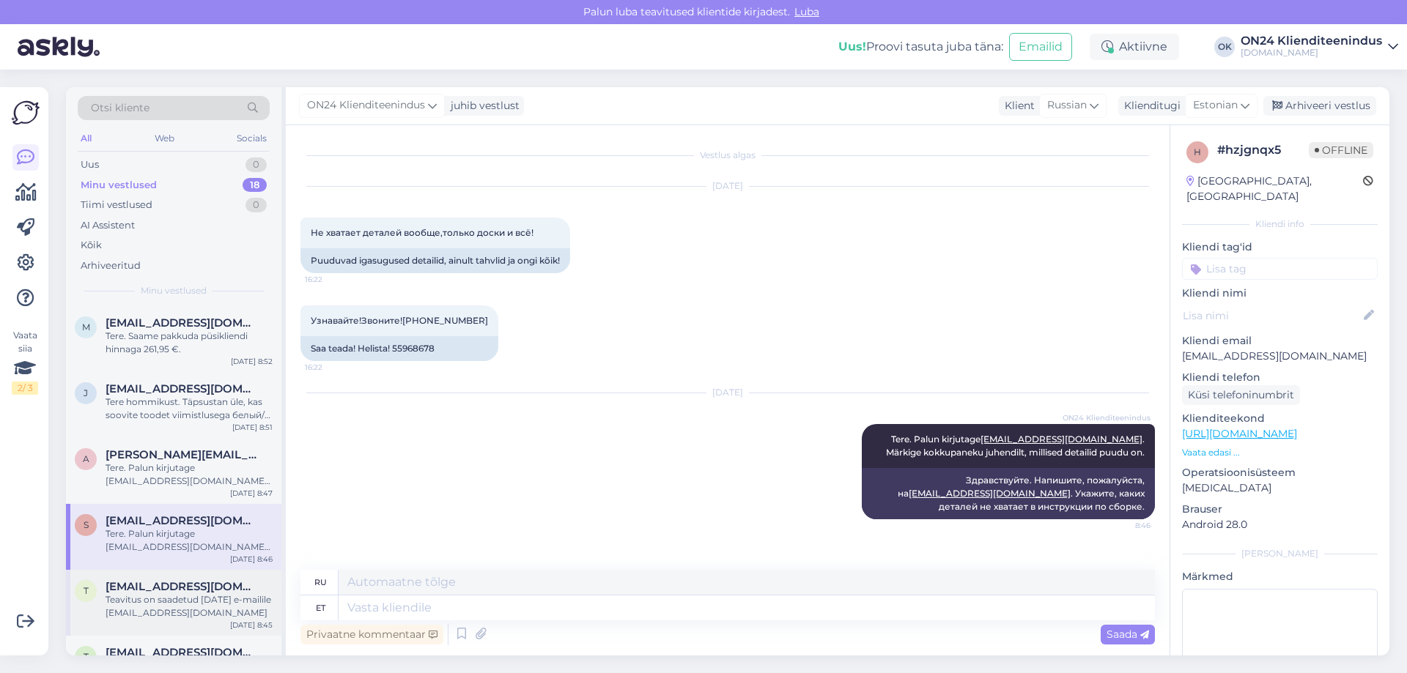
click at [174, 596] on div "Teavitus on saadetud [DATE] e-mailile [EMAIL_ADDRESS][DOMAIN_NAME]" at bounding box center [189, 607] width 167 height 26
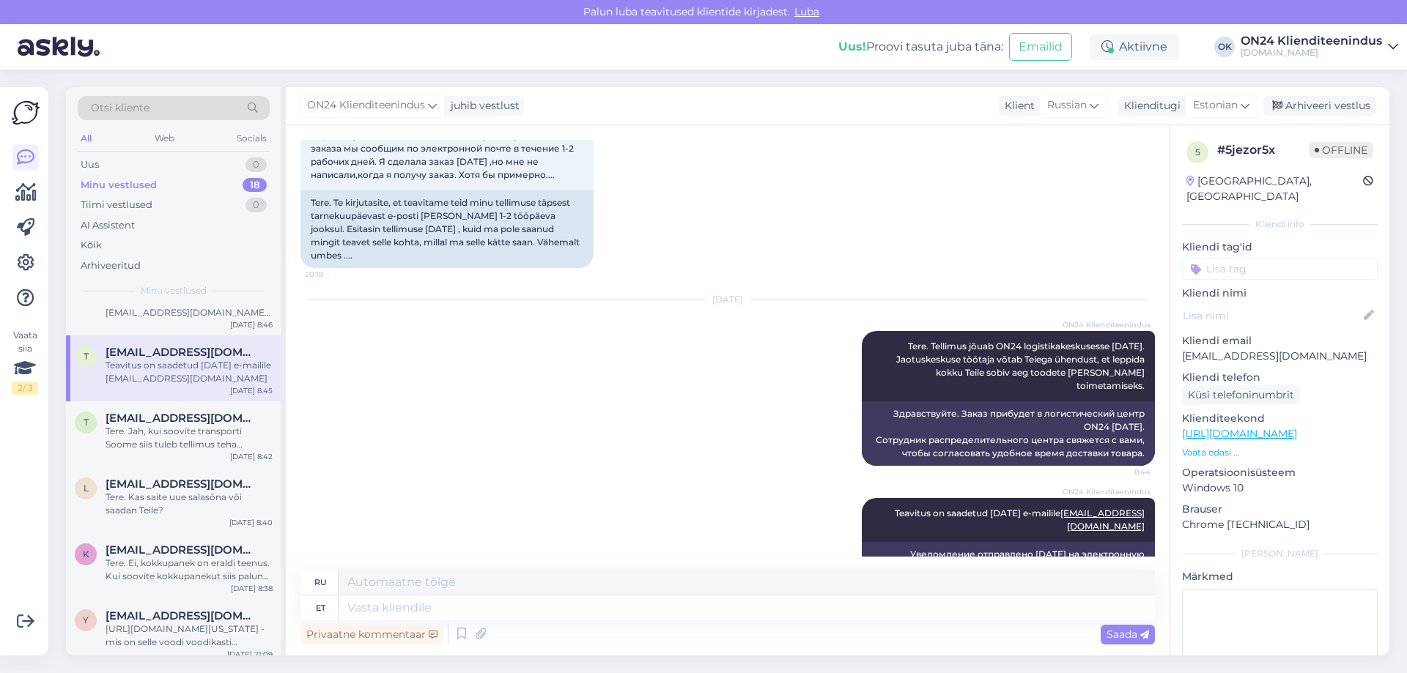
scroll to position [264, 0]
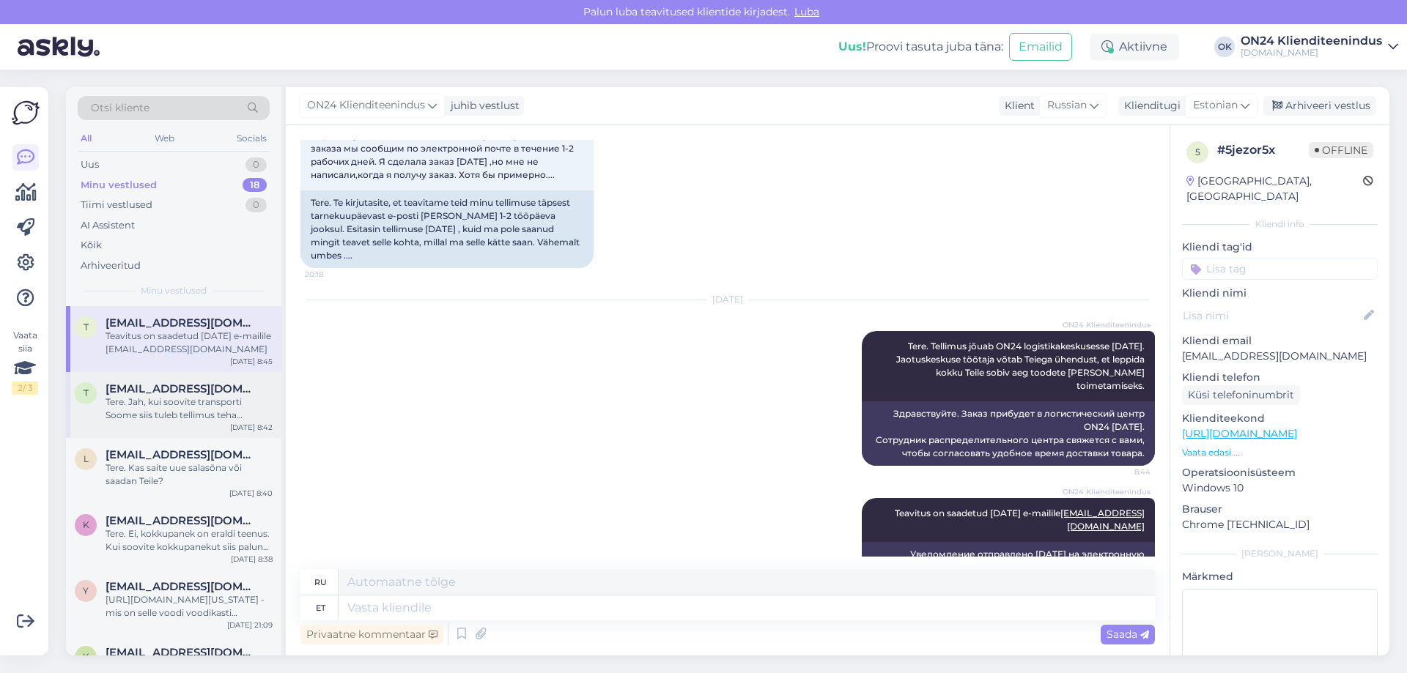
click at [143, 388] on span "[EMAIL_ADDRESS][DOMAIN_NAME]" at bounding box center [182, 389] width 152 height 13
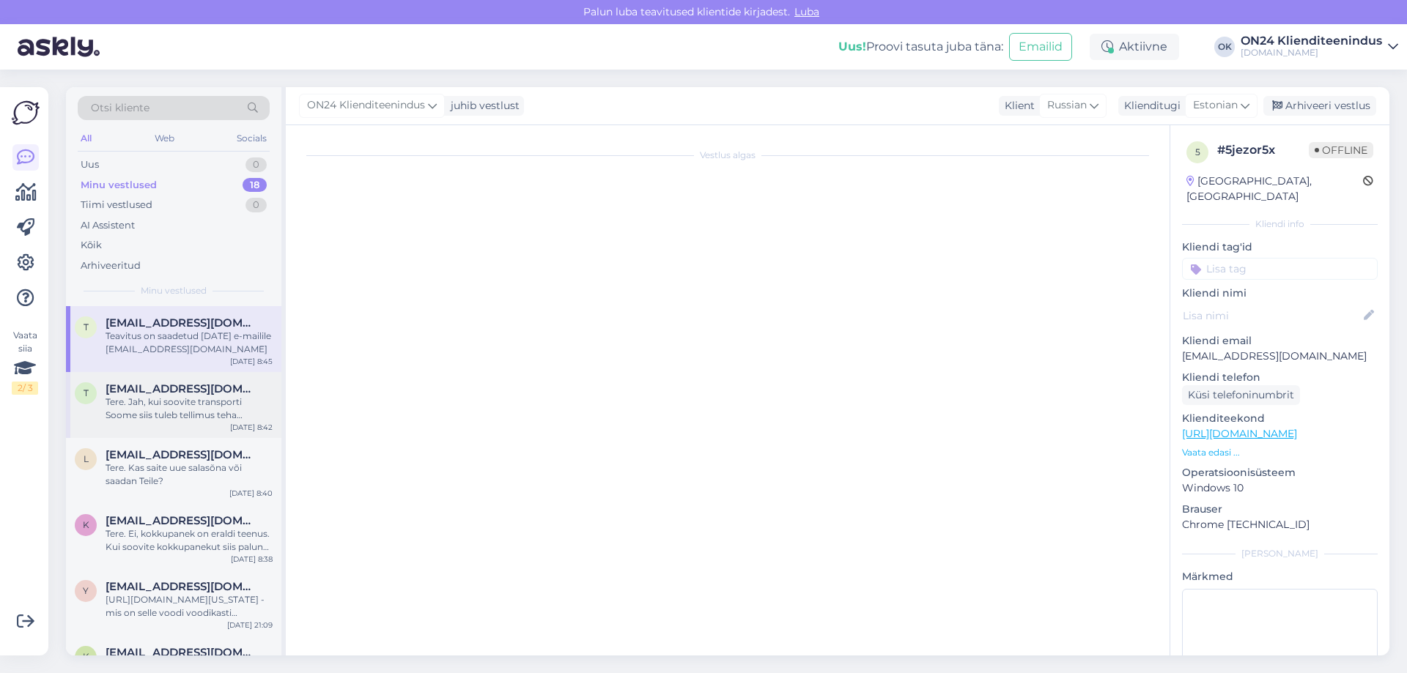
scroll to position [0, 0]
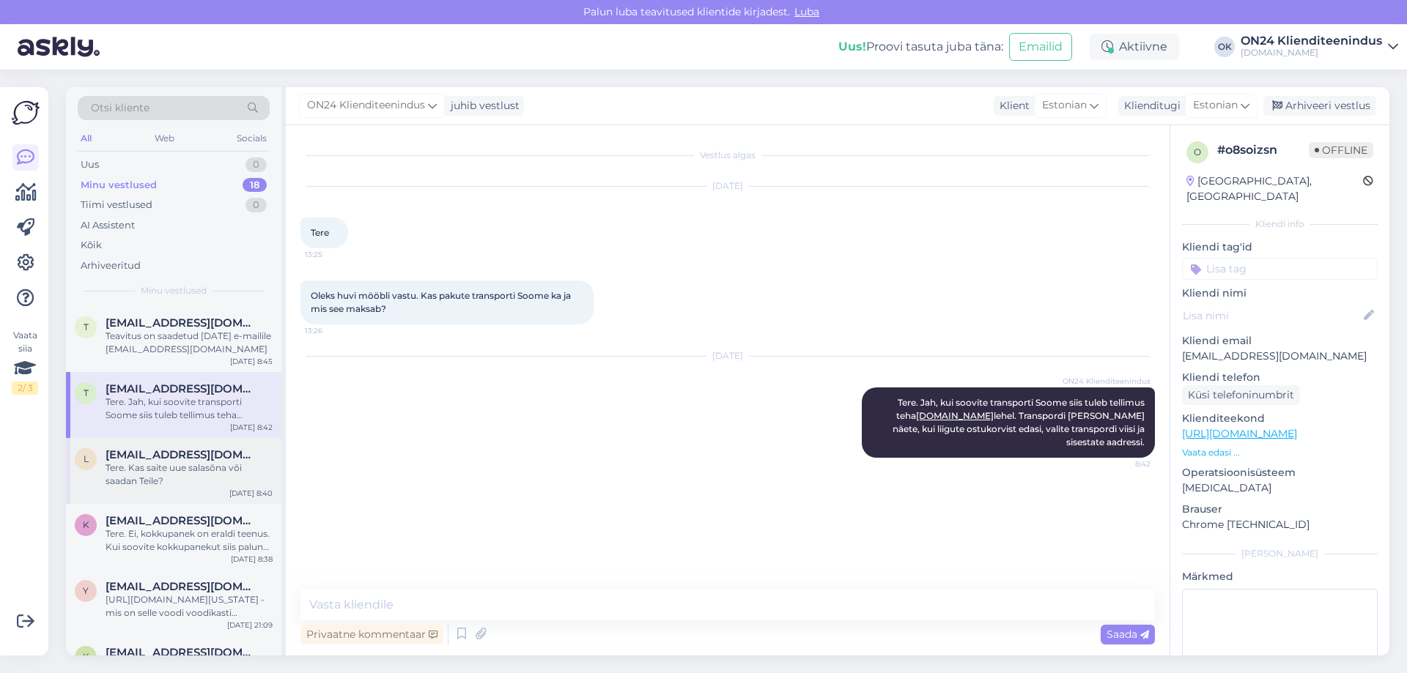
click at [149, 467] on div "Tere. Kas saite uue salasõna või saadan Teile?" at bounding box center [189, 475] width 167 height 26
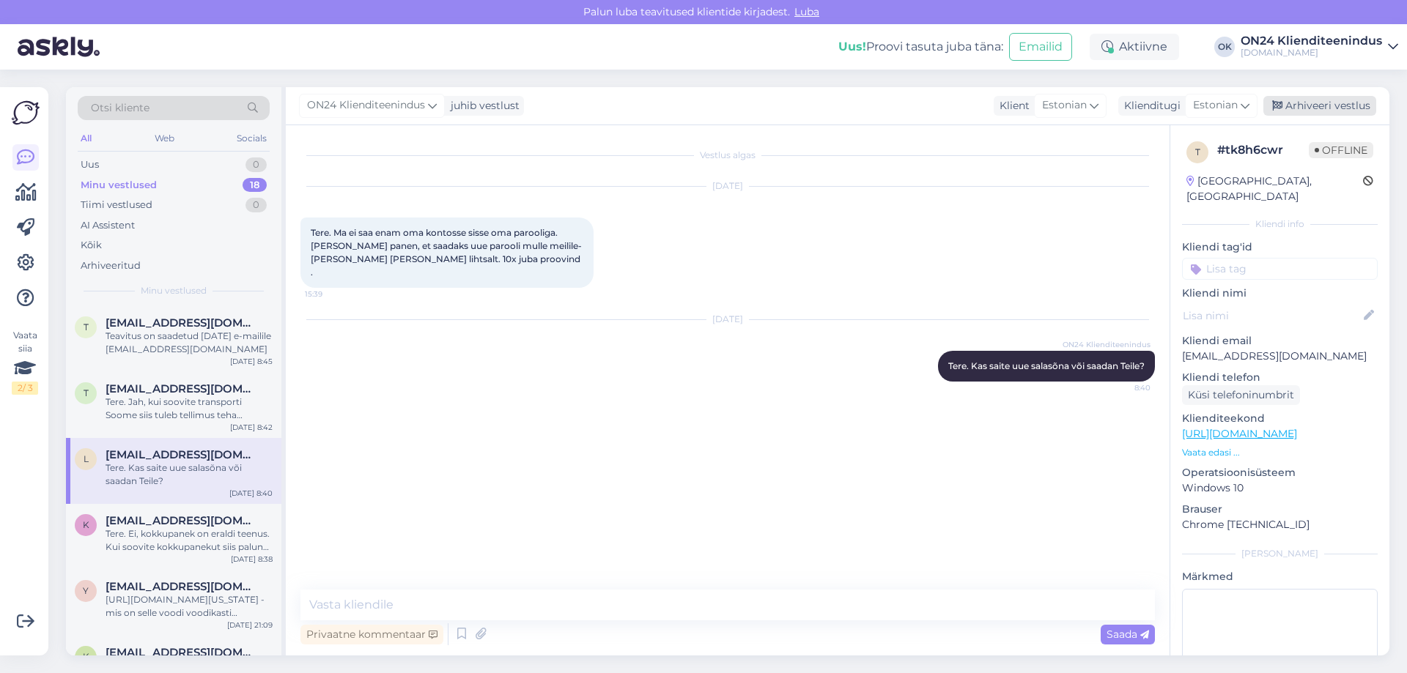
click at [1335, 109] on div "Arhiveeri vestlus" at bounding box center [1319, 106] width 113 height 20
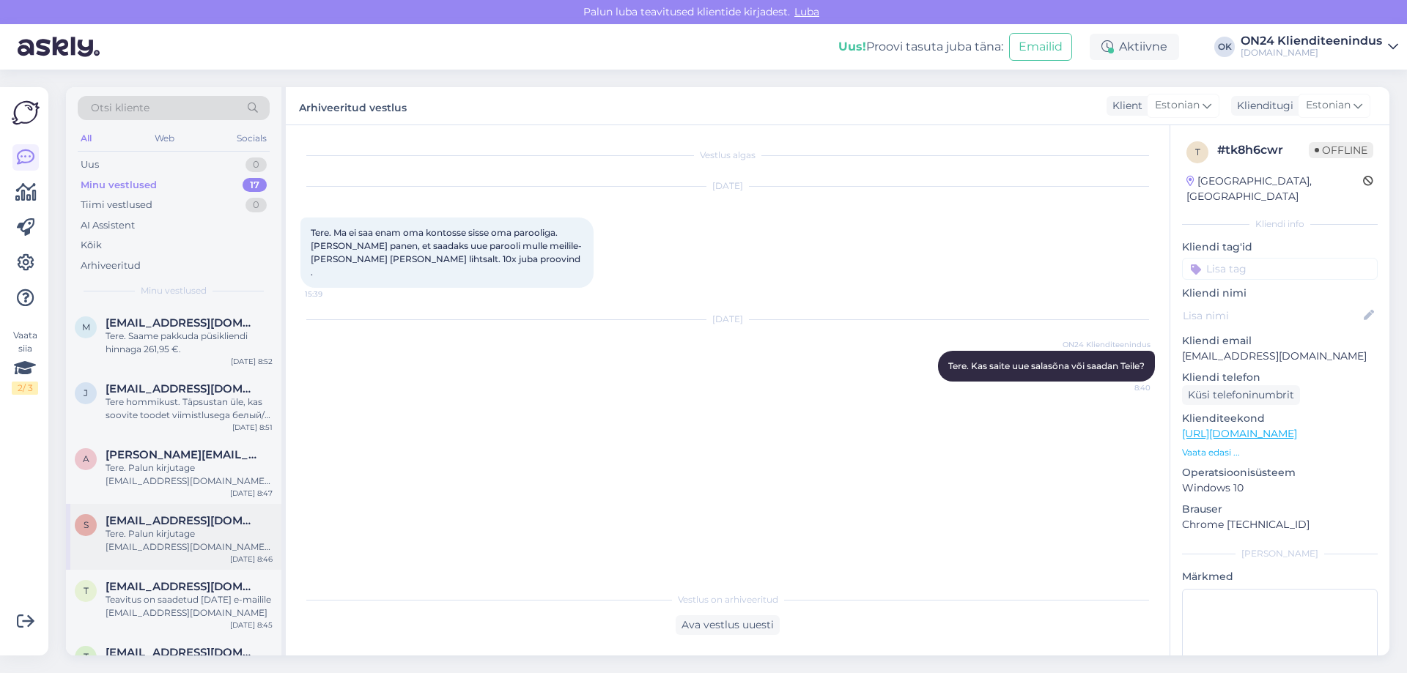
click at [157, 533] on div "Tere. Palun kirjutage [EMAIL_ADDRESS][DOMAIN_NAME]. Märkige kokkupaneku juhendi…" at bounding box center [189, 541] width 167 height 26
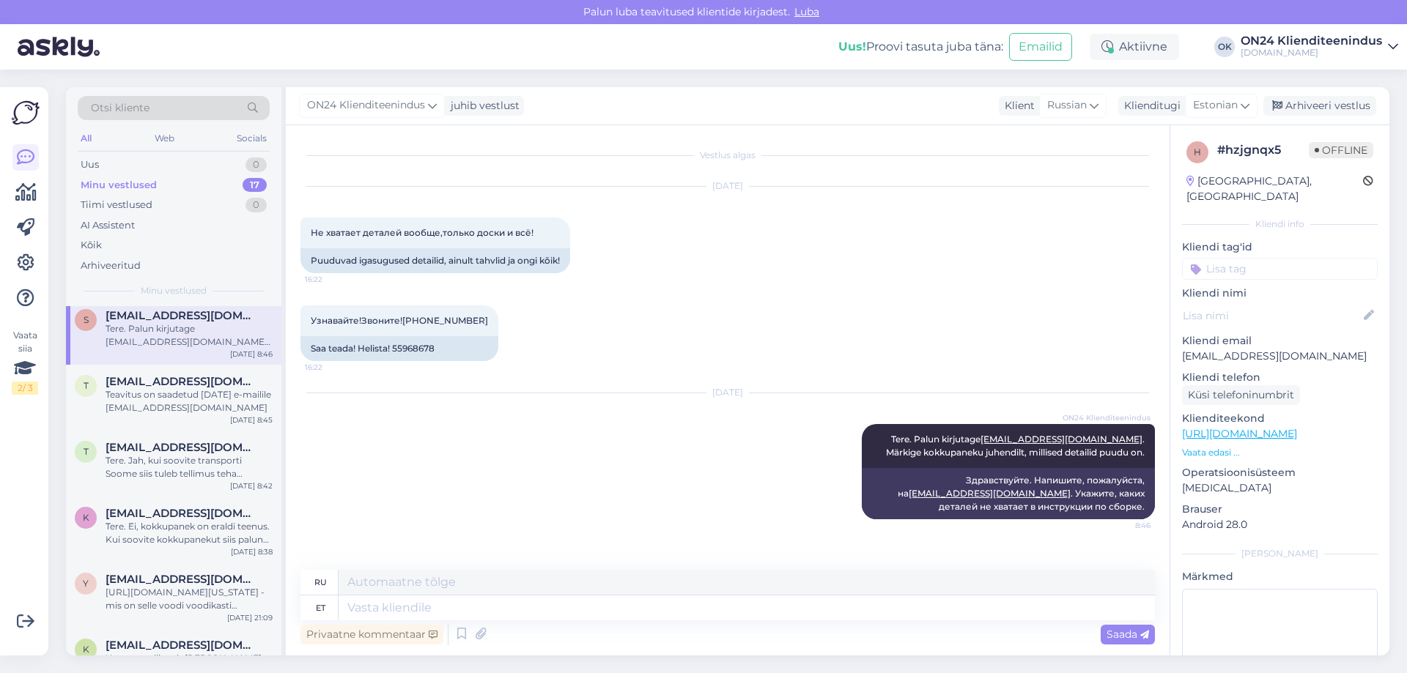
scroll to position [234, 0]
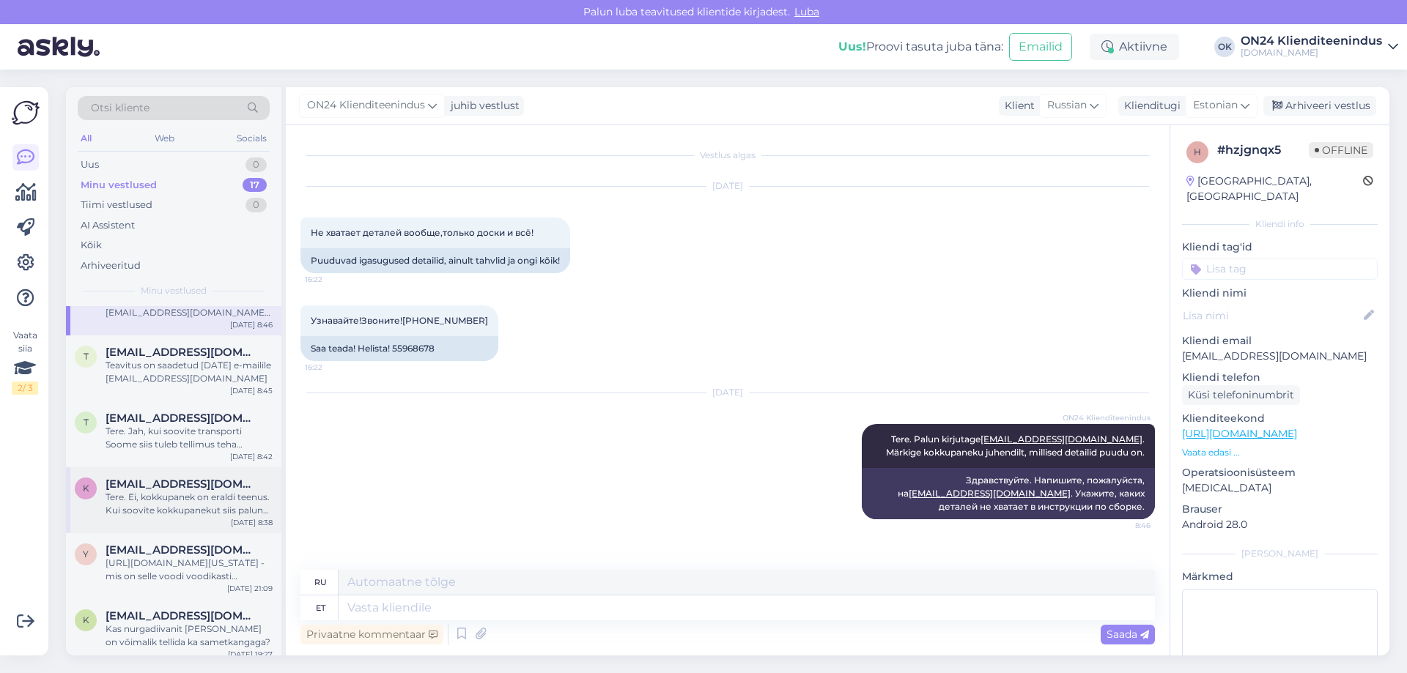
click at [148, 503] on div "Tere. Ei, kokkupanek on eraldi teenus. Kui soovite kokkupanekut siis palun kirj…" at bounding box center [189, 504] width 167 height 26
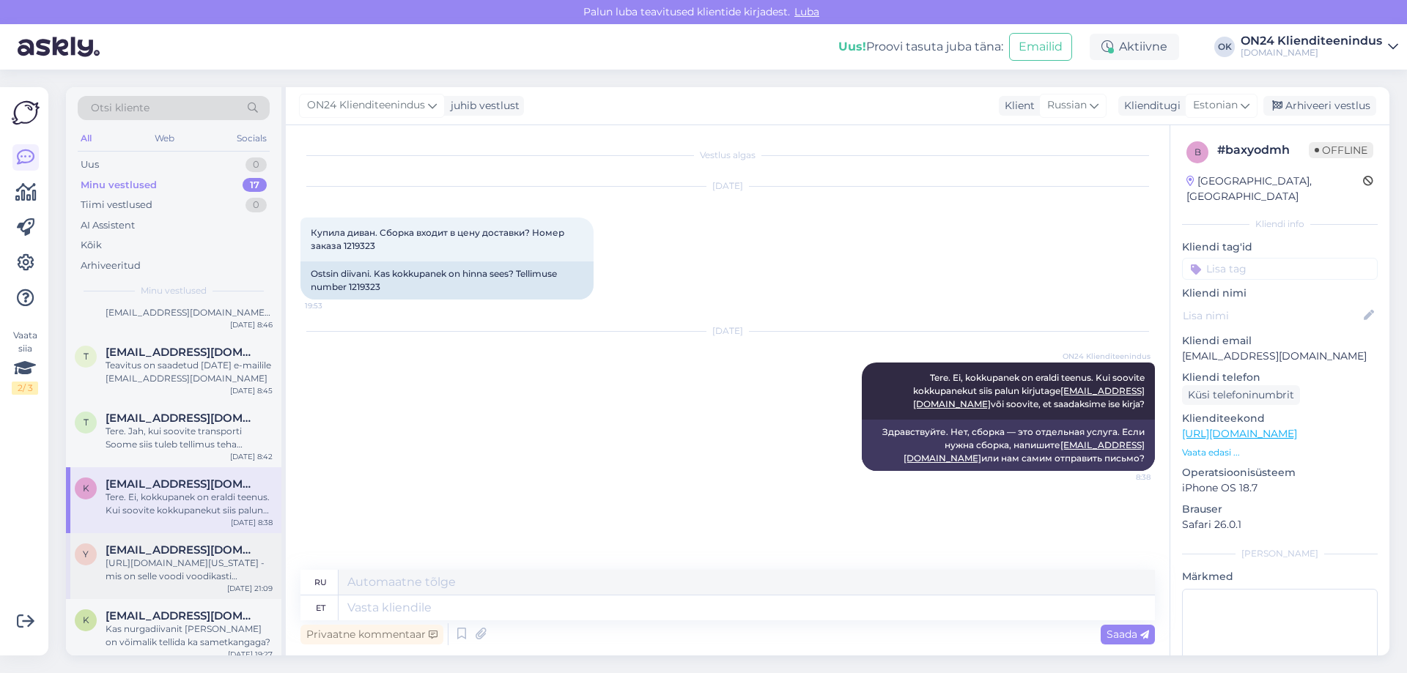
click at [120, 572] on div "[URL][DOMAIN_NAME][US_STATE] - mis on selle voodi voodikasti kandevõime? Mis ma…" at bounding box center [189, 570] width 167 height 26
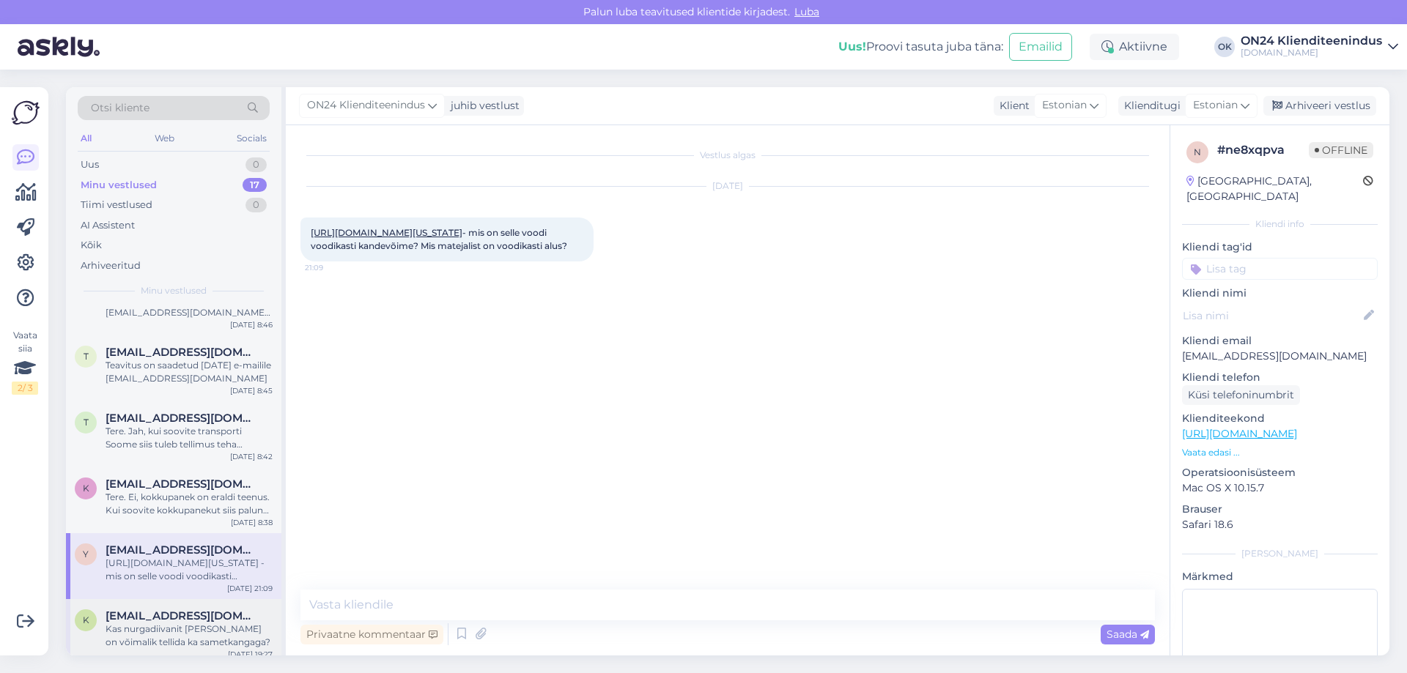
click at [139, 621] on span "[EMAIL_ADDRESS][DOMAIN_NAME]" at bounding box center [182, 616] width 152 height 13
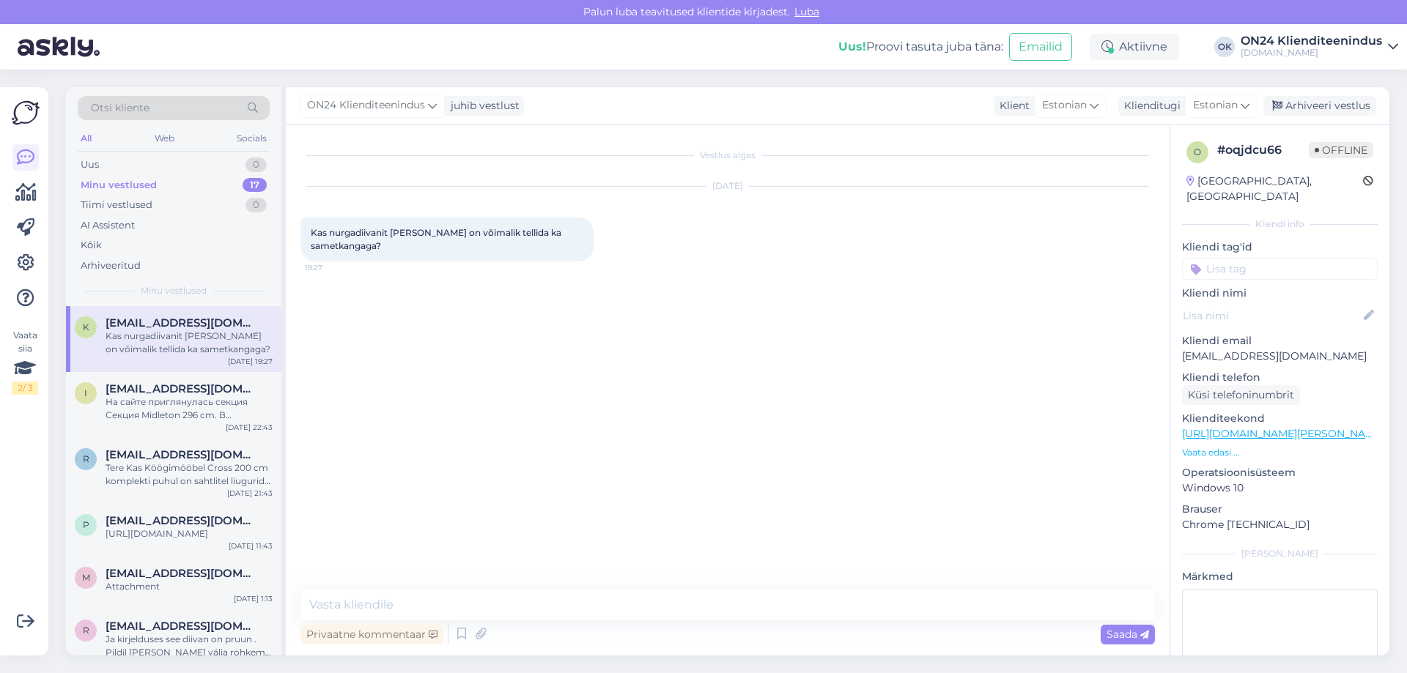
scroll to position [557, 0]
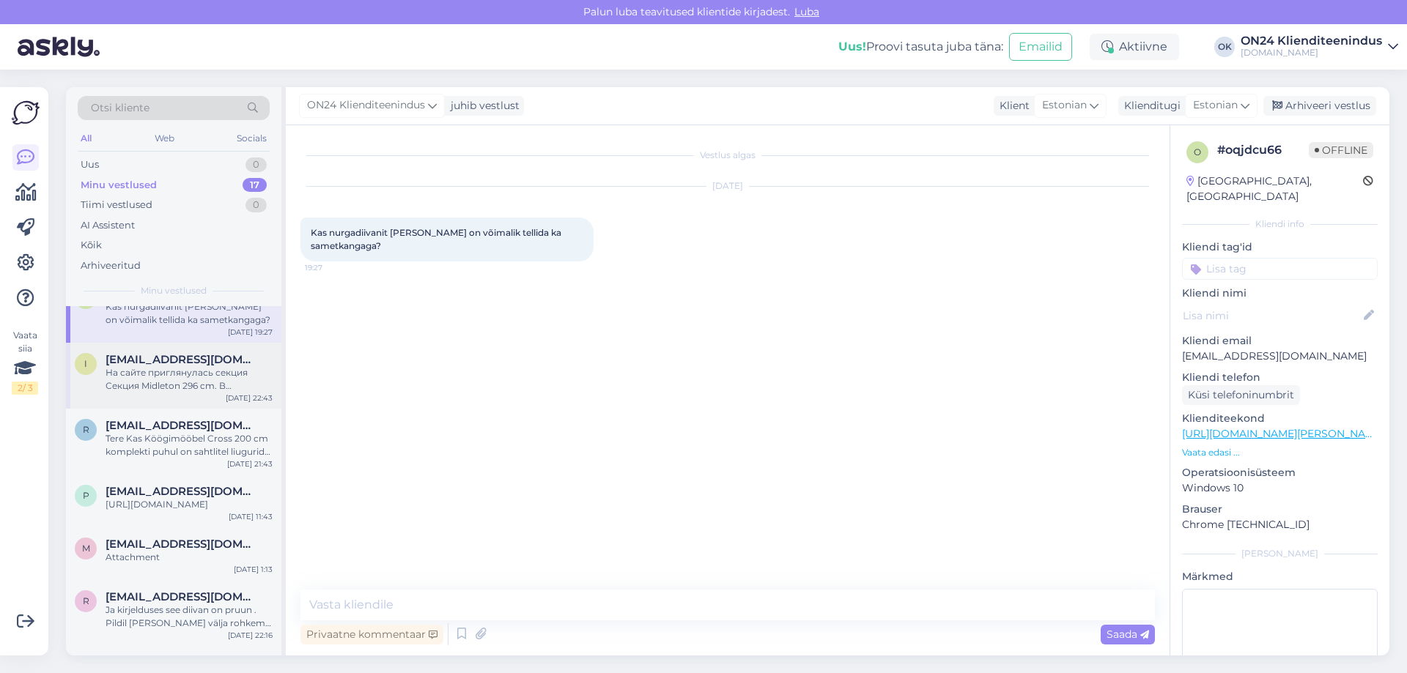
click at [141, 368] on div "На сайте приглянулась секция Секция Midleton 296 cm. В оригинале, шкаф находитс…" at bounding box center [189, 379] width 167 height 26
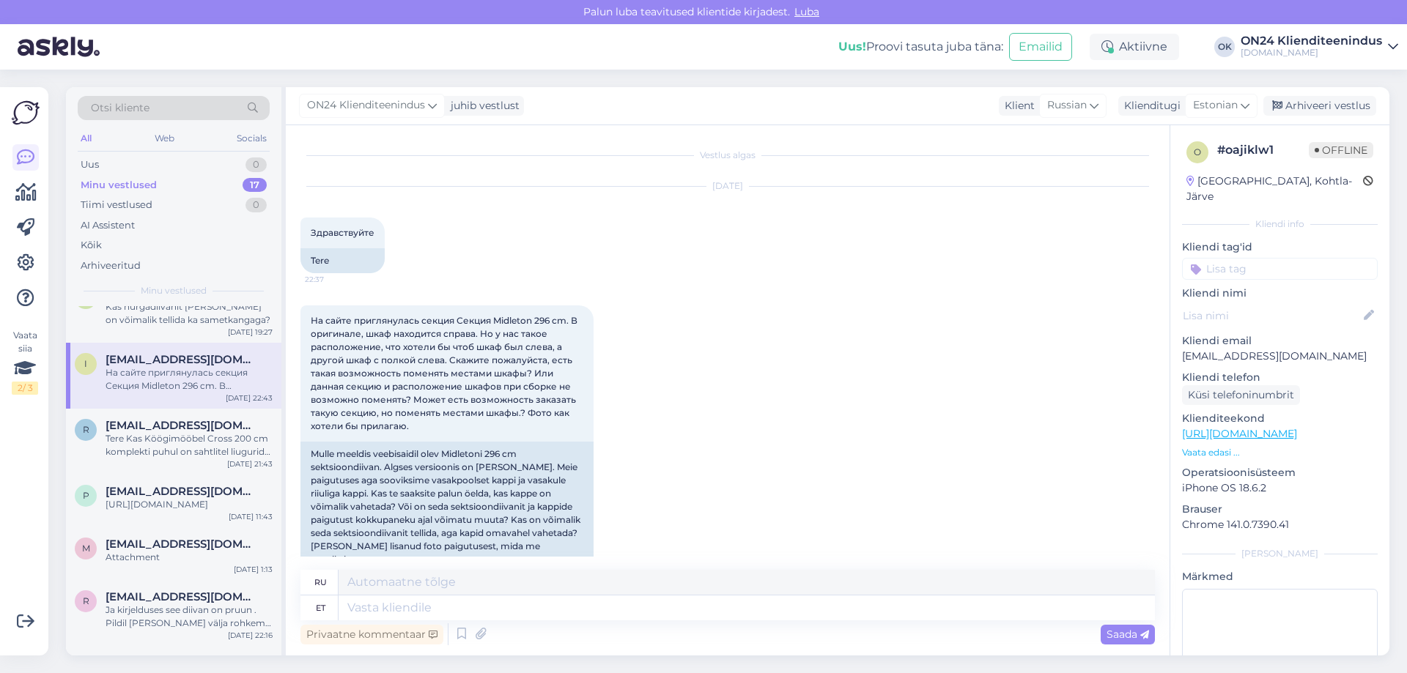
scroll to position [124, 0]
